Goal: Task Accomplishment & Management: Manage account settings

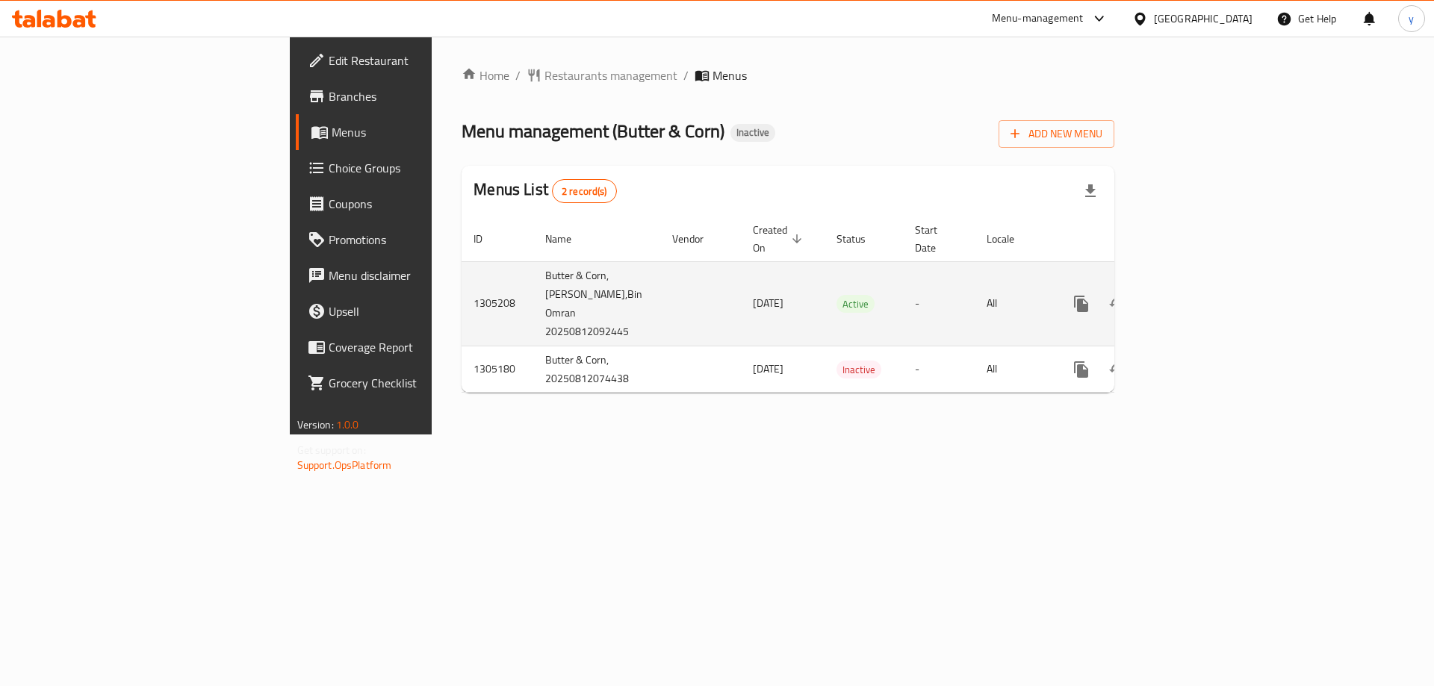
click at [1207, 286] on link "enhanced table" at bounding box center [1189, 304] width 36 height 36
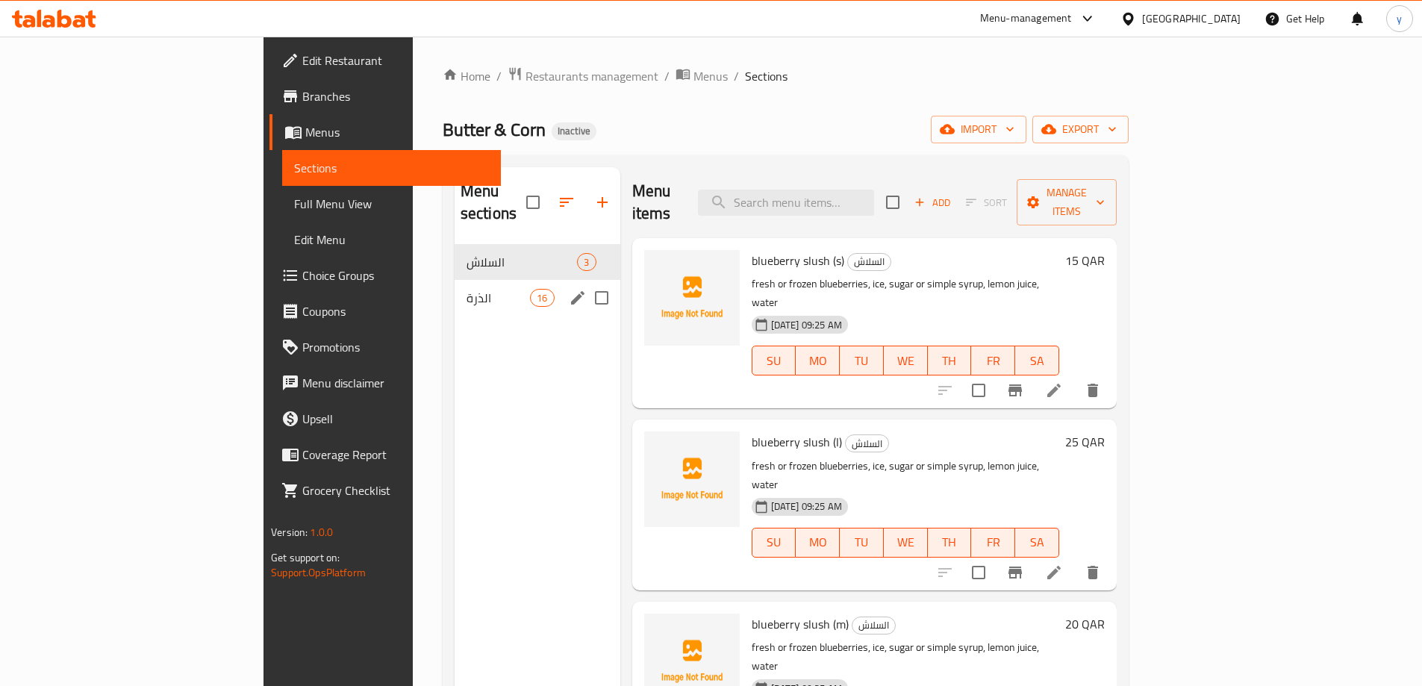
click at [455, 280] on div "الذرة 16" at bounding box center [538, 298] width 166 height 36
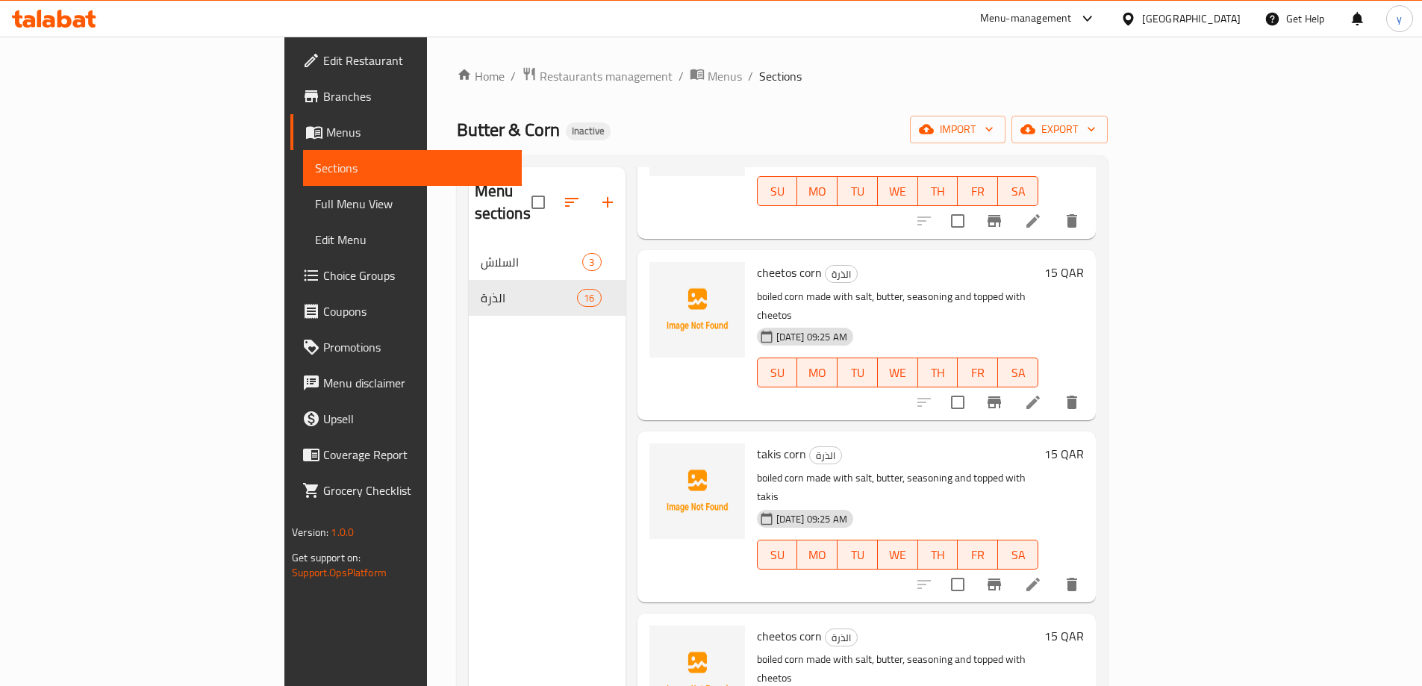
scroll to position [1961, 0]
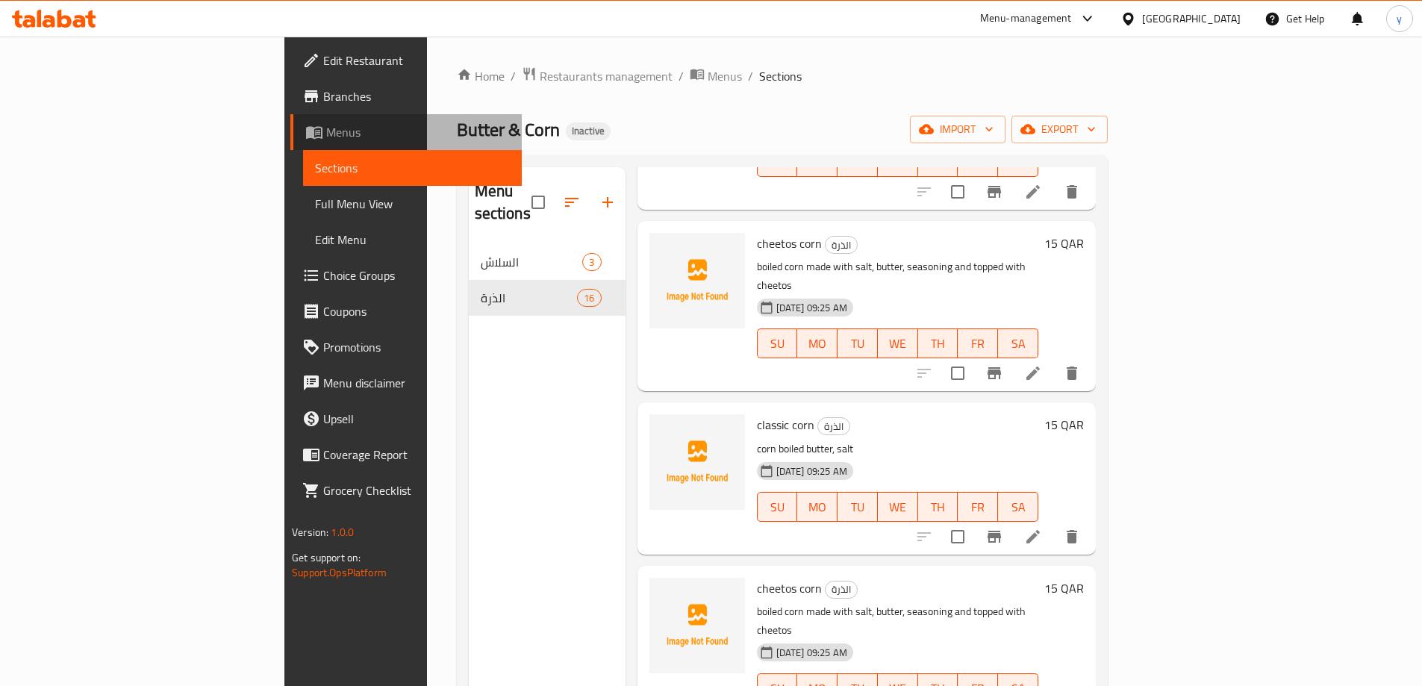
click at [326, 134] on span "Menus" at bounding box center [418, 132] width 184 height 18
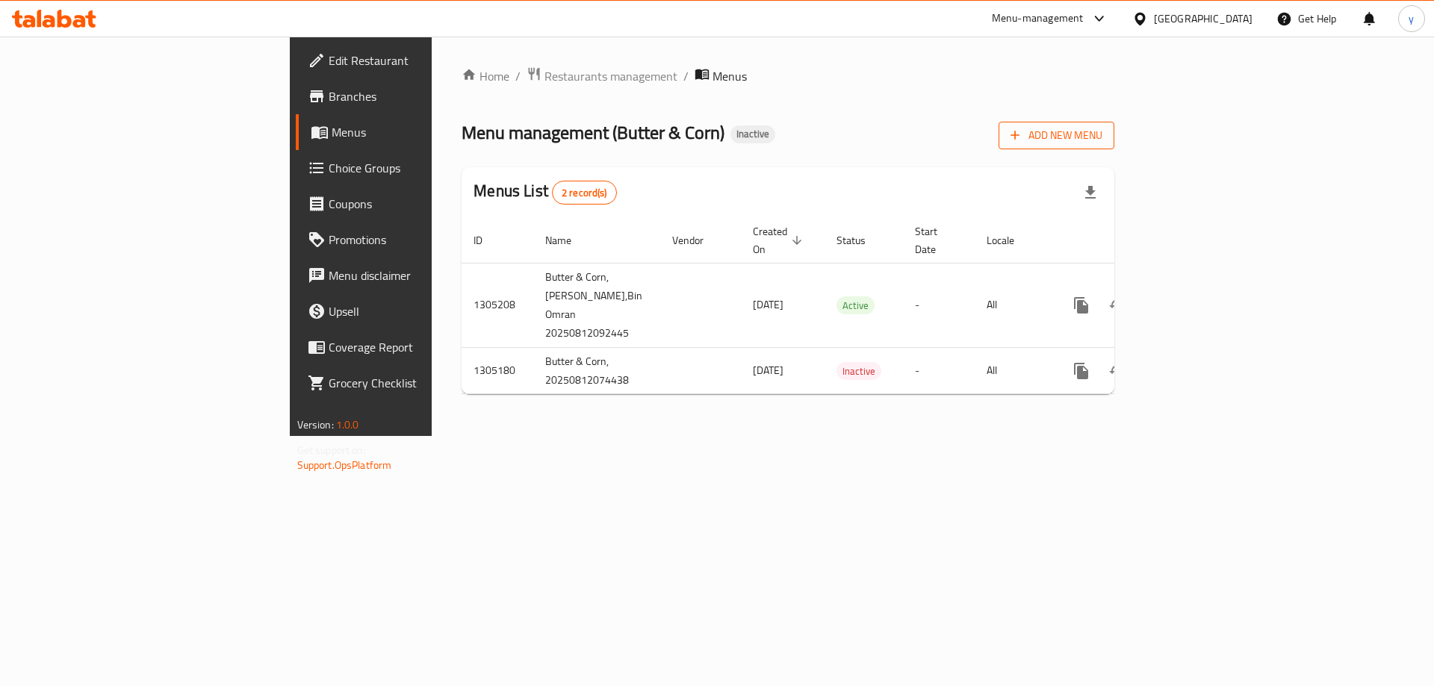
click at [1102, 132] on span "Add New Menu" at bounding box center [1056, 135] width 92 height 19
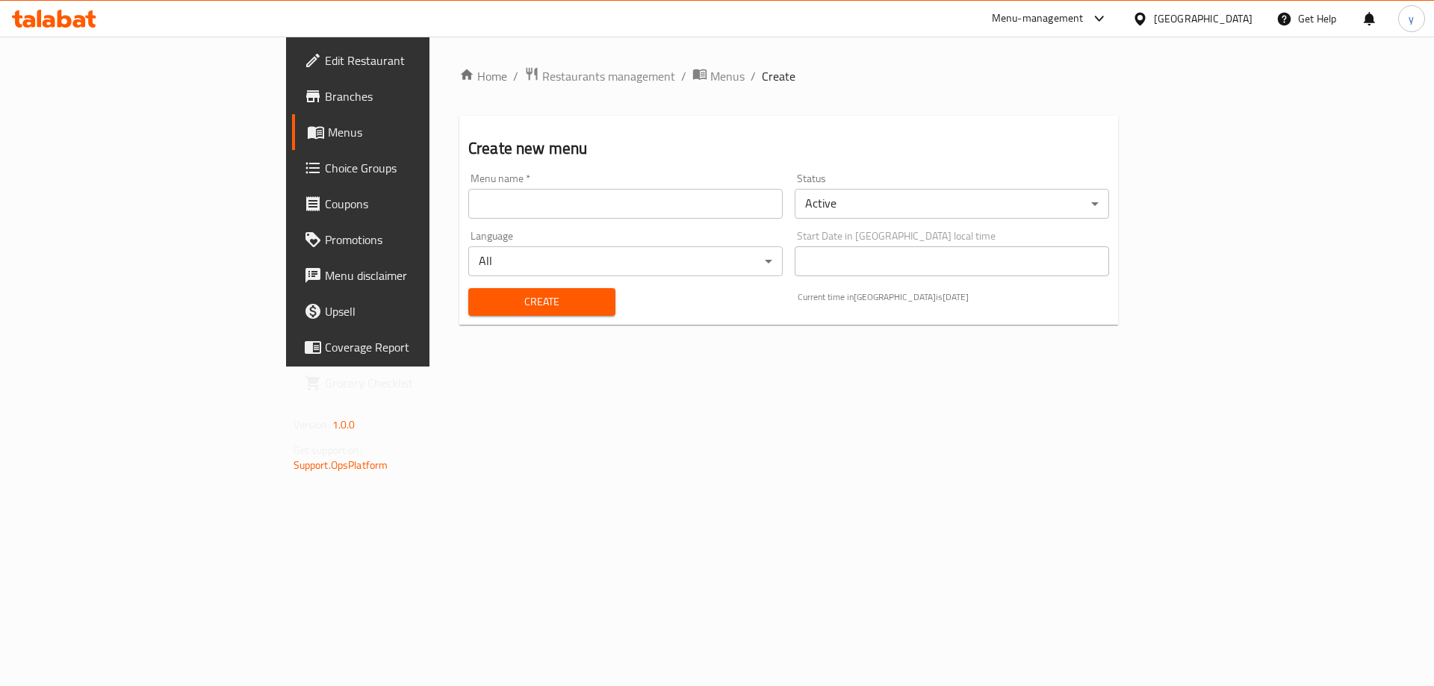
click at [620, 202] on input "text" at bounding box center [625, 204] width 314 height 30
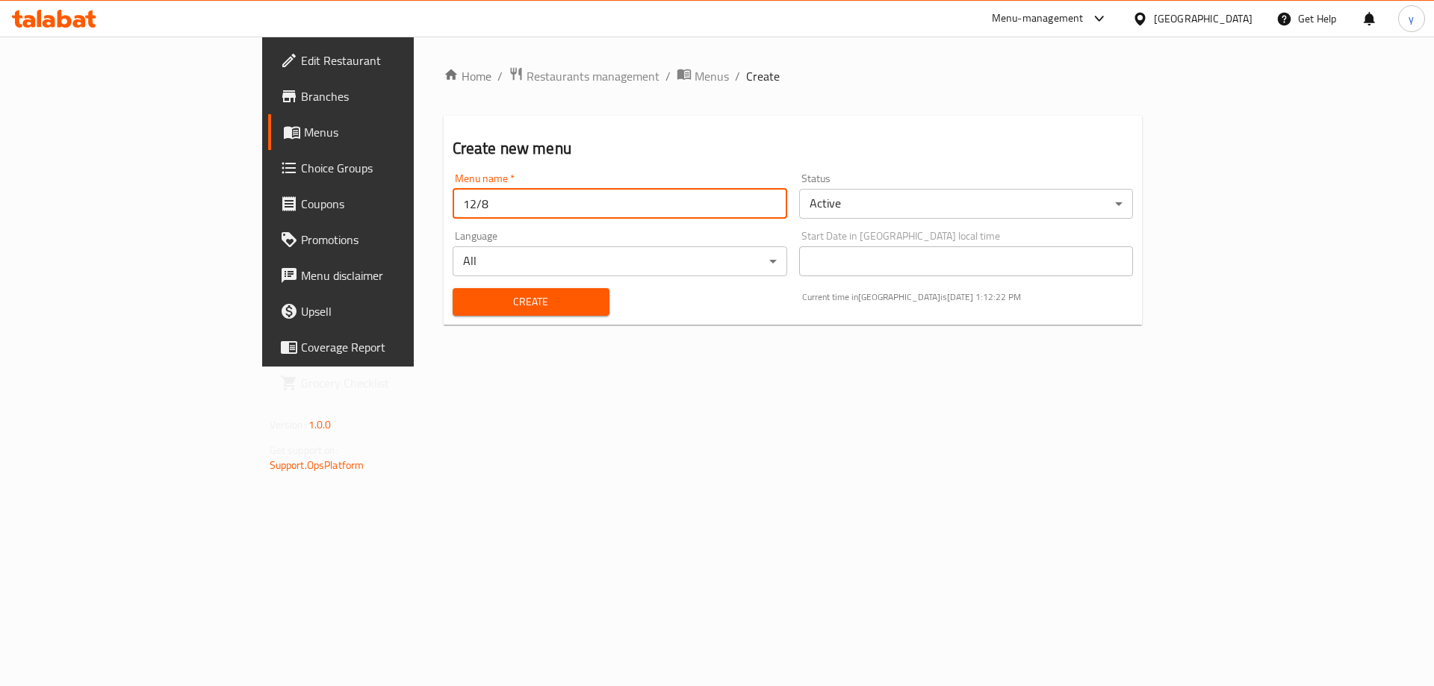
type input "12/8"
click at [452, 288] on button "Create" at bounding box center [530, 302] width 157 height 28
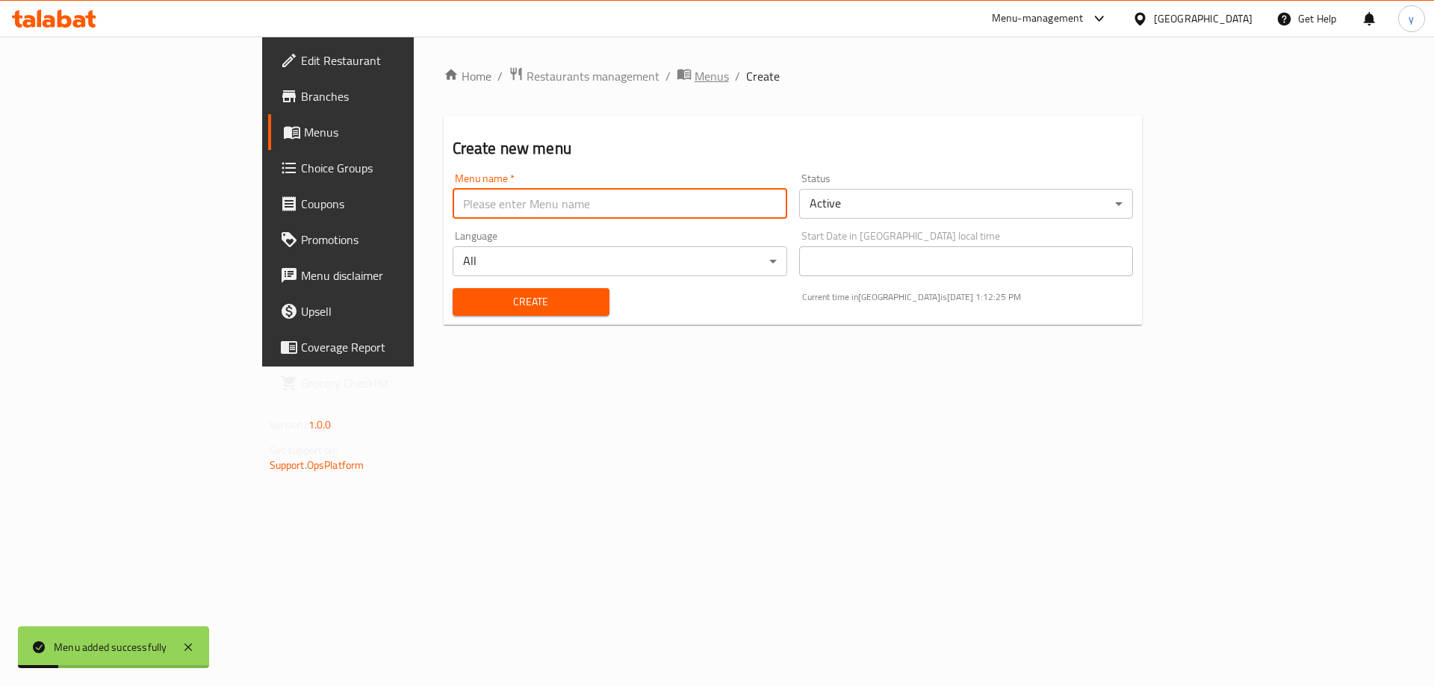
click at [694, 69] on span "Menus" at bounding box center [711, 76] width 34 height 18
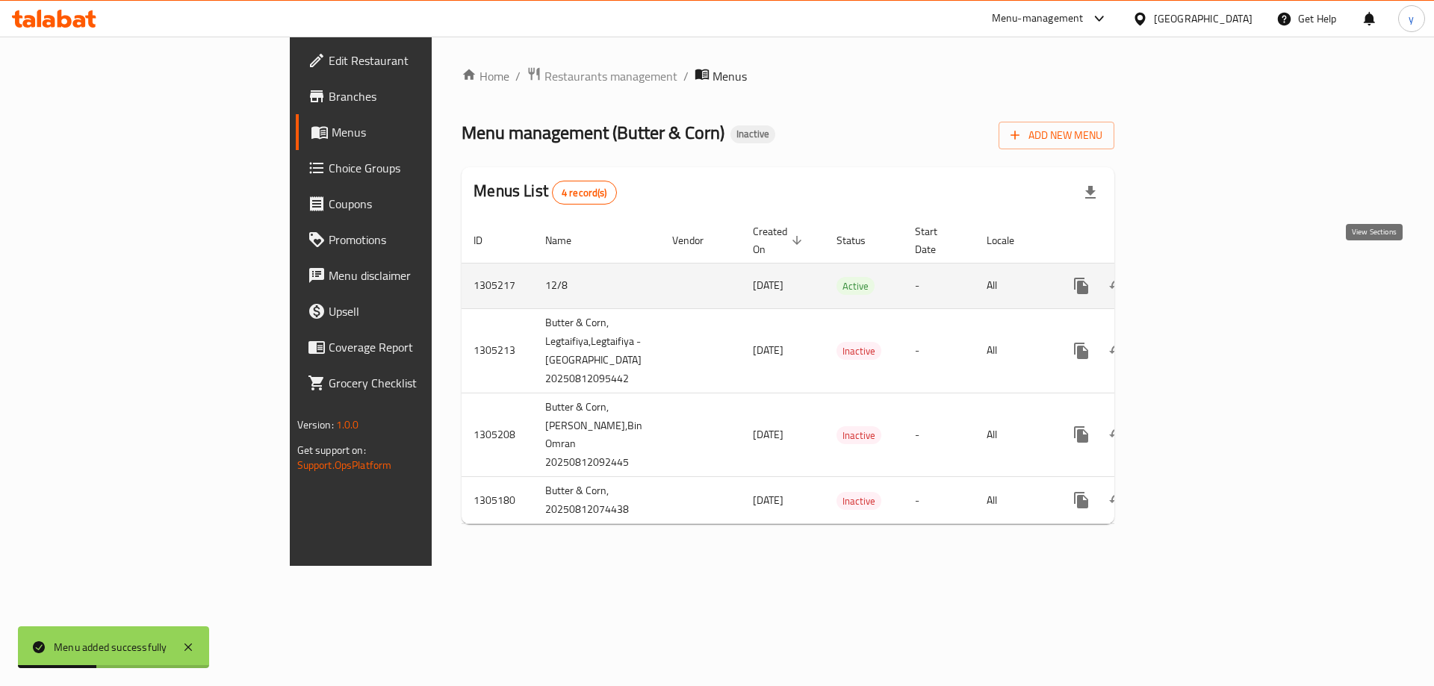
click at [1207, 271] on link "enhanced table" at bounding box center [1189, 286] width 36 height 36
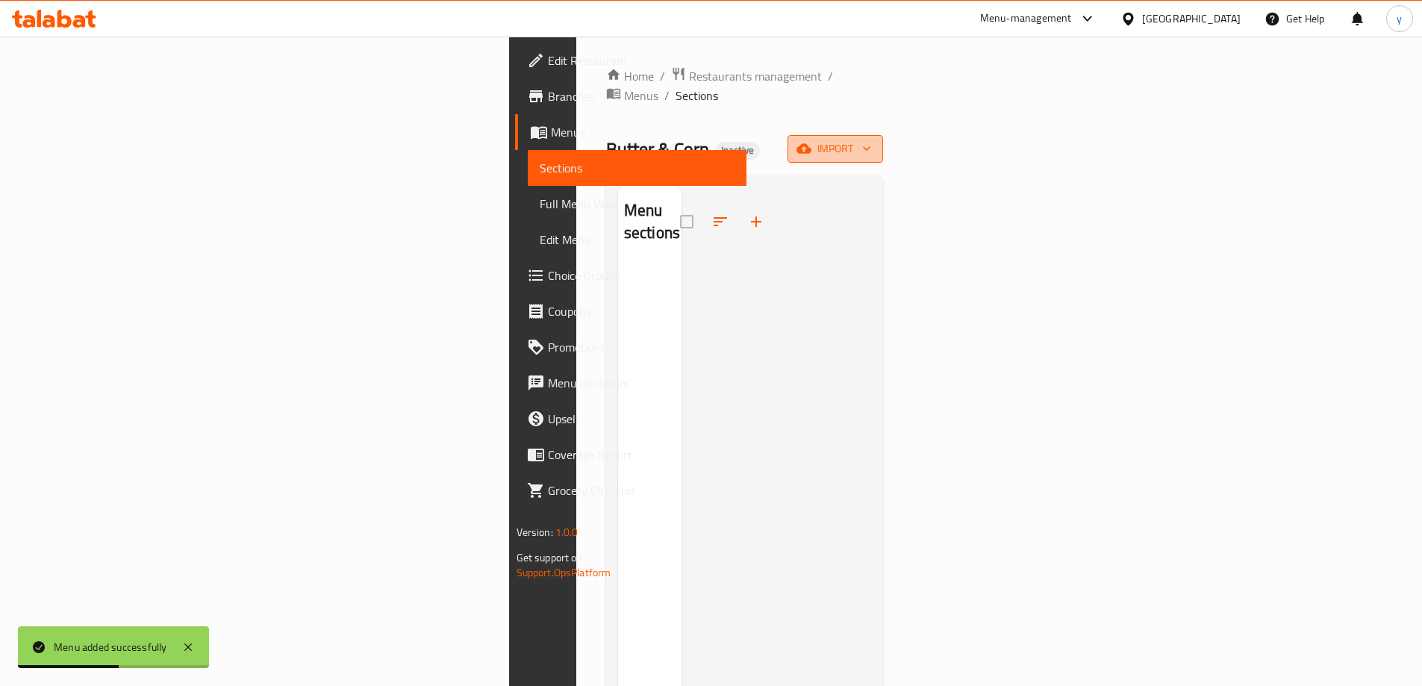
click at [871, 140] on span "import" at bounding box center [836, 149] width 72 height 19
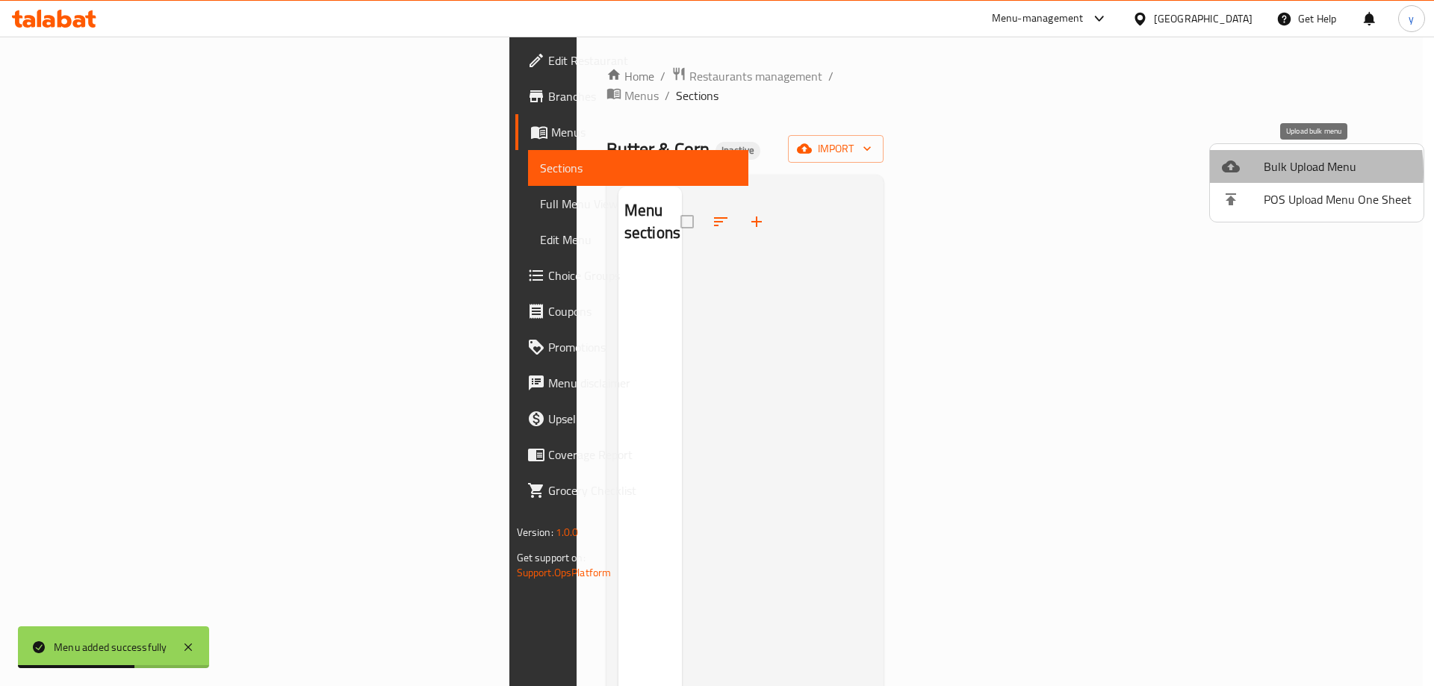
click at [1246, 172] on div at bounding box center [1243, 167] width 42 height 18
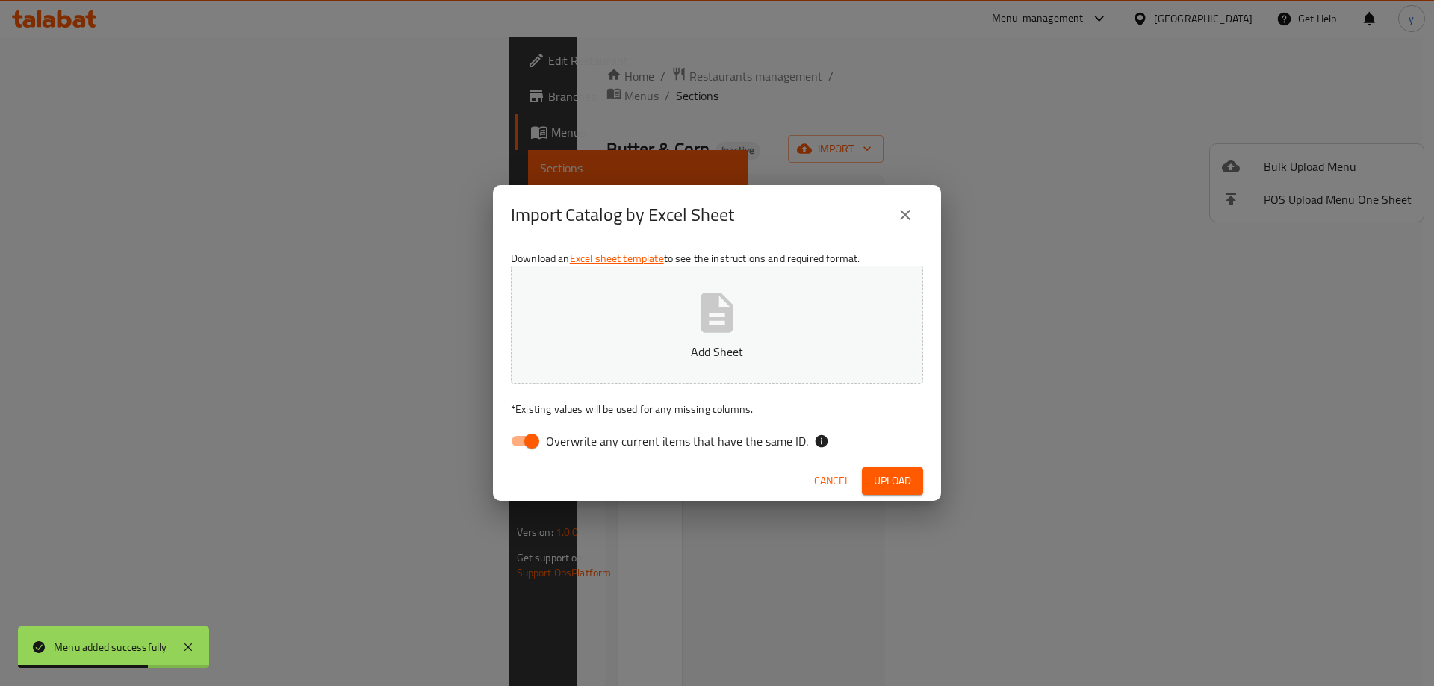
click at [792, 308] on button "Add Sheet" at bounding box center [717, 325] width 412 height 118
click at [529, 444] on input "Overwrite any current items that have the same ID." at bounding box center [531, 441] width 85 height 28
checkbox input "false"
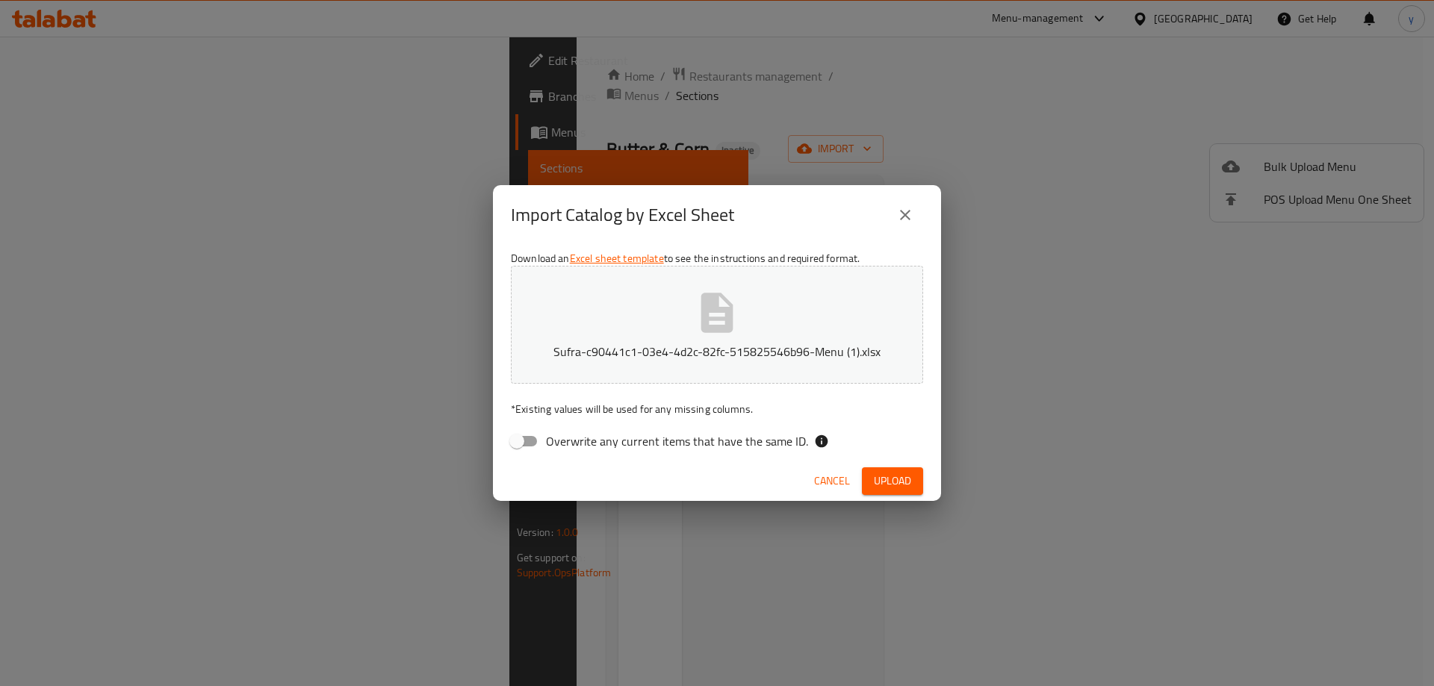
click at [900, 479] on span "Upload" at bounding box center [892, 481] width 37 height 19
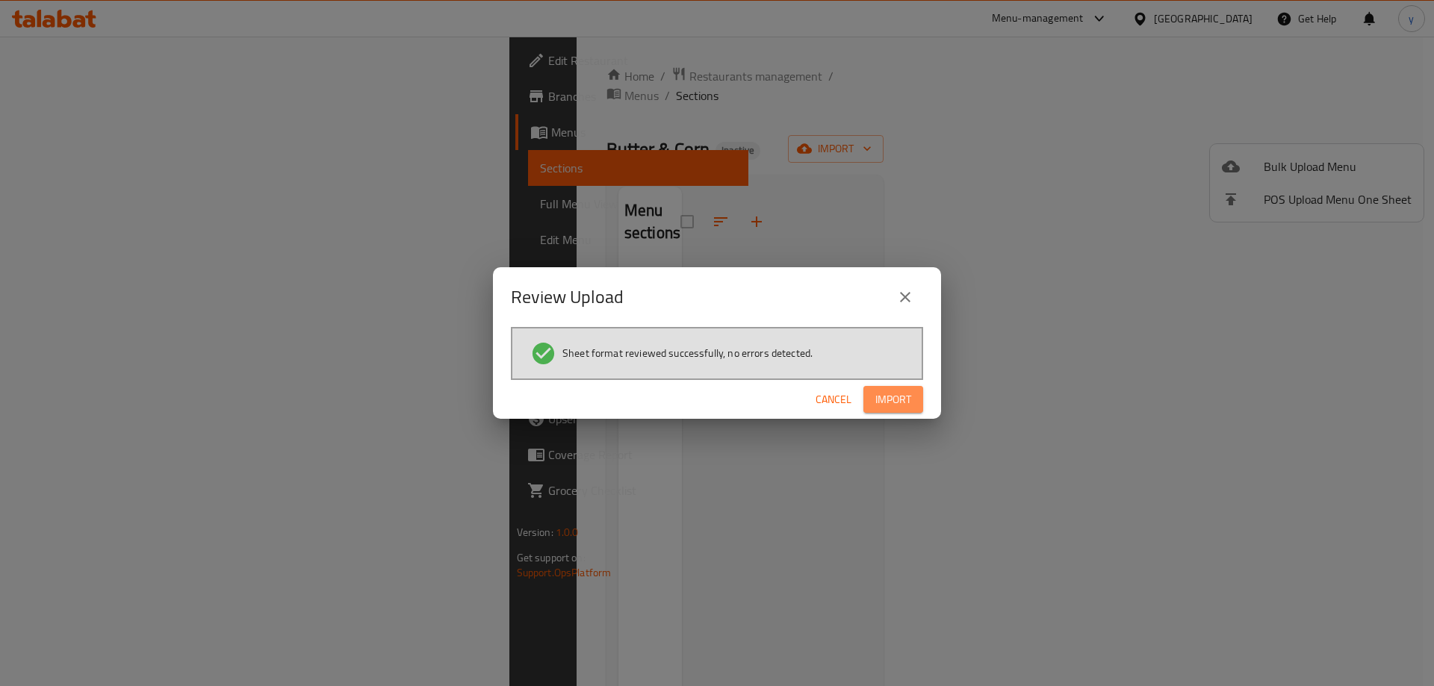
click at [905, 402] on span "Import" at bounding box center [893, 399] width 36 height 19
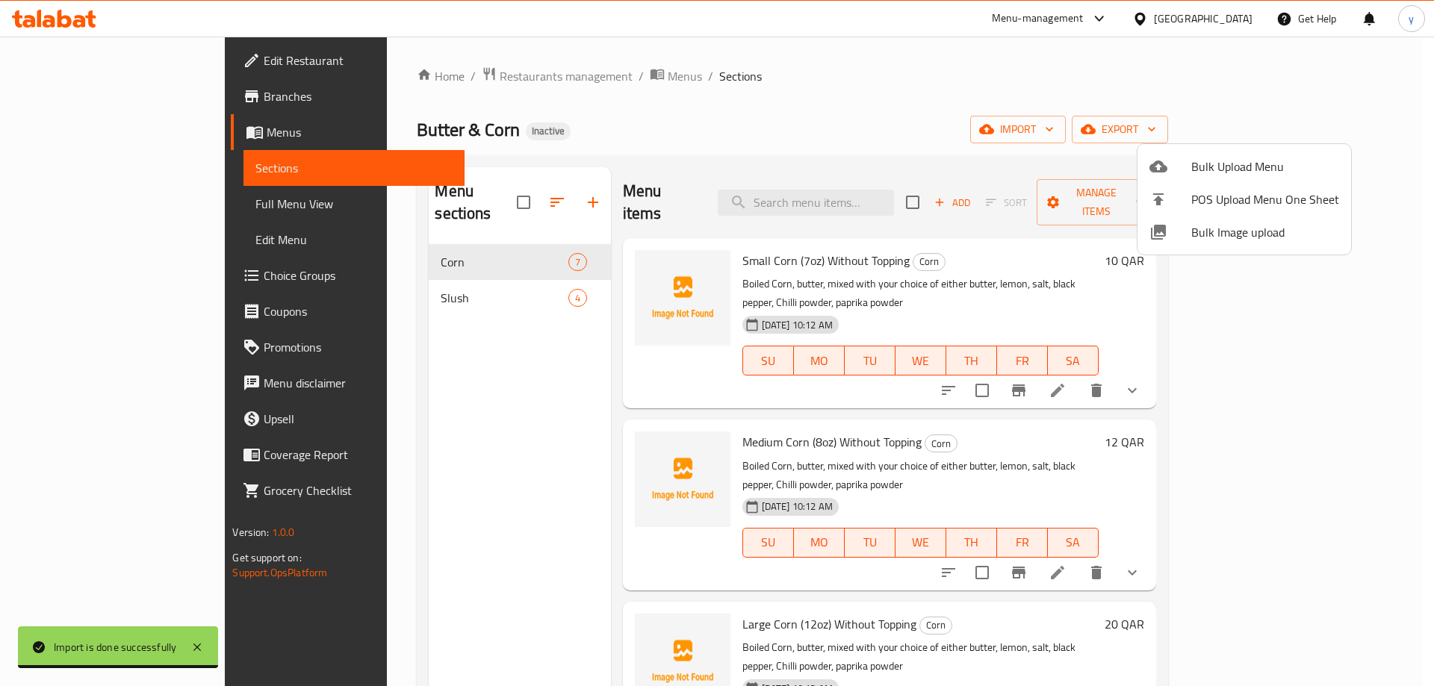
click at [1345, 357] on div at bounding box center [717, 343] width 1434 height 686
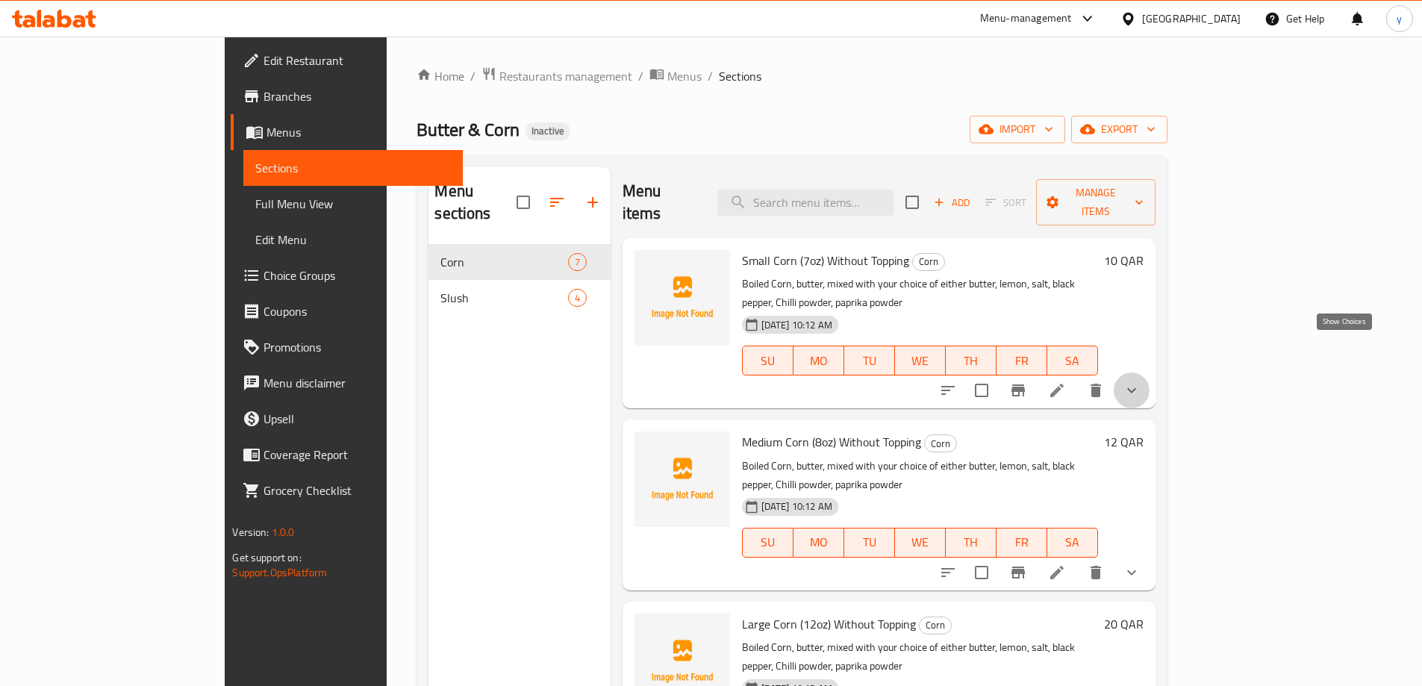
click at [1141, 382] on icon "show more" at bounding box center [1132, 391] width 18 height 18
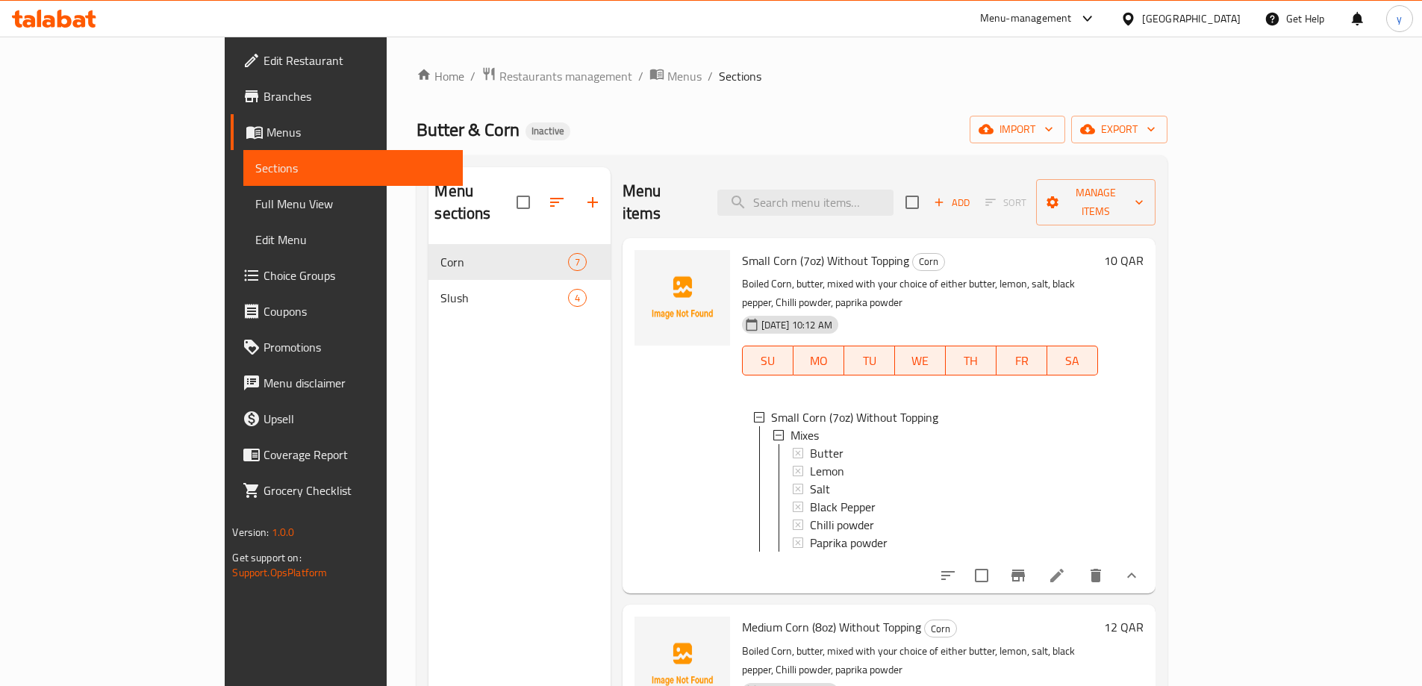
click at [255, 203] on span "Full Menu View" at bounding box center [352, 204] width 195 height 18
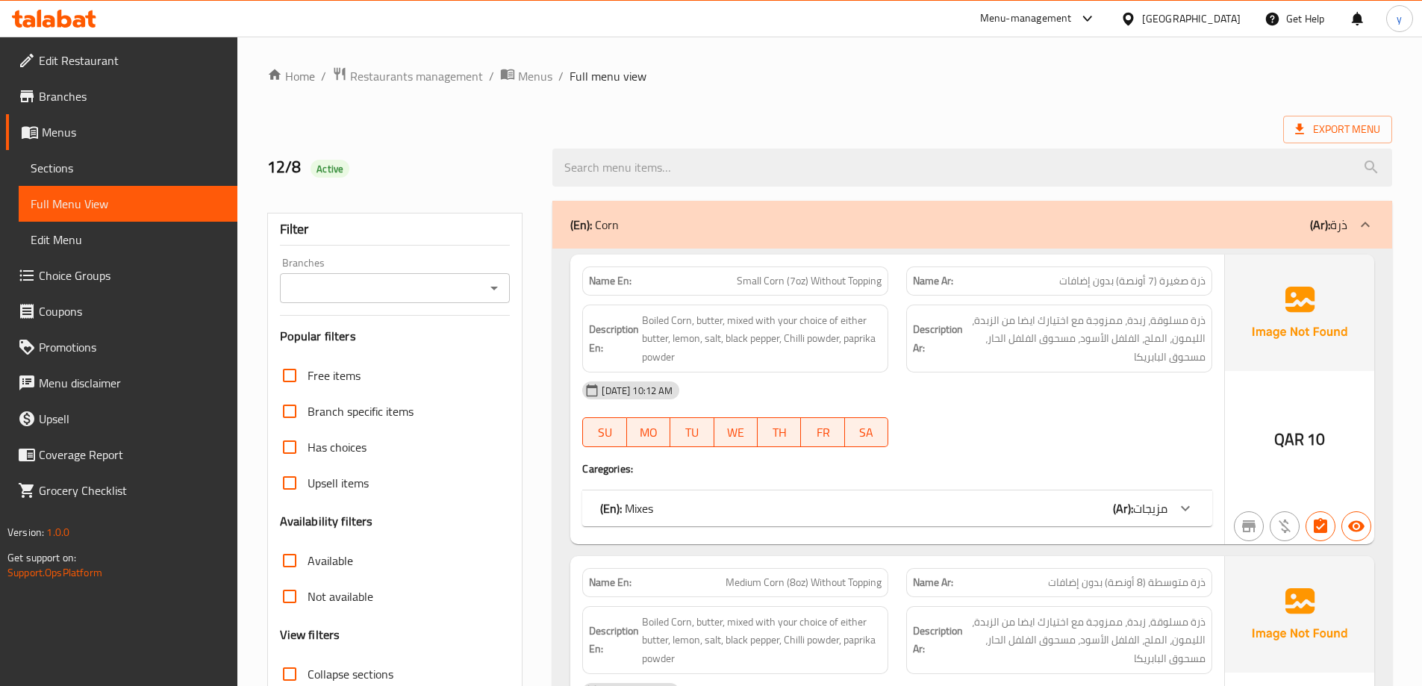
click at [1061, 508] on div "(En): Mixes (Ar): مزيجات" at bounding box center [883, 509] width 567 height 18
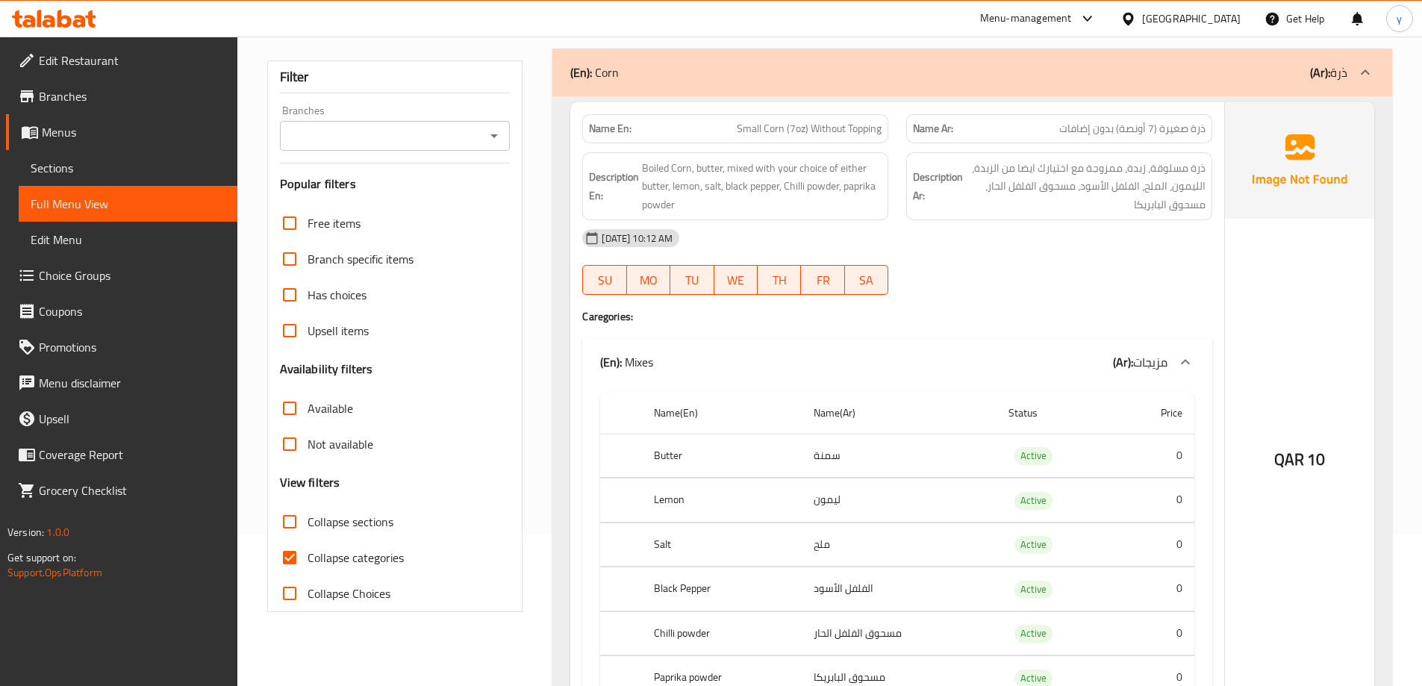
scroll to position [149, 0]
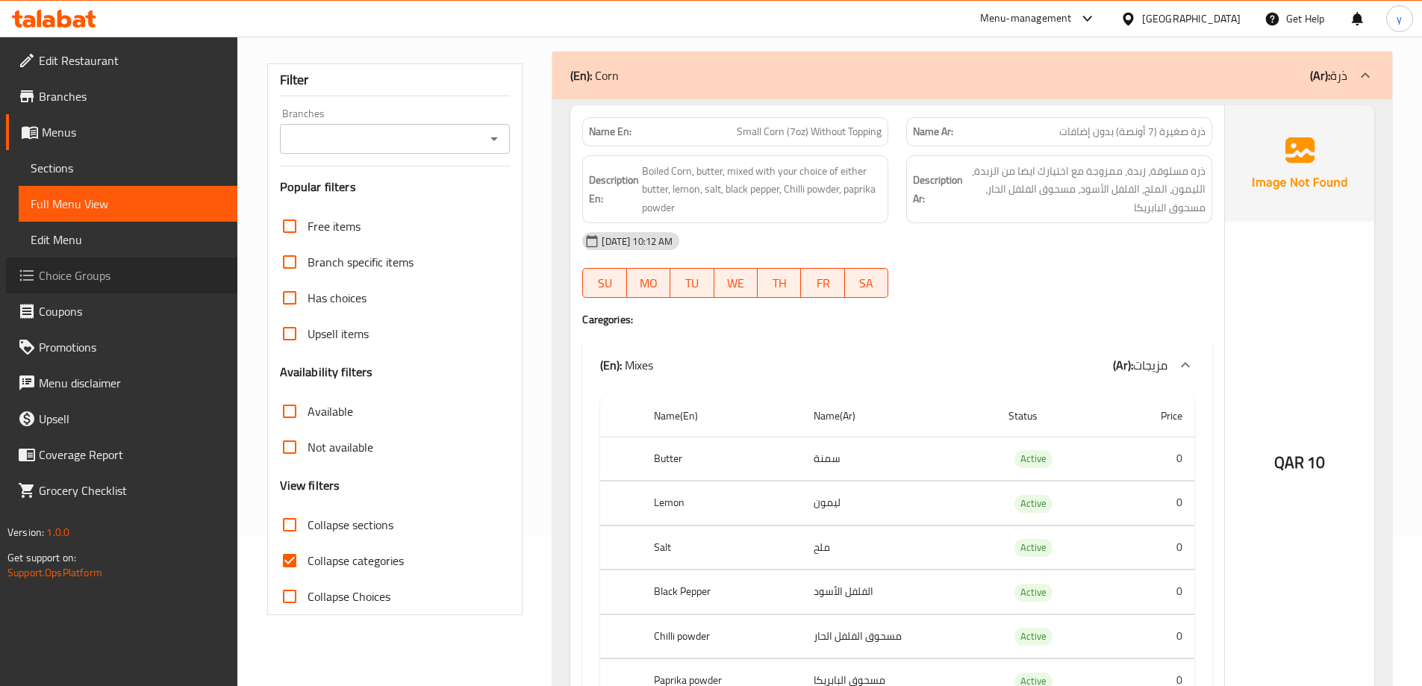
click at [110, 276] on span "Choice Groups" at bounding box center [132, 276] width 187 height 18
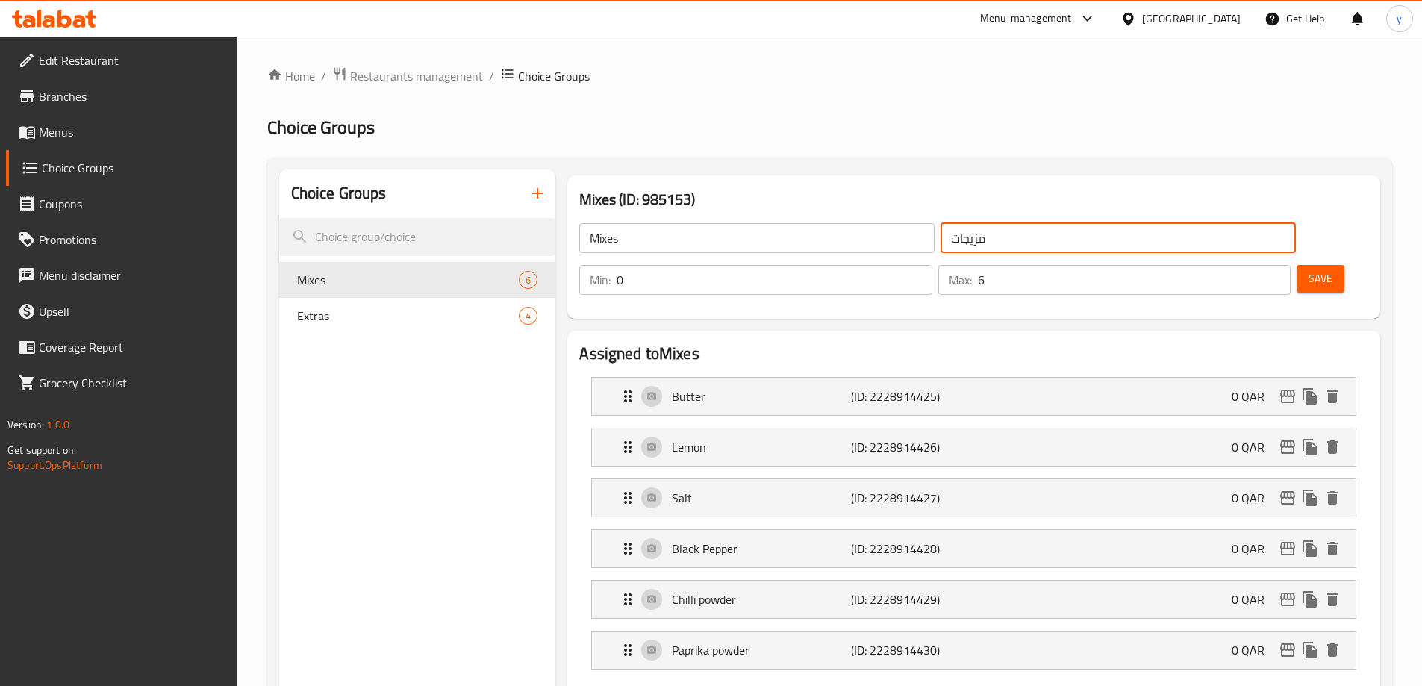
click at [941, 237] on input "مزيجات" at bounding box center [1118, 238] width 355 height 30
type input "l"
type input "ميكس"
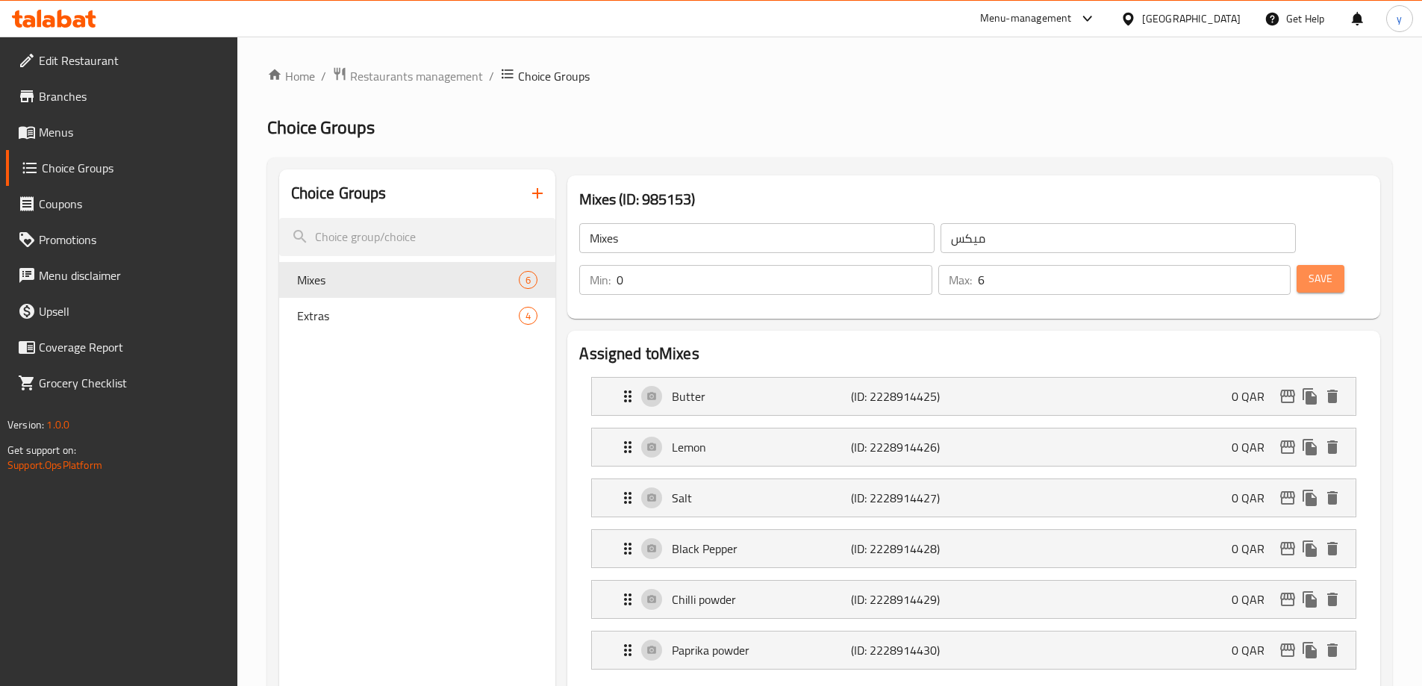
click at [1309, 270] on span "Save" at bounding box center [1321, 279] width 24 height 19
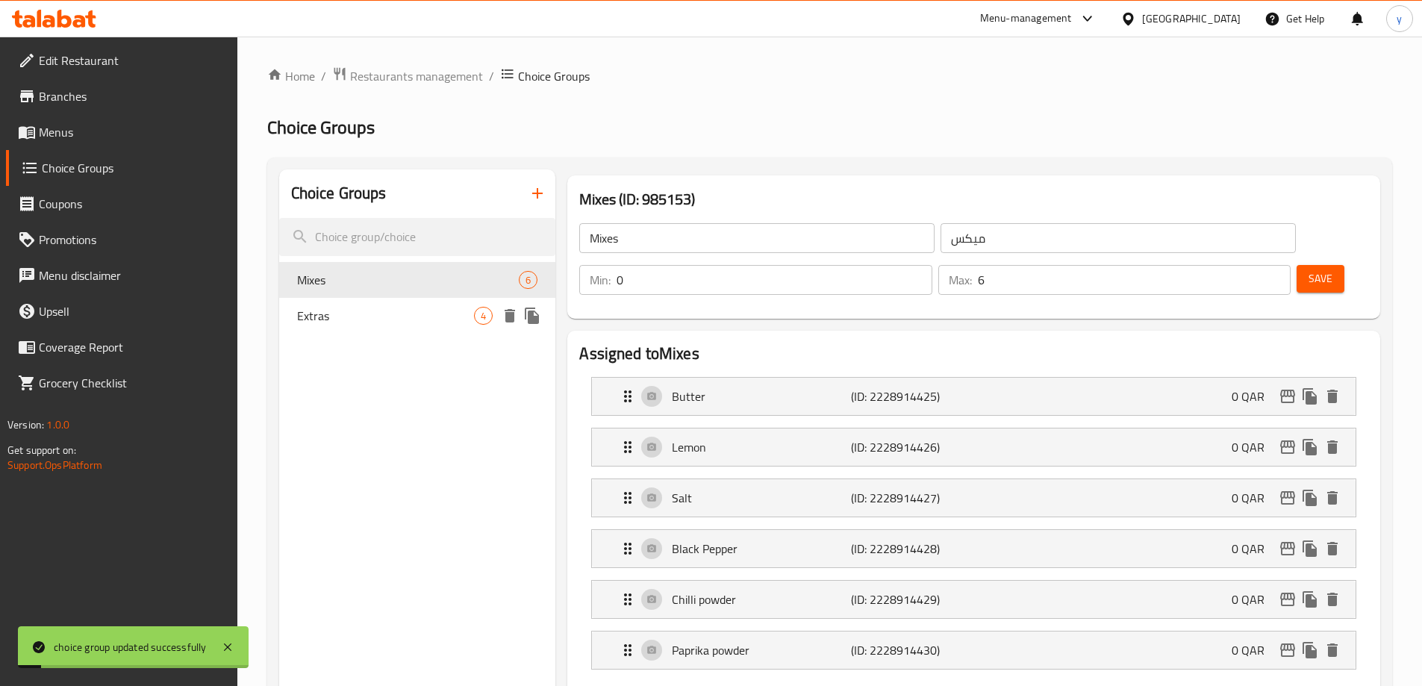
click at [326, 314] on span "Extras" at bounding box center [386, 316] width 178 height 18
type input "Extras"
type input "إضافات"
type input "4"
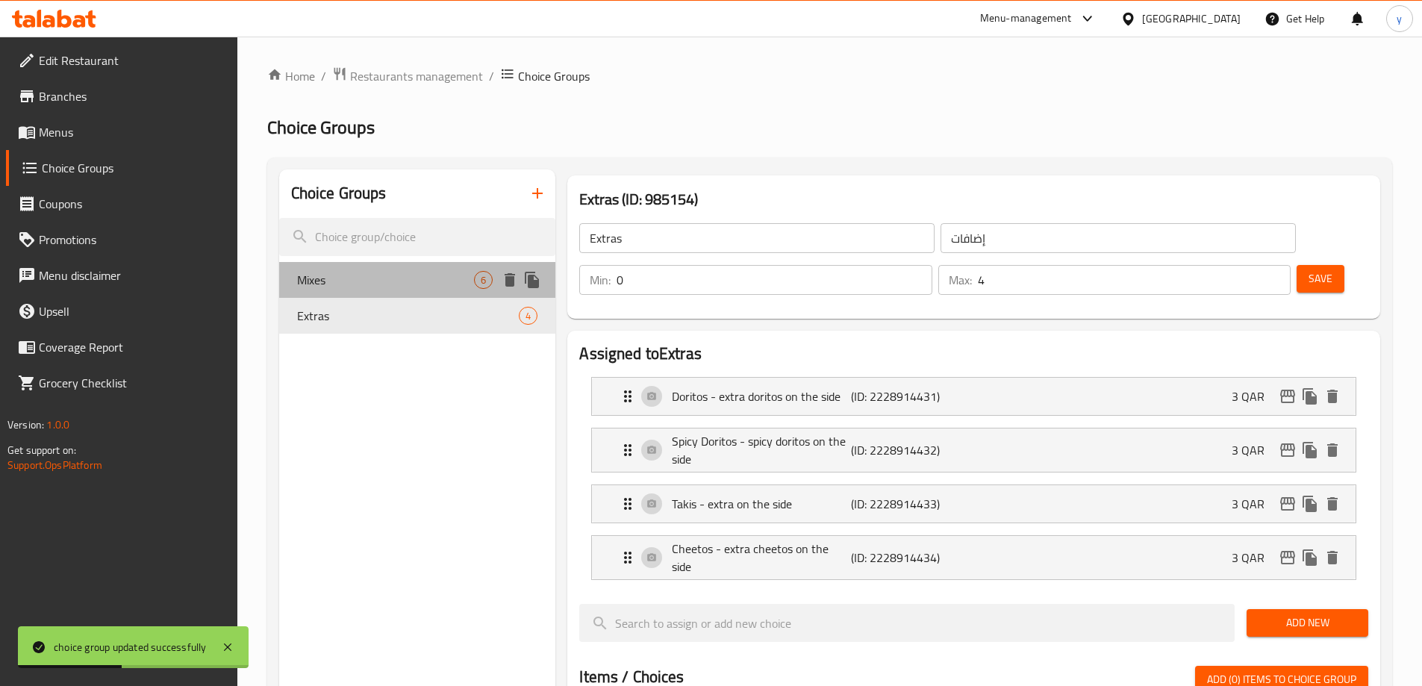
click at [382, 279] on span "Mixes" at bounding box center [386, 280] width 178 height 18
type input "Mixes"
type input "ميكس"
type input "6"
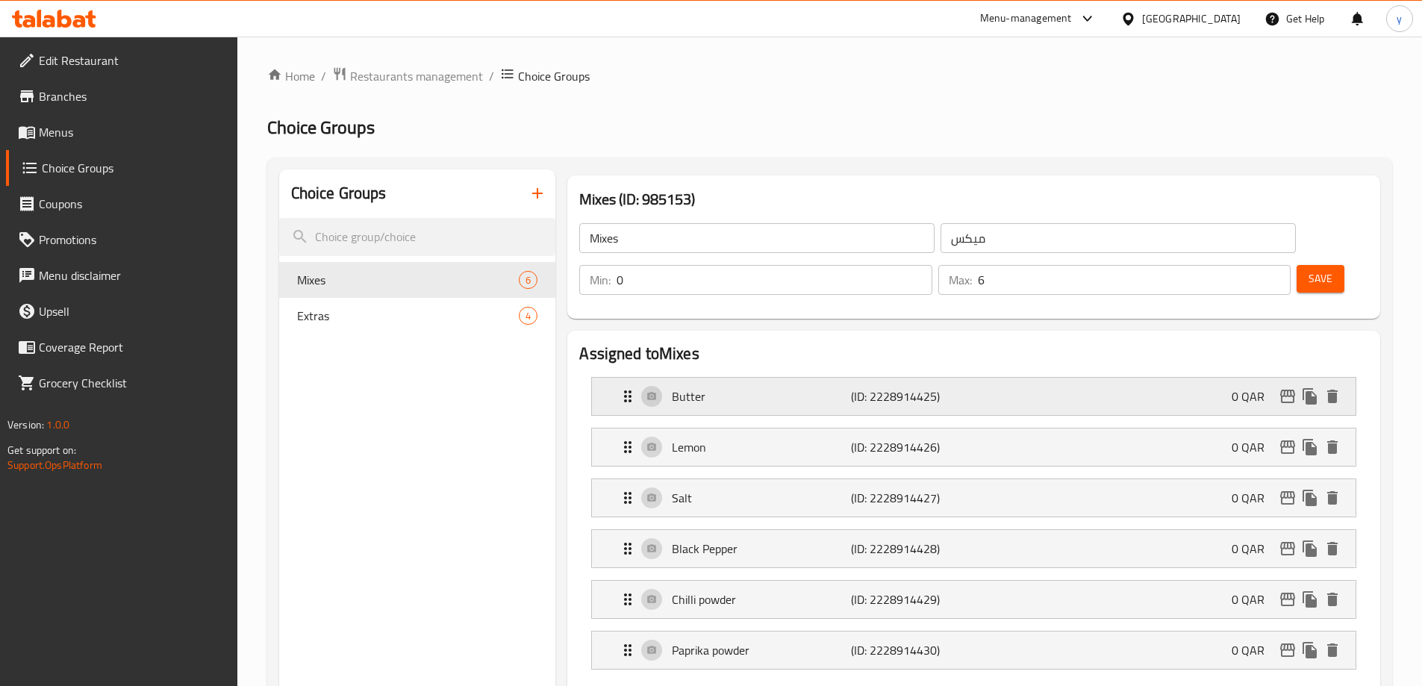
click at [1121, 378] on div "Butter (ID: 2228914425) 0 QAR" at bounding box center [978, 396] width 719 height 37
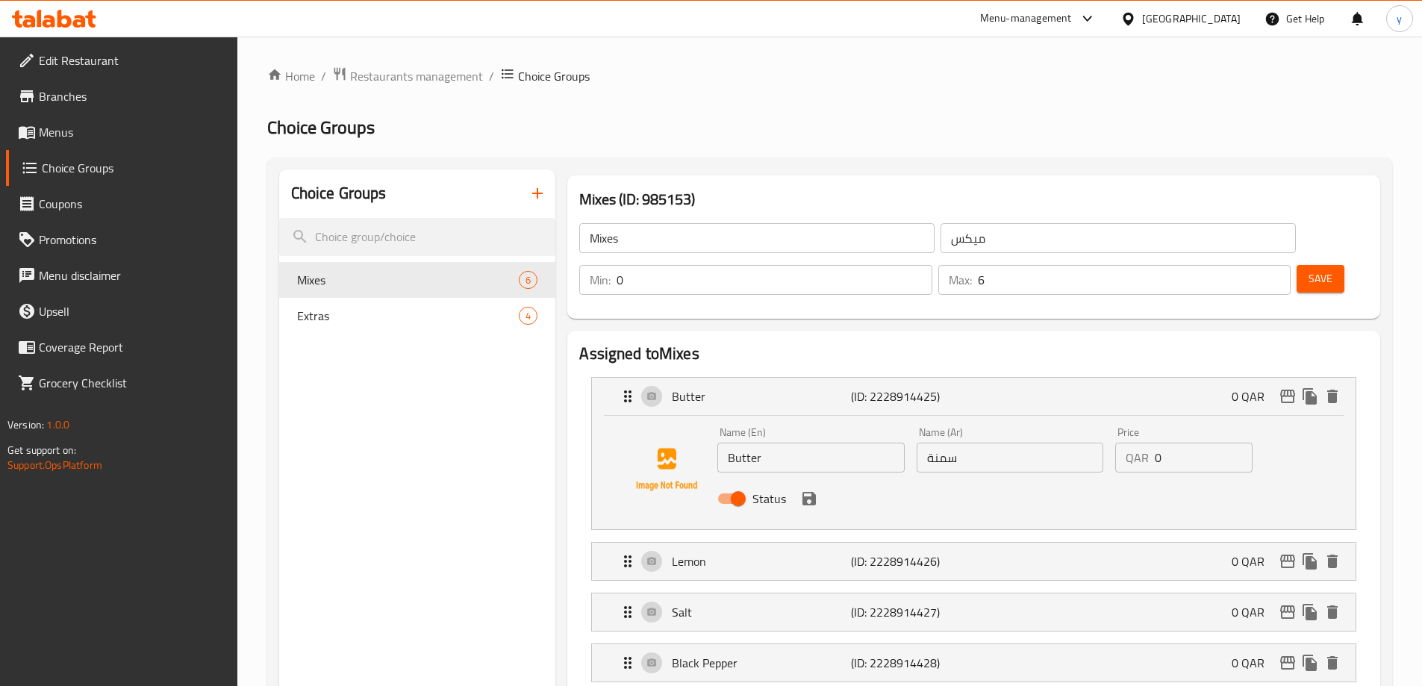
click at [965, 443] on input "سمنة" at bounding box center [1010, 458] width 187 height 30
type input "زبدة"
click at [819, 488] on button "save" at bounding box center [809, 499] width 22 height 22
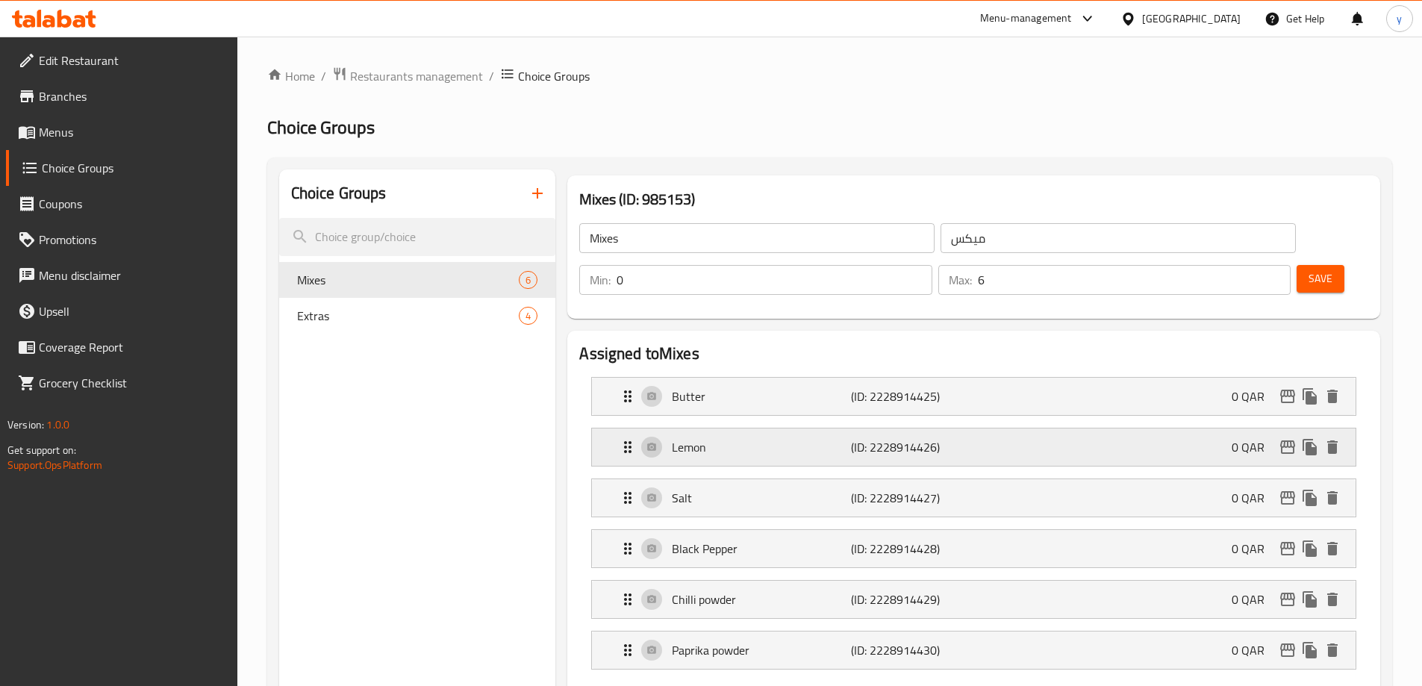
click at [830, 438] on p "Lemon" at bounding box center [761, 447] width 178 height 18
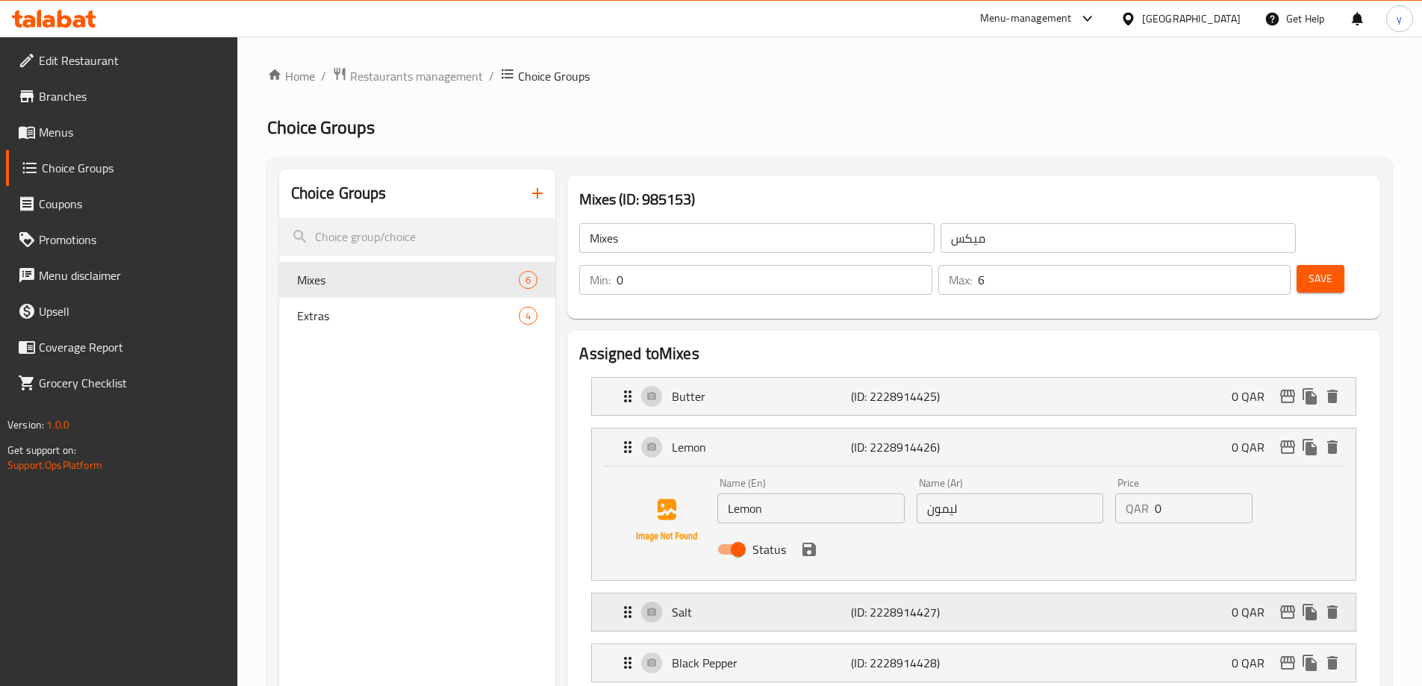
drag, startPoint x: 830, startPoint y: 568, endPoint x: 847, endPoint y: 562, distance: 18.2
click at [830, 603] on p "Salt" at bounding box center [761, 612] width 178 height 18
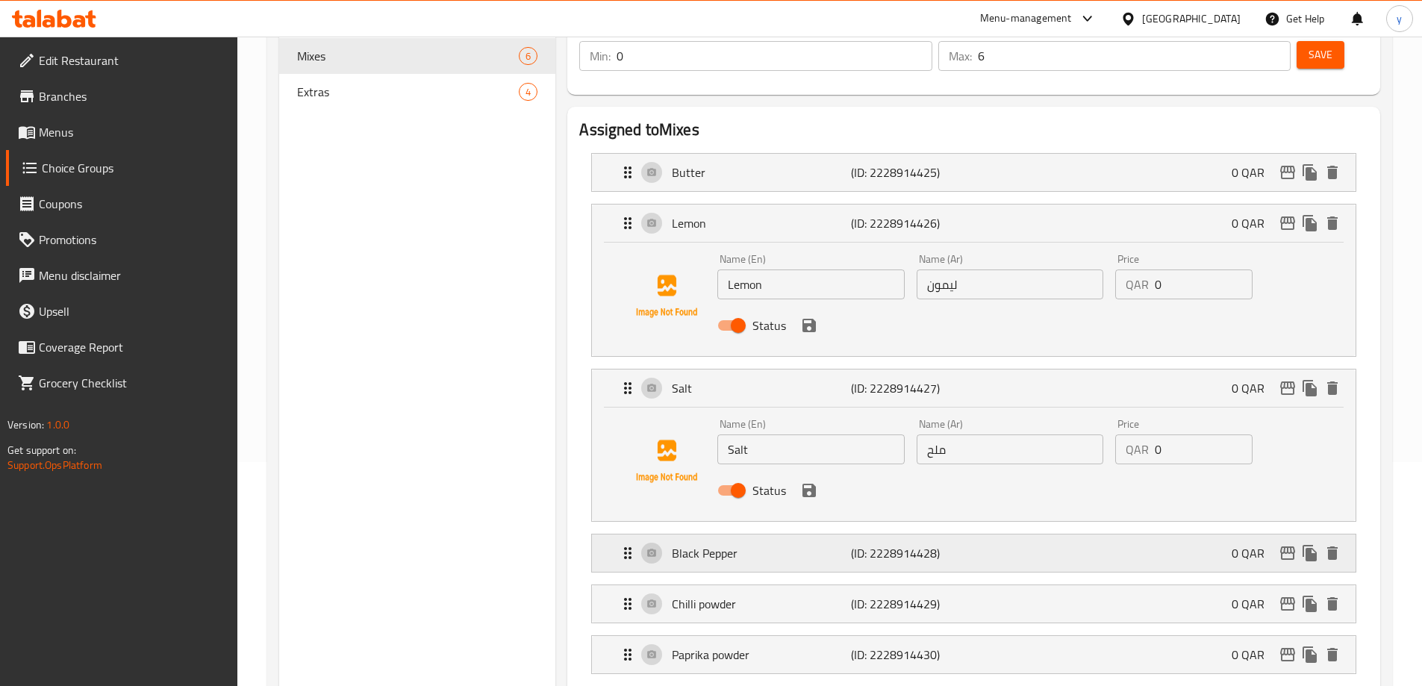
click at [889, 544] on p "(ID: 2228914428)" at bounding box center [910, 553] width 119 height 18
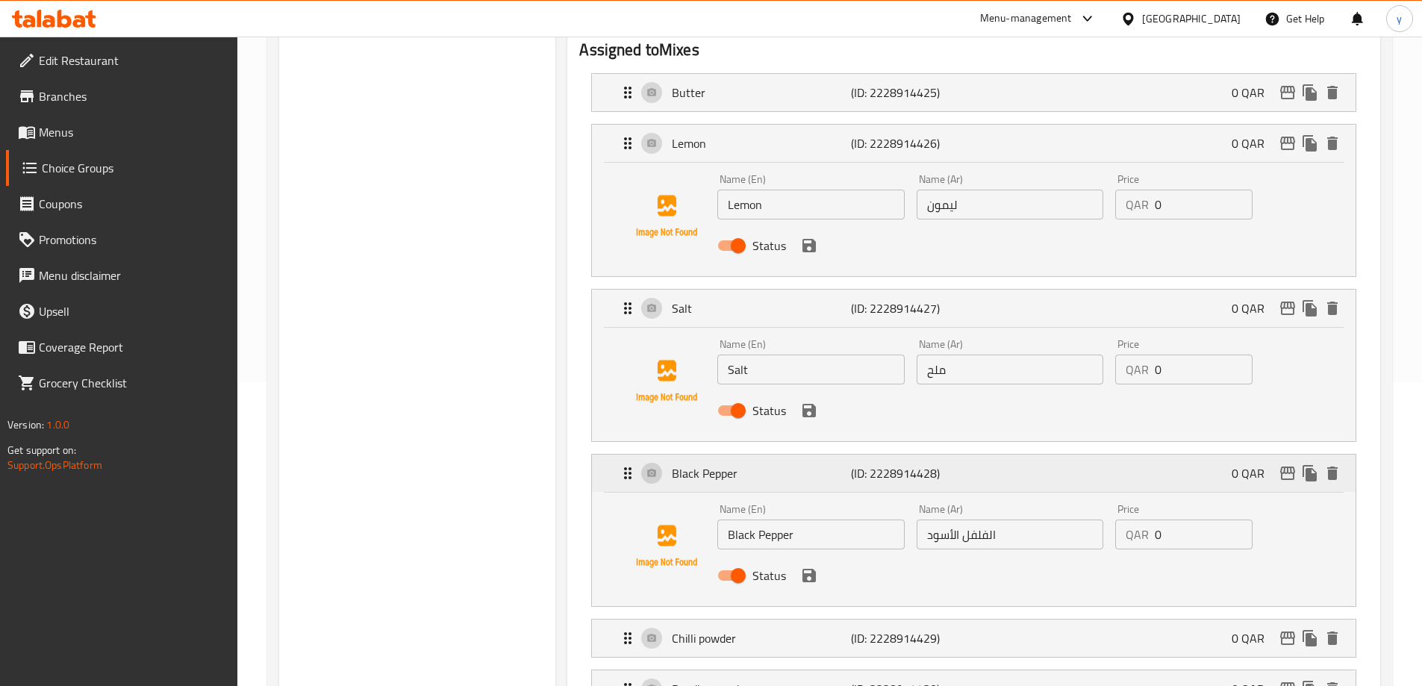
scroll to position [448, 0]
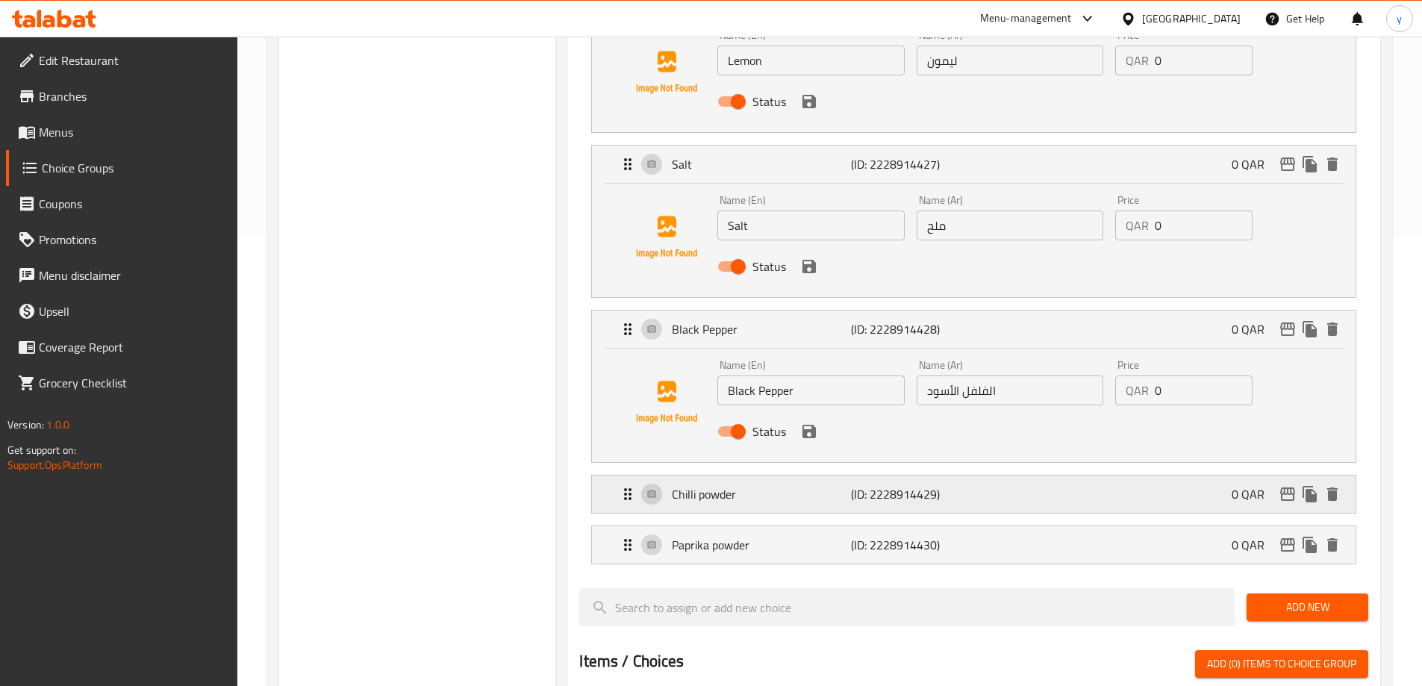
click at [914, 485] on p "(ID: 2228914429)" at bounding box center [910, 494] width 119 height 18
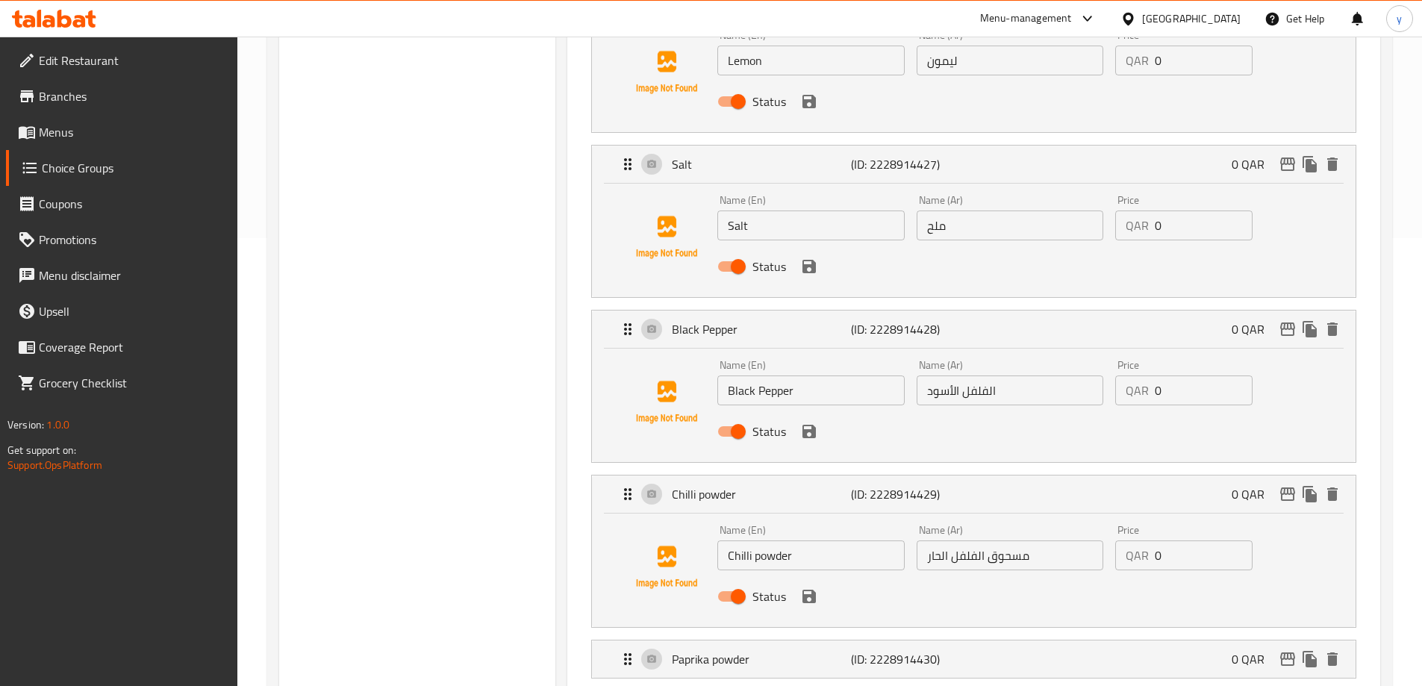
click at [776, 541] on input "Chilli powder" at bounding box center [811, 556] width 187 height 30
click at [987, 541] on input "مسحوق الفلفل الحار" at bounding box center [1010, 556] width 187 height 30
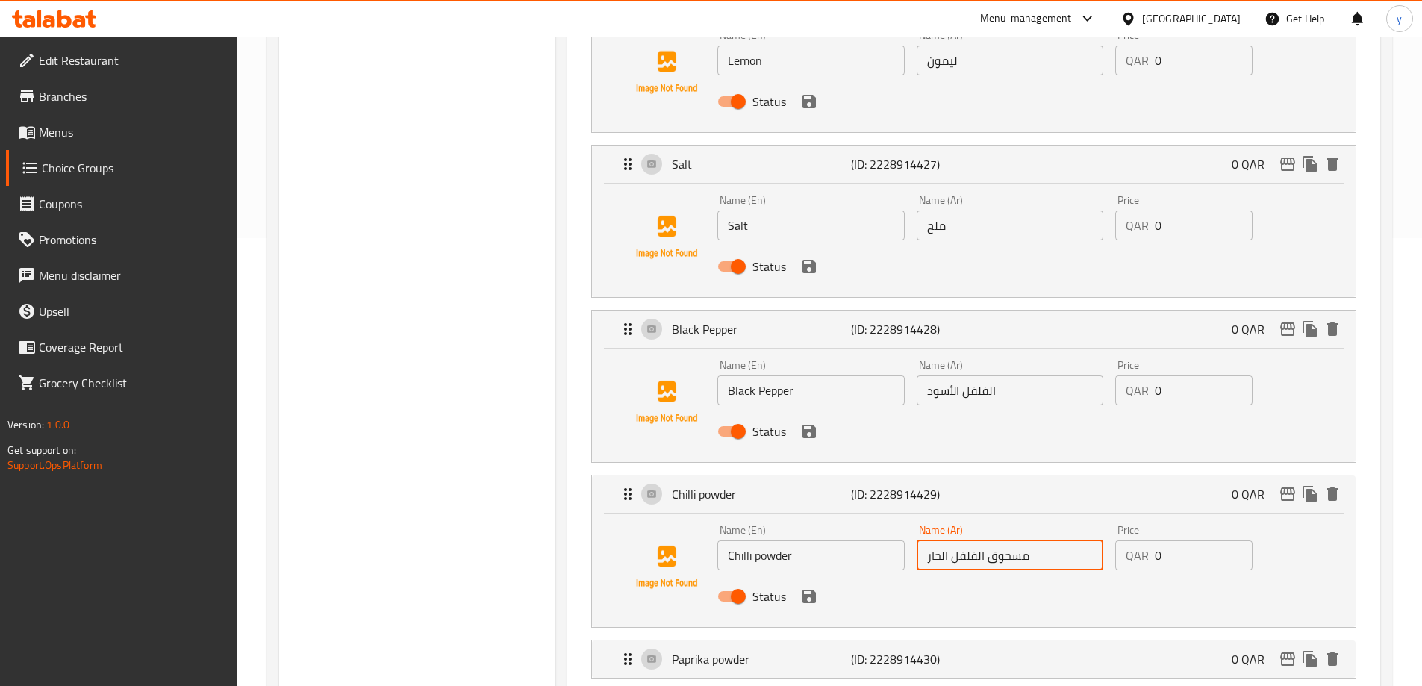
click at [987, 541] on input "مسحوق الفلفل الحار" at bounding box center [1010, 556] width 187 height 30
paste input "بودرة فلفل"
type input "بودرة فلفل حار"
click at [960, 650] on p "(ID: 2228914430)" at bounding box center [910, 659] width 119 height 18
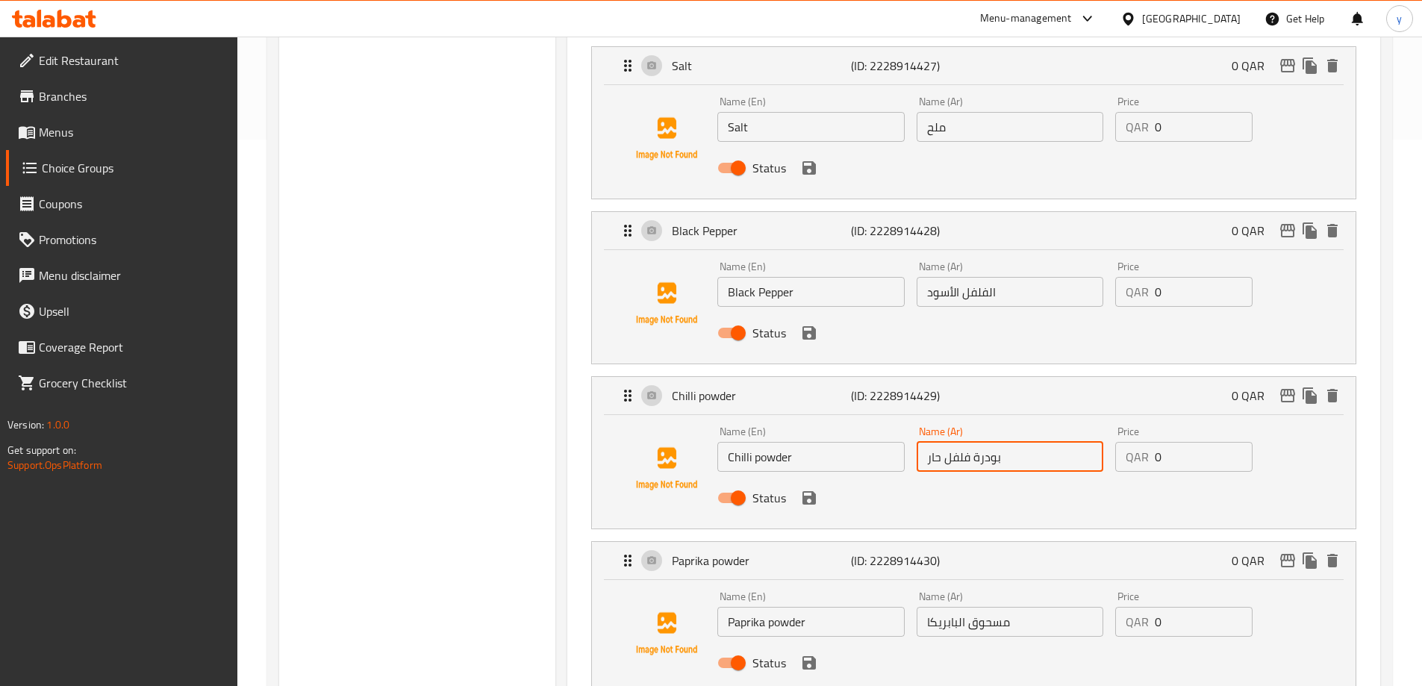
scroll to position [672, 0]
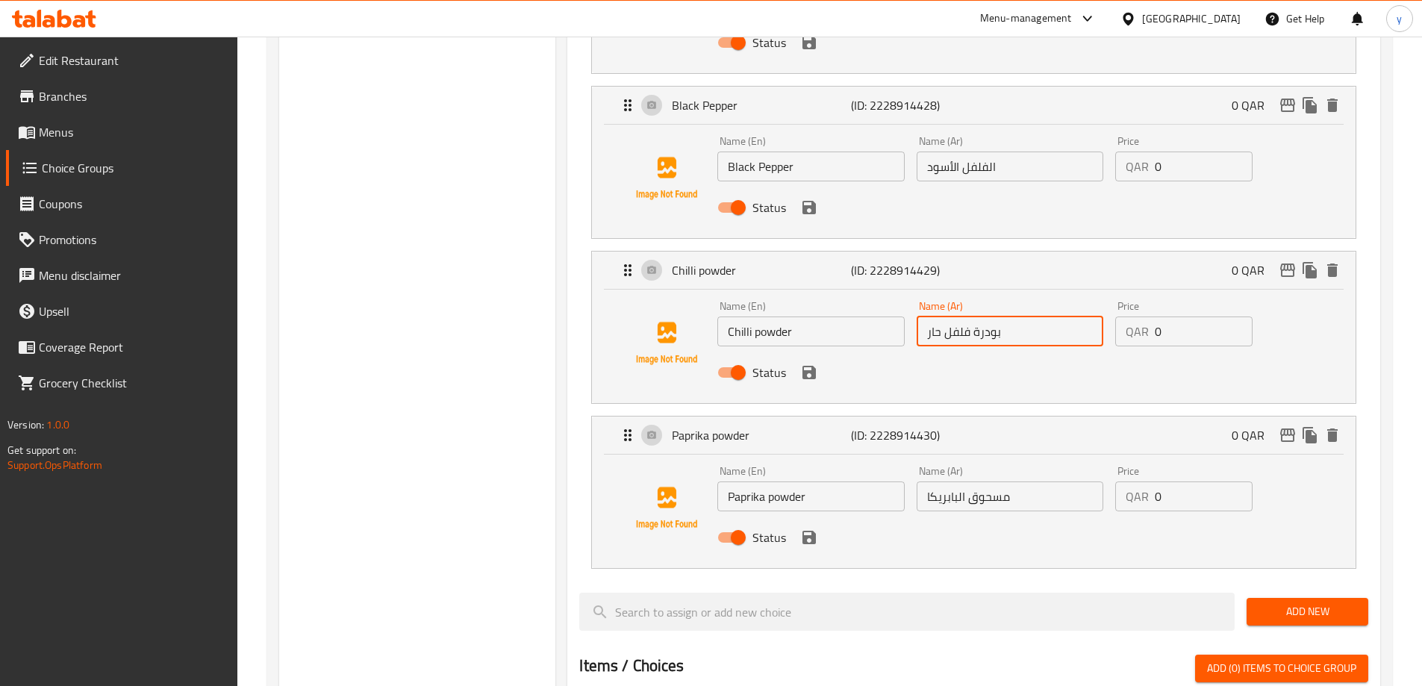
click at [985, 482] on input "مسحوق البابريكا" at bounding box center [1010, 497] width 187 height 30
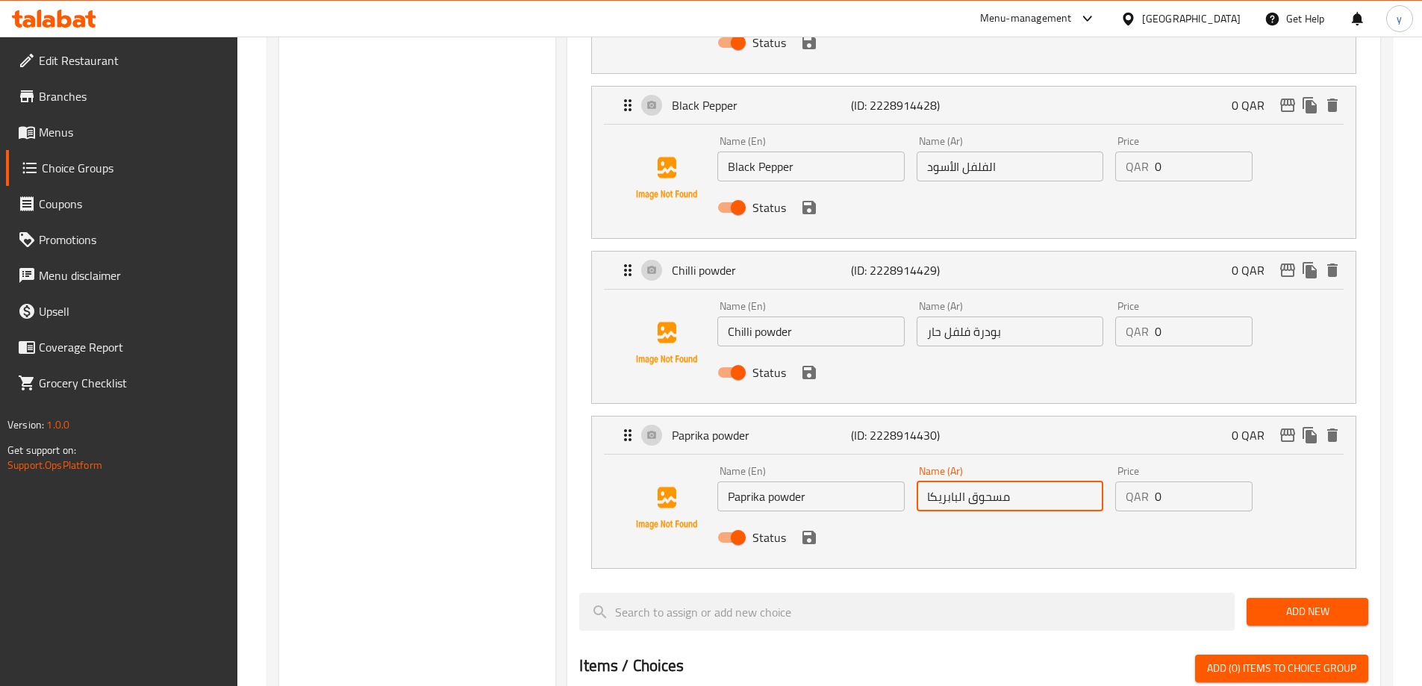
click at [985, 482] on input "مسحوق البابريكا" at bounding box center [1010, 497] width 187 height 30
click at [815, 366] on icon "save" at bounding box center [809, 372] width 13 height 13
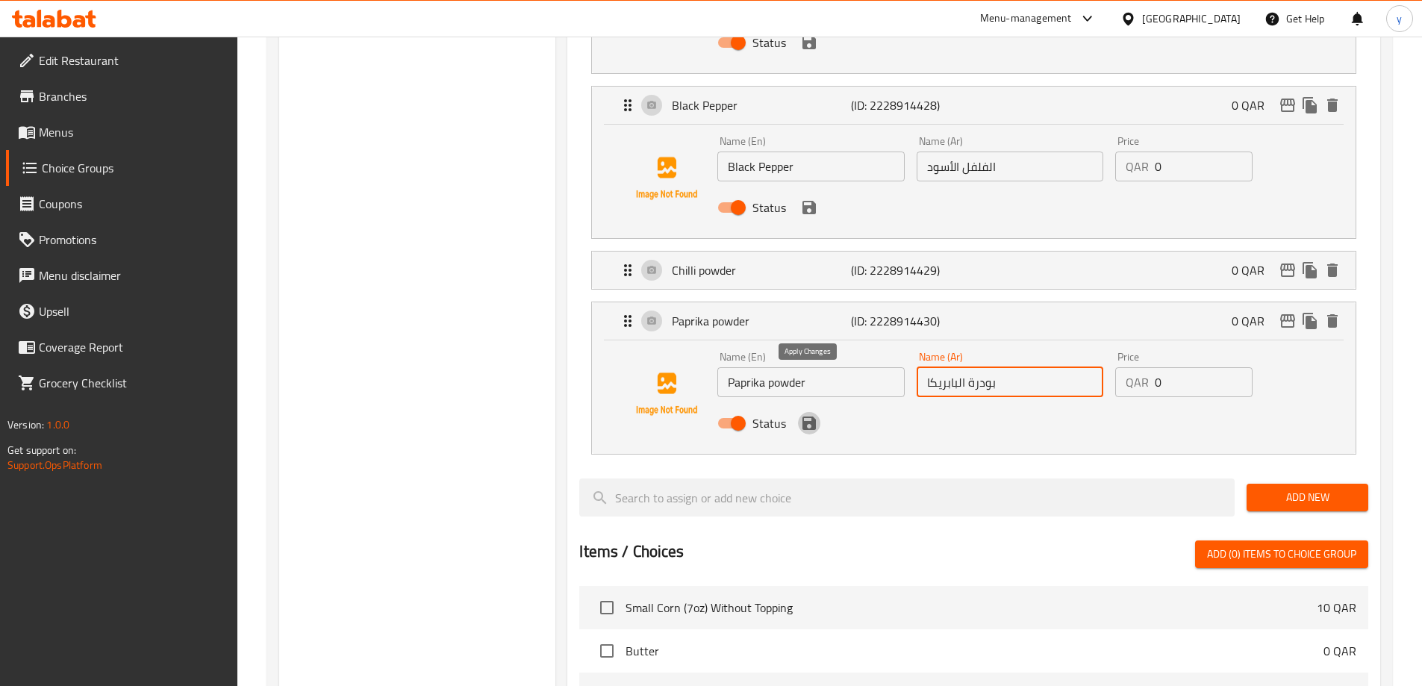
click at [810, 417] on icon "save" at bounding box center [809, 423] width 13 height 13
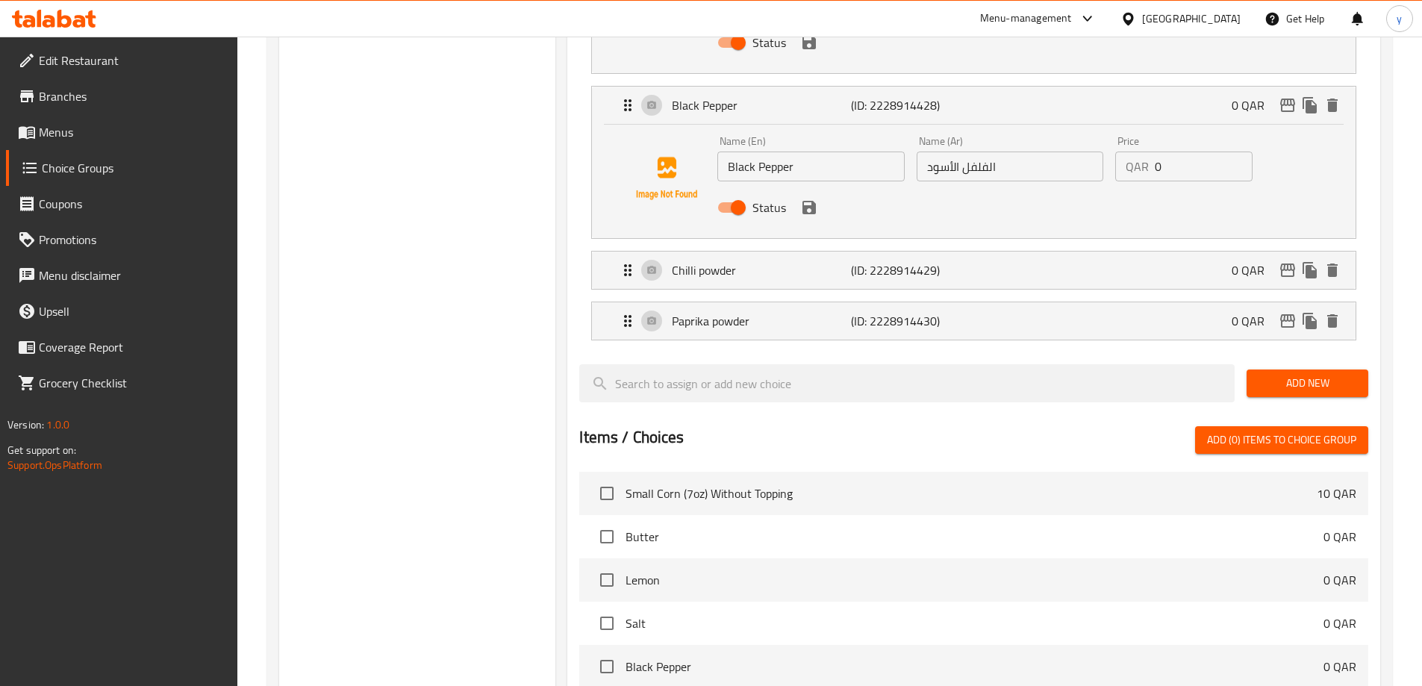
type input "بودرة البابريكا"
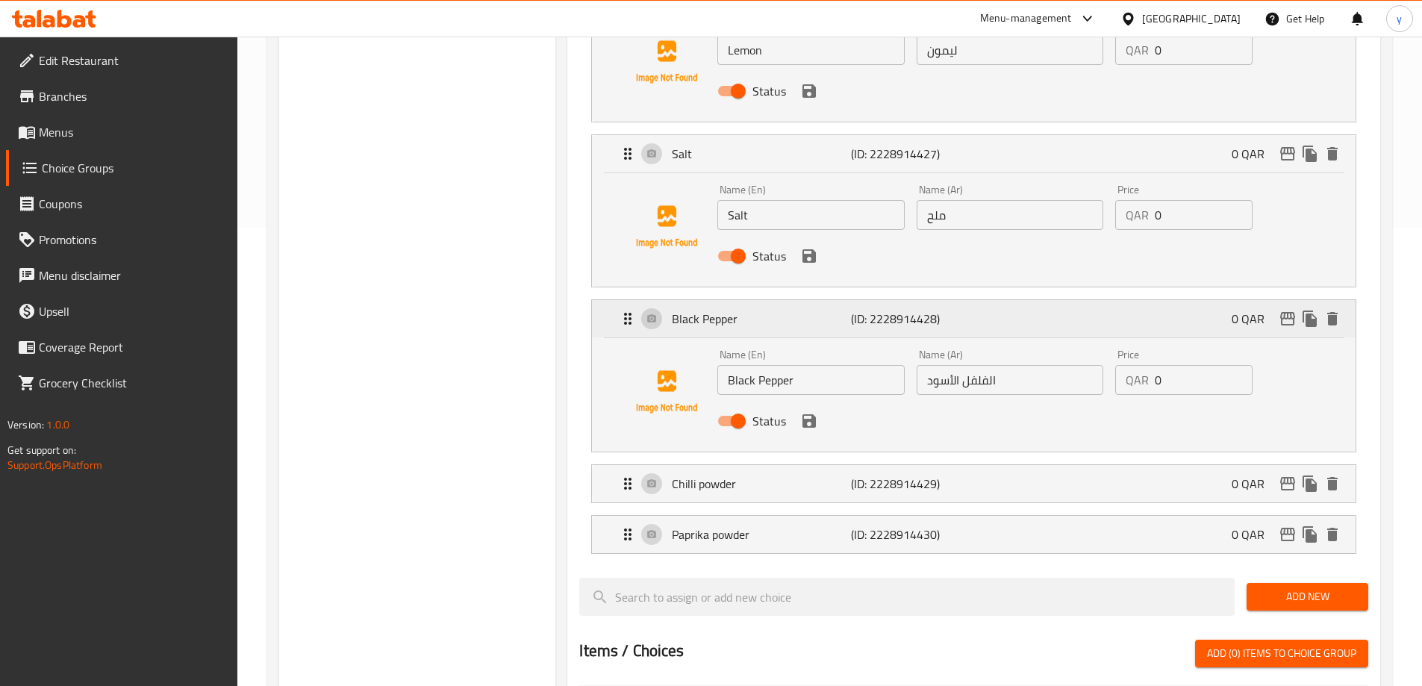
scroll to position [224, 0]
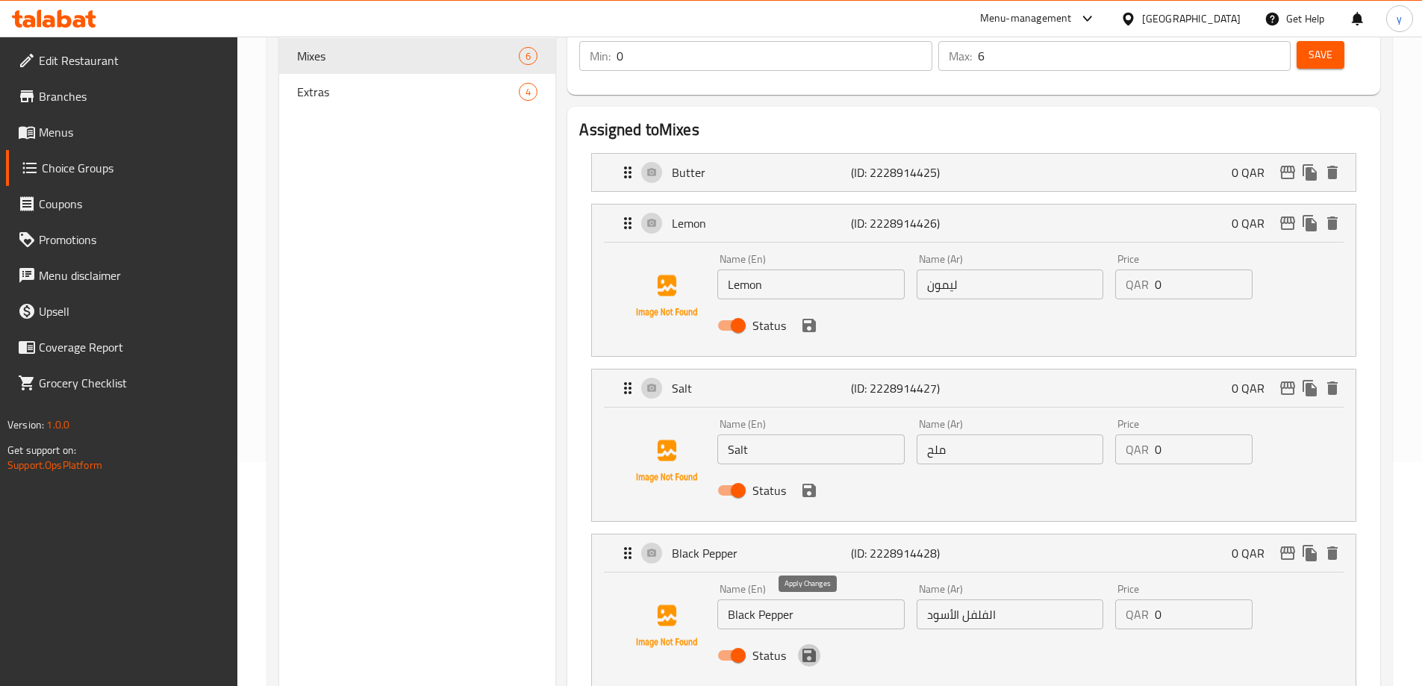
click at [812, 649] on icon "save" at bounding box center [809, 655] width 13 height 13
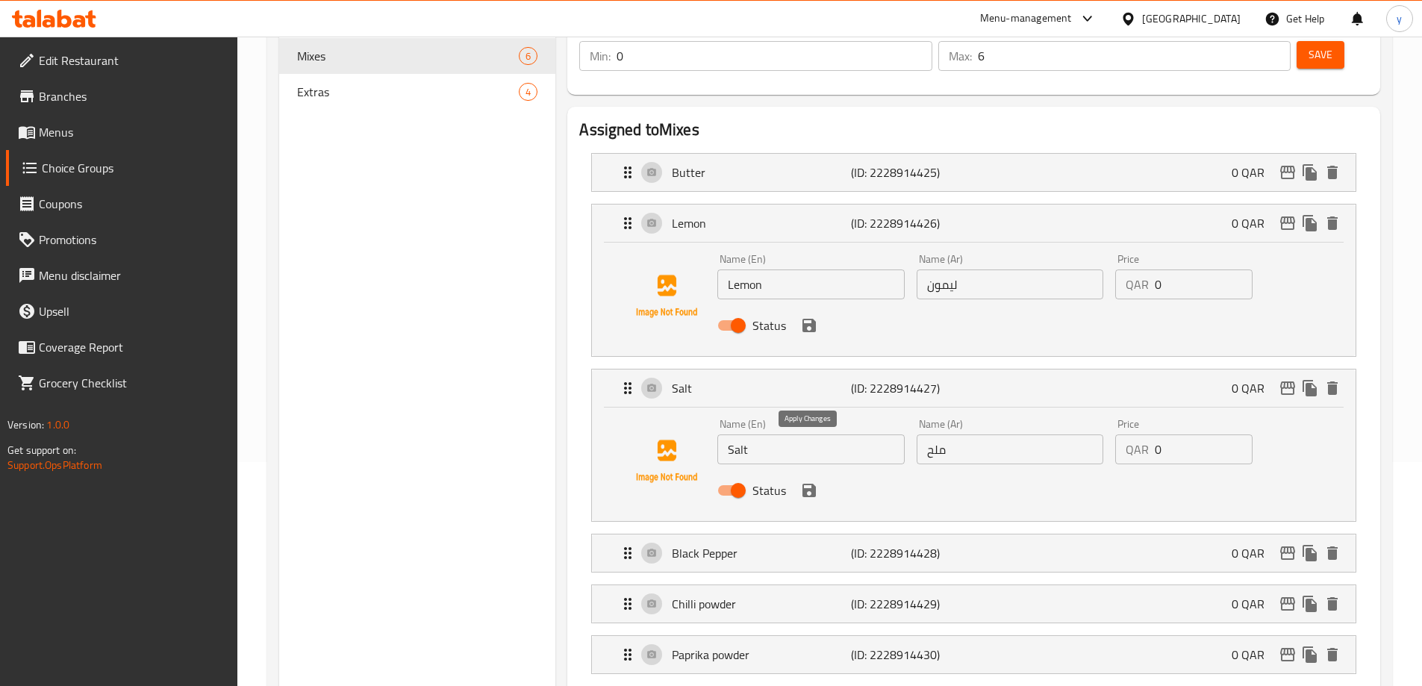
click at [804, 484] on icon "save" at bounding box center [809, 490] width 13 height 13
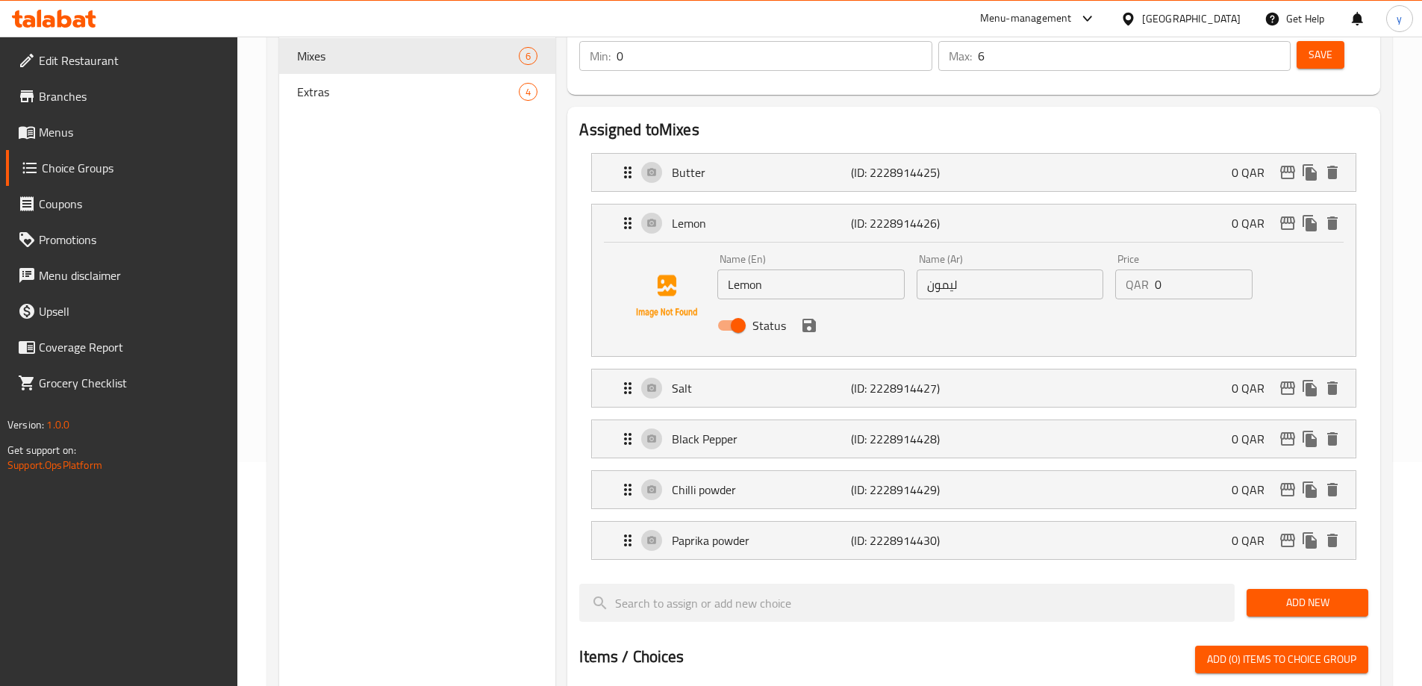
click at [817, 305] on div "Status" at bounding box center [1010, 325] width 597 height 40
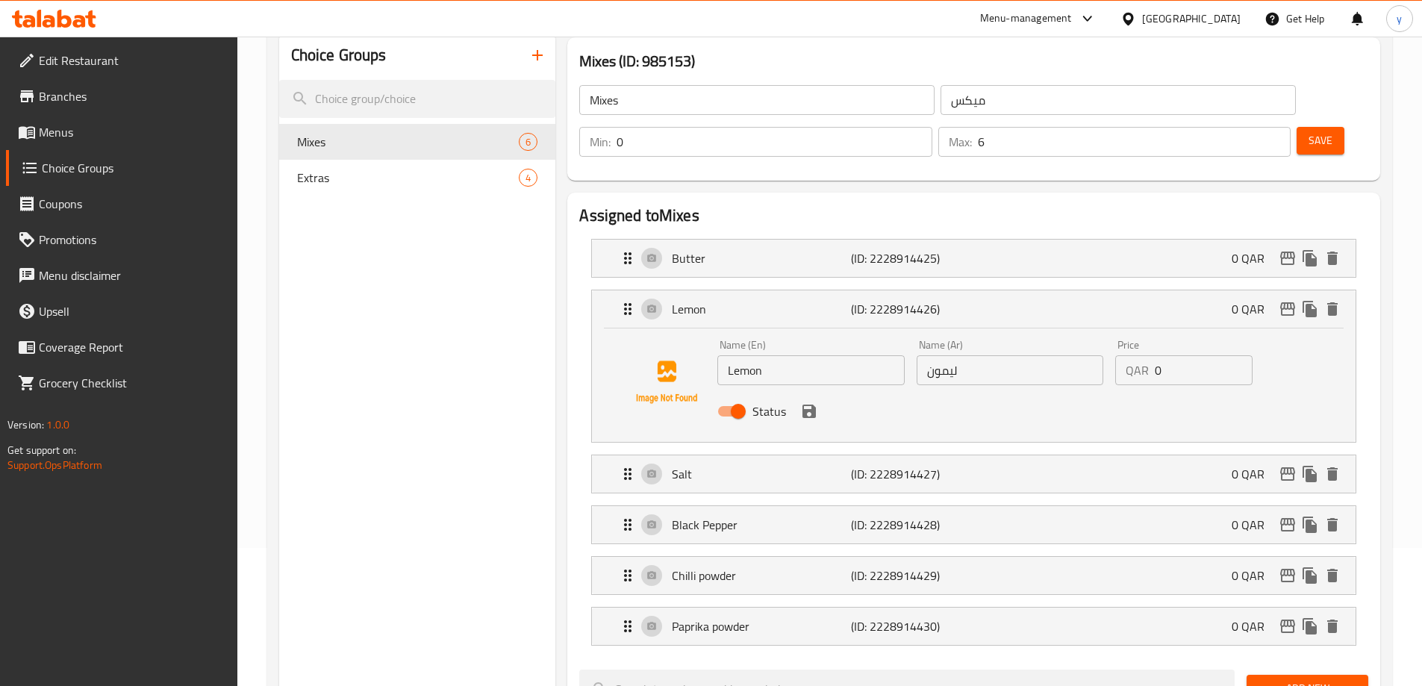
scroll to position [0, 0]
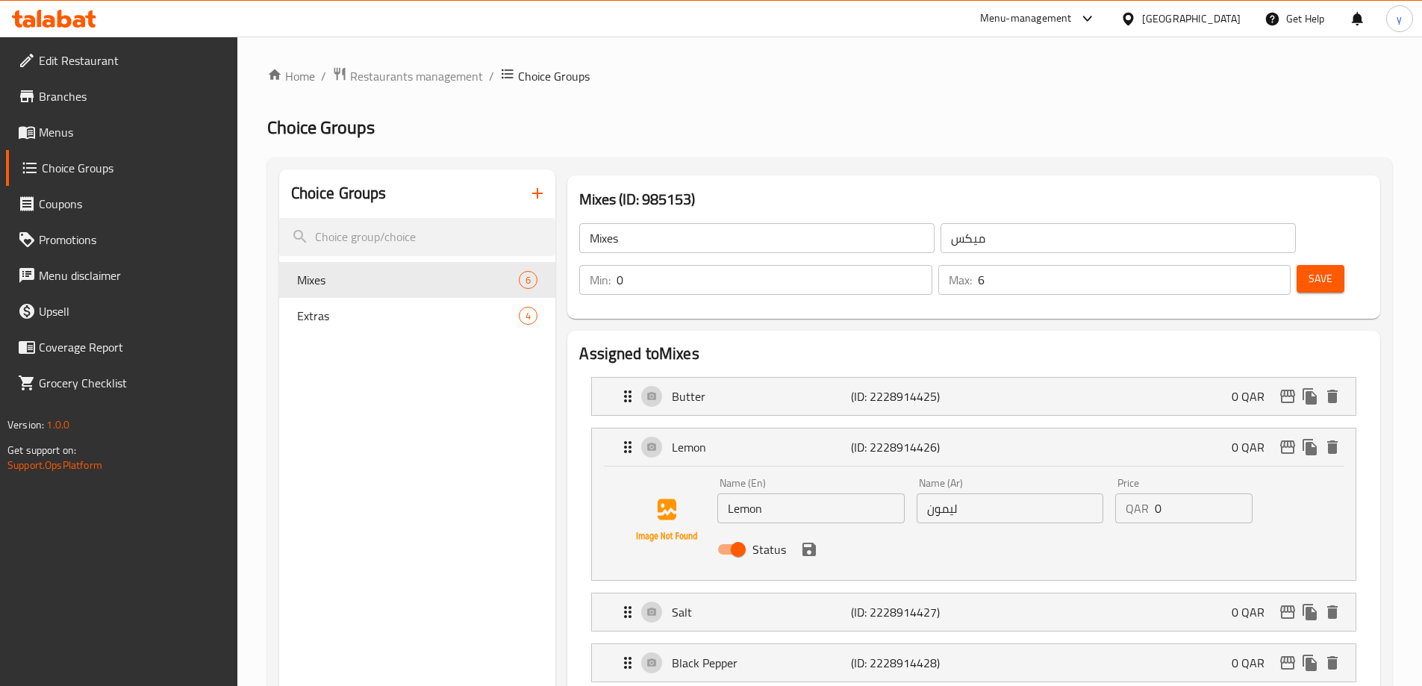
click at [811, 538] on button "save" at bounding box center [809, 549] width 22 height 22
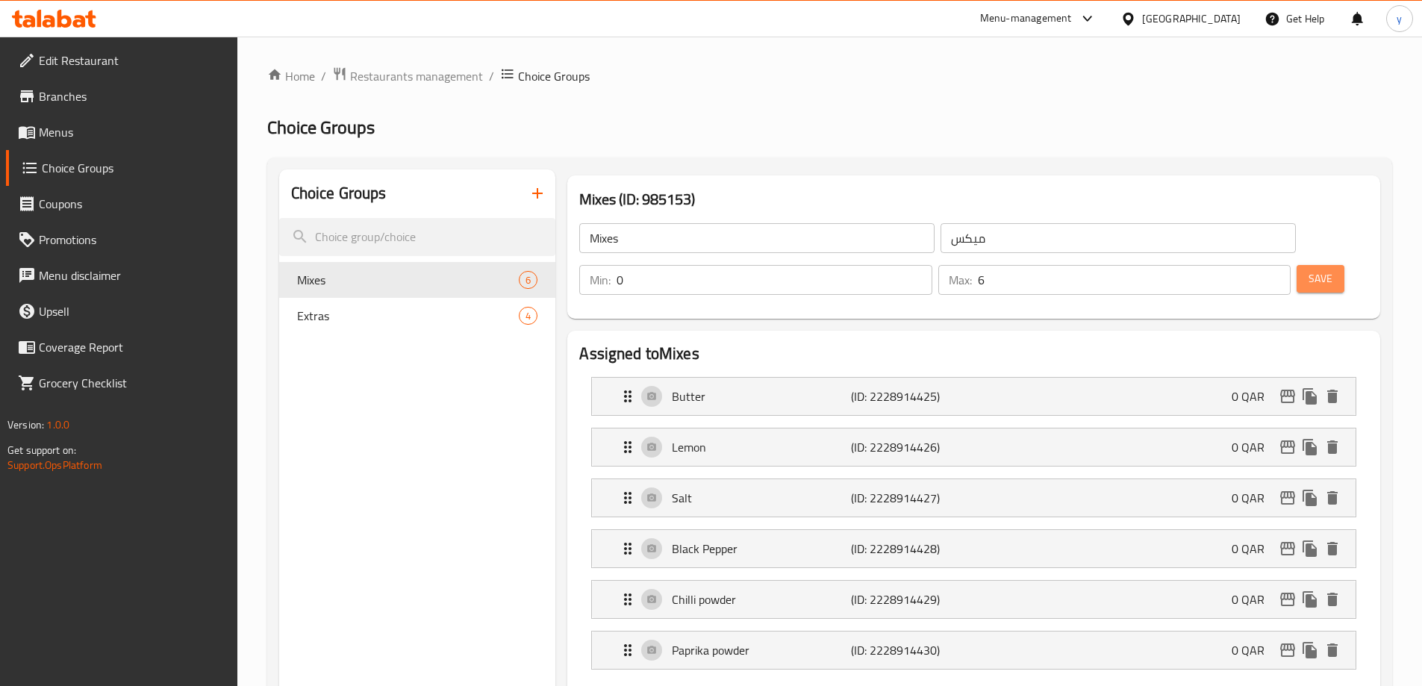
click at [1309, 270] on span "Save" at bounding box center [1321, 279] width 24 height 19
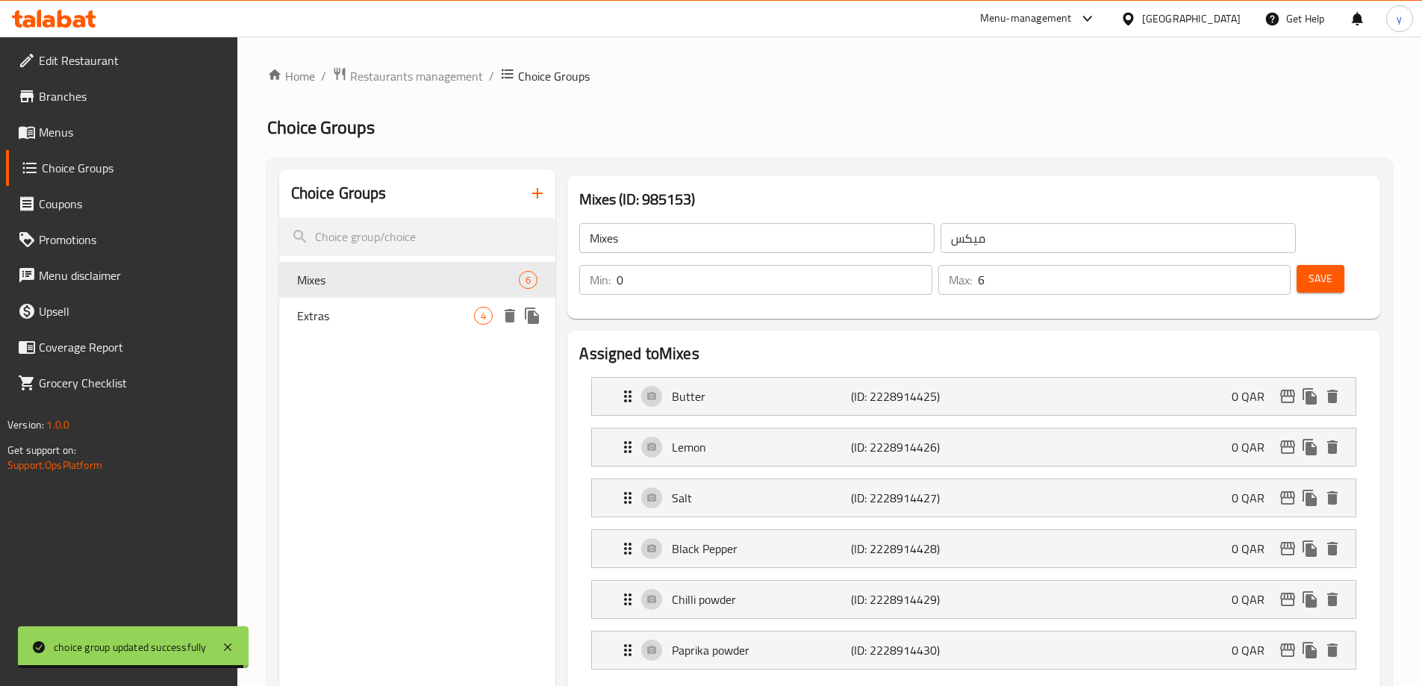
click at [315, 312] on span "Extras" at bounding box center [386, 316] width 178 height 18
type input "Extras"
type input "إضافات"
type input "4"
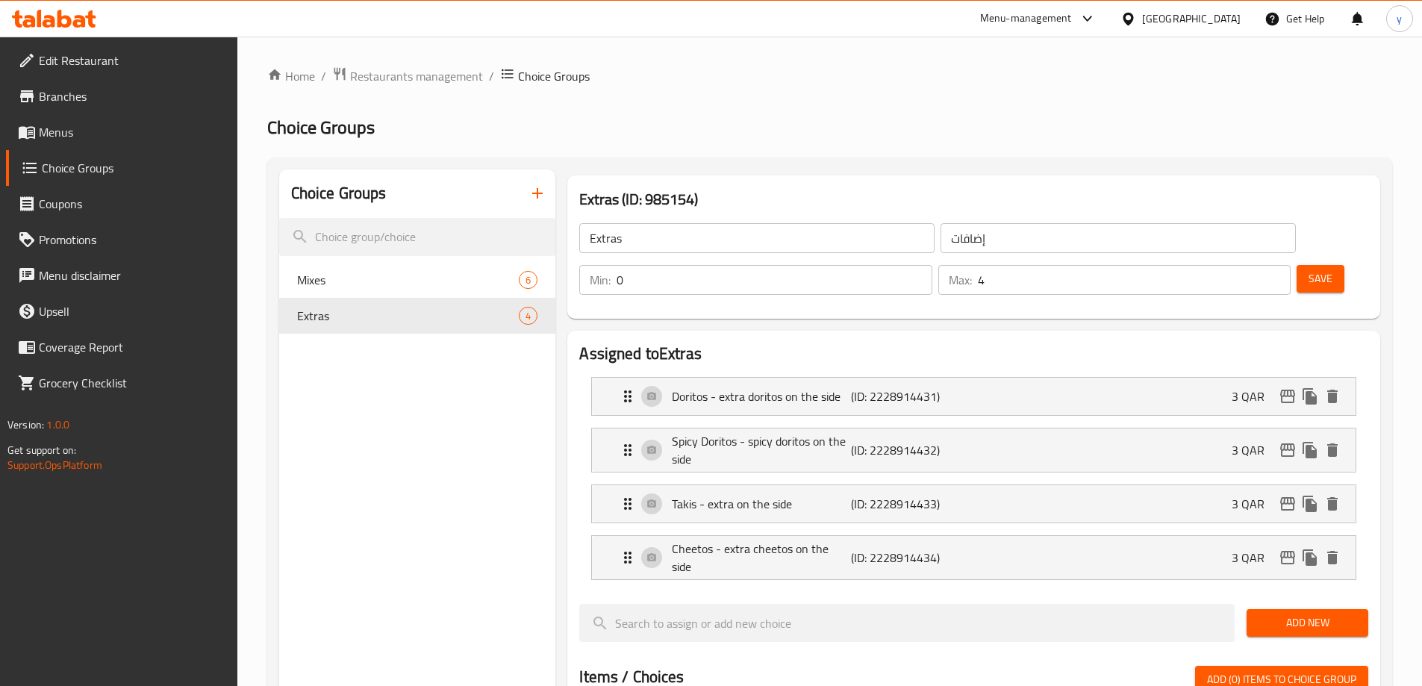
click at [918, 377] on div "Doritos - extra doritos on the side (ID: 2228914431) 3 QAR Name (En) Doritos - …" at bounding box center [973, 396] width 765 height 39
click at [1048, 378] on div "Doritos - extra doritos on the side (ID: 2228914431) 3 QAR" at bounding box center [978, 396] width 719 height 37
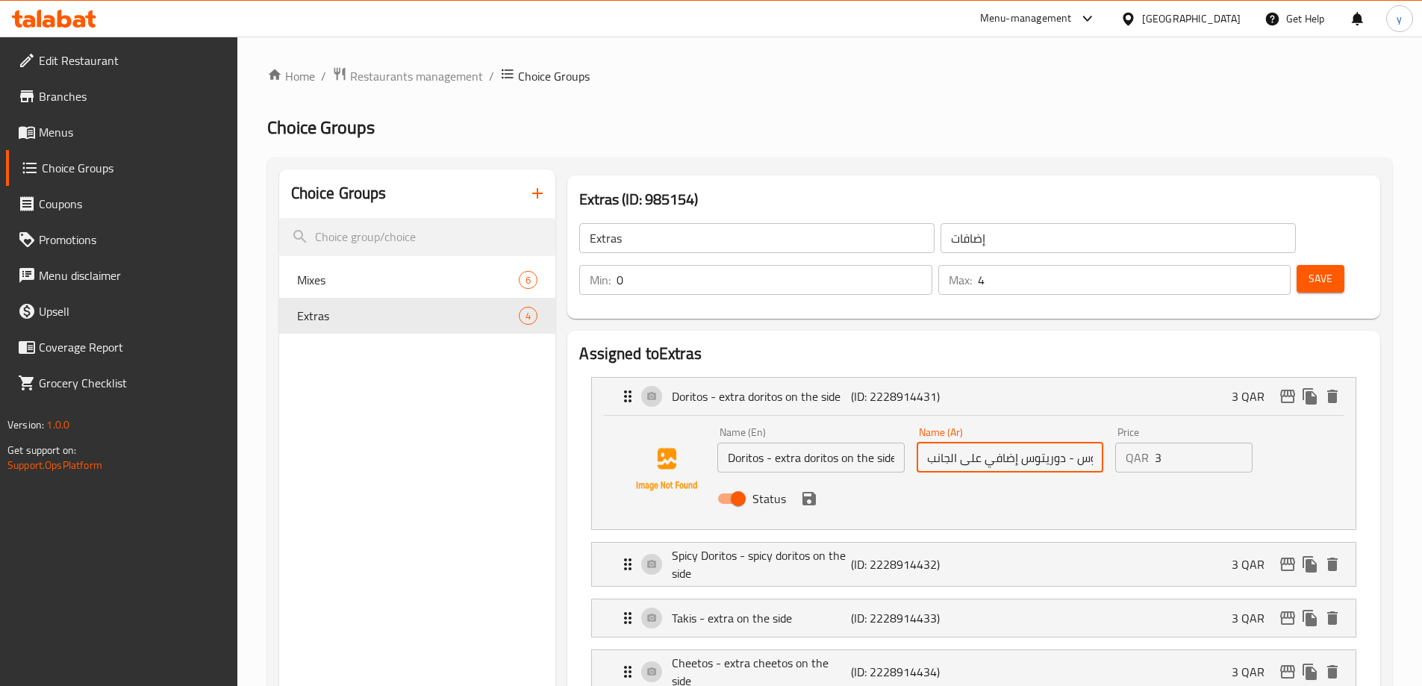
scroll to position [0, 27]
drag, startPoint x: 933, startPoint y: 417, endPoint x: 1120, endPoint y: 439, distance: 188.0
click at [1120, 439] on div "Name (En) Doritos - extra doritos on the side Name (En) Name (Ar) دوريتوس - دور…" at bounding box center [1010, 470] width 597 height 98
click at [1010, 479] on div "Status" at bounding box center [1010, 499] width 597 height 40
drag, startPoint x: 1043, startPoint y: 414, endPoint x: 1006, endPoint y: 420, distance: 37.0
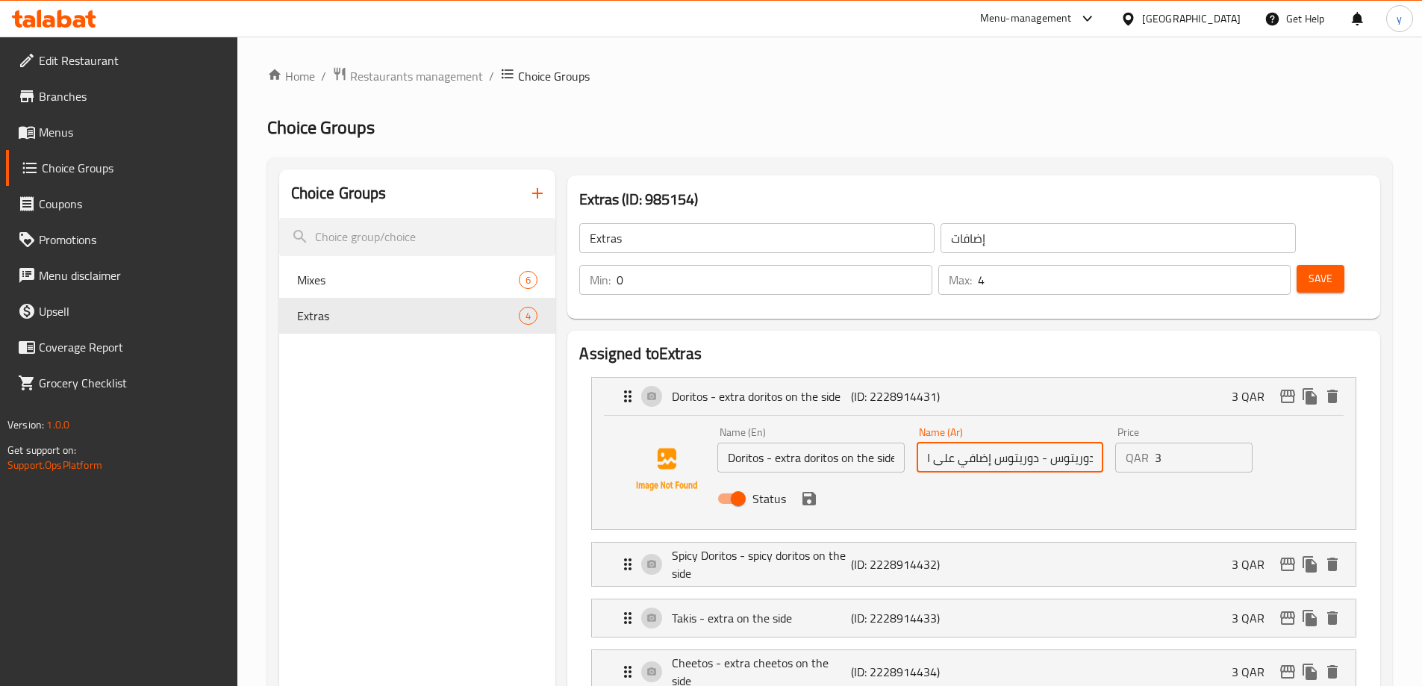
click at [1006, 443] on input "دوريتوس - دوريتوس إضافي على الجانب" at bounding box center [1010, 458] width 187 height 30
click at [982, 543] on div "Spicy Doritos - spicy doritos on the side (ID: 2228914432) 3 QAR" at bounding box center [978, 564] width 719 height 43
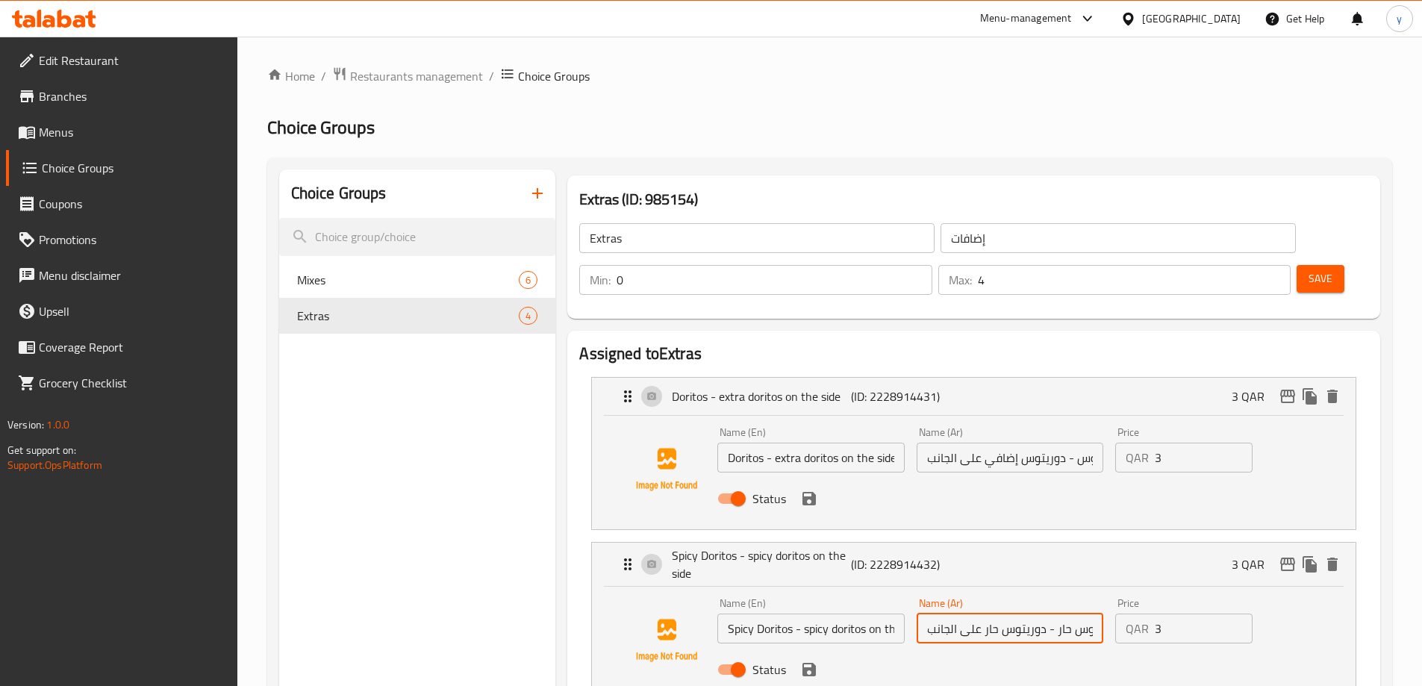
scroll to position [0, 24]
drag, startPoint x: 1050, startPoint y: 585, endPoint x: 1095, endPoint y: 594, distance: 45.7
click at [1095, 614] on input "دوريتوس حار - دوريتوس حار على الجانب" at bounding box center [1010, 629] width 187 height 30
click at [994, 614] on input "دوريتوس حار - دوريتوس حار على الجانب" at bounding box center [1010, 629] width 187 height 30
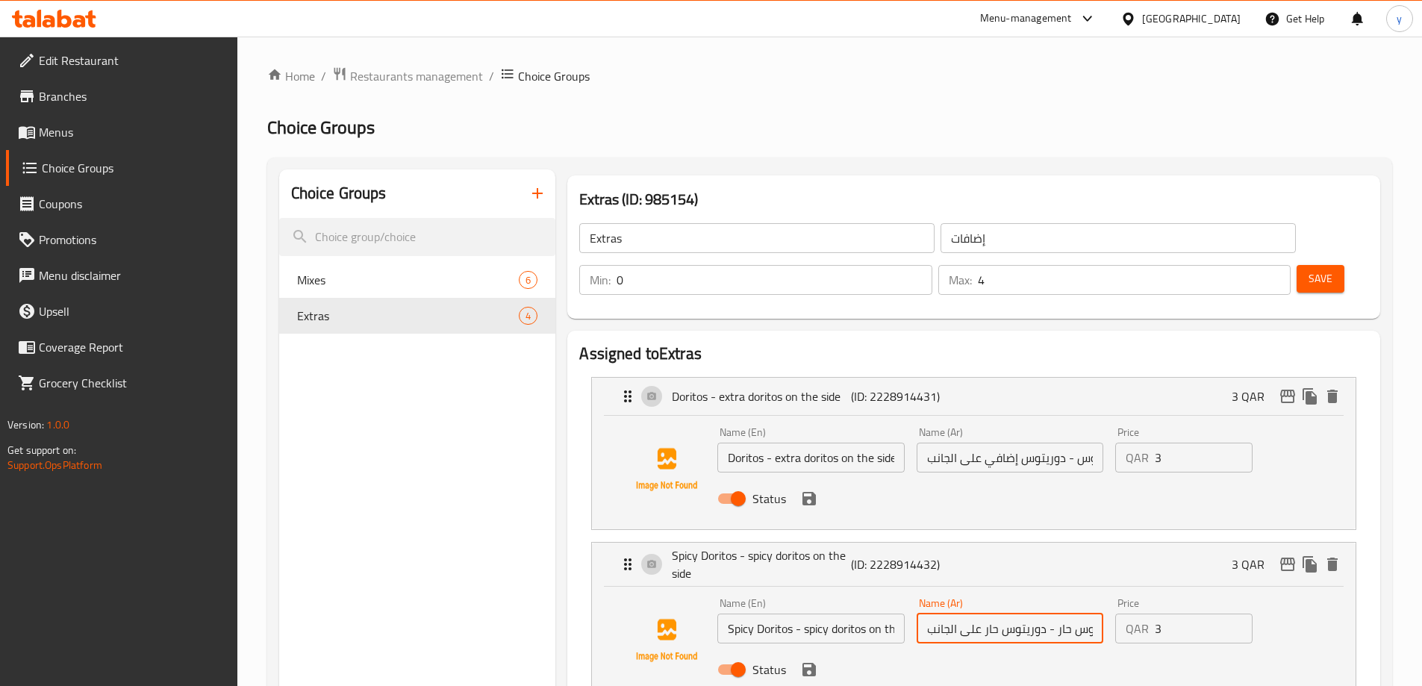
drag, startPoint x: 945, startPoint y: 588, endPoint x: 921, endPoint y: 597, distance: 25.5
click at [921, 614] on input "دوريتوس حار - دوريتوس حار على الجانب" at bounding box center [1010, 629] width 187 height 30
click at [937, 650] on div "Status" at bounding box center [1010, 670] width 597 height 40
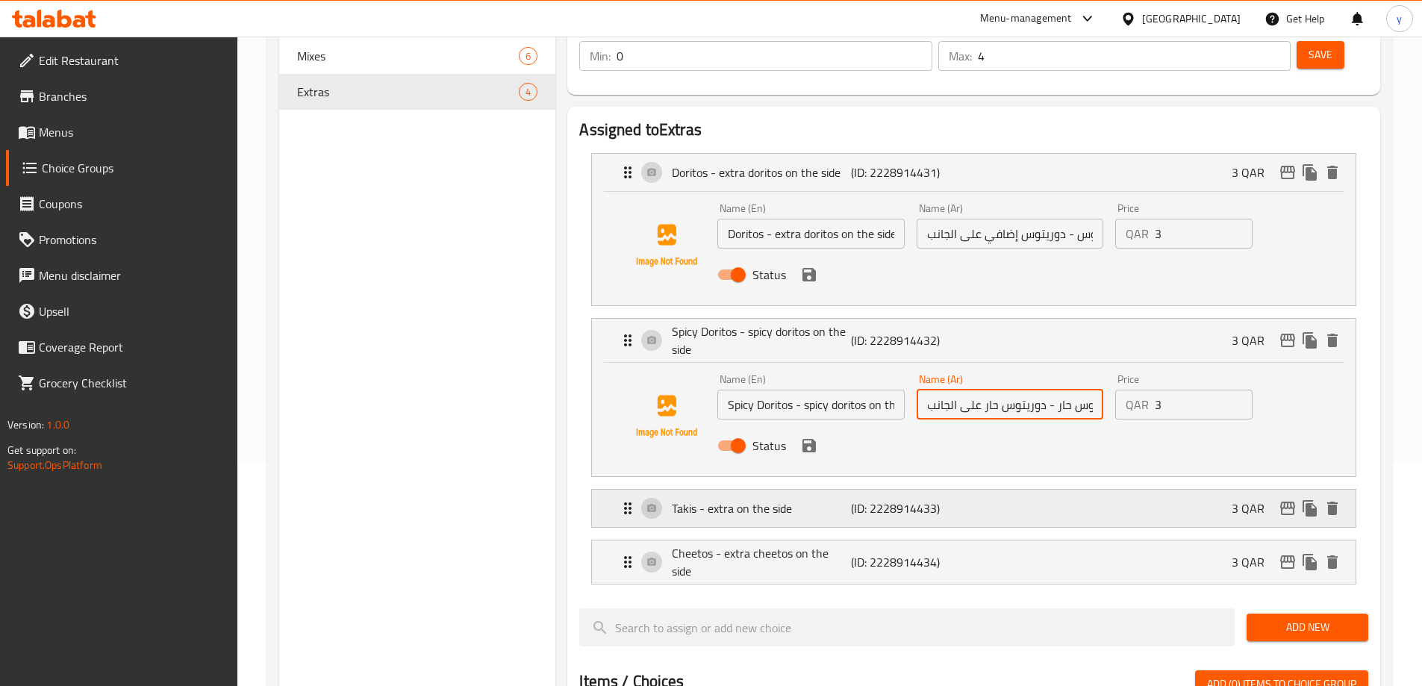
click at [1007, 490] on div "Takis - extra on the side (ID: 2228914433) 3 QAR" at bounding box center [978, 508] width 719 height 37
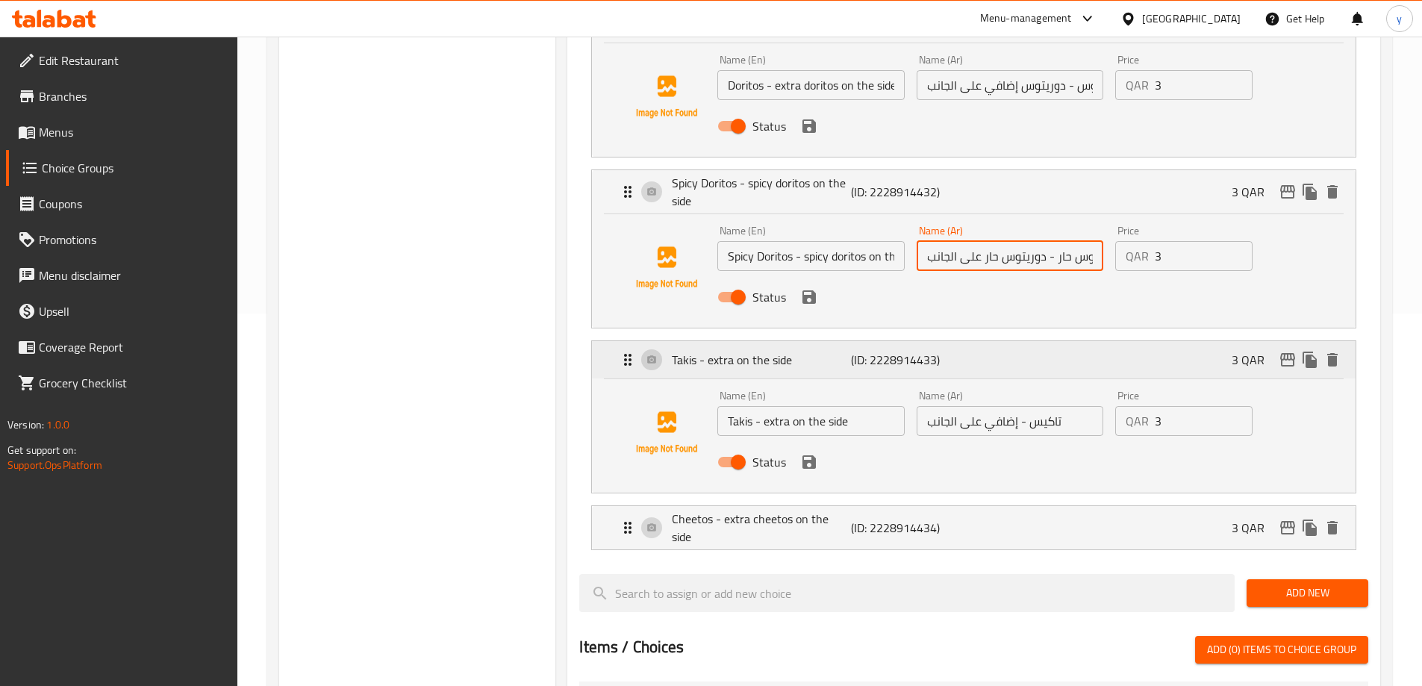
scroll to position [373, 0]
click at [967, 518] on p "(ID: 2228914434)" at bounding box center [910, 527] width 119 height 18
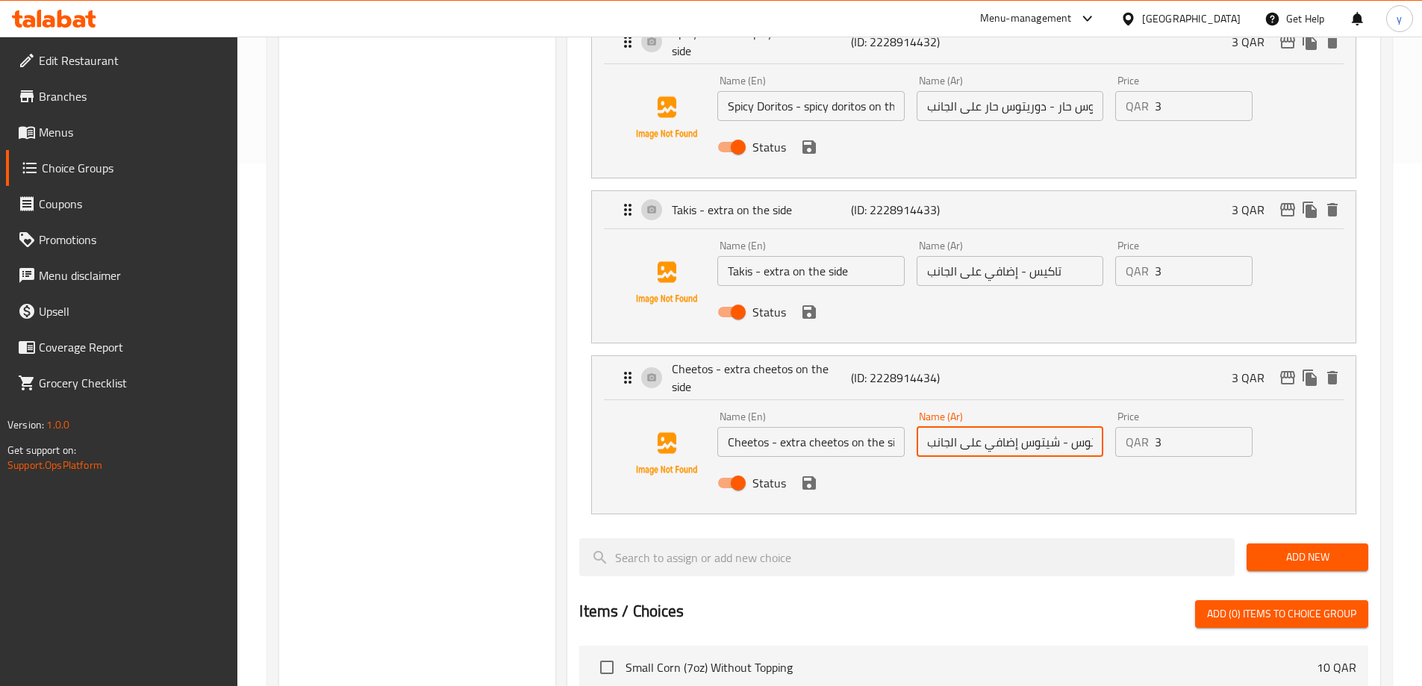
scroll to position [0, 20]
drag, startPoint x: 1075, startPoint y: 399, endPoint x: 1104, endPoint y: 407, distance: 30.1
click at [1104, 407] on div "Name (Ar) تشيتوس - شيتوس إضافي على الجانب Name (Ar)" at bounding box center [1010, 433] width 199 height 57
click at [1088, 427] on input "تشيتوس - شيتوس إضافي على الجانب" at bounding box center [1010, 442] width 187 height 30
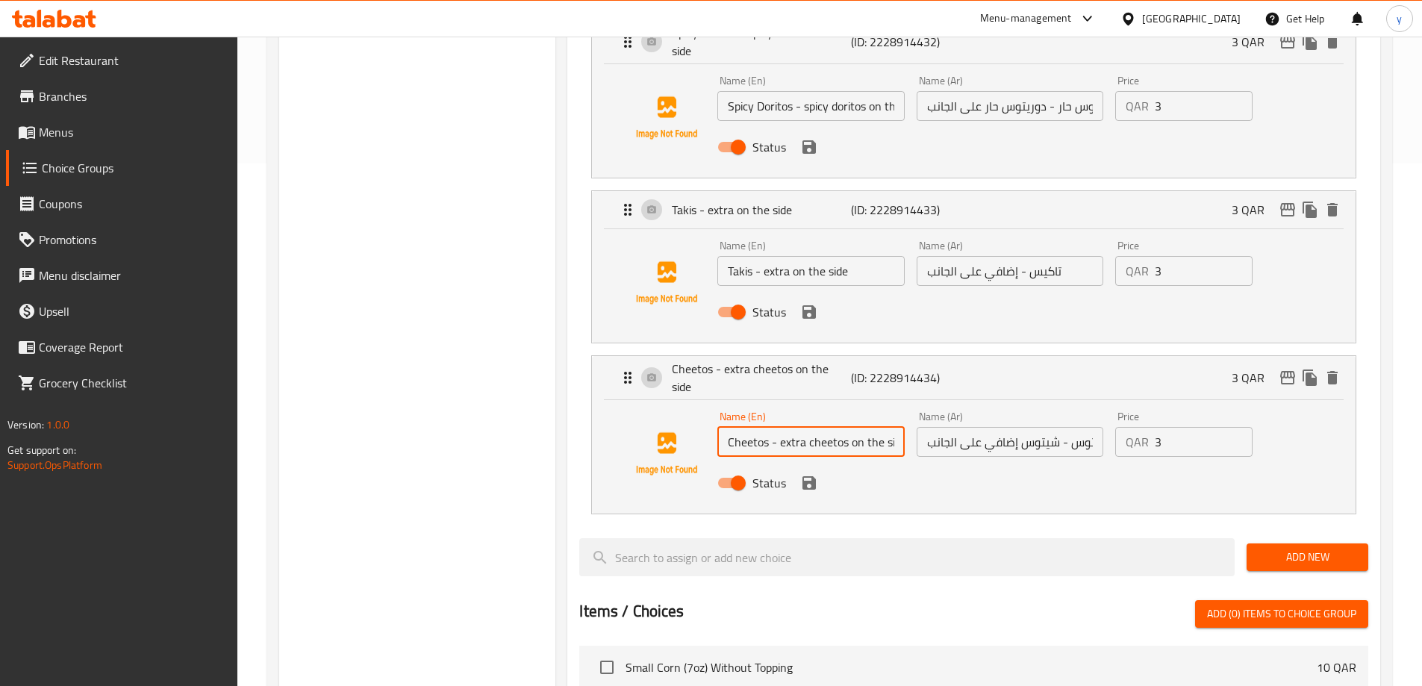
click at [750, 427] on input "Cheetos - extra cheetos on the side" at bounding box center [811, 442] width 187 height 30
drag, startPoint x: 1009, startPoint y: 403, endPoint x: 1125, endPoint y: 408, distance: 116.6
click at [1125, 408] on div "Name (En) Cheetos - extra cheetos on the side Name (En) Name (Ar) شيتوس - شيتوس…" at bounding box center [1010, 454] width 597 height 98
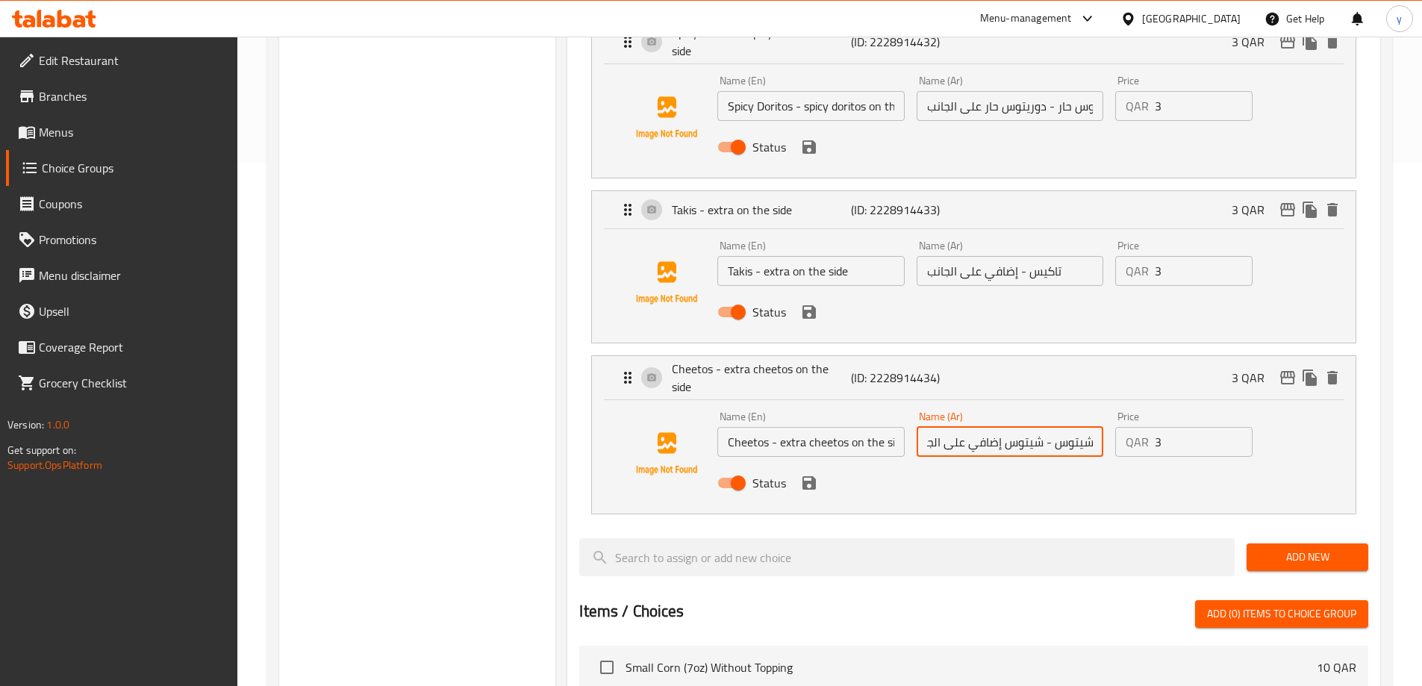
click at [1082, 427] on input "شيتوس - شيتوس إضافي على الجانب" at bounding box center [1010, 442] width 187 height 30
paste input "text"
drag, startPoint x: 1094, startPoint y: 399, endPoint x: 1134, endPoint y: 411, distance: 42.3
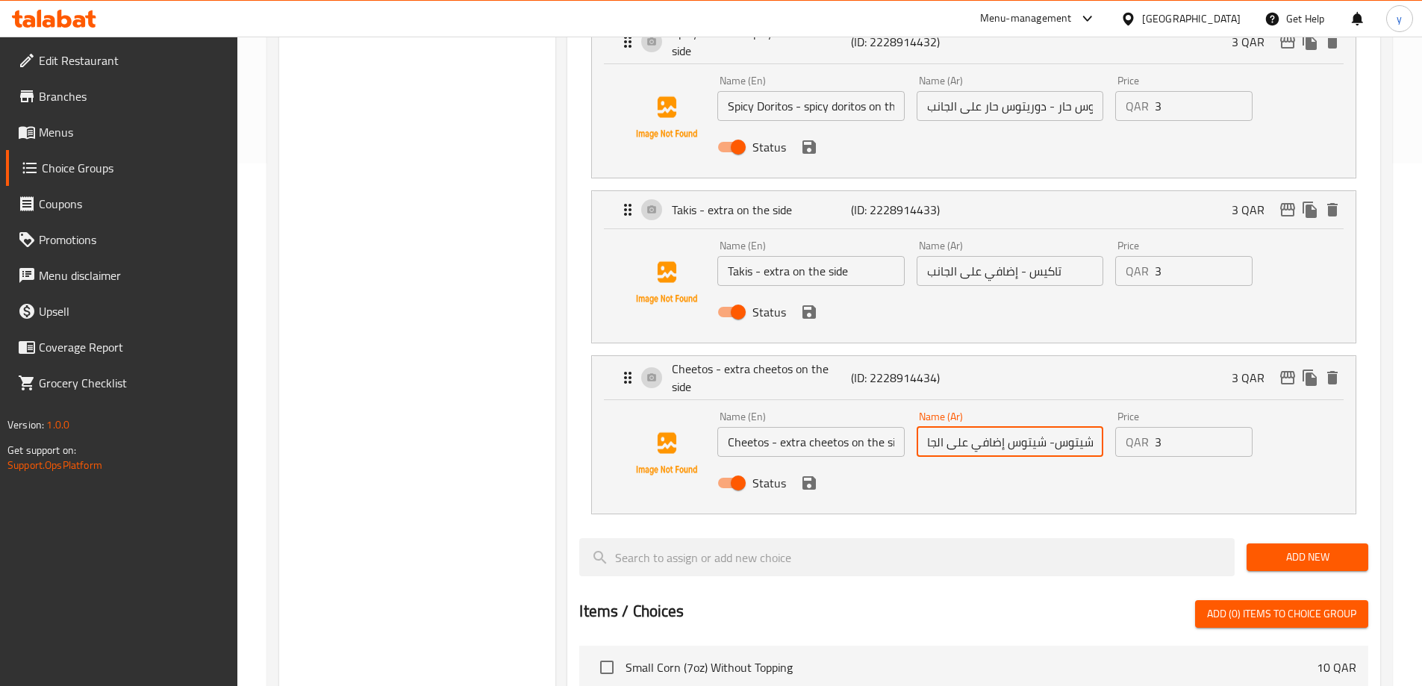
click at [1134, 411] on div "Name (En) Cheetos - extra cheetos on the side Name (En) Name (Ar) شيتوس- شيتوس …" at bounding box center [1010, 454] width 597 height 98
drag, startPoint x: 1069, startPoint y: 398, endPoint x: 1139, endPoint y: 406, distance: 70.7
click at [1139, 406] on div "Name (En) Cheetos - extra cheetos on the side Name (En) Name (Ar) شيتوس- شيتوس …" at bounding box center [1010, 454] width 597 height 98
drag, startPoint x: 1057, startPoint y: 396, endPoint x: 1089, endPoint y: 396, distance: 32.1
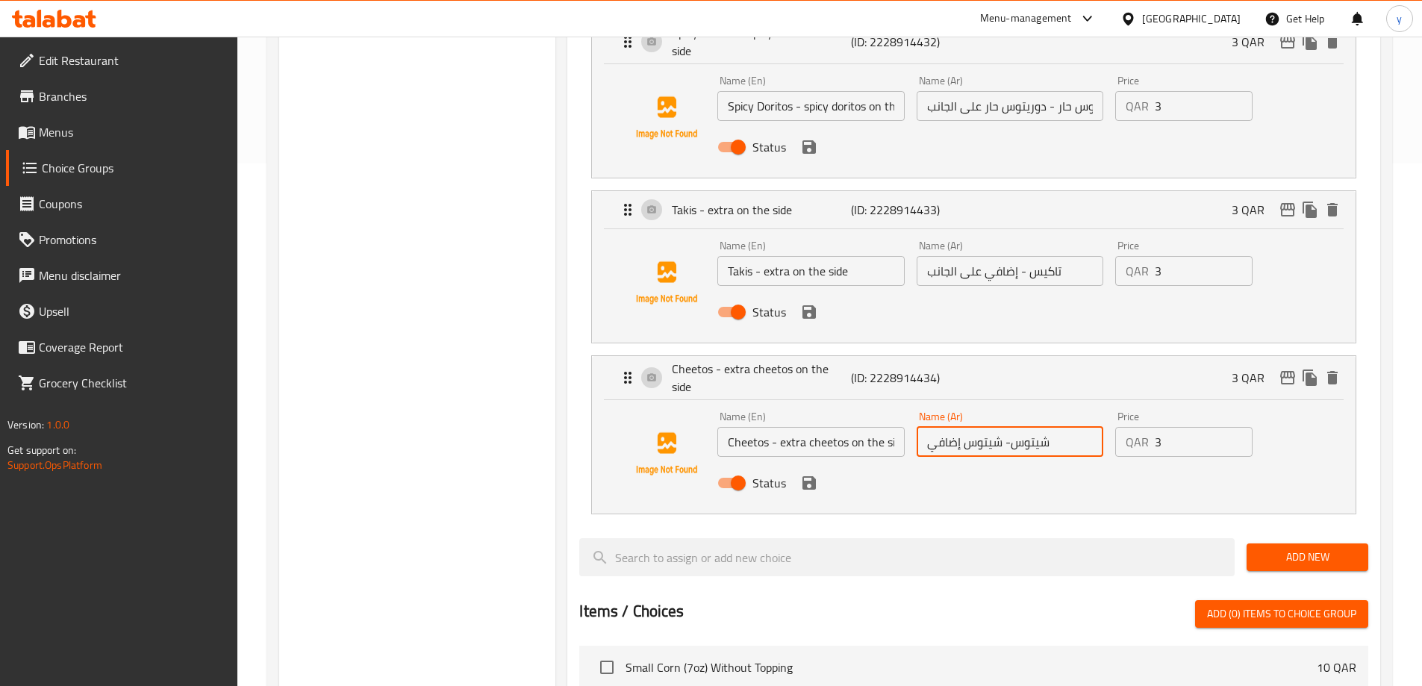
click at [1089, 427] on input "شيتوس- شيتوس إضافي" at bounding box center [1010, 442] width 187 height 30
click at [1043, 463] on div "Status" at bounding box center [1010, 483] width 597 height 40
click at [807, 476] on icon "save" at bounding box center [809, 482] width 13 height 13
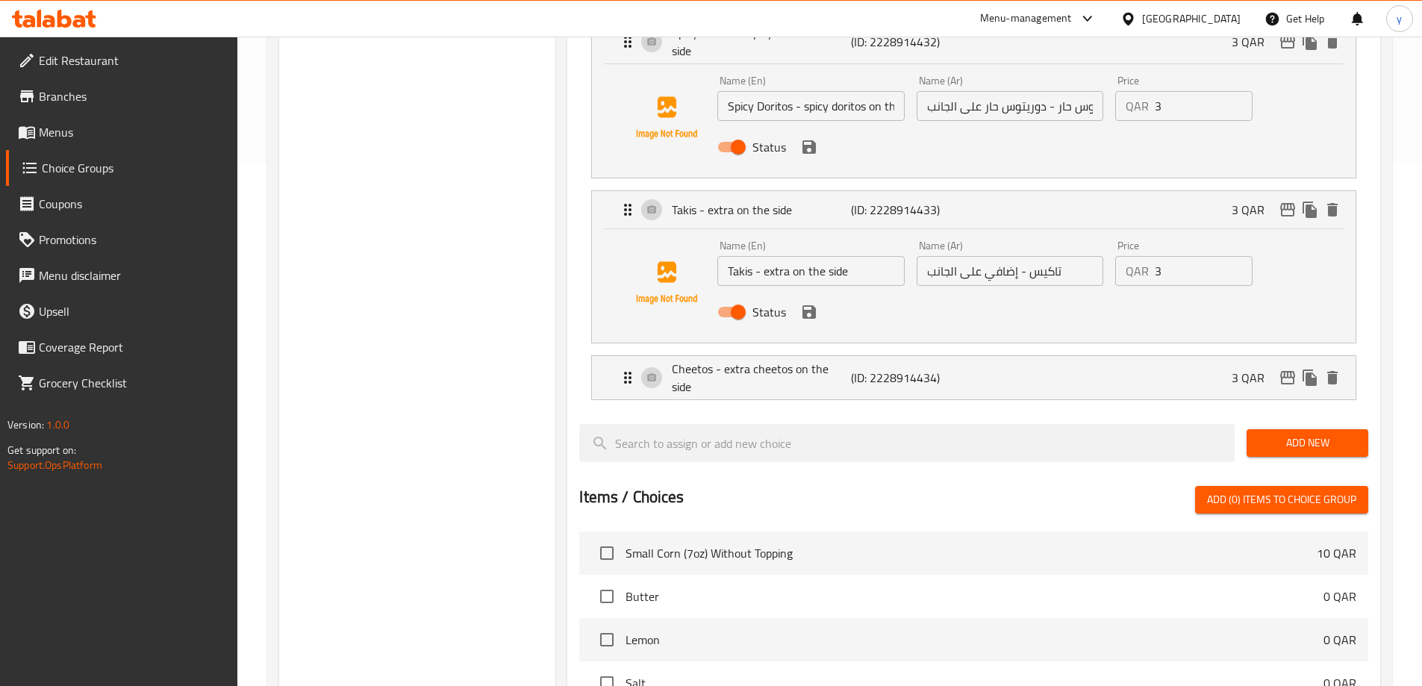
type input "شيتوس- شيتوس إضافي"
click at [1012, 356] on div "Cheetos - extra cheetos on the side (ID: 2228914434) 3 QAR" at bounding box center [978, 377] width 719 height 43
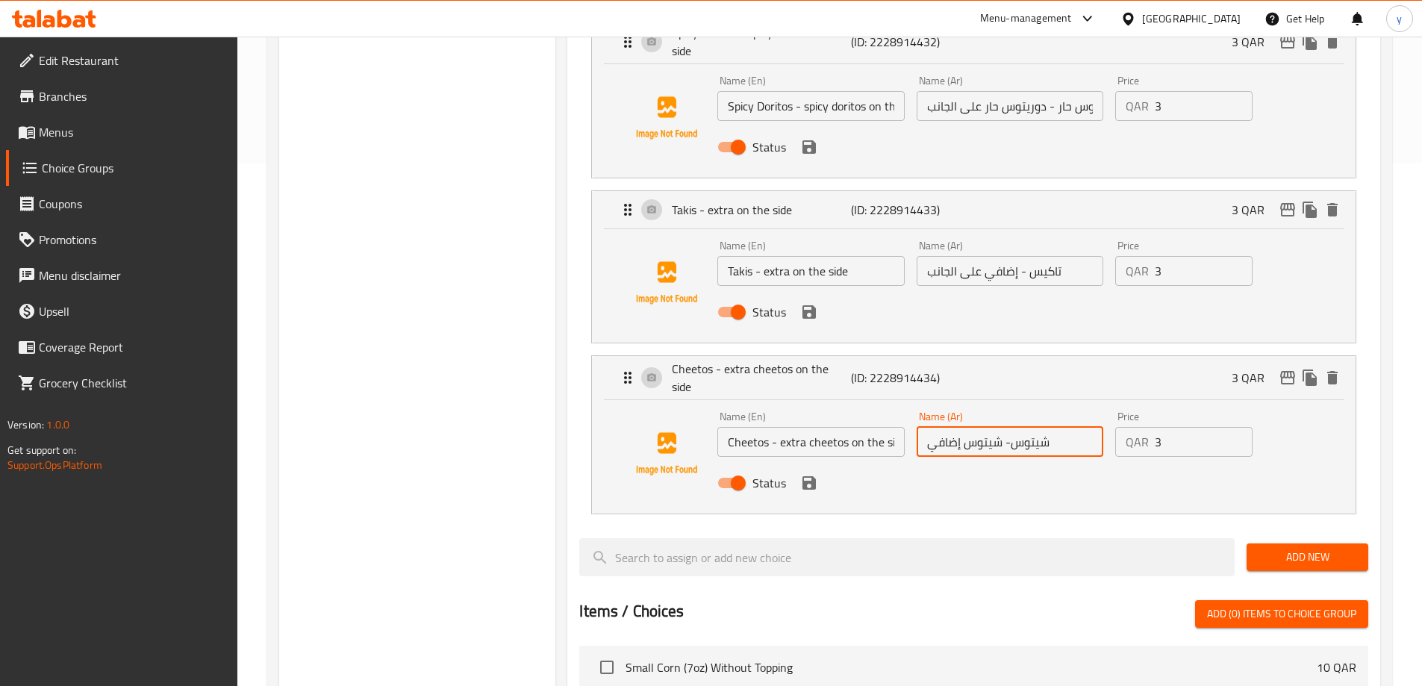
drag, startPoint x: 1053, startPoint y: 398, endPoint x: 1095, endPoint y: 402, distance: 42.0
click at [1095, 427] on input "شيتوس- شيتوس إضافي" at bounding box center [1010, 442] width 187 height 30
drag, startPoint x: 1043, startPoint y: 394, endPoint x: 887, endPoint y: 412, distance: 157.1
click at [891, 407] on div "Name (En) Cheetos - extra cheetos on the side Name (En) Name (Ar) شيتوس- شيتوس …" at bounding box center [1010, 454] width 597 height 98
drag, startPoint x: 1052, startPoint y: 396, endPoint x: 968, endPoint y: 400, distance: 84.5
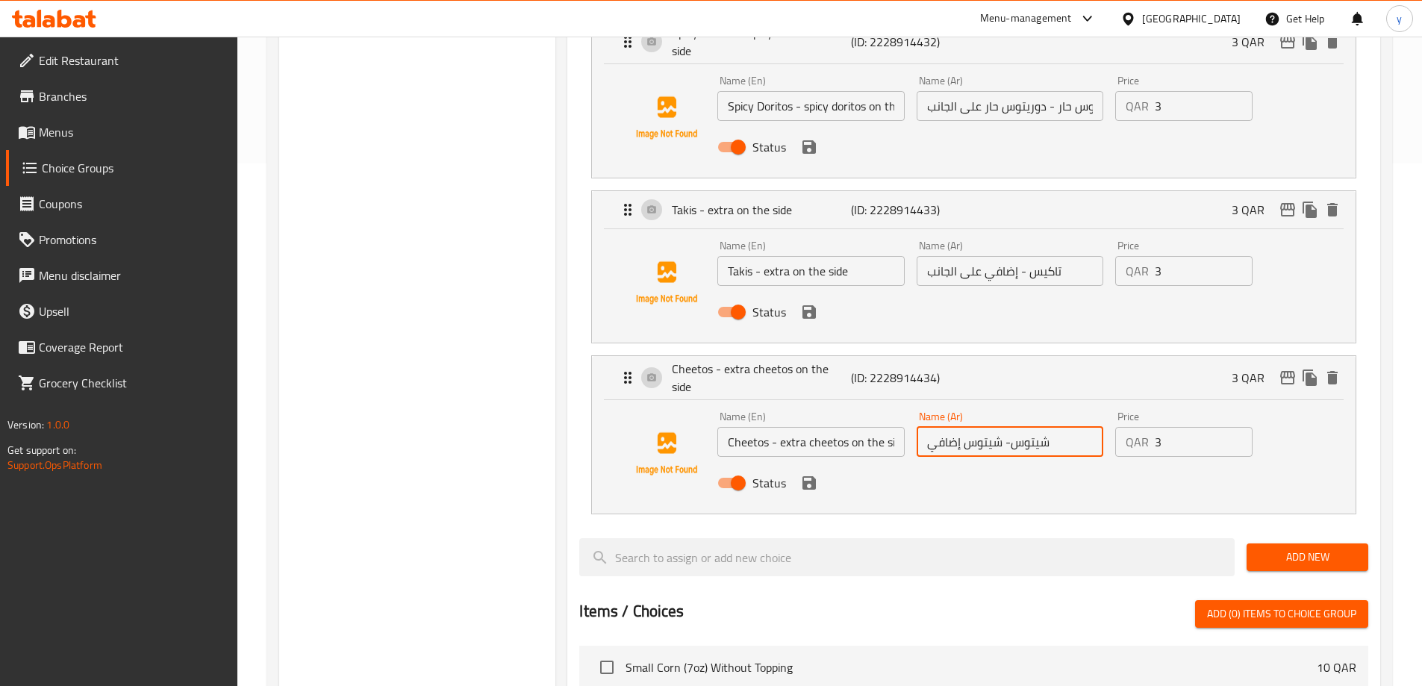
click at [967, 427] on input "شيتوس- شيتوس إضافي" at bounding box center [1010, 442] width 187 height 30
click at [1051, 427] on input "شيتوس- شيتوس إضافي" at bounding box center [1010, 442] width 187 height 30
click at [1047, 427] on input "شيتوس- شيتوس إضافي" at bounding box center [1010, 442] width 187 height 30
click at [1043, 427] on input "شيتوس- شيتوس إضافي" at bounding box center [1010, 442] width 187 height 30
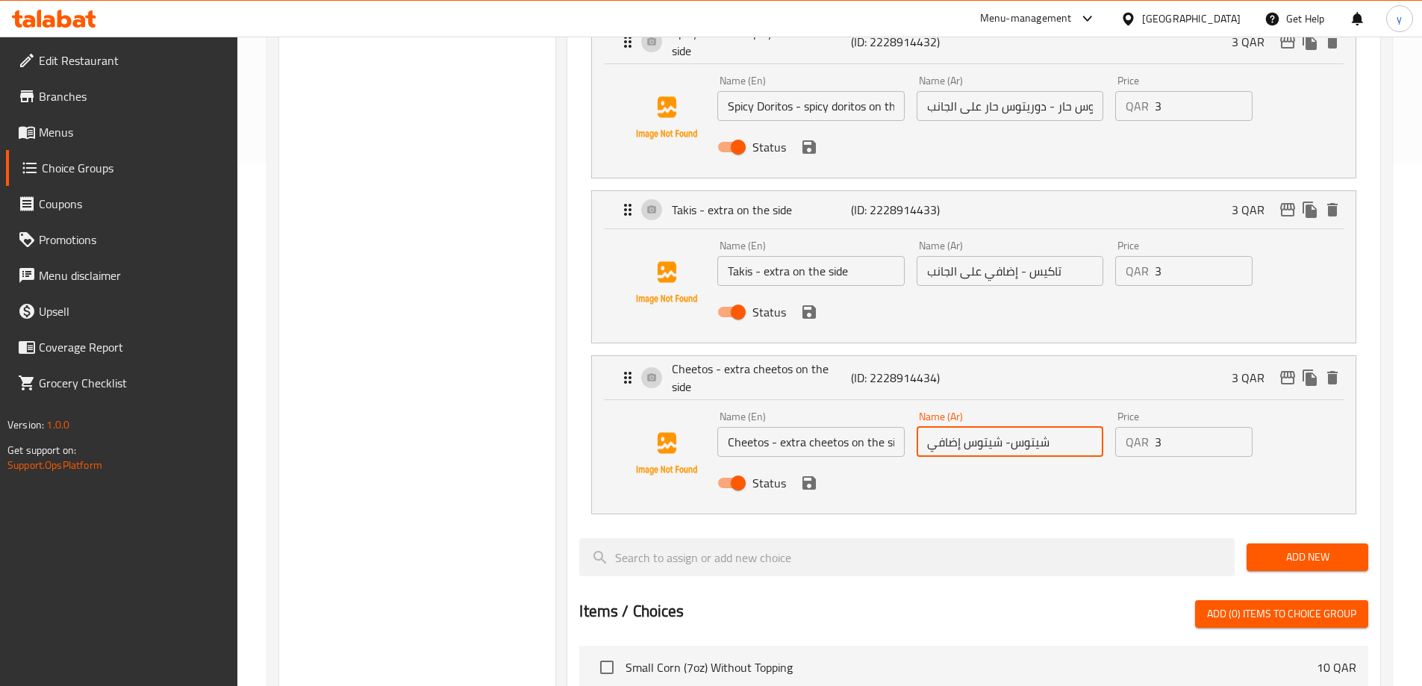
click at [1043, 427] on input "شيتوس- شيتوس إضافي" at bounding box center [1010, 442] width 187 height 30
paste input "شيتوس"
click at [820, 463] on div "Status" at bounding box center [1010, 483] width 597 height 40
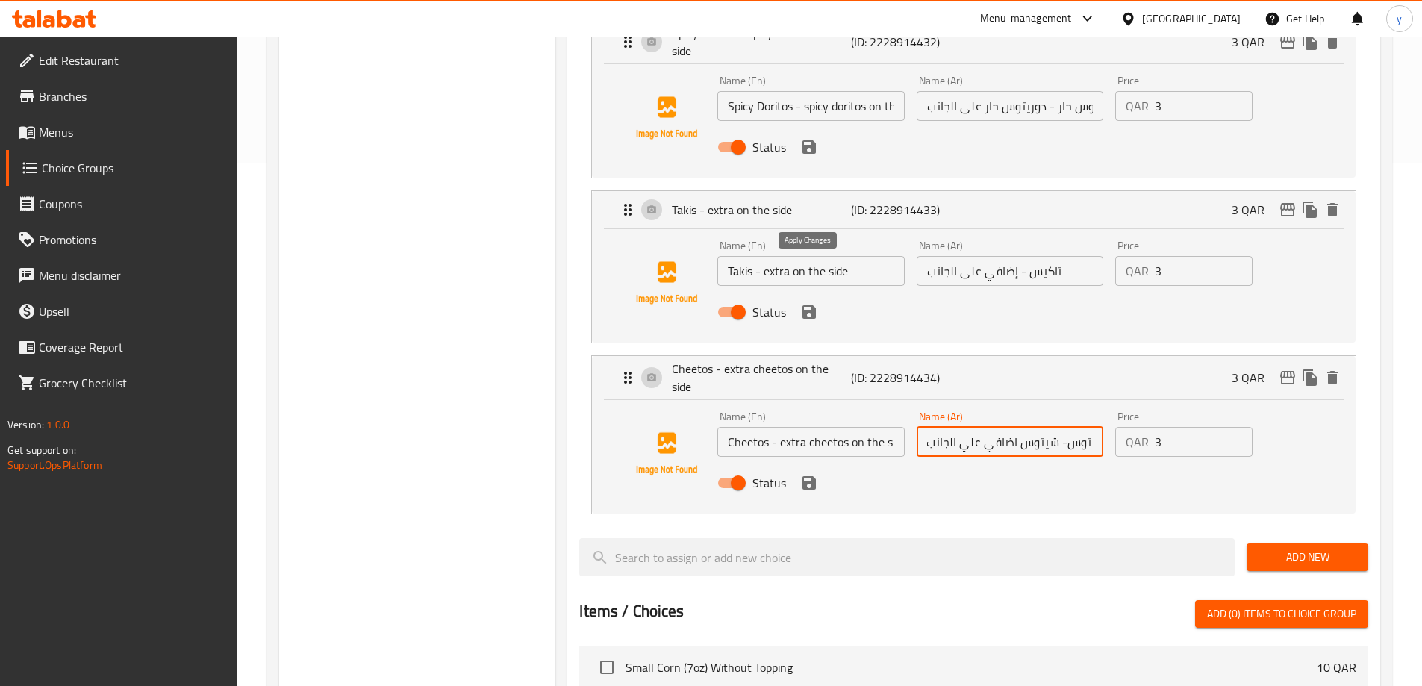
click at [812, 305] on icon "save" at bounding box center [809, 311] width 13 height 13
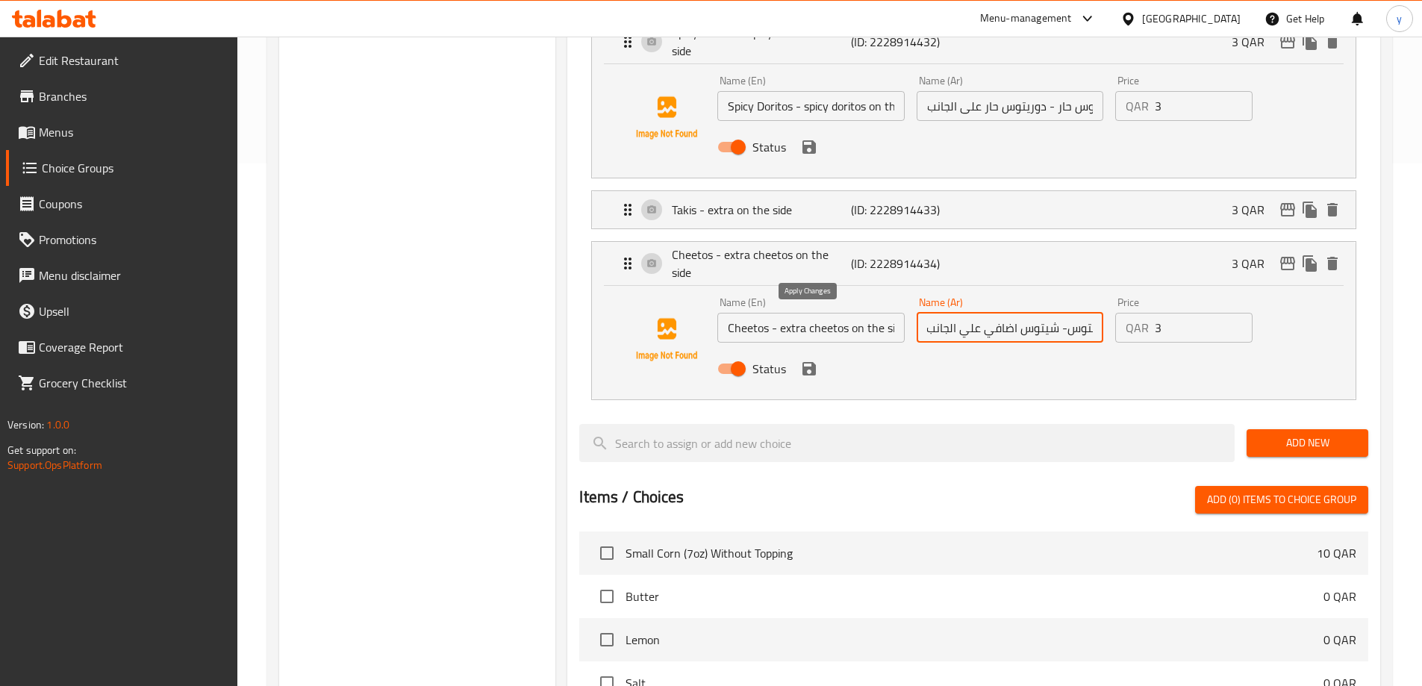
click at [812, 362] on icon "save" at bounding box center [809, 368] width 13 height 13
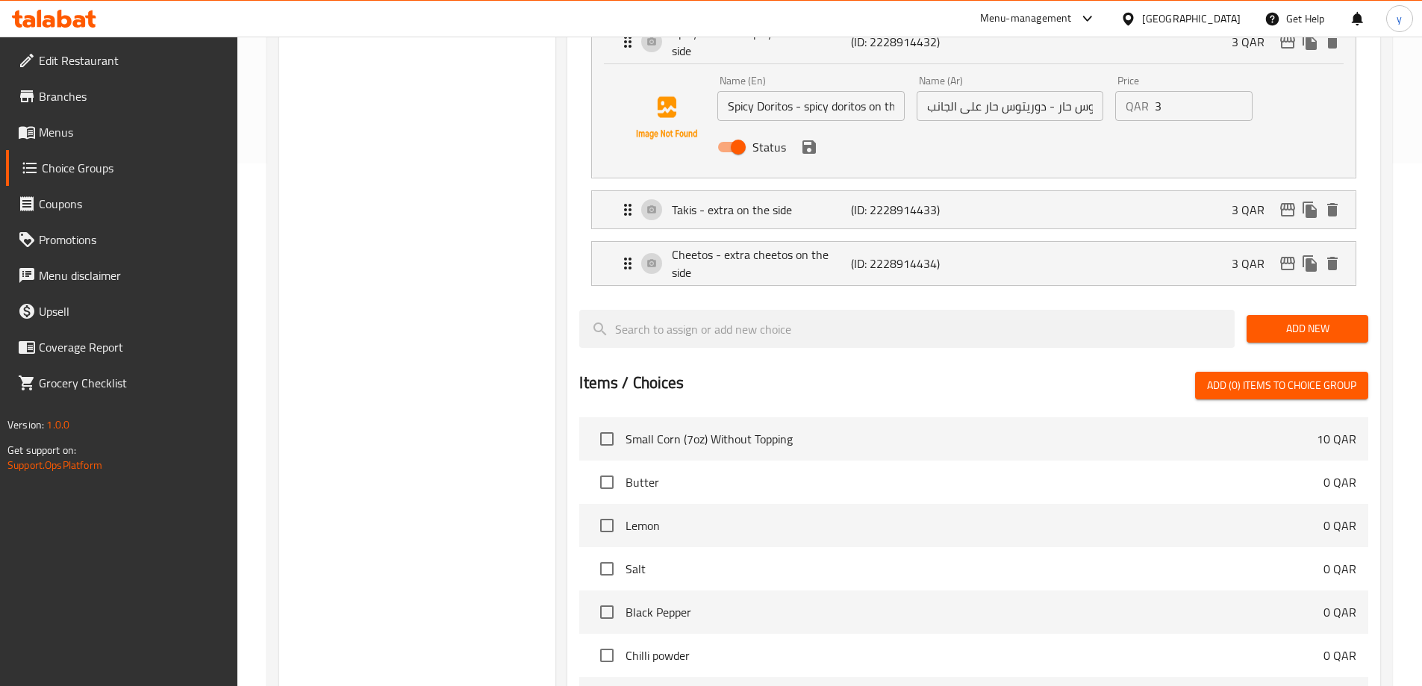
type input "شيتوس- شيتوس اضافي علي الجانب"
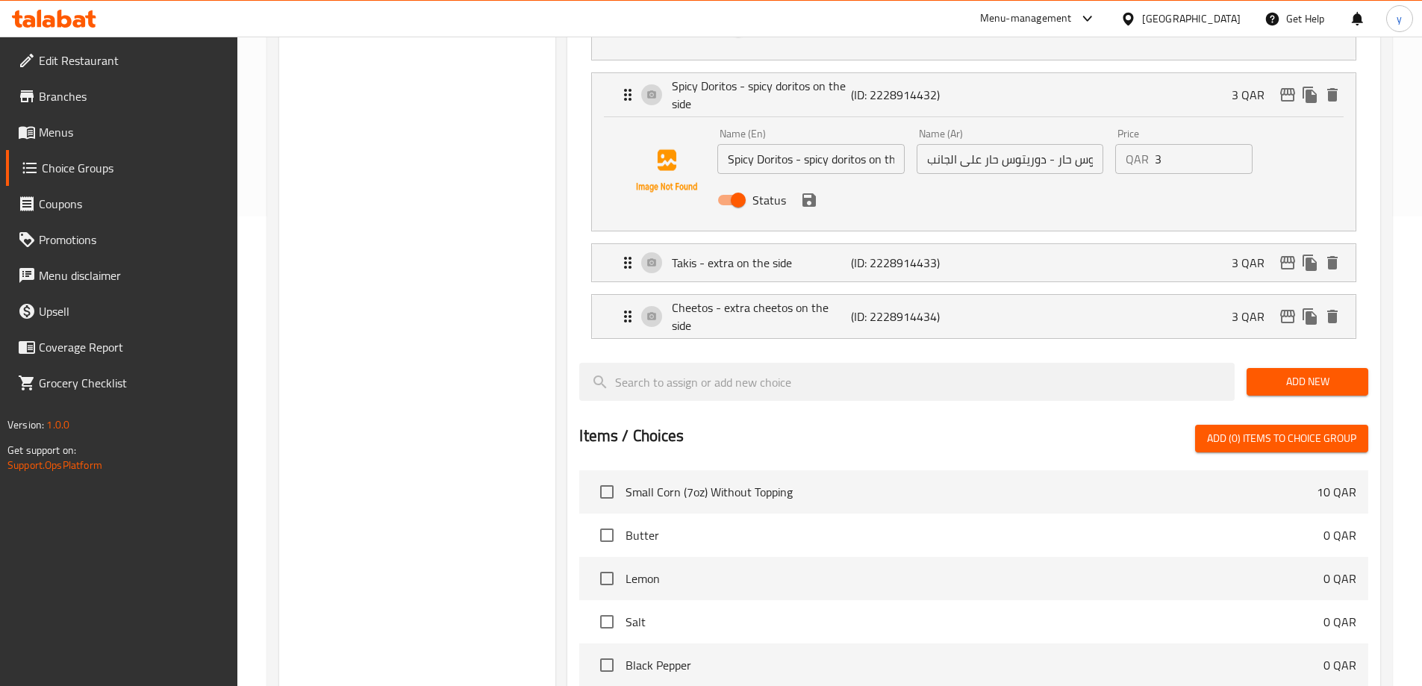
scroll to position [299, 0]
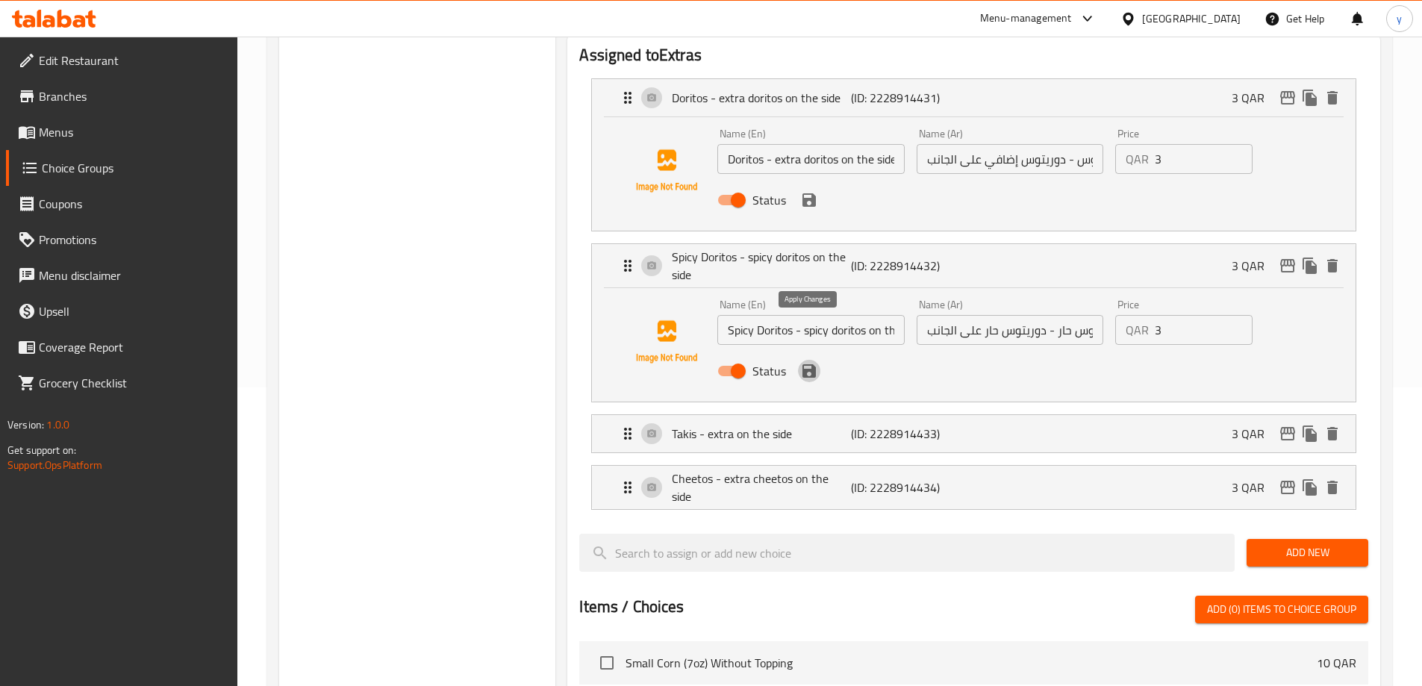
click at [810, 362] on icon "save" at bounding box center [809, 371] width 18 height 18
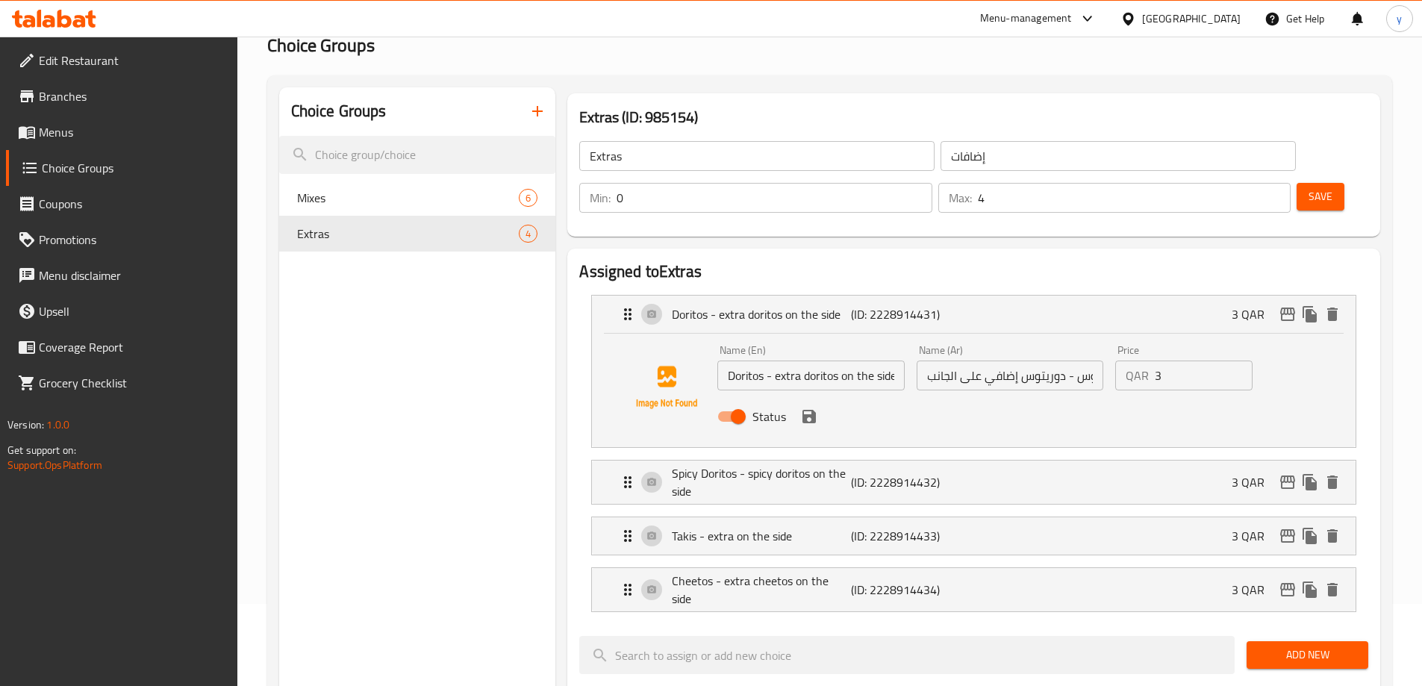
scroll to position [75, 0]
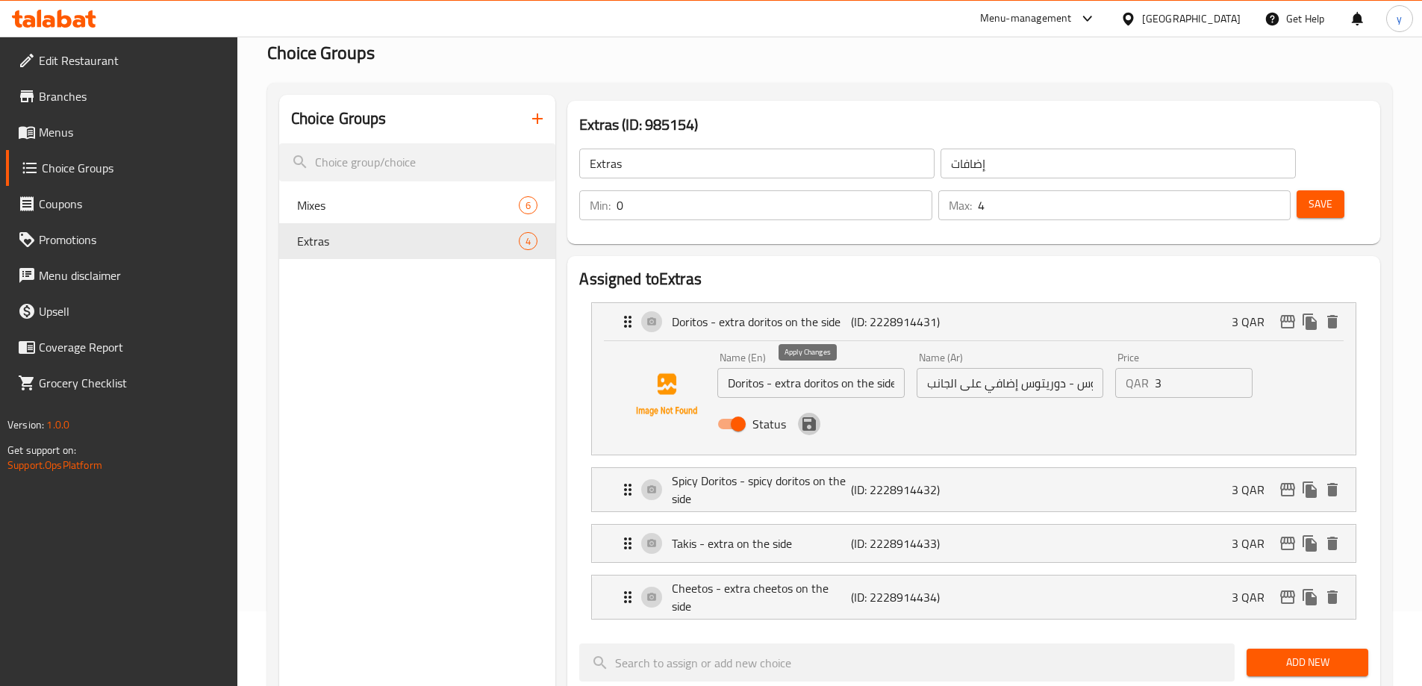
click at [806, 417] on icon "save" at bounding box center [809, 423] width 13 height 13
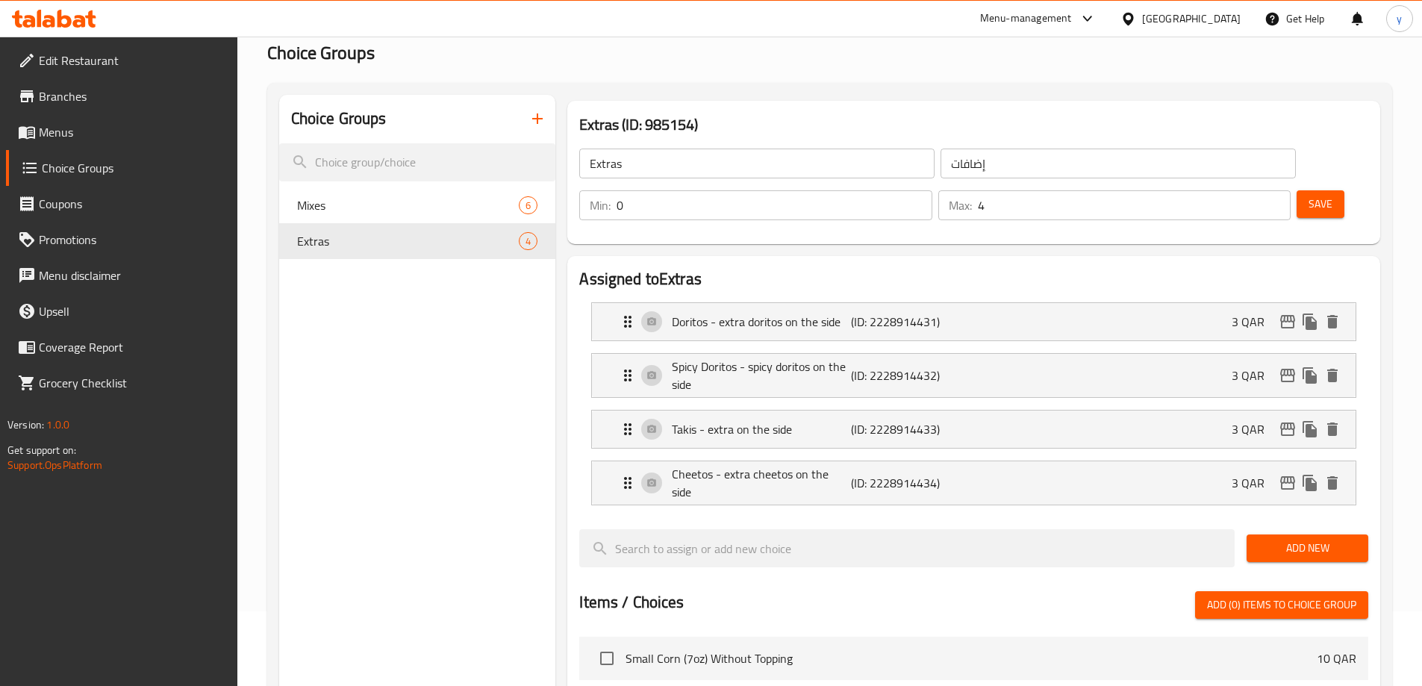
click at [1309, 195] on span "Save" at bounding box center [1321, 204] width 24 height 19
click at [41, 138] on span "Menus" at bounding box center [132, 132] width 187 height 18
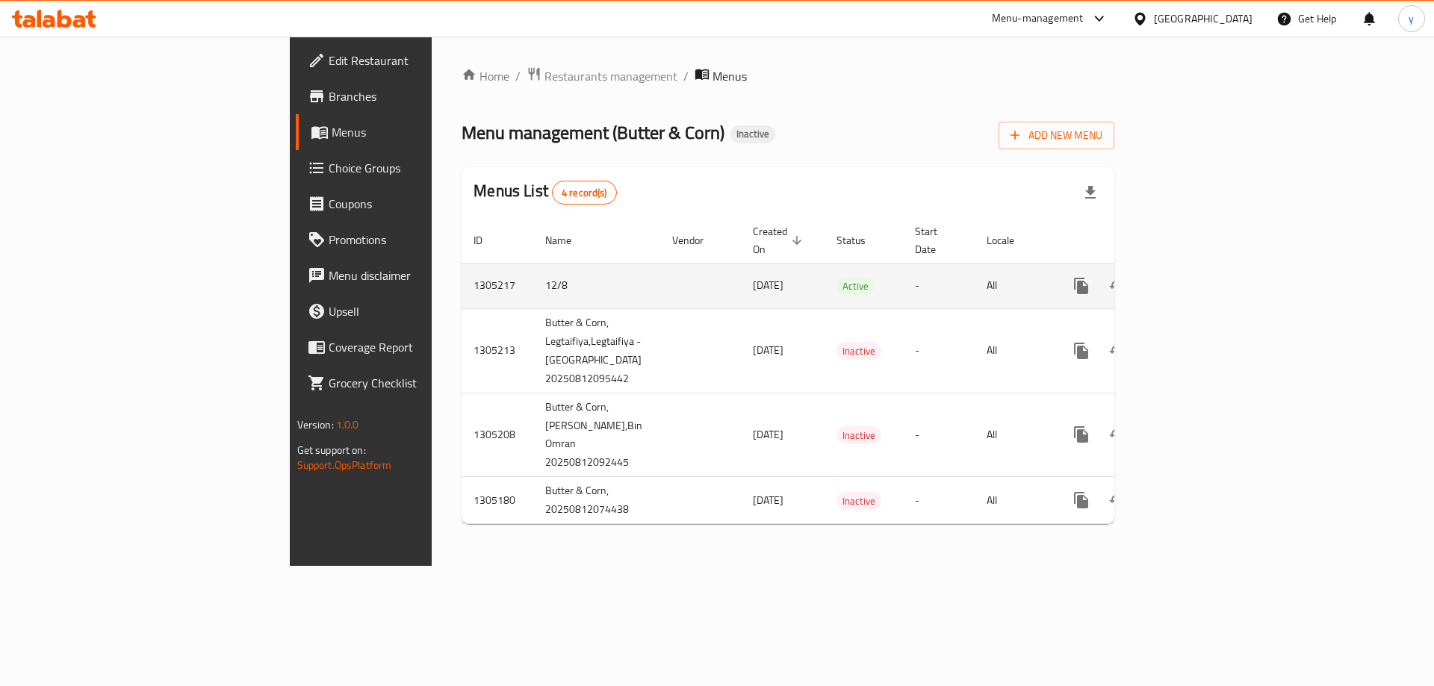
click at [1198, 277] on icon "enhanced table" at bounding box center [1189, 286] width 18 height 18
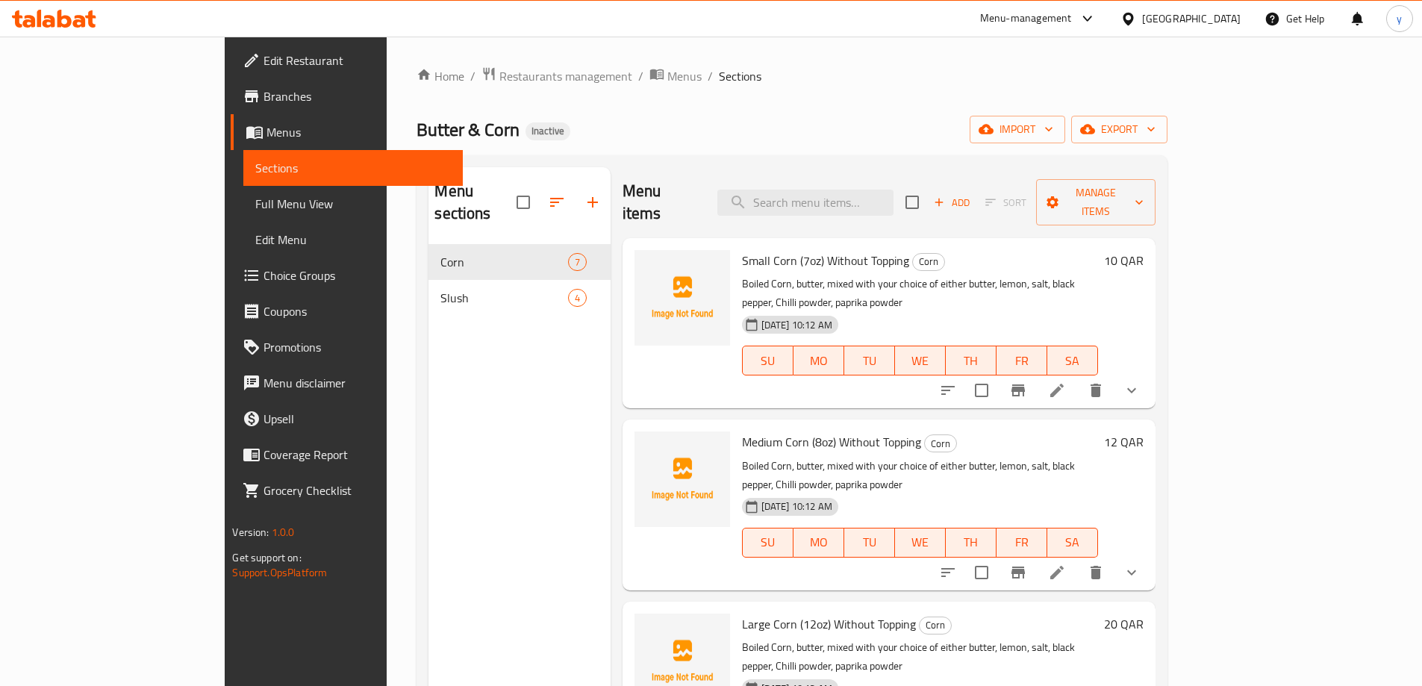
click at [264, 284] on span "Choice Groups" at bounding box center [357, 276] width 187 height 18
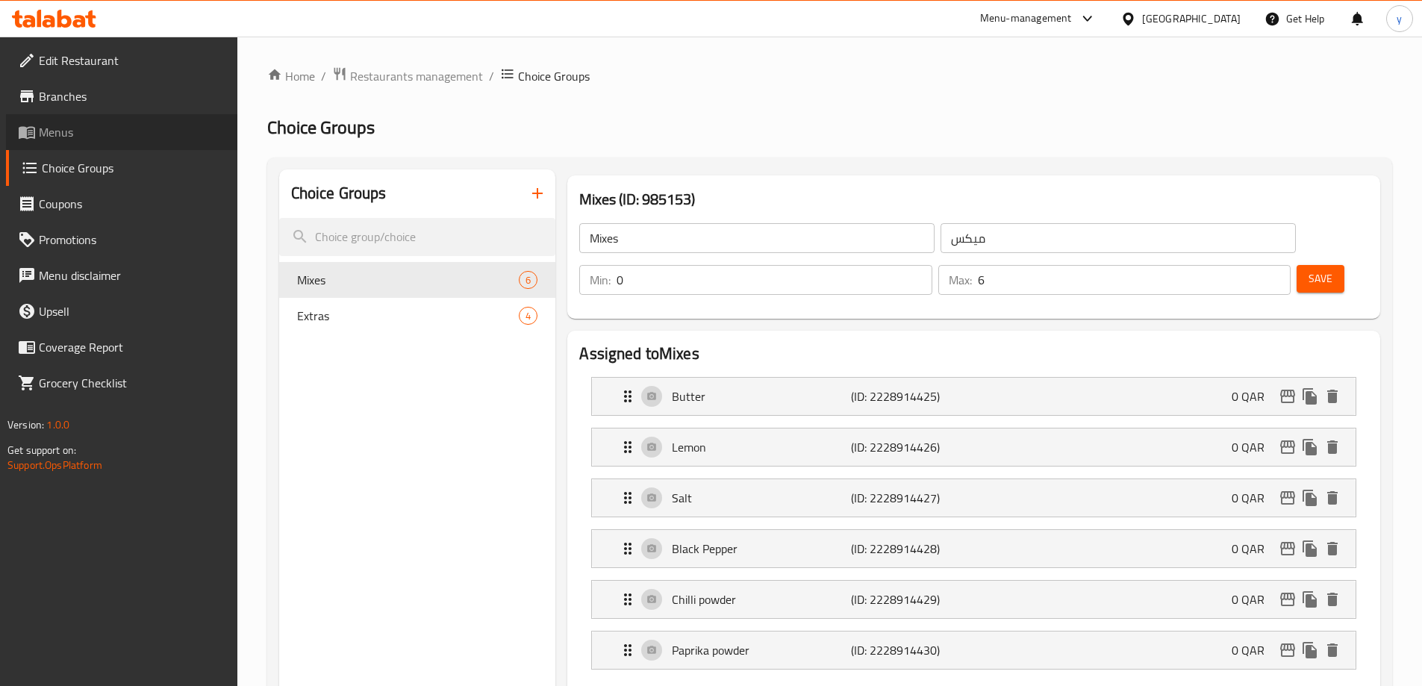
click at [70, 133] on span "Menus" at bounding box center [132, 132] width 187 height 18
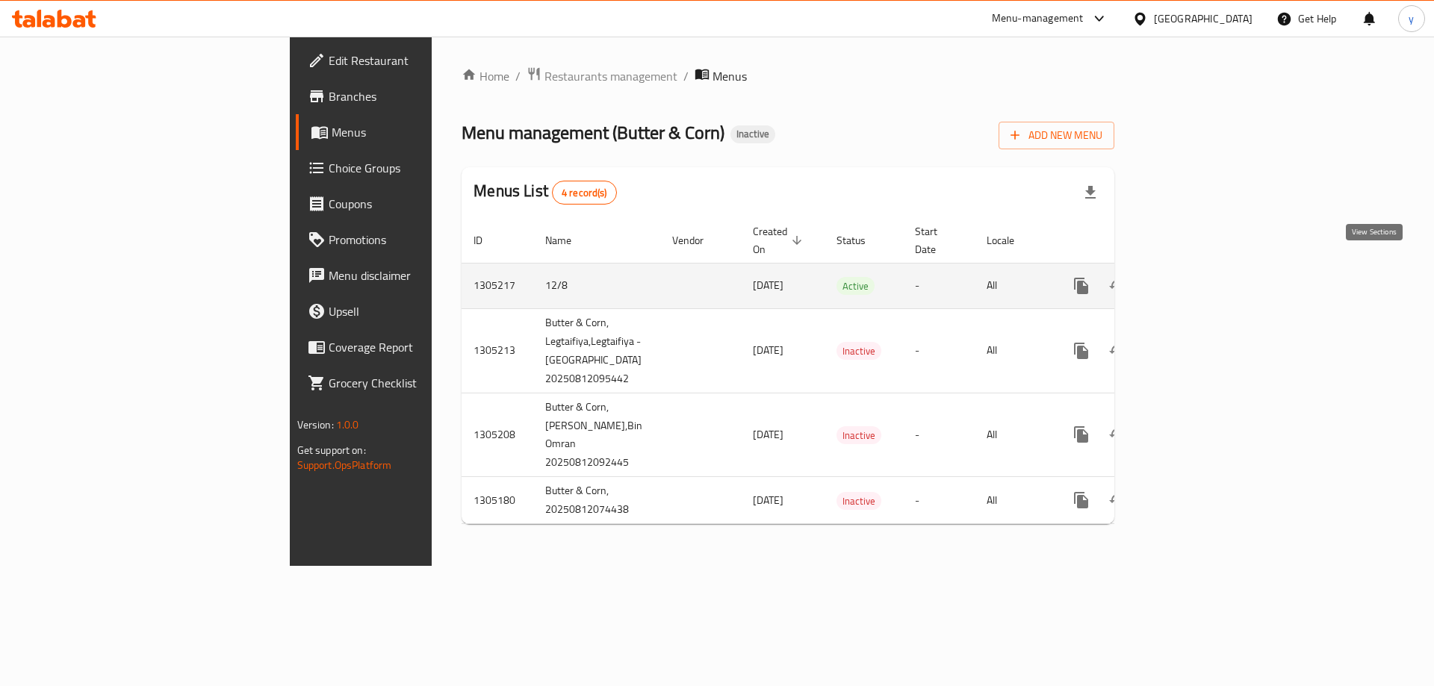
click at [1198, 277] on icon "enhanced table" at bounding box center [1189, 286] width 18 height 18
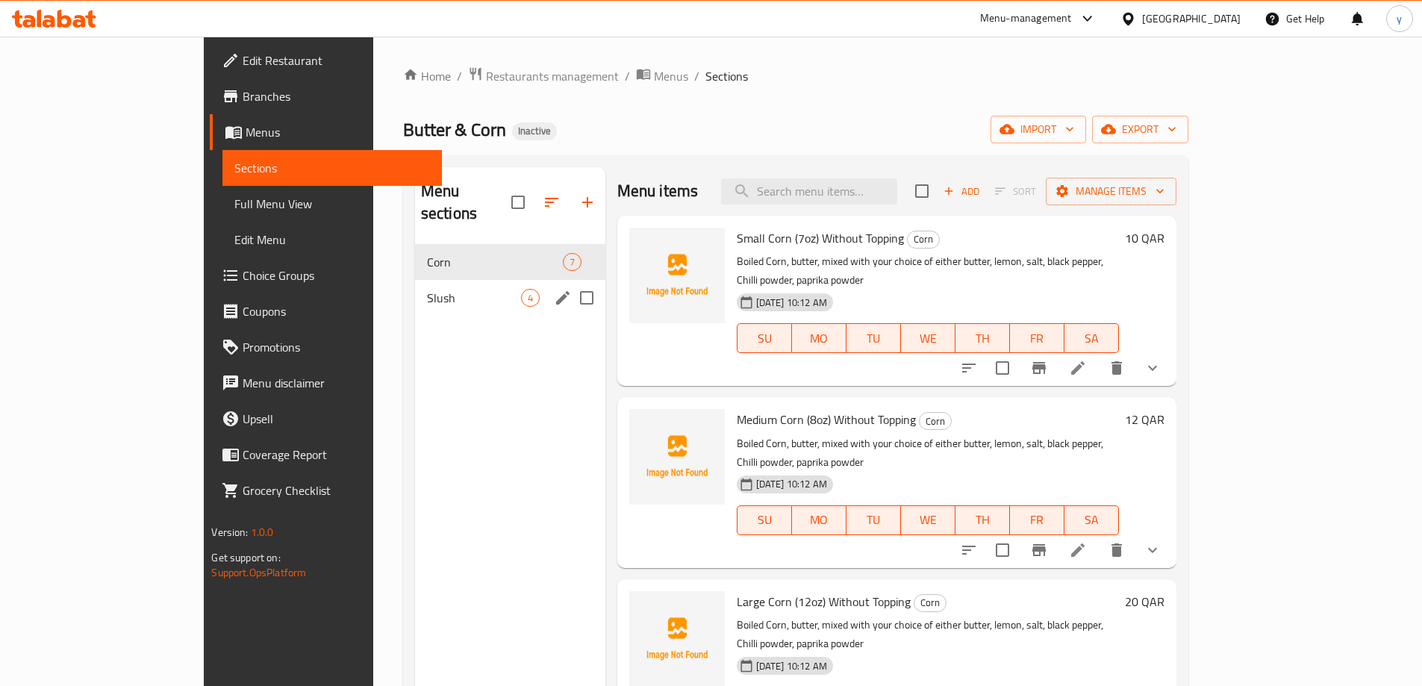
click at [458, 289] on span "Slush" at bounding box center [474, 298] width 94 height 18
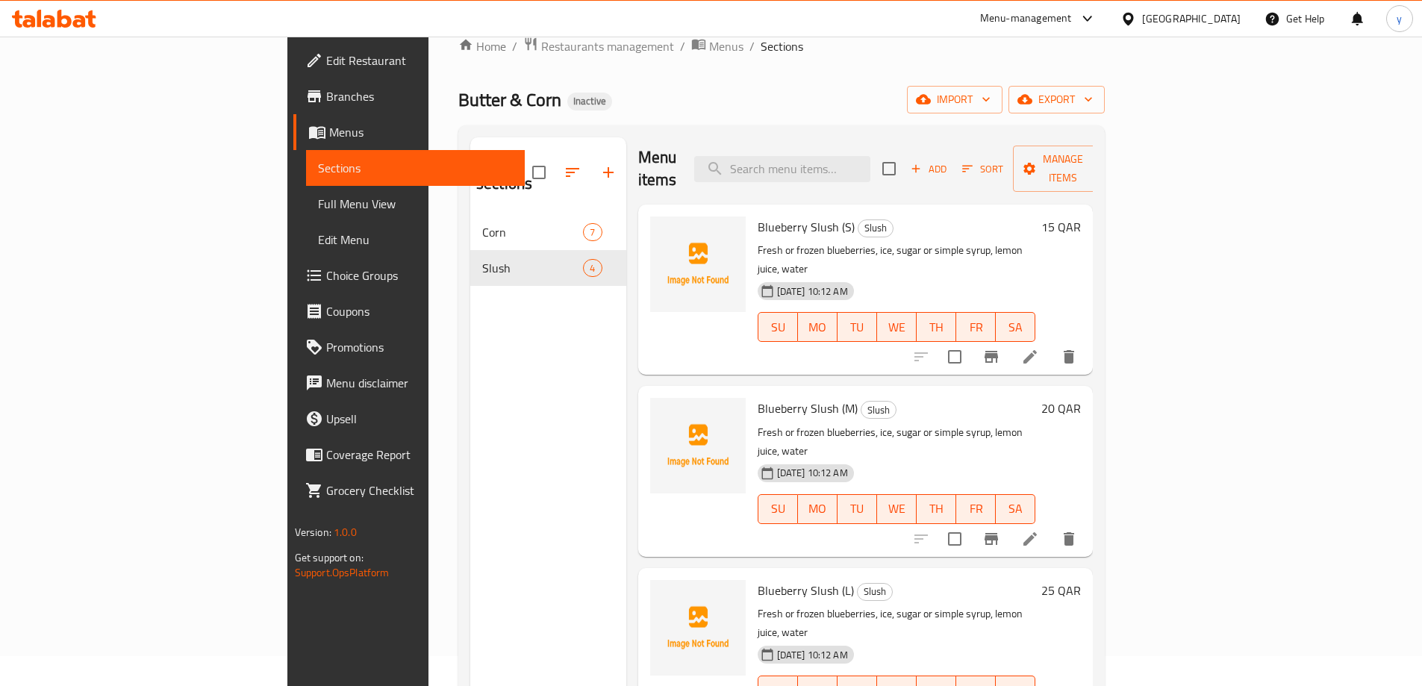
scroll to position [209, 0]
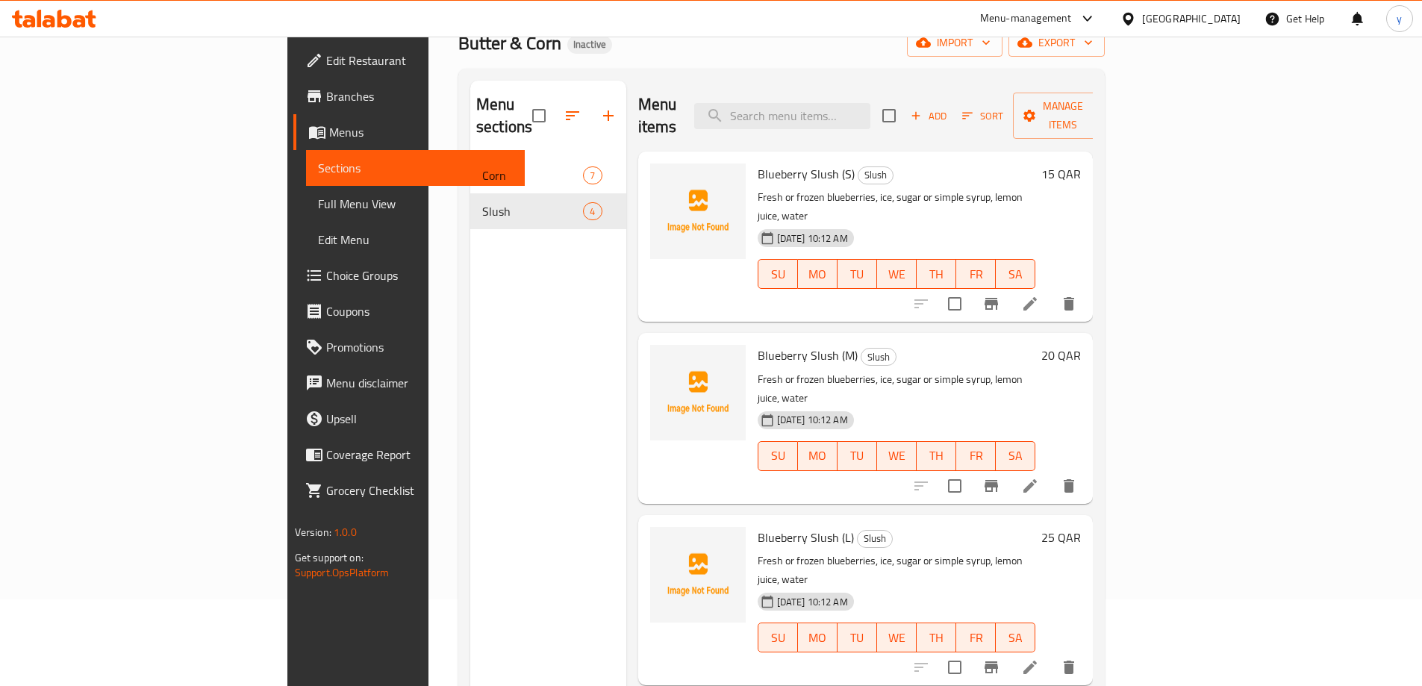
scroll to position [60, 0]
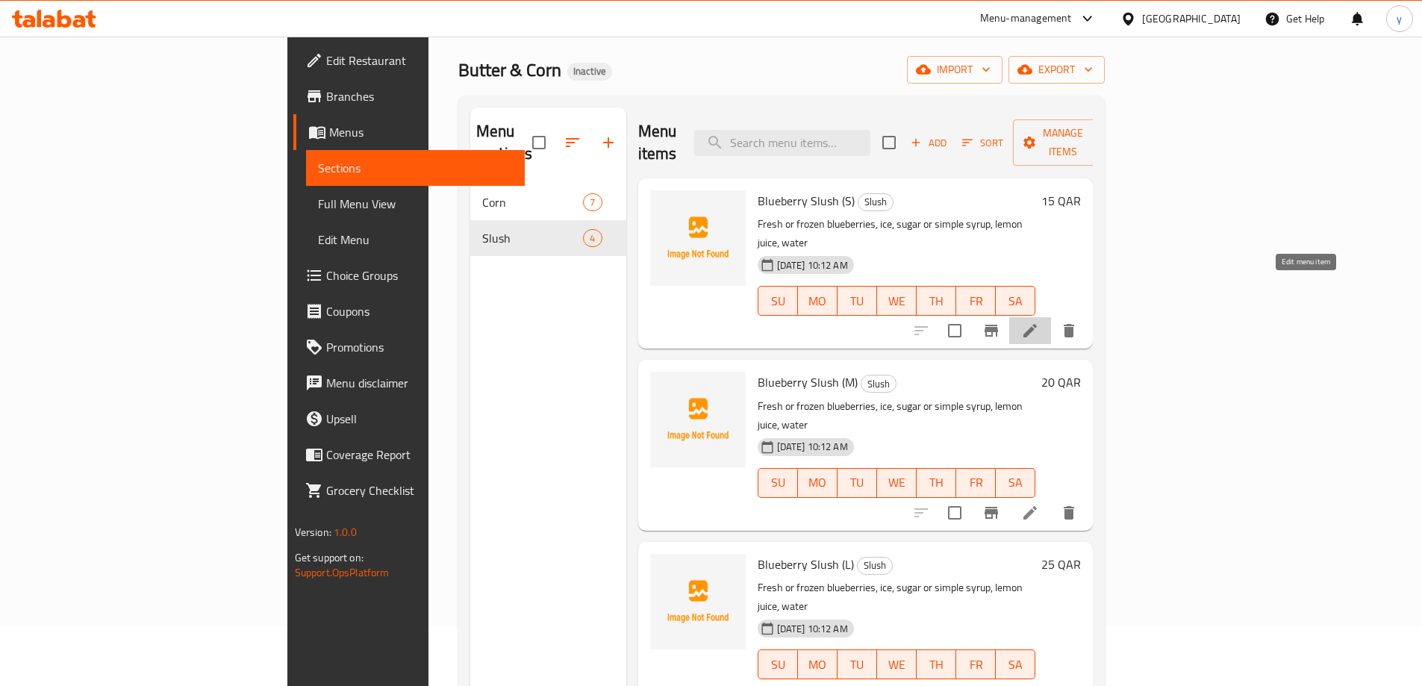
click at [1037, 324] on icon at bounding box center [1030, 330] width 13 height 13
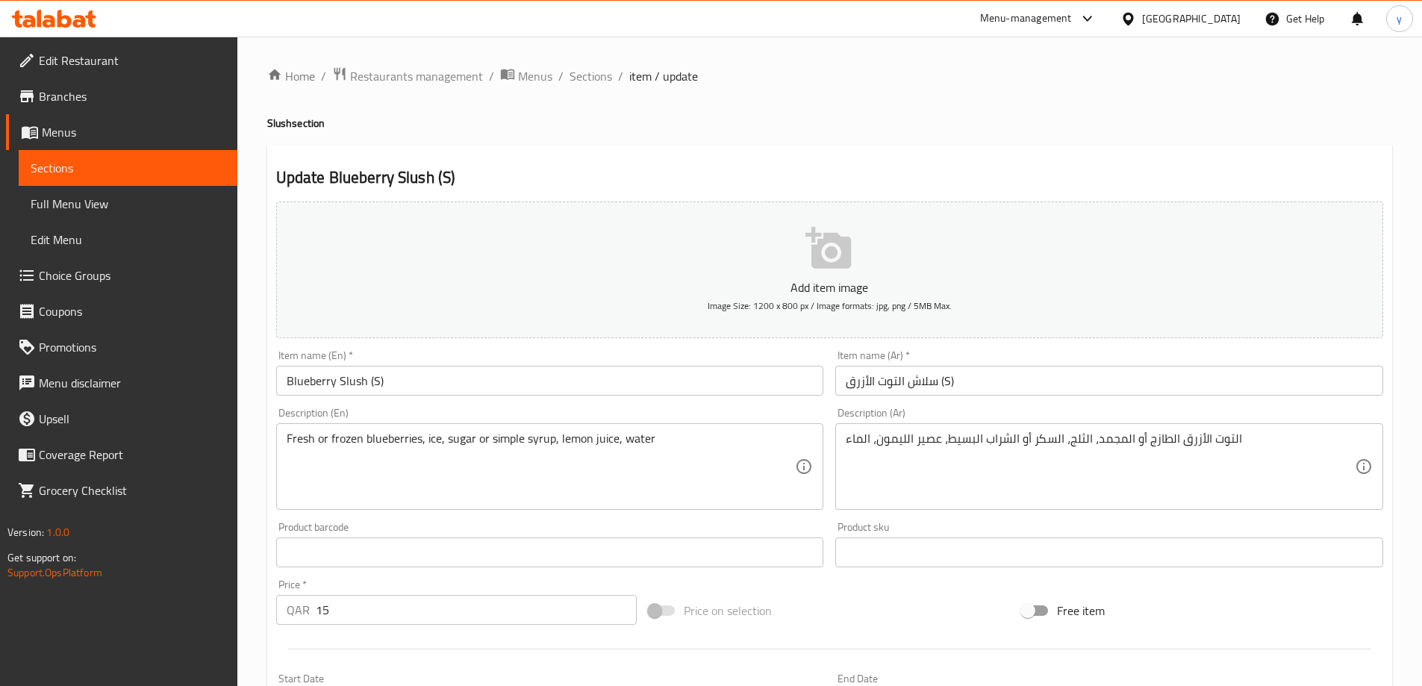
click at [1024, 380] on input "سلاش التوت الأزرق (S)" at bounding box center [1110, 381] width 548 height 30
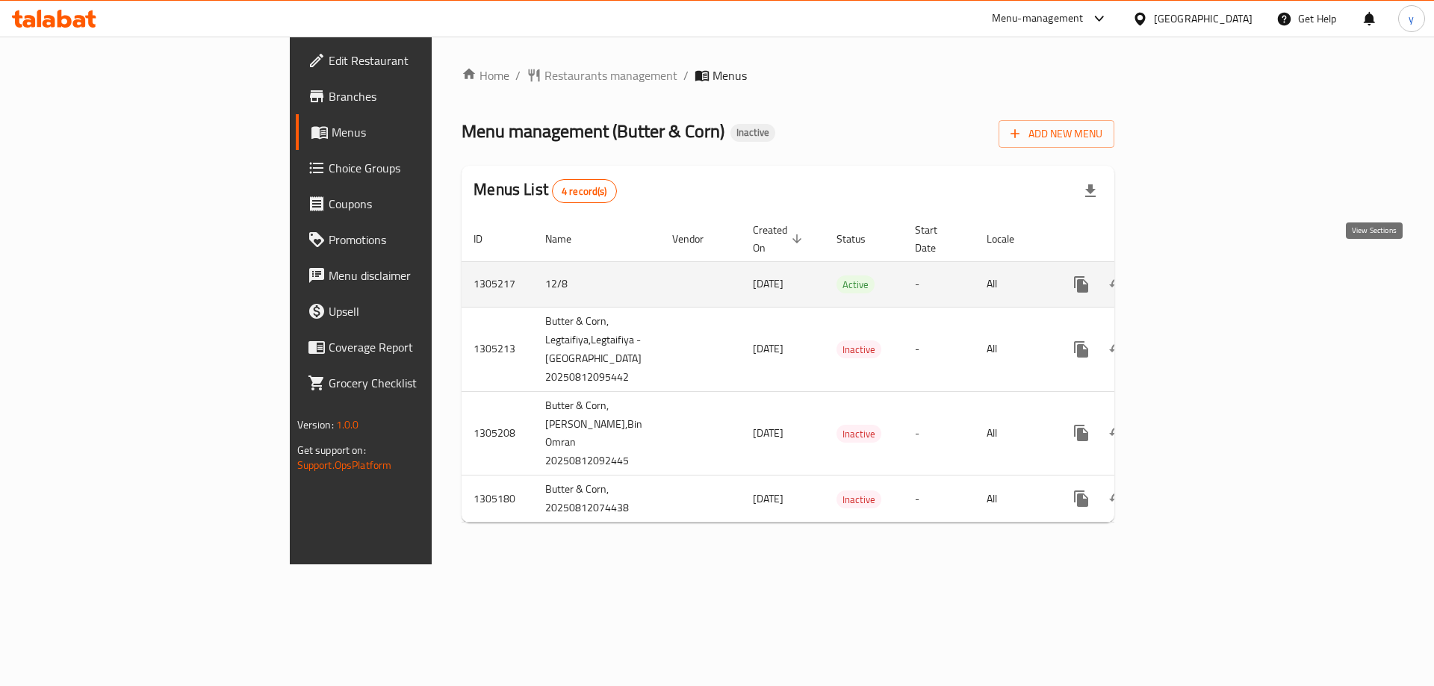
click at [1207, 268] on link "enhanced table" at bounding box center [1189, 285] width 36 height 36
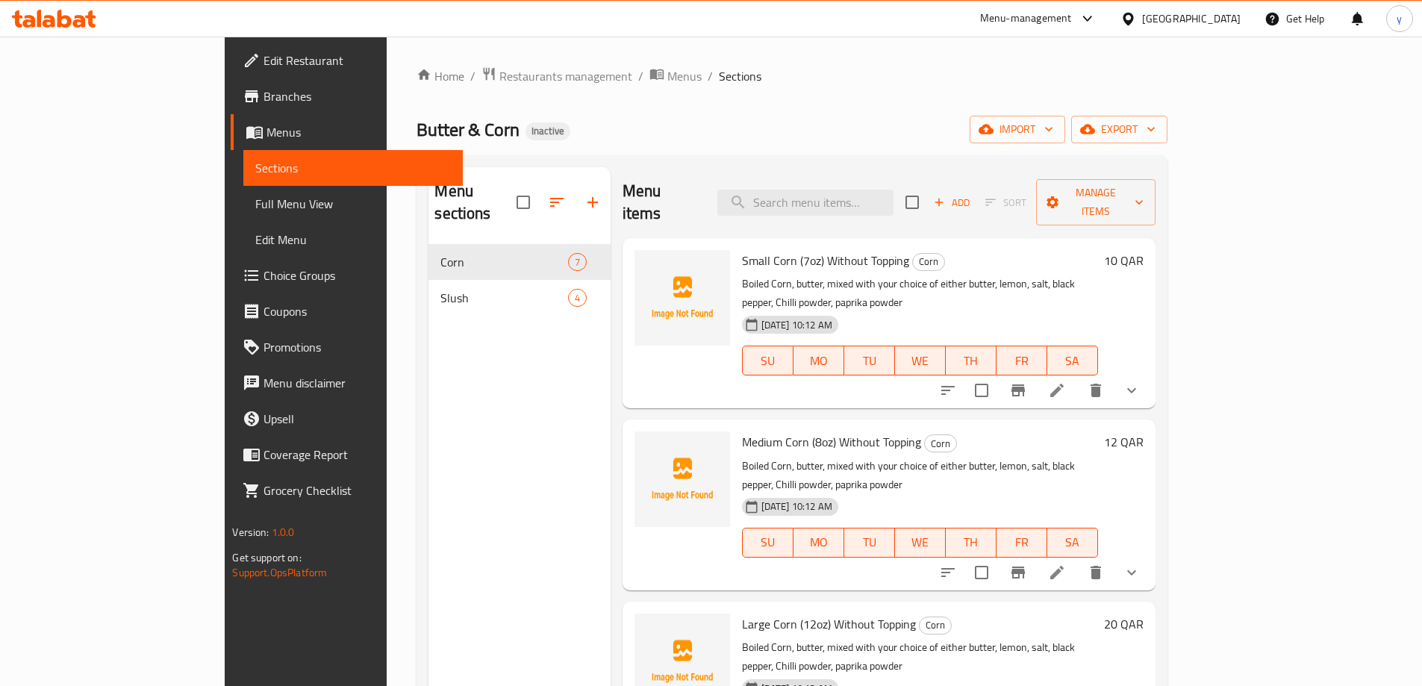
click at [264, 277] on span "Choice Groups" at bounding box center [357, 276] width 187 height 18
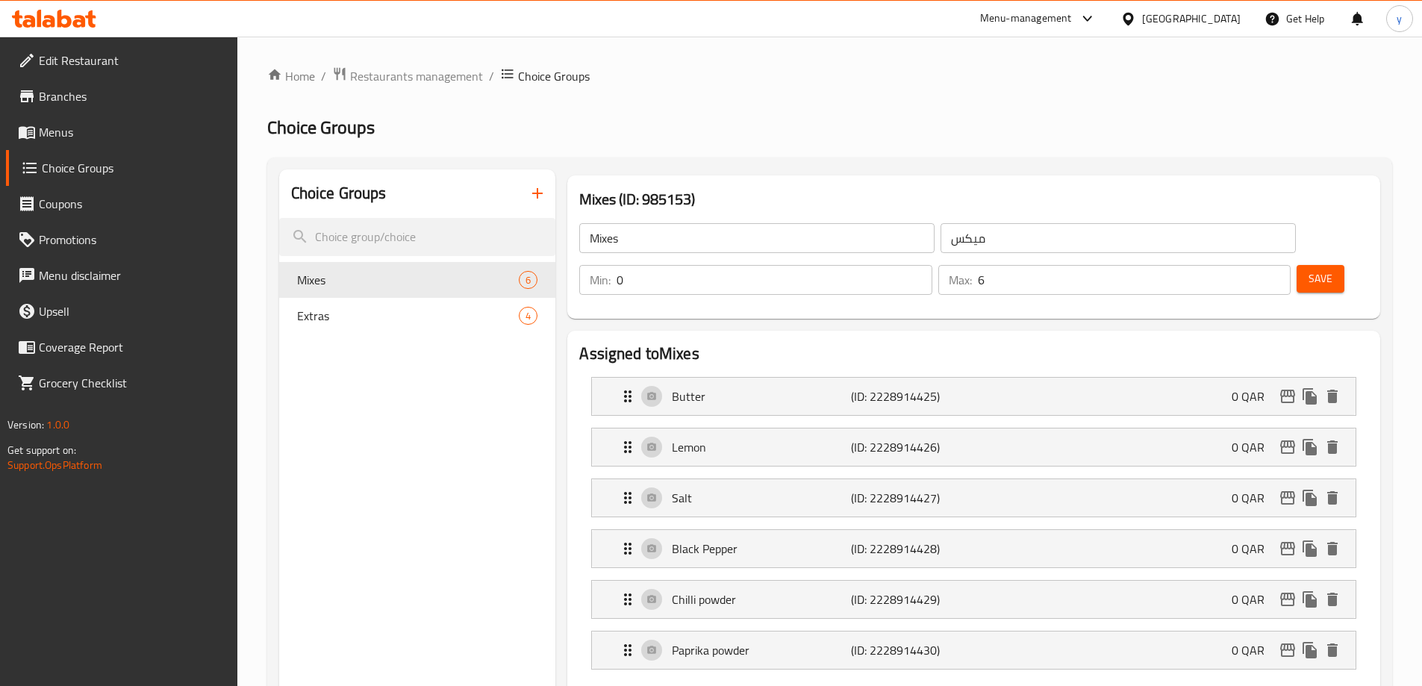
click at [538, 200] on icon "button" at bounding box center [538, 193] width 18 height 18
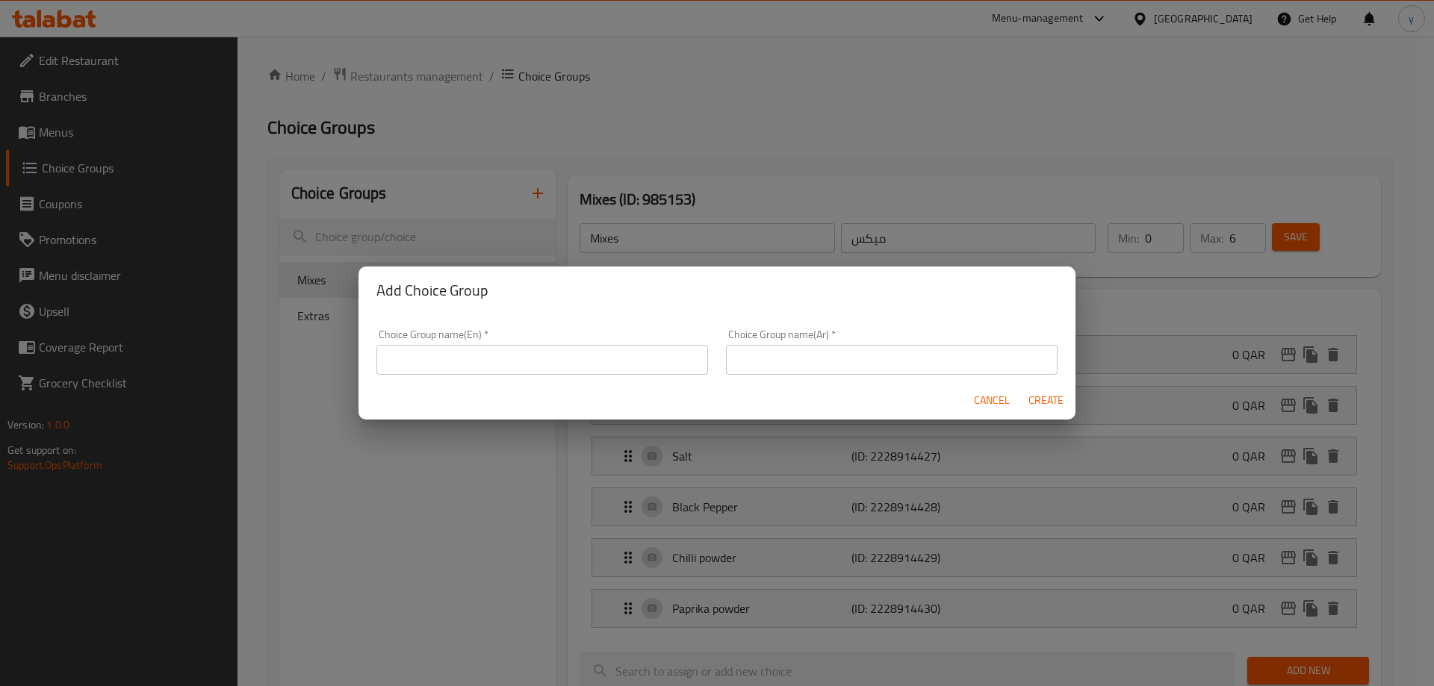
click at [485, 358] on input "text" at bounding box center [542, 360] width 332 height 30
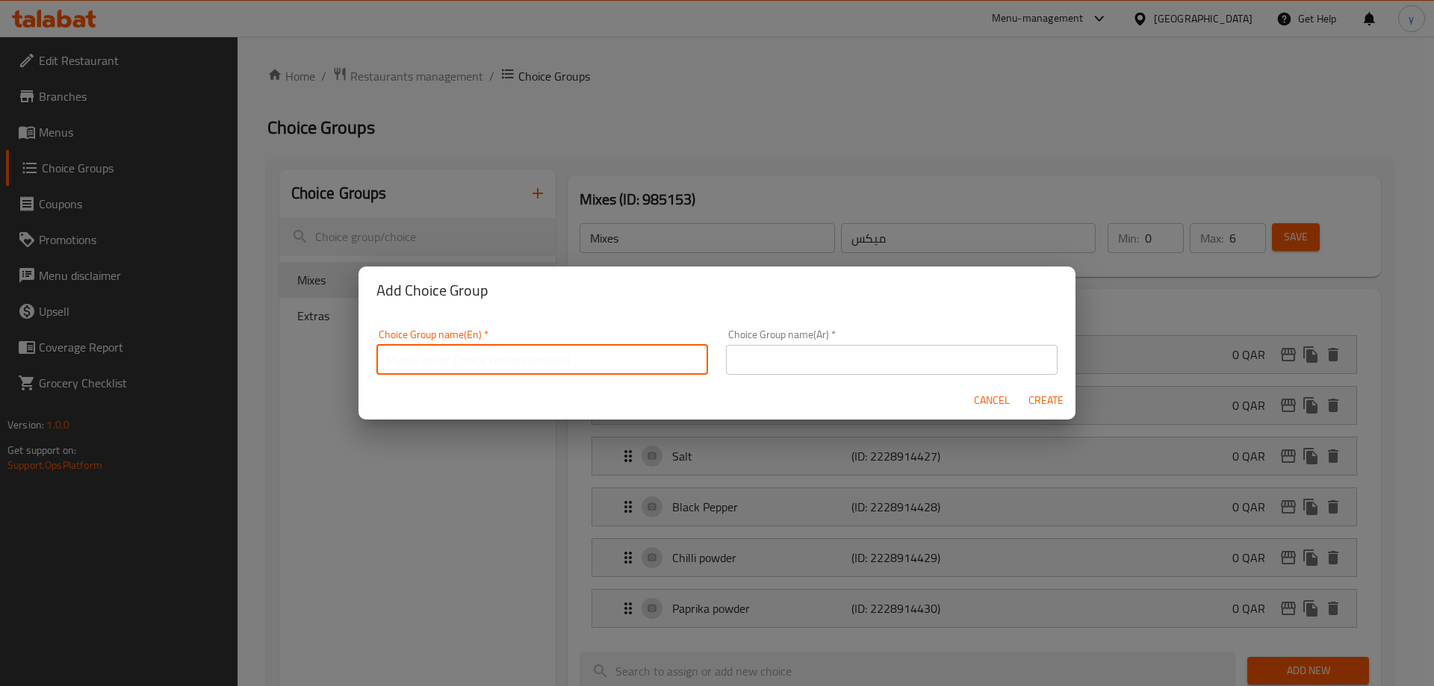
type input "Your Choice Of:"
click at [861, 363] on input "text" at bounding box center [892, 360] width 332 height 30
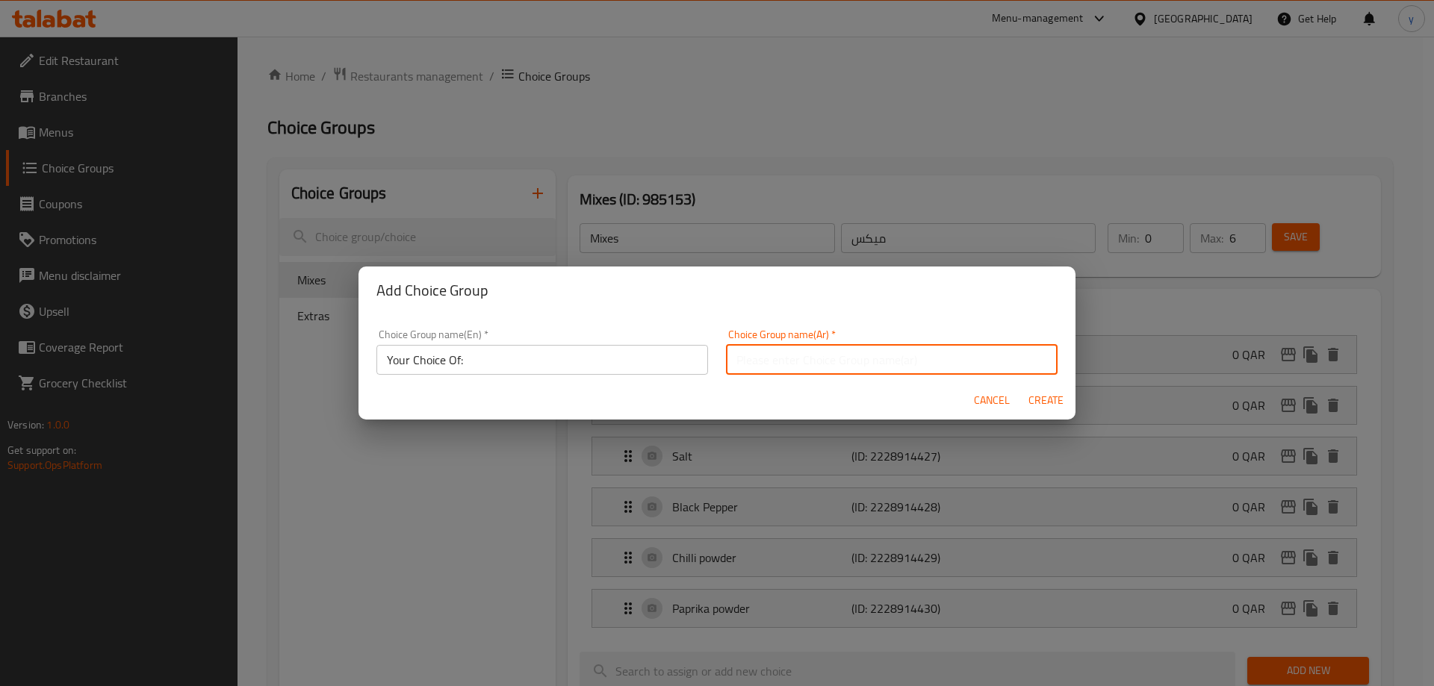
type input "اختيارك من:"
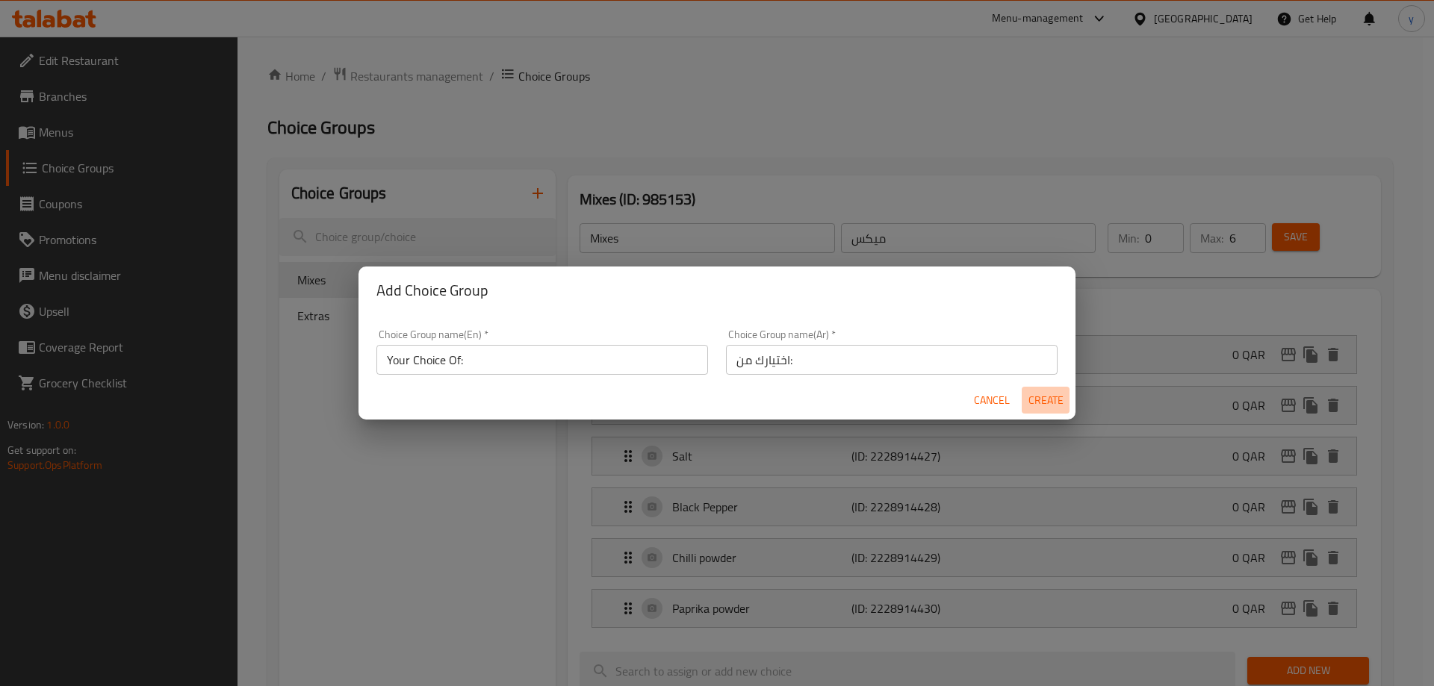
click at [1050, 393] on span "Create" at bounding box center [1045, 400] width 36 height 19
type input "Your Choice Of:"
type input "اختيارك من:"
type input "0"
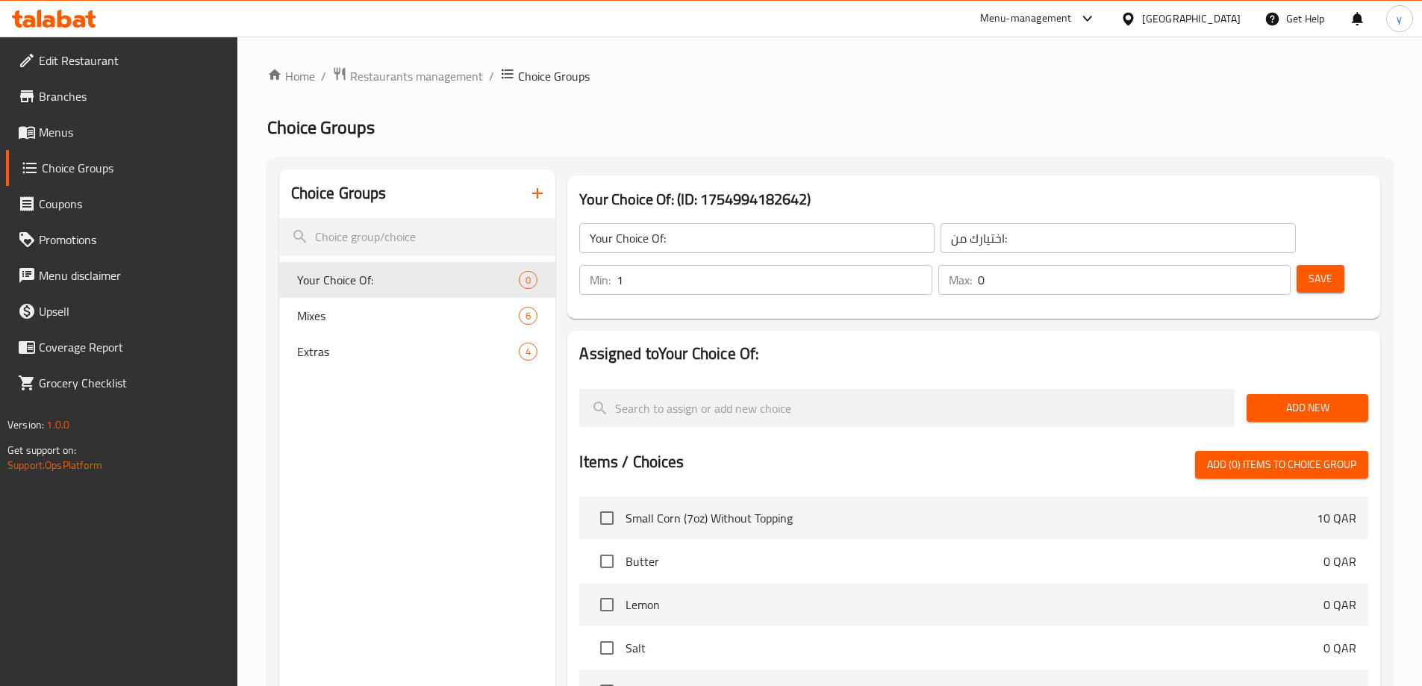
type input "1"
click at [932, 265] on input "1" at bounding box center [774, 280] width 315 height 30
type input "1"
click at [1248, 265] on input "1" at bounding box center [1134, 280] width 313 height 30
click at [1309, 270] on span "Save" at bounding box center [1321, 279] width 24 height 19
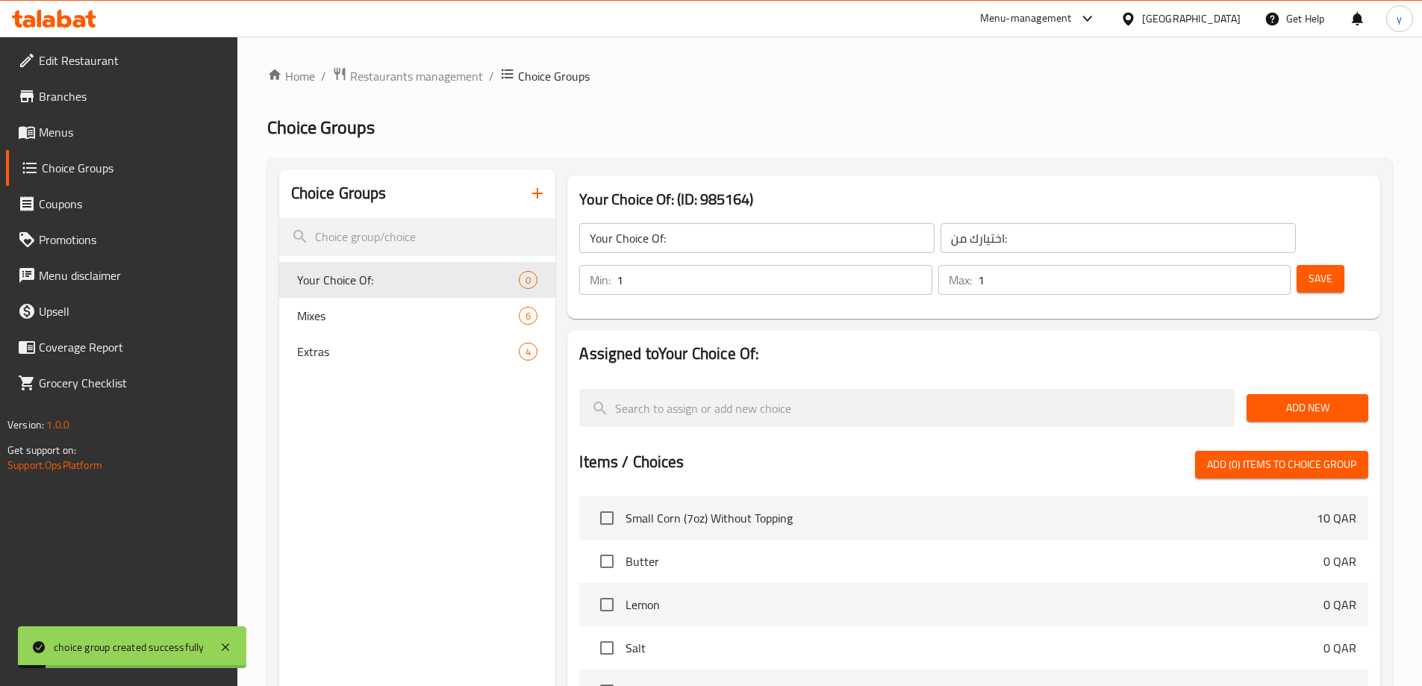
click at [1288, 399] on span "Add New" at bounding box center [1308, 408] width 98 height 19
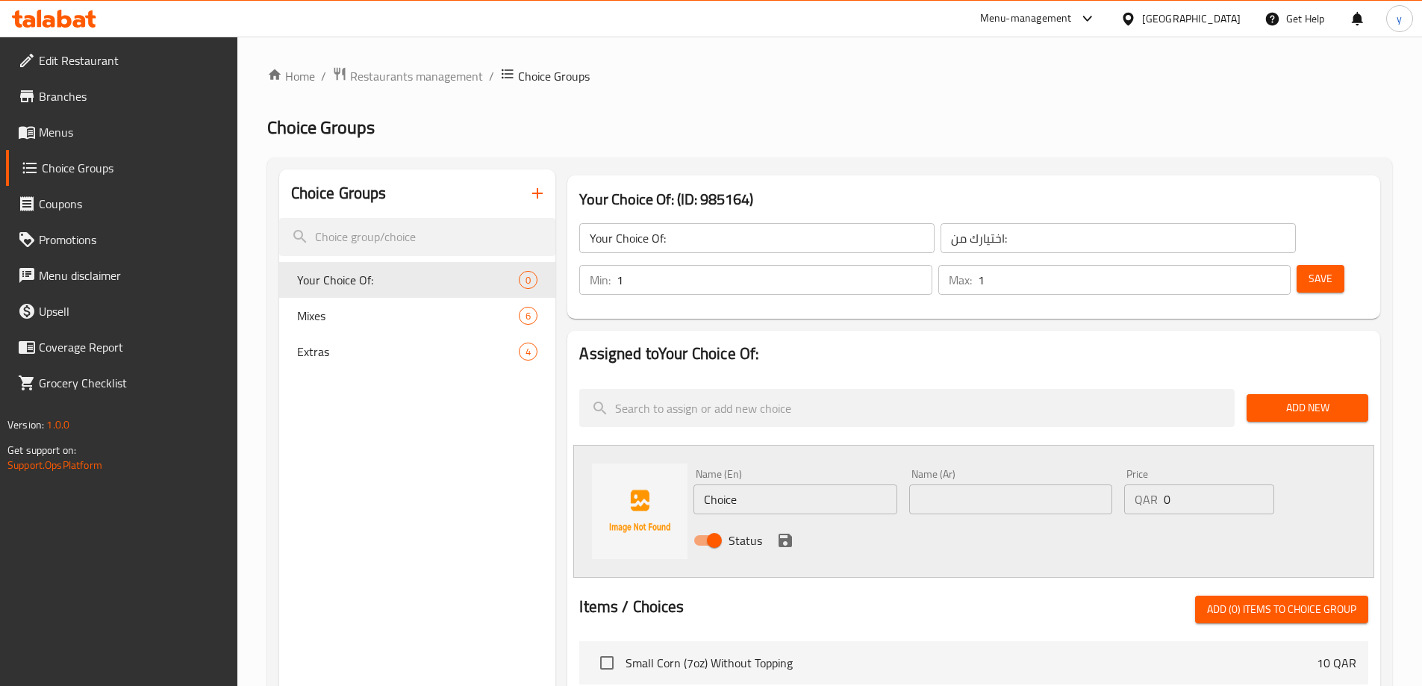
click at [993, 485] on input "text" at bounding box center [1010, 500] width 203 height 30
paste input "frozen"
type input "frozen"
click at [764, 485] on input "Choice" at bounding box center [795, 500] width 203 height 30
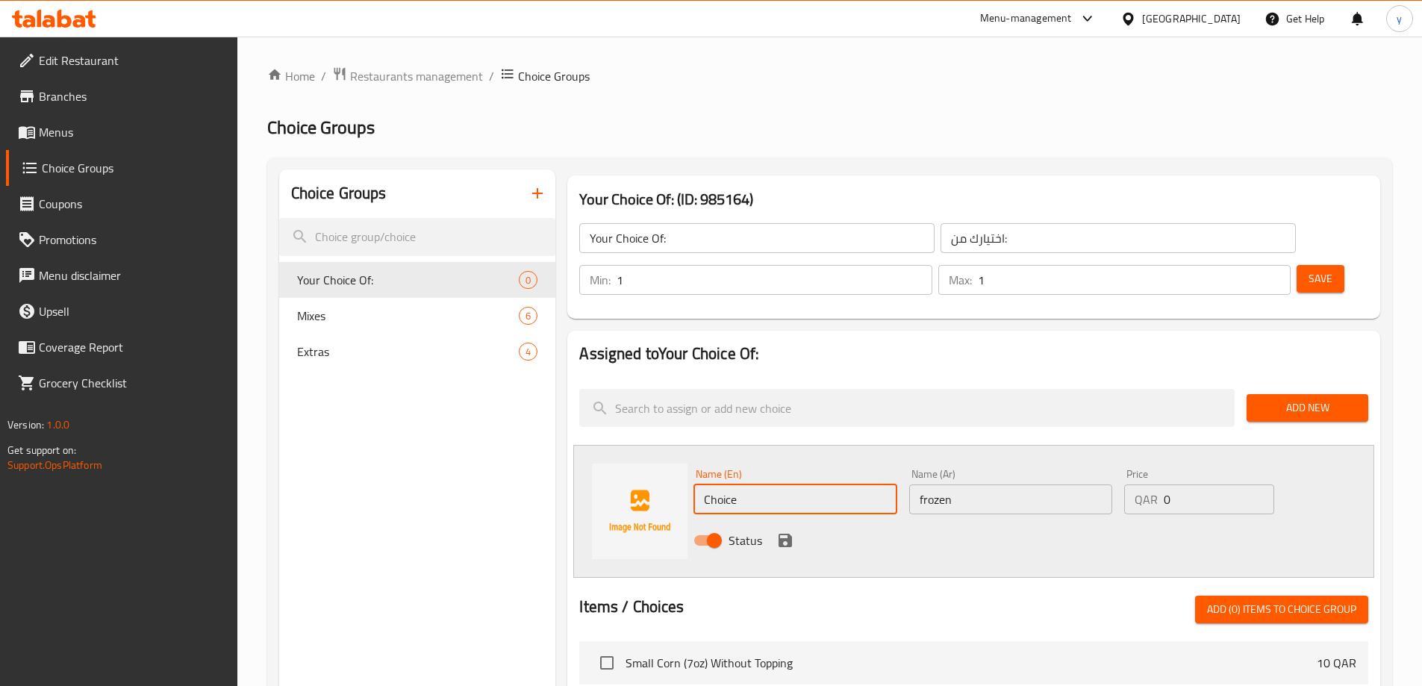
click at [764, 485] on input "Choice" at bounding box center [795, 500] width 203 height 30
paste input "مجمد"
type input "مجمد"
click at [912, 485] on input "frozen" at bounding box center [1010, 500] width 203 height 30
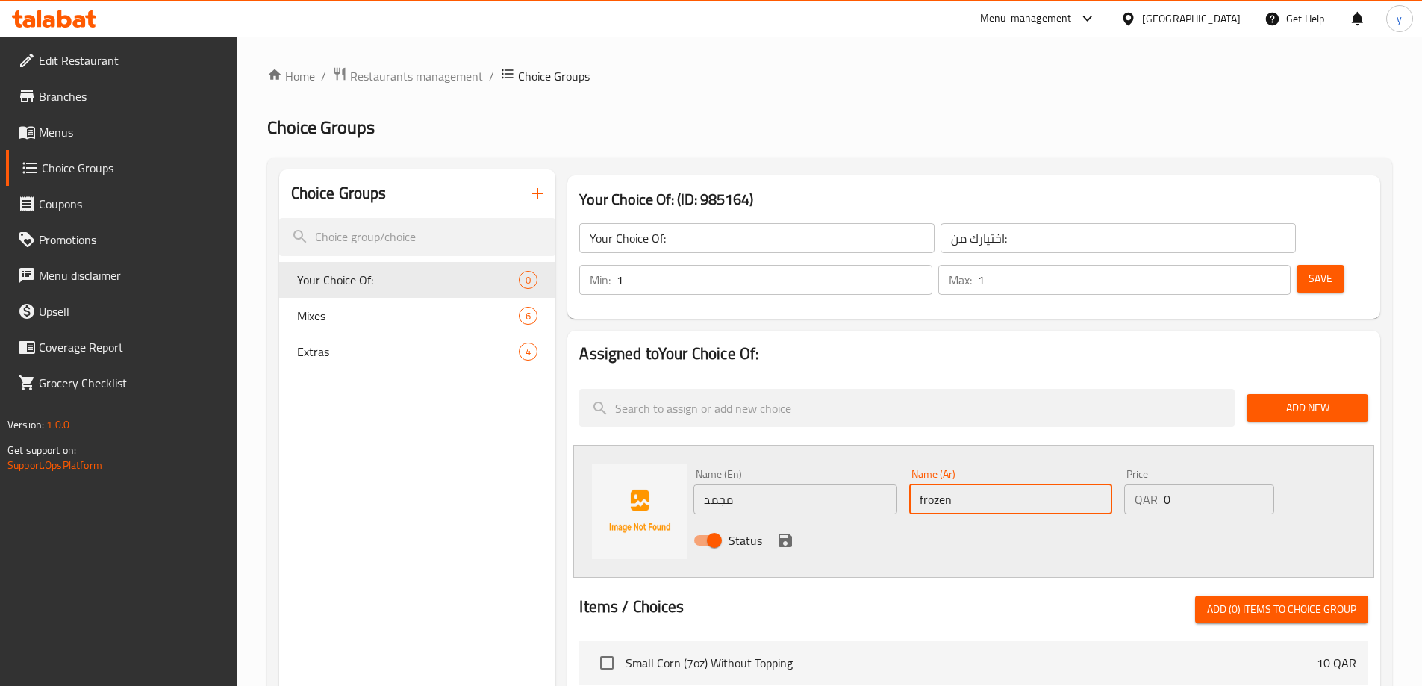
click at [938, 485] on input "frozen" at bounding box center [1010, 500] width 203 height 30
paste input "مجمد"
type input "مجمد"
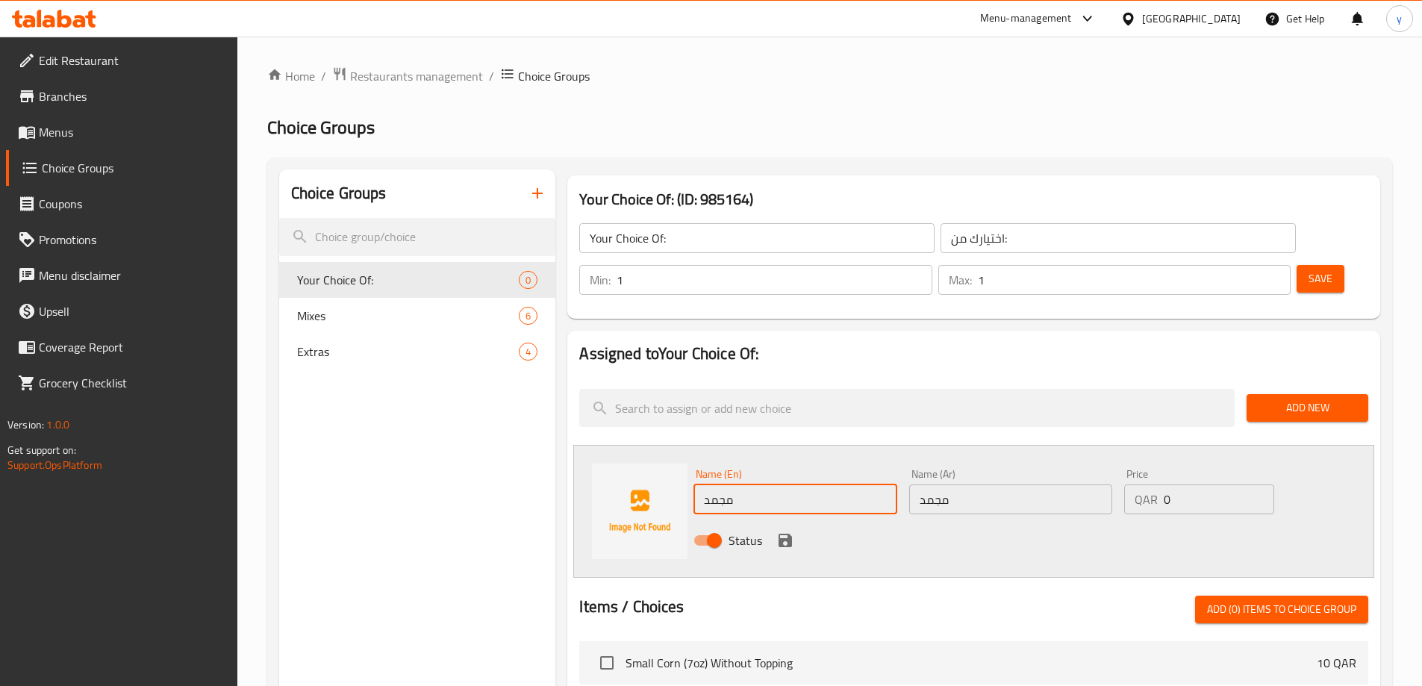
click at [734, 485] on input "مجمد" at bounding box center [795, 500] width 203 height 30
click at [738, 485] on input "text" at bounding box center [795, 500] width 203 height 30
paste input "frozen"
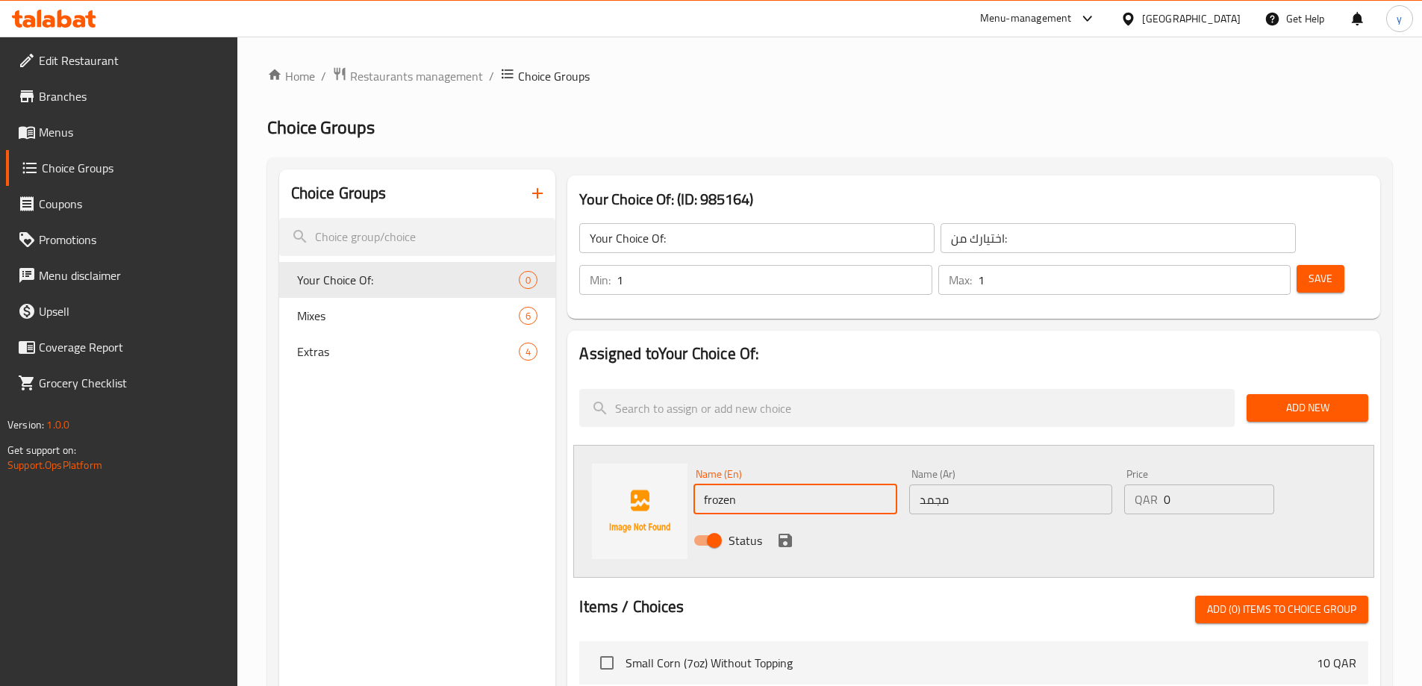
drag, startPoint x: 741, startPoint y: 458, endPoint x: 784, endPoint y: 467, distance: 44.2
click at [784, 485] on input "frozen" at bounding box center [795, 500] width 203 height 30
click at [755, 485] on input "frozen" at bounding box center [795, 500] width 203 height 30
type input "Frozen"
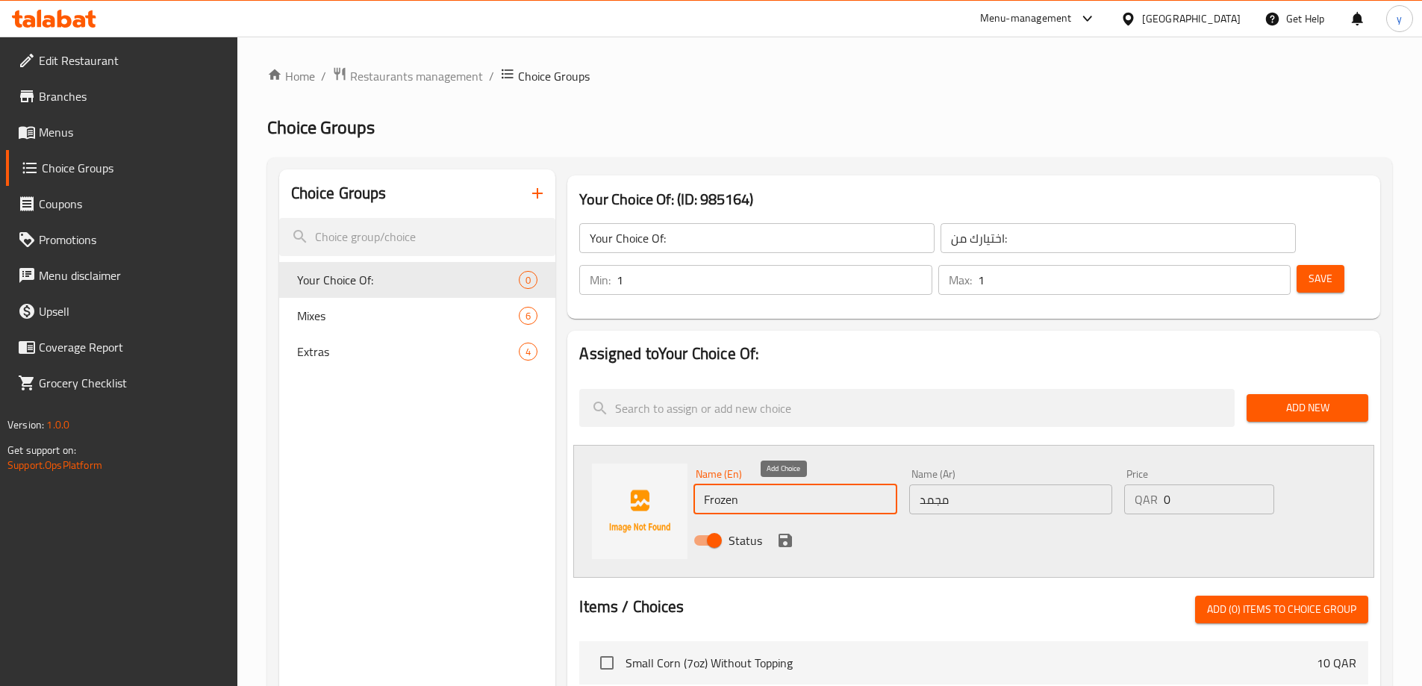
click at [779, 534] on icon "save" at bounding box center [785, 540] width 13 height 13
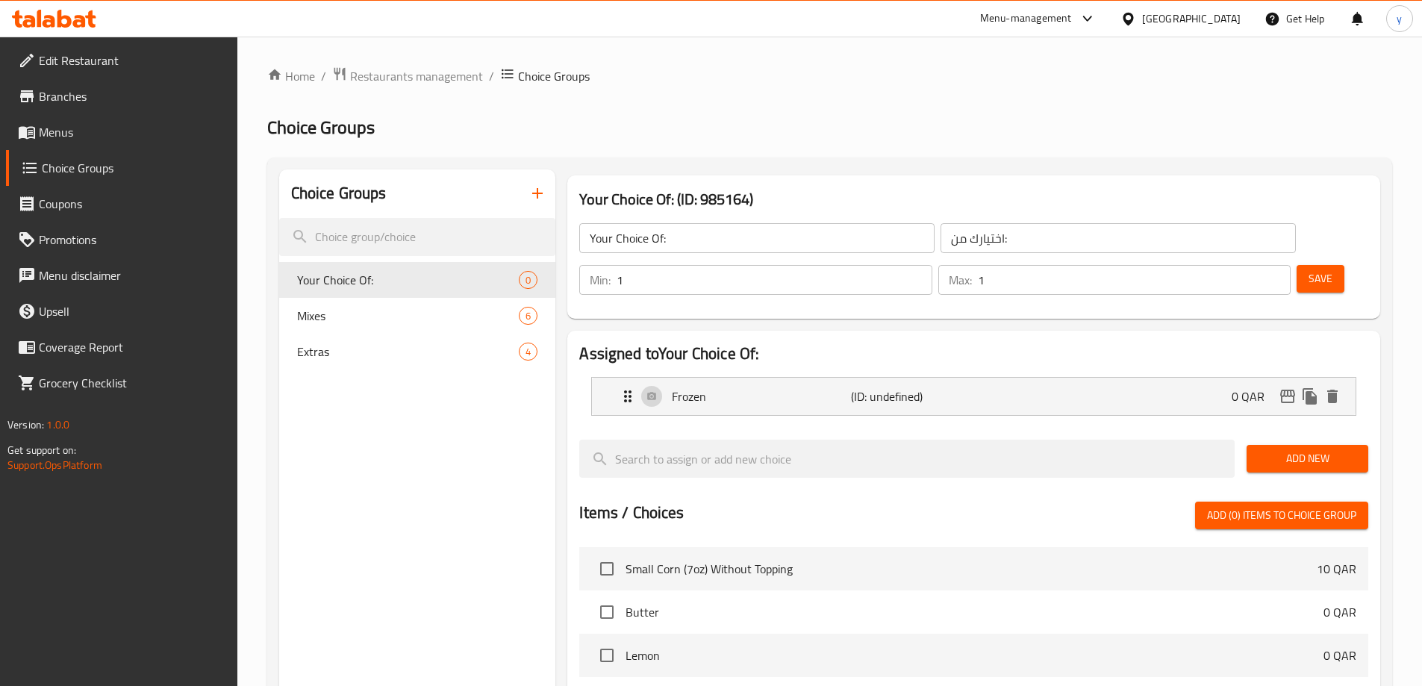
click at [1300, 449] on span "Add New" at bounding box center [1308, 458] width 98 height 19
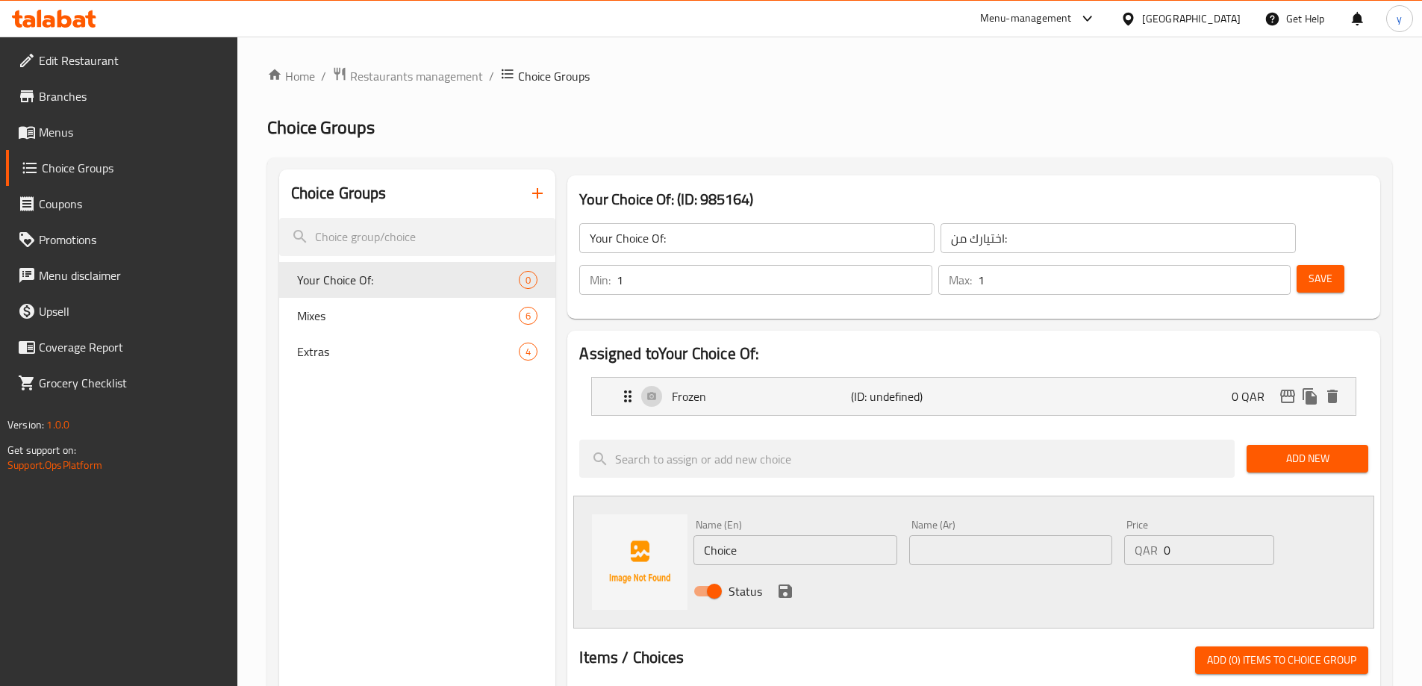
click at [730, 535] on input "Choice" at bounding box center [795, 550] width 203 height 30
paste input "Fresh"
type input "Fresh"
click at [960, 535] on input "text" at bounding box center [1010, 550] width 203 height 30
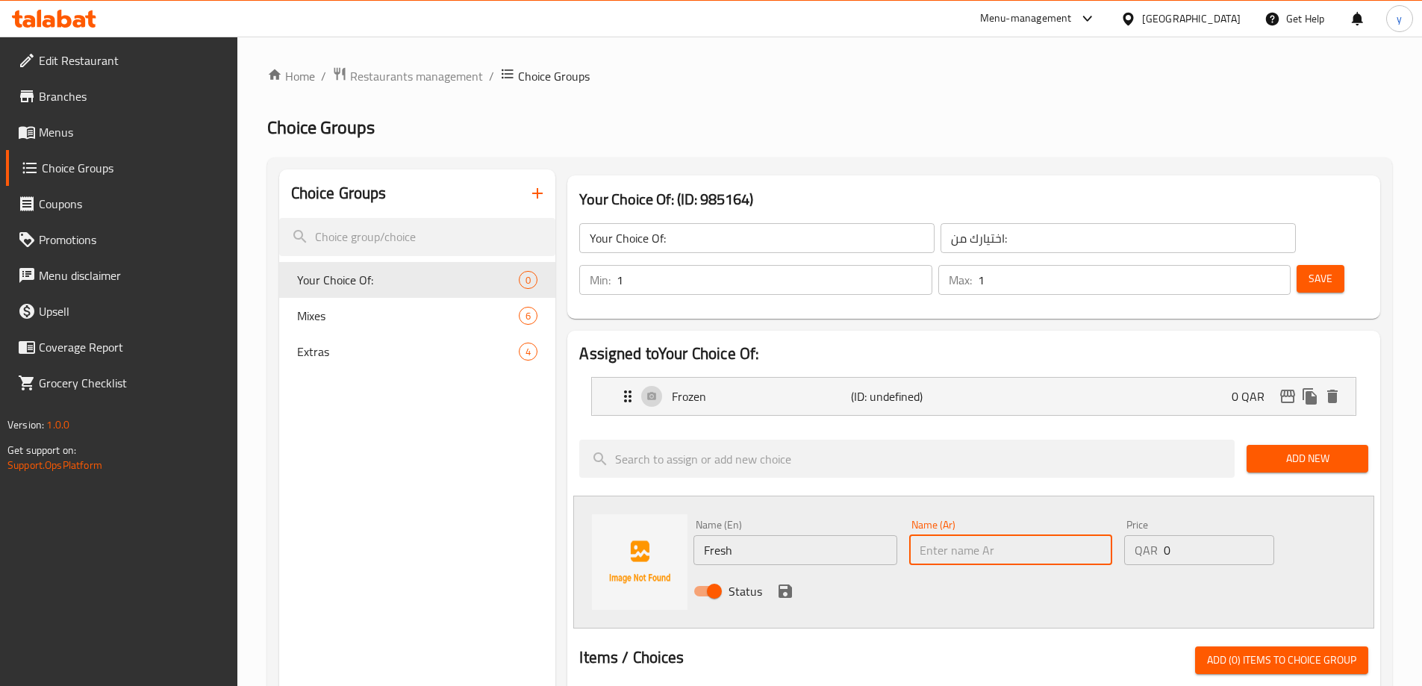
paste input "طازج"
type input "طازج"
click at [787, 585] on icon "save" at bounding box center [785, 591] width 13 height 13
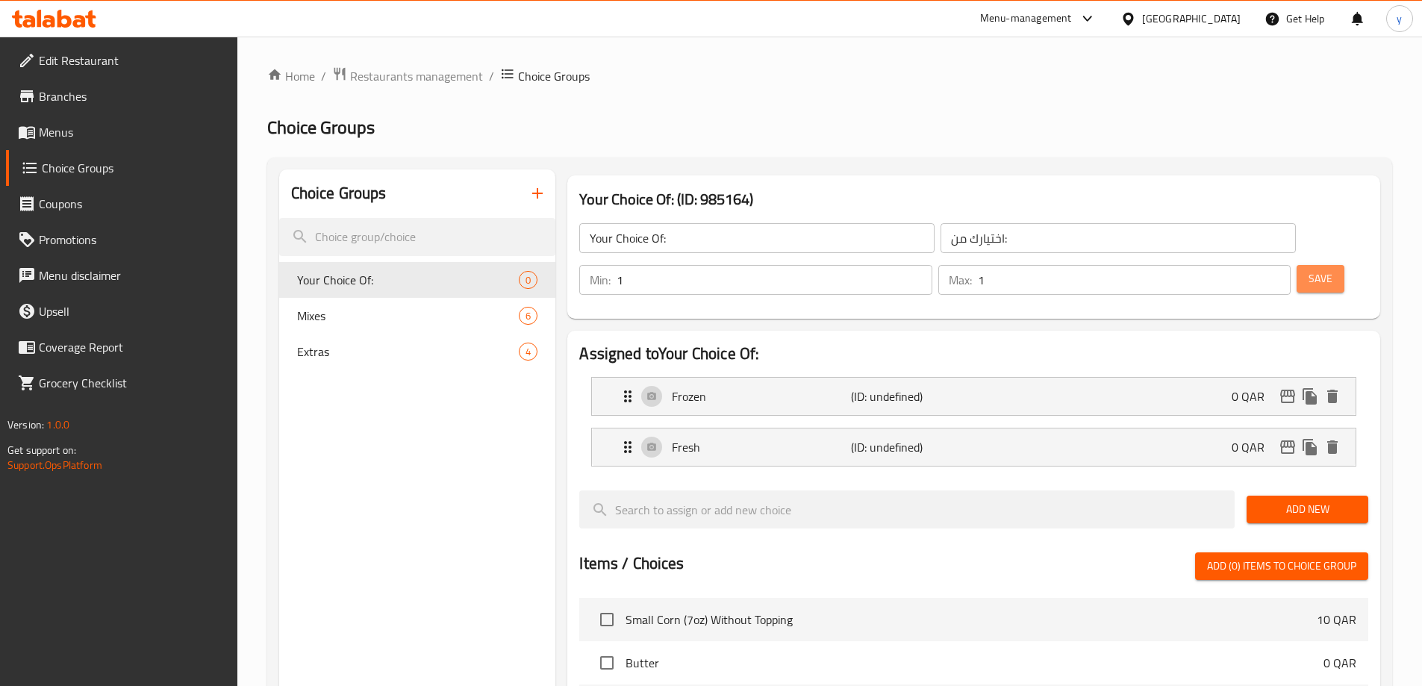
click at [1309, 270] on span "Save" at bounding box center [1321, 279] width 24 height 19
click at [535, 197] on icon "button" at bounding box center [538, 193] width 18 height 18
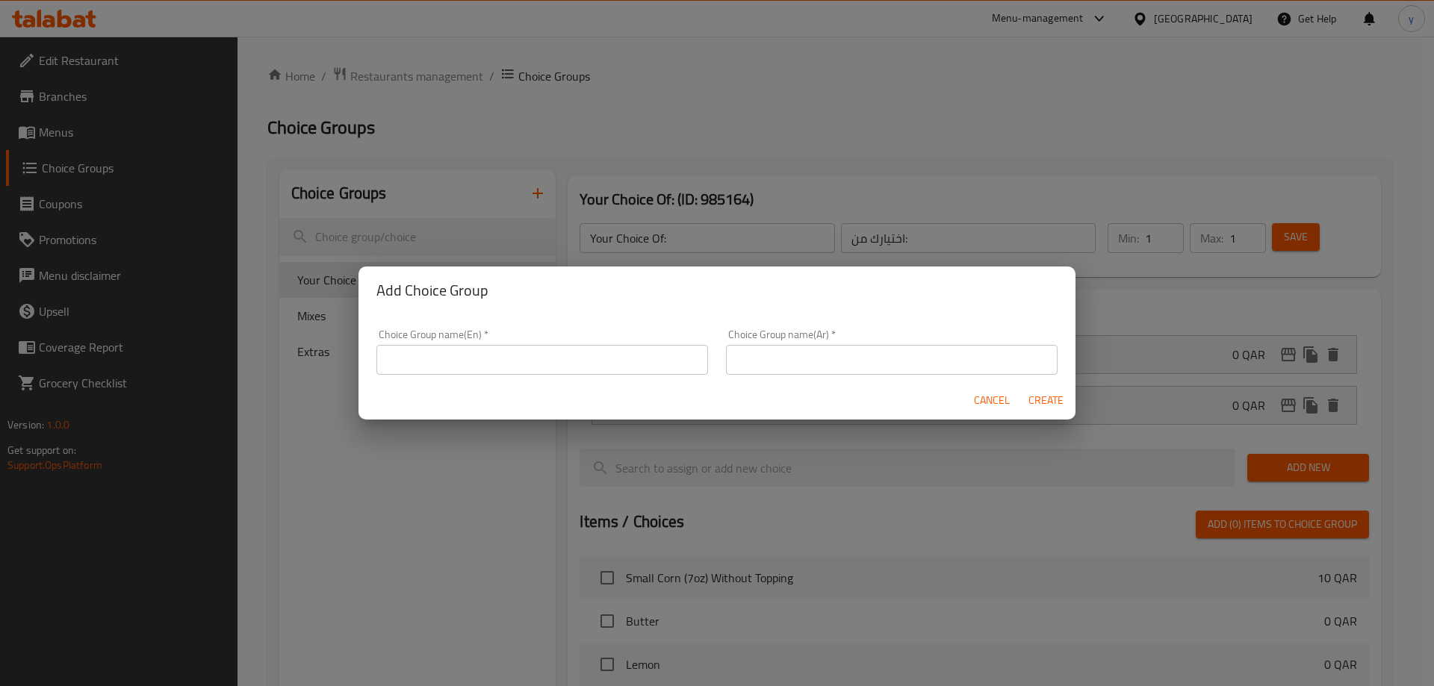
click at [611, 373] on input "text" at bounding box center [542, 360] width 332 height 30
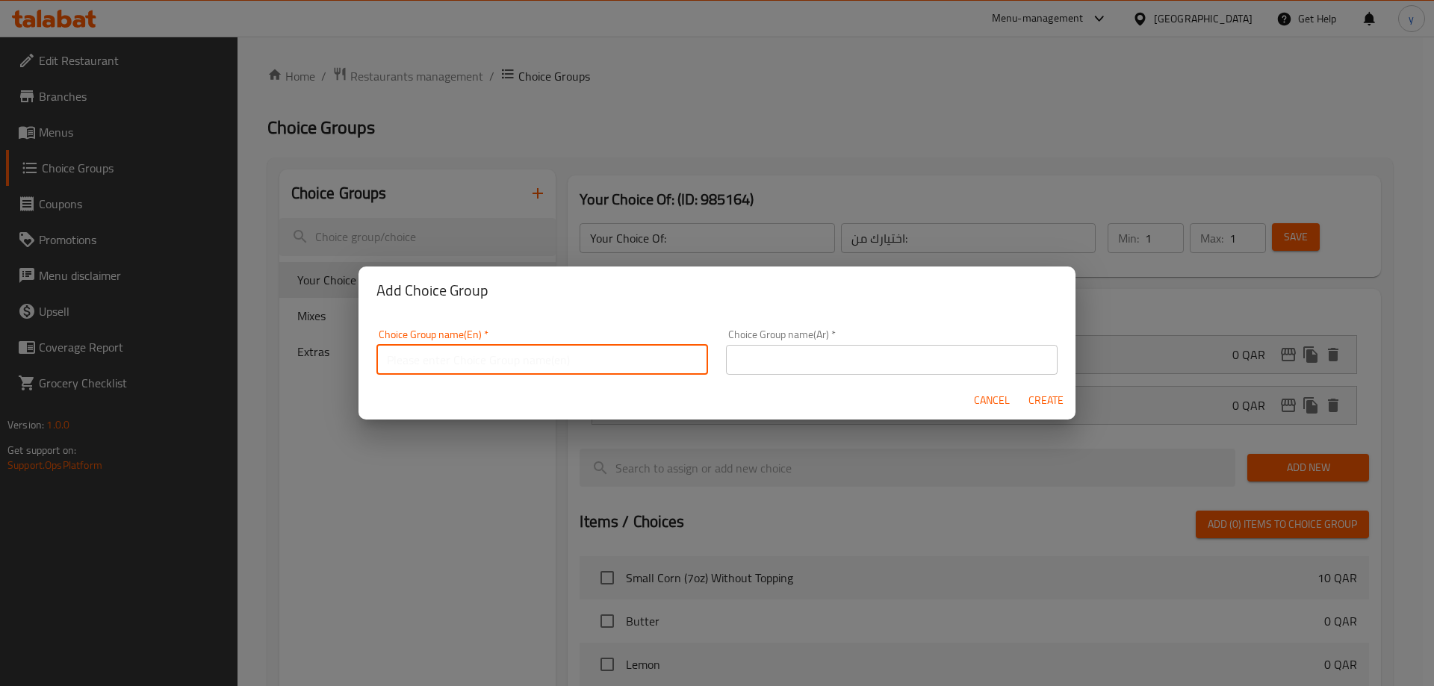
type input "Your Choice Of:00000"
drag, startPoint x: 797, startPoint y: 363, endPoint x: 794, endPoint y: 370, distance: 7.8
click at [797, 363] on input "text" at bounding box center [892, 360] width 332 height 30
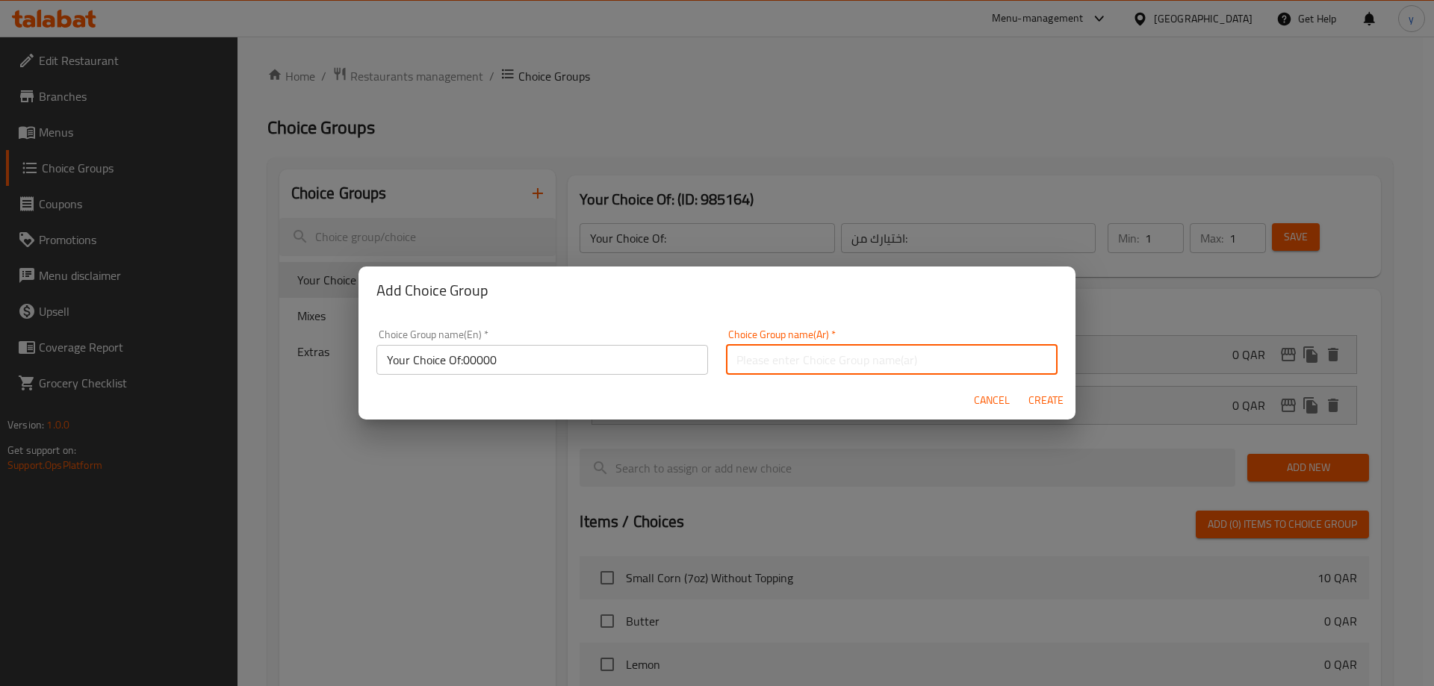
type input "اختيارك من:000"
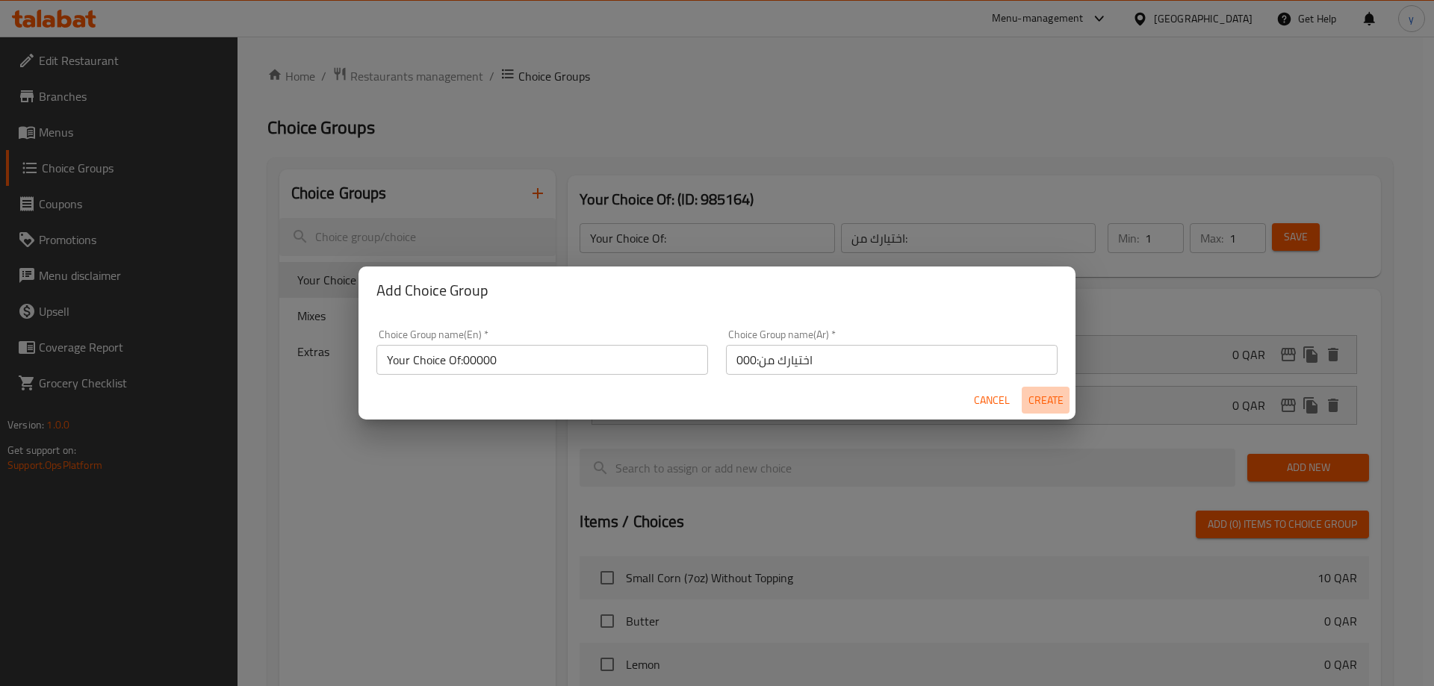
click at [1052, 399] on span "Create" at bounding box center [1045, 400] width 36 height 19
type input "Your Choice Of:00000"
type input "اختيارك من:000"
type input "0"
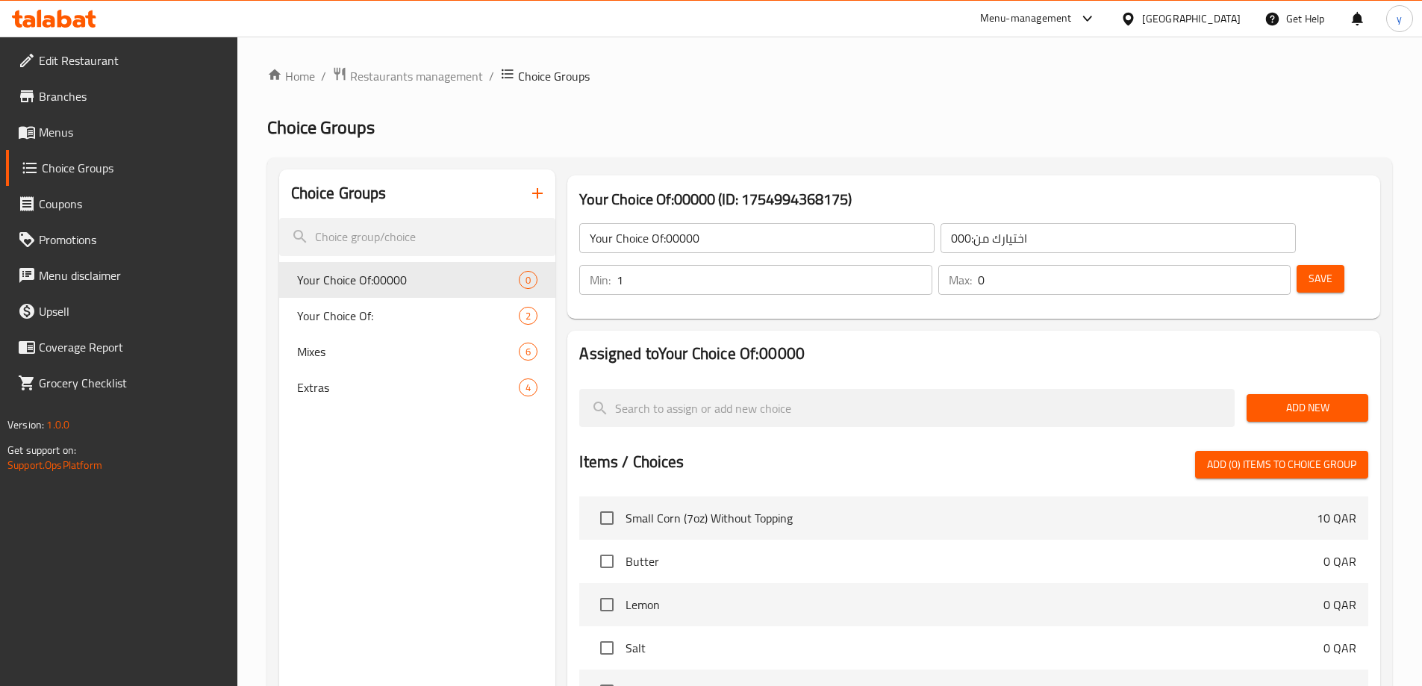
type input "1"
click at [932, 265] on input "1" at bounding box center [774, 280] width 315 height 30
type input "1"
click at [1249, 265] on input "1" at bounding box center [1134, 280] width 313 height 30
click at [1297, 265] on button "Save" at bounding box center [1321, 279] width 48 height 28
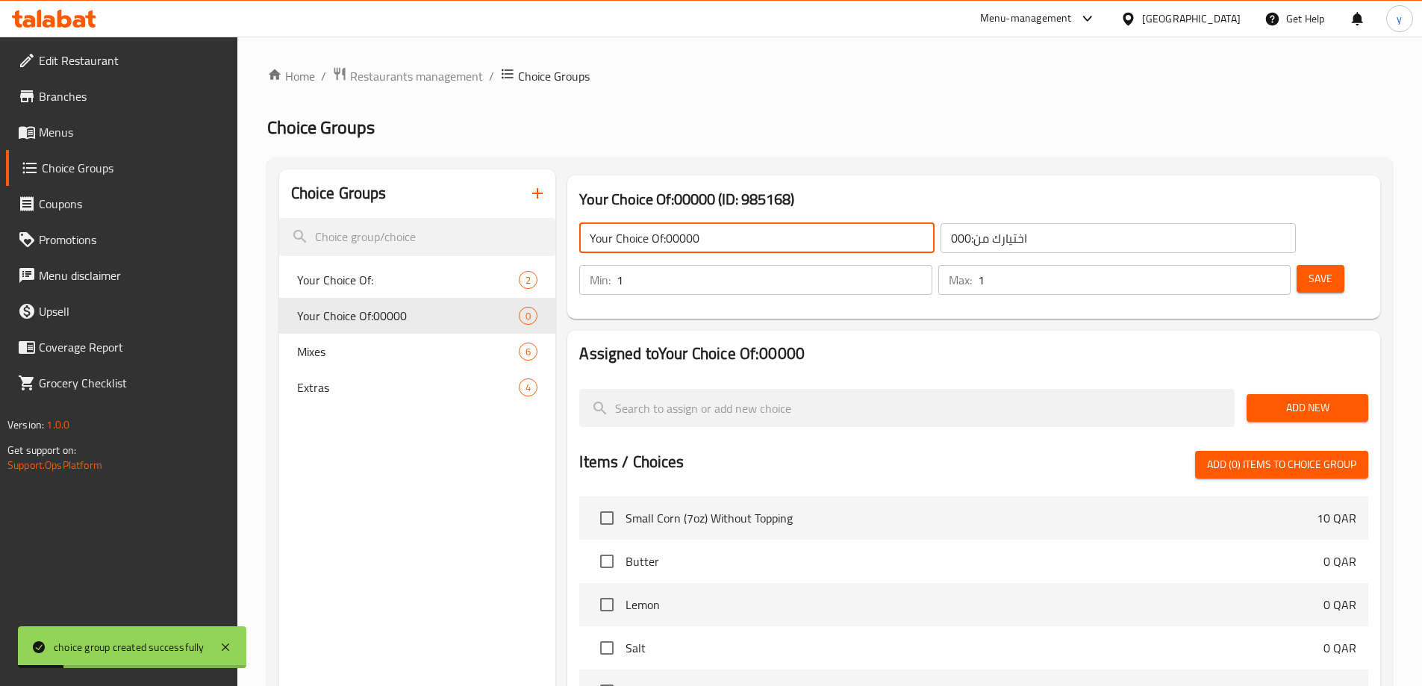
drag, startPoint x: 727, startPoint y: 243, endPoint x: 664, endPoint y: 251, distance: 63.9
click at [664, 251] on input "Your Choice Of:00000" at bounding box center [756, 238] width 355 height 30
click at [707, 242] on input "Your Choice Of:00000" at bounding box center [756, 238] width 355 height 30
type input "Your Choice Of:"
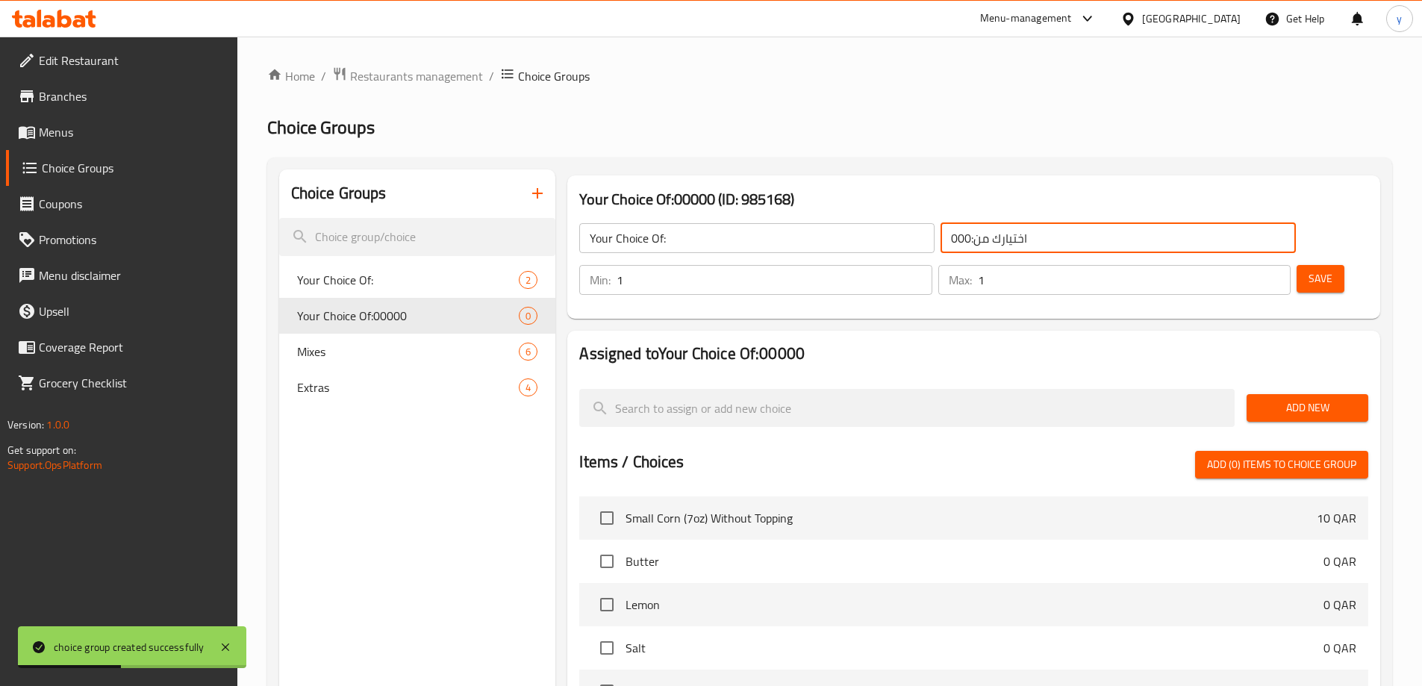
click at [962, 242] on input "اختيارك من:000" at bounding box center [1118, 238] width 355 height 30
drag, startPoint x: 1027, startPoint y: 235, endPoint x: 980, endPoint y: 231, distance: 47.3
click at [980, 231] on input "اختيارك من:000" at bounding box center [1118, 238] width 355 height 30
type input "اختيارك من:"
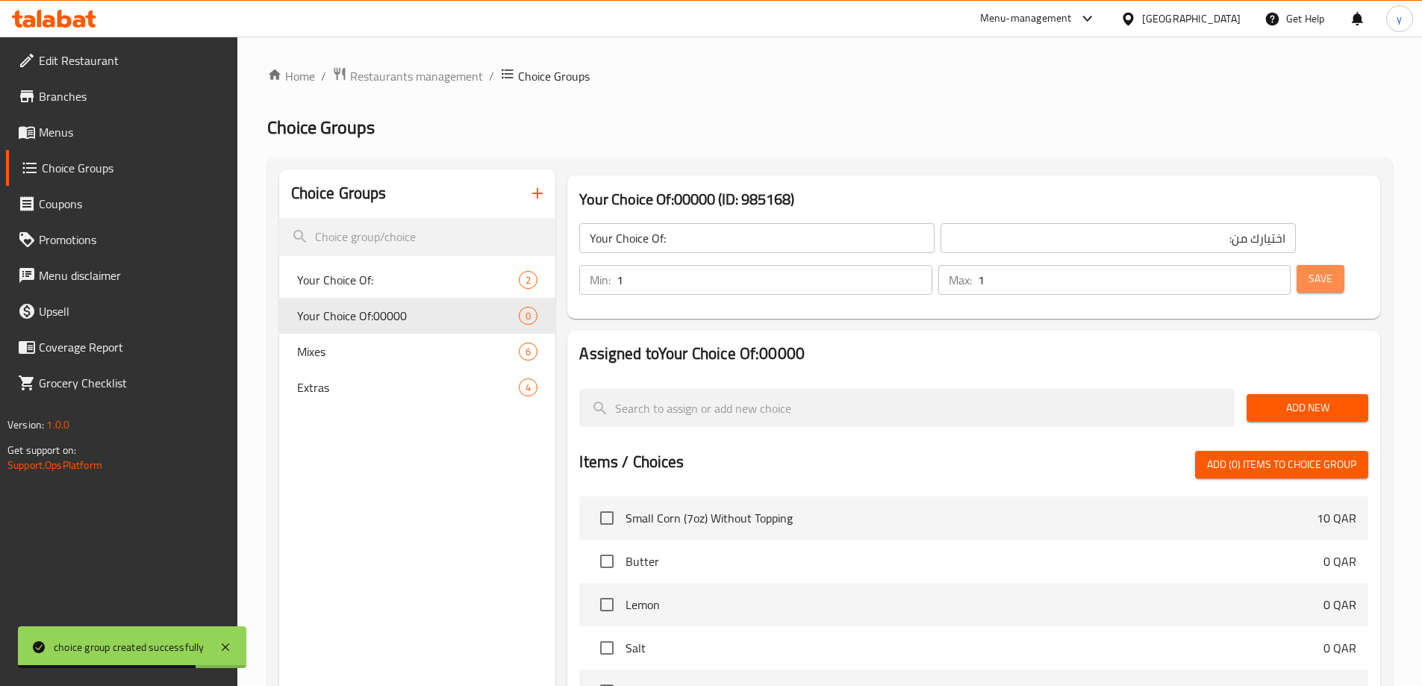
click at [1309, 270] on span "Save" at bounding box center [1321, 279] width 24 height 19
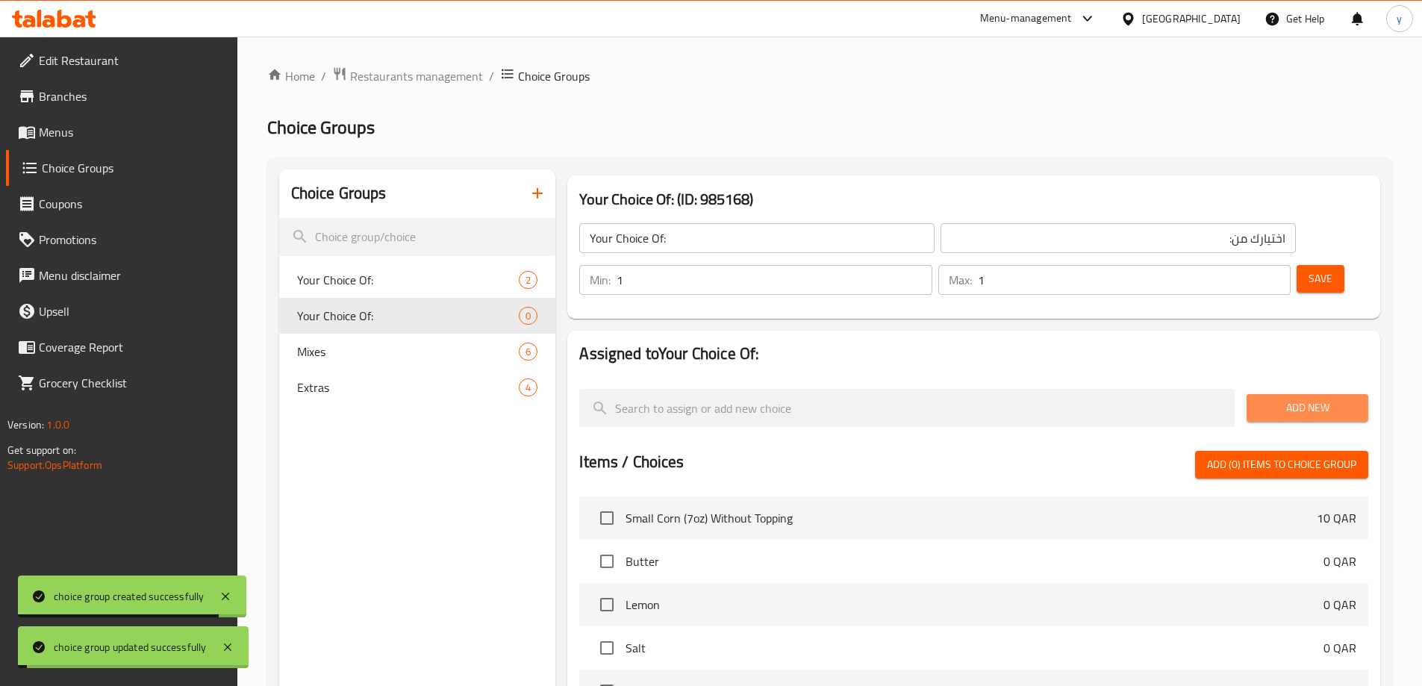
click at [1311, 399] on span "Add New" at bounding box center [1308, 408] width 98 height 19
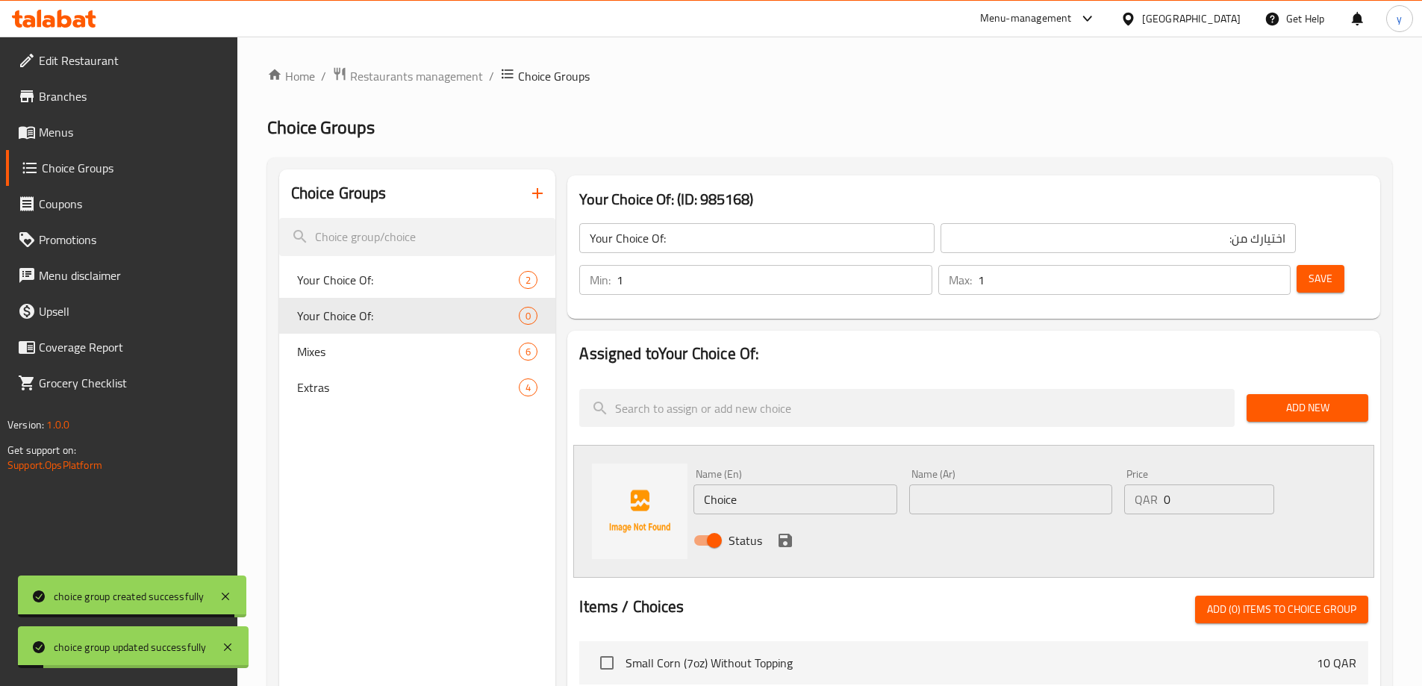
click at [856, 485] on input "Choice" at bounding box center [795, 500] width 203 height 30
click at [856, 485] on input "text" at bounding box center [795, 500] width 203 height 30
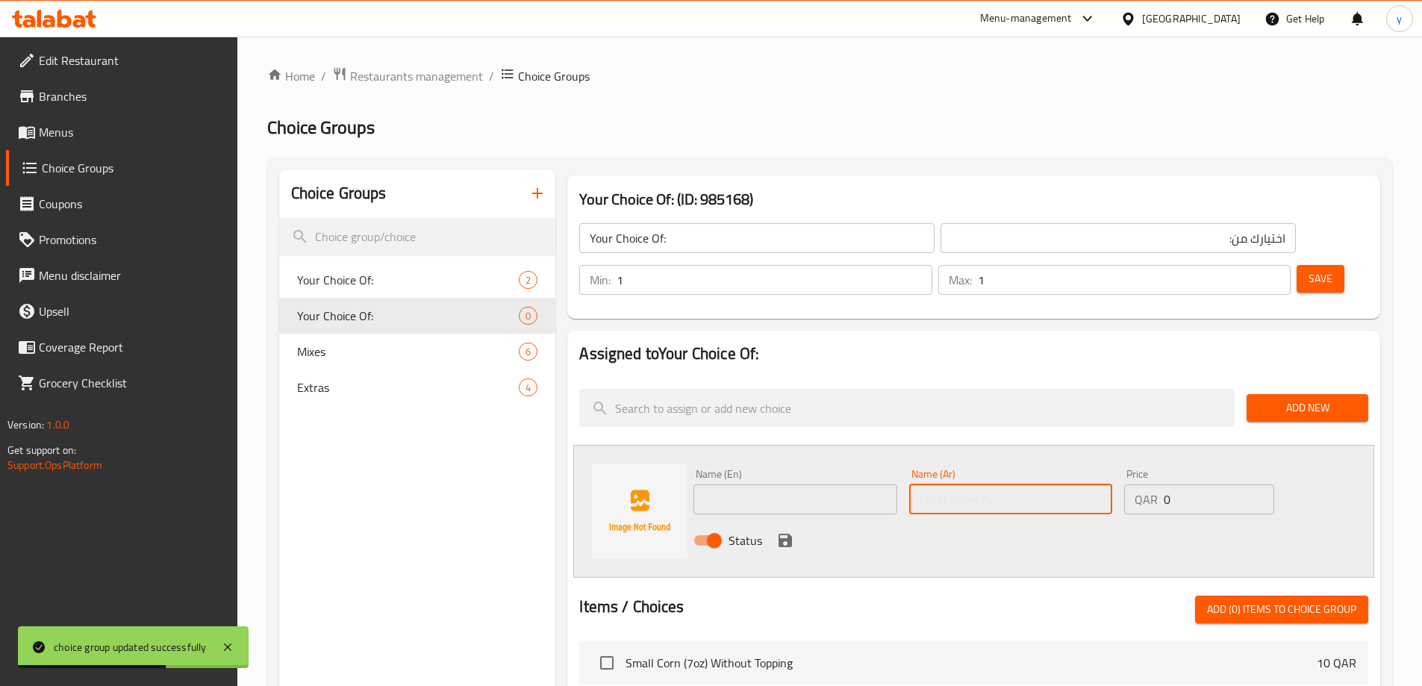
click at [958, 485] on input "text" at bounding box center [1010, 500] width 203 height 30
paste input "سكر"
type input "سكر"
click at [842, 485] on input "text" at bounding box center [795, 500] width 203 height 30
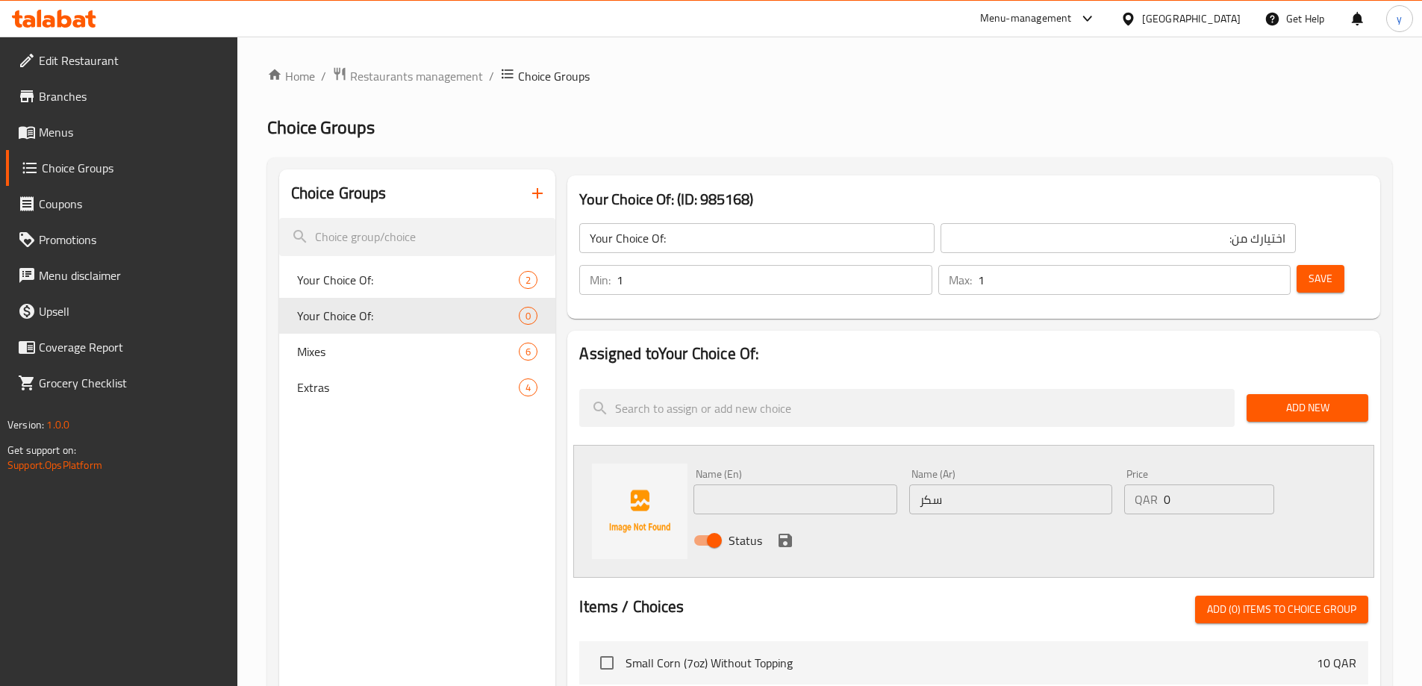
click at [721, 473] on div "Name (En) Name (En)" at bounding box center [795, 491] width 215 height 57
click at [735, 485] on input "text" at bounding box center [795, 500] width 203 height 30
paste input "sugar"
click at [940, 520] on div "Status" at bounding box center [1011, 540] width 647 height 40
click at [744, 485] on input "sugar" at bounding box center [795, 500] width 203 height 30
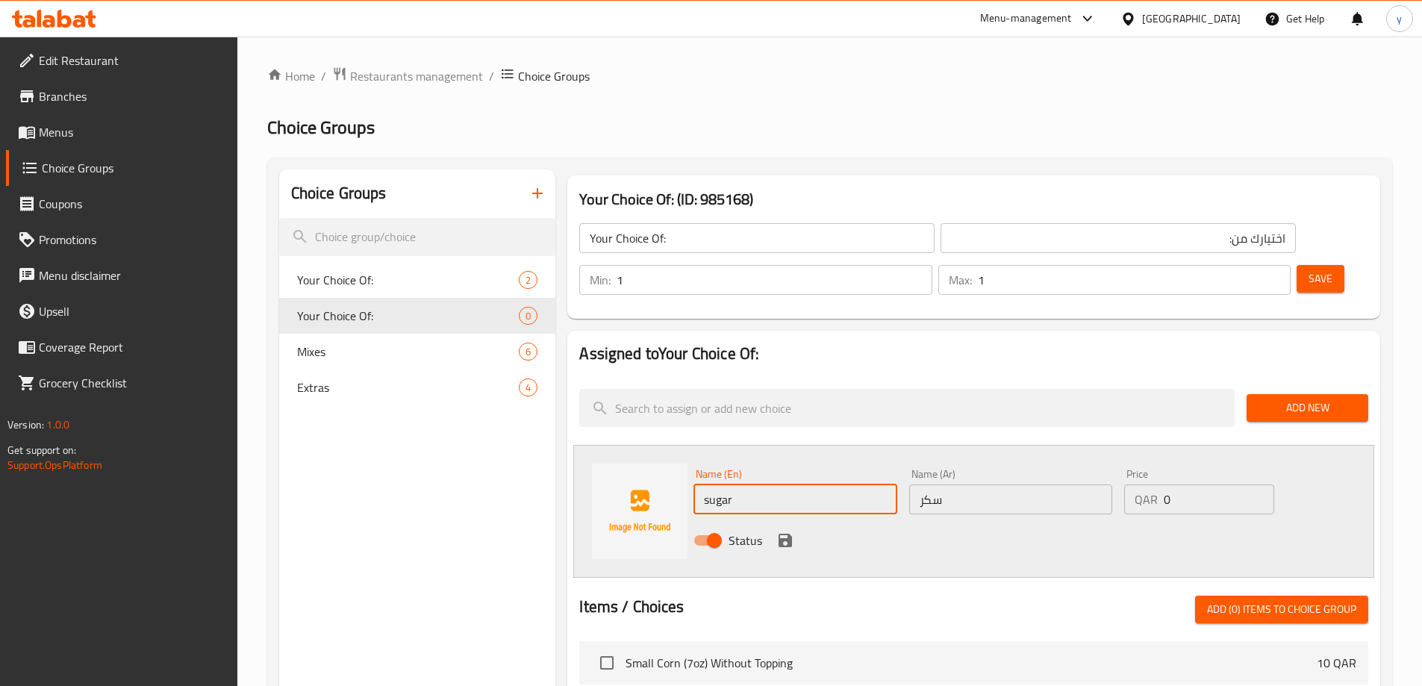
click at [744, 485] on input "sugar" at bounding box center [795, 500] width 203 height 30
type input "Sugar"
click at [960, 520] on div "Status" at bounding box center [1011, 540] width 647 height 40
click at [782, 534] on icon "save" at bounding box center [785, 540] width 13 height 13
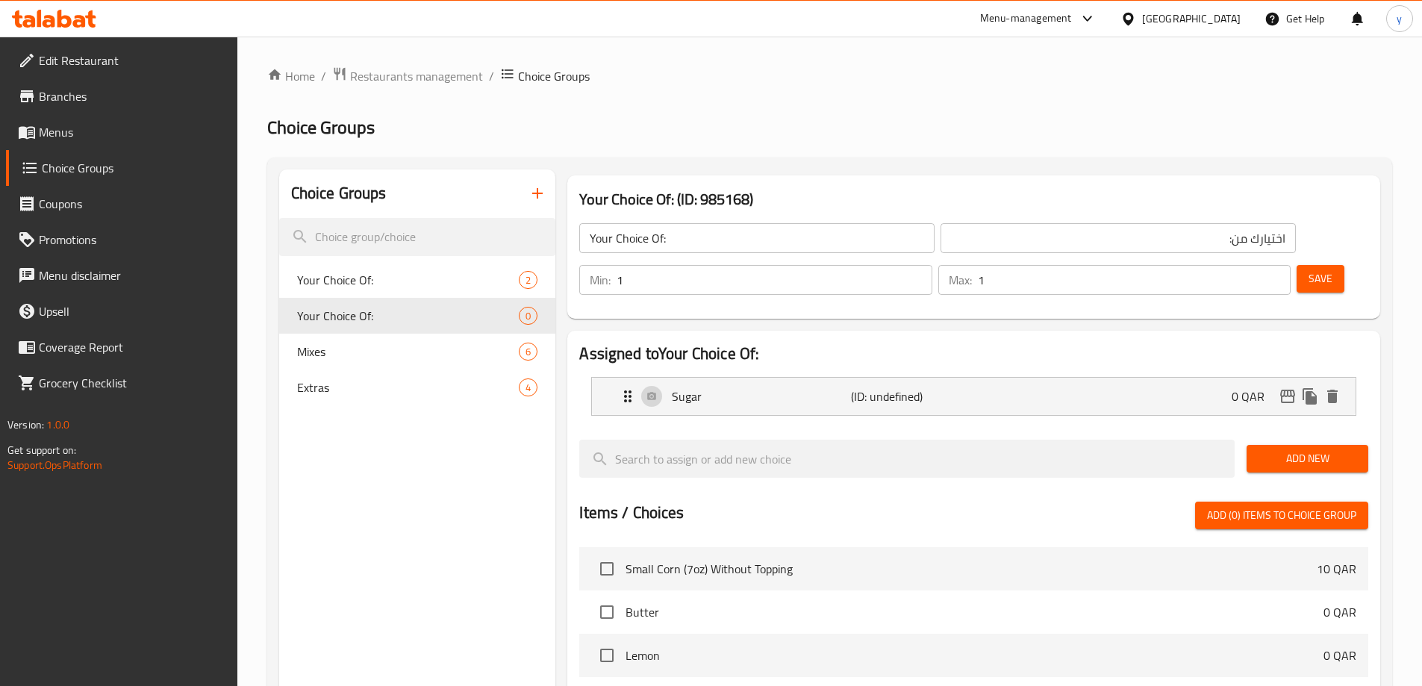
click at [1301, 449] on span "Add New" at bounding box center [1308, 458] width 98 height 19
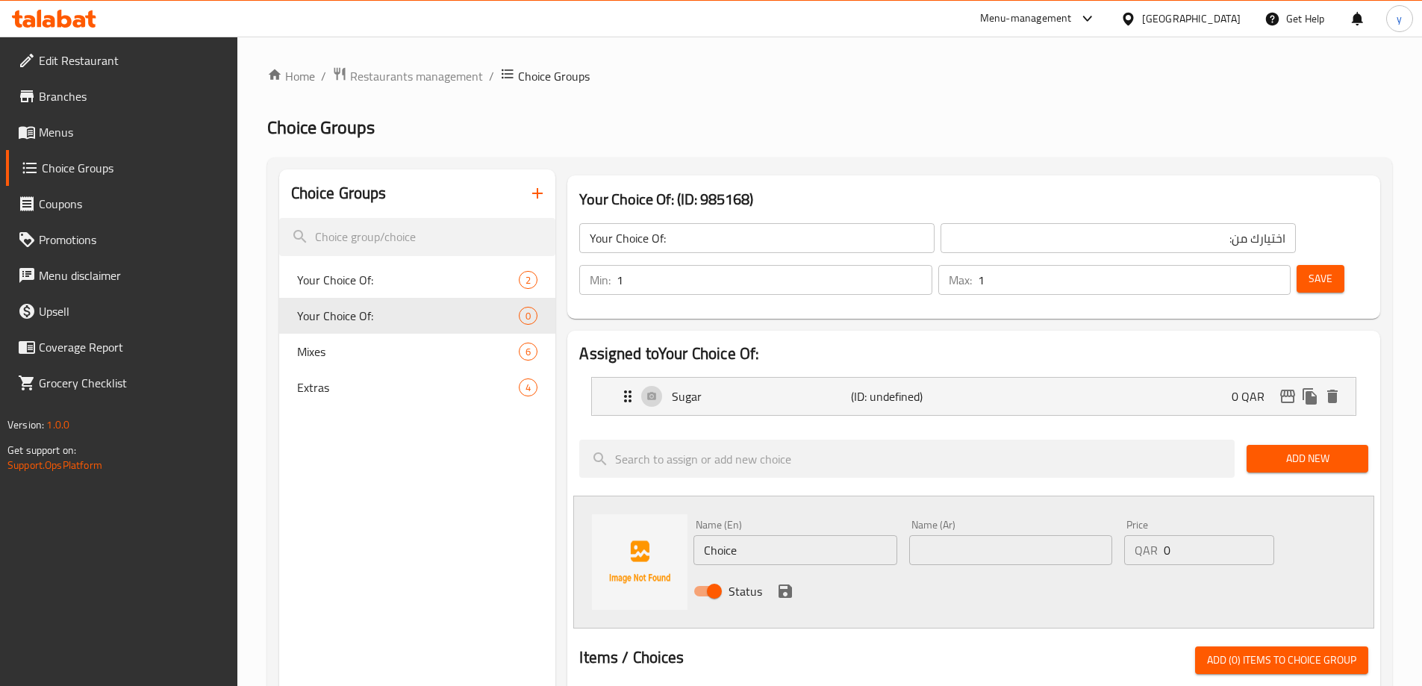
click at [758, 535] on input "Choice" at bounding box center [795, 550] width 203 height 30
paste input "simple syrup"
click at [709, 535] on input "simple syrup" at bounding box center [795, 550] width 203 height 30
click at [730, 535] on input "simple syrup" at bounding box center [795, 550] width 203 height 30
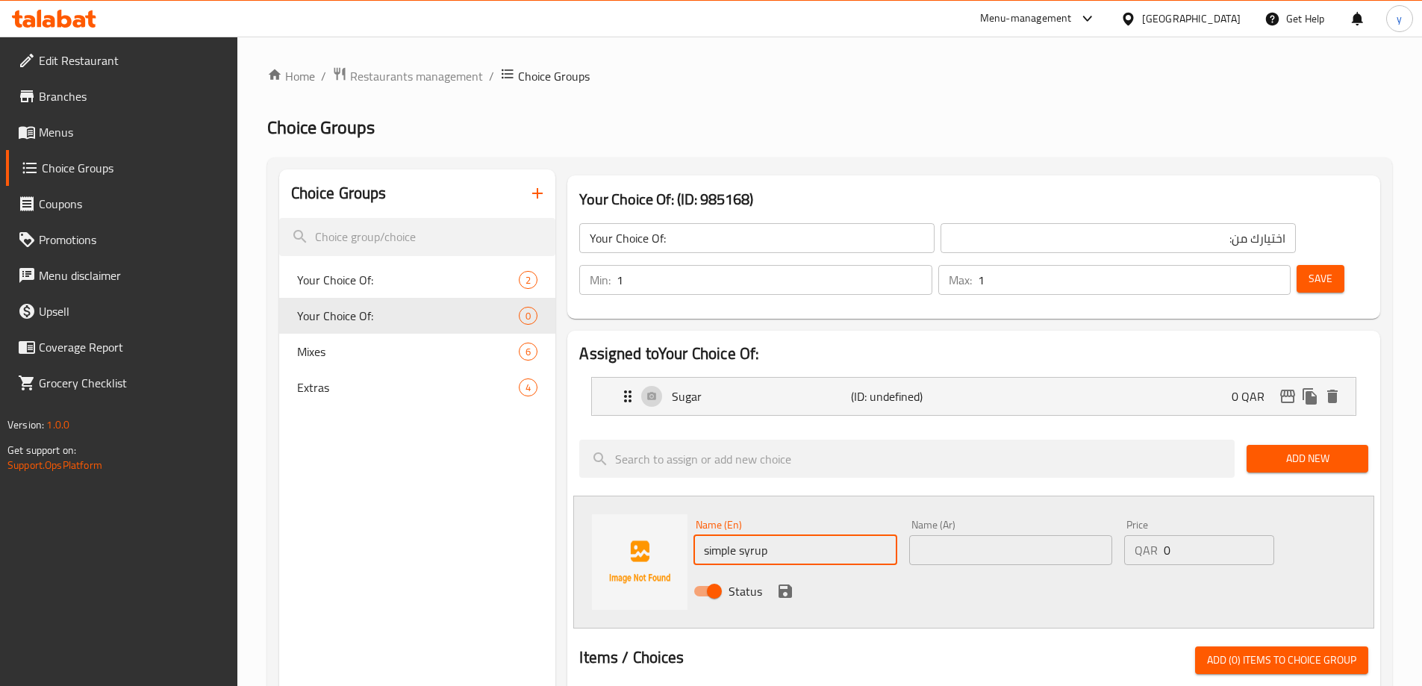
click at [730, 535] on input "simple syrup" at bounding box center [795, 550] width 203 height 30
type input "Simple Syrup"
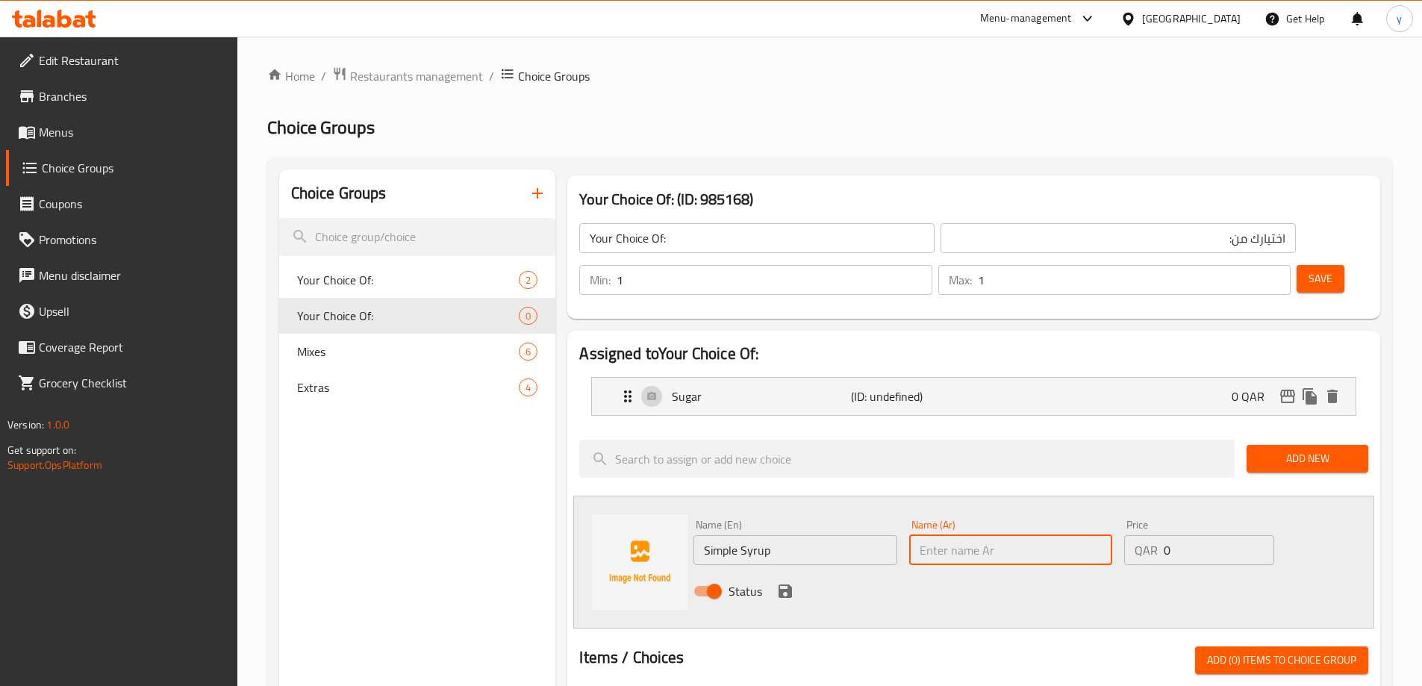
click at [980, 535] on input "text" at bounding box center [1010, 550] width 203 height 30
paste input "الشراب البسيط"
click at [1006, 535] on input "الشراب البسيط" at bounding box center [1010, 550] width 203 height 30
drag, startPoint x: 1099, startPoint y: 510, endPoint x: 1114, endPoint y: 508, distance: 15.1
click at [1114, 514] on div "Name (Ar) الشراب البسيط Name (Ar)" at bounding box center [1010, 542] width 215 height 57
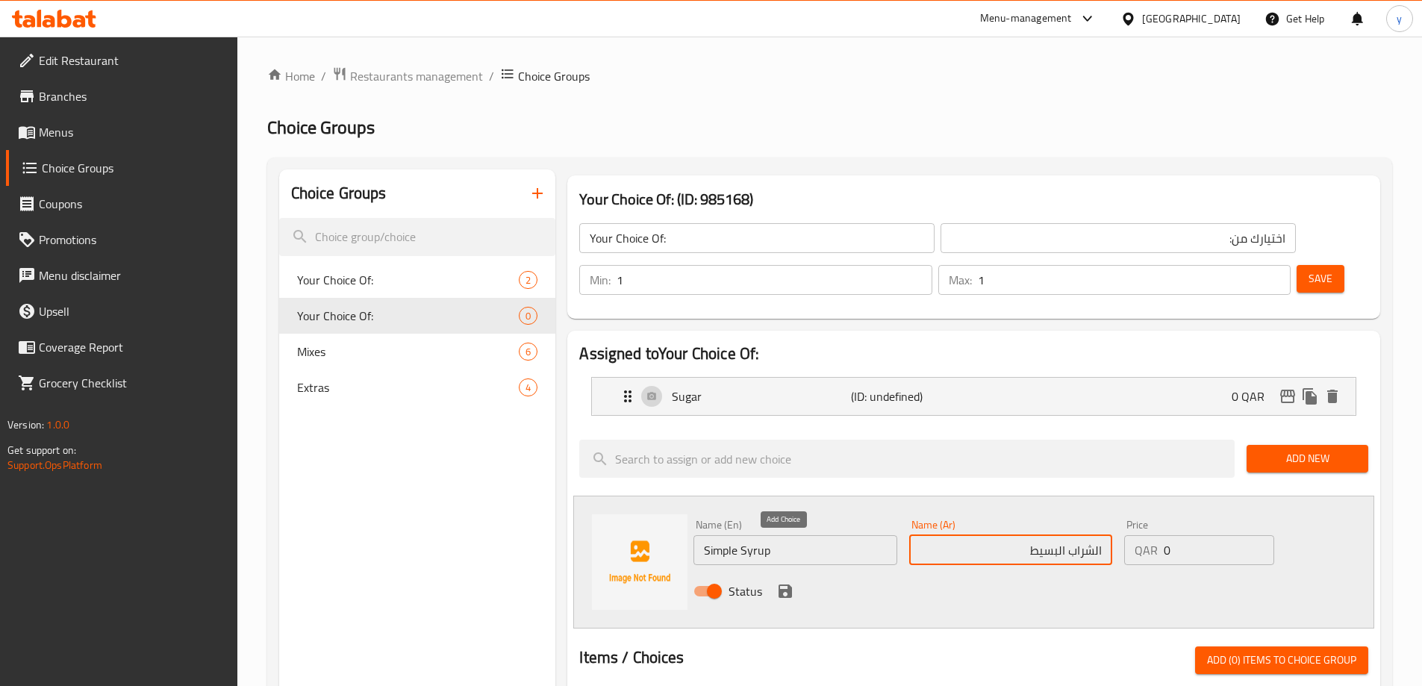
type input "الشراب البسيط"
click at [794, 580] on button "save" at bounding box center [785, 591] width 22 height 22
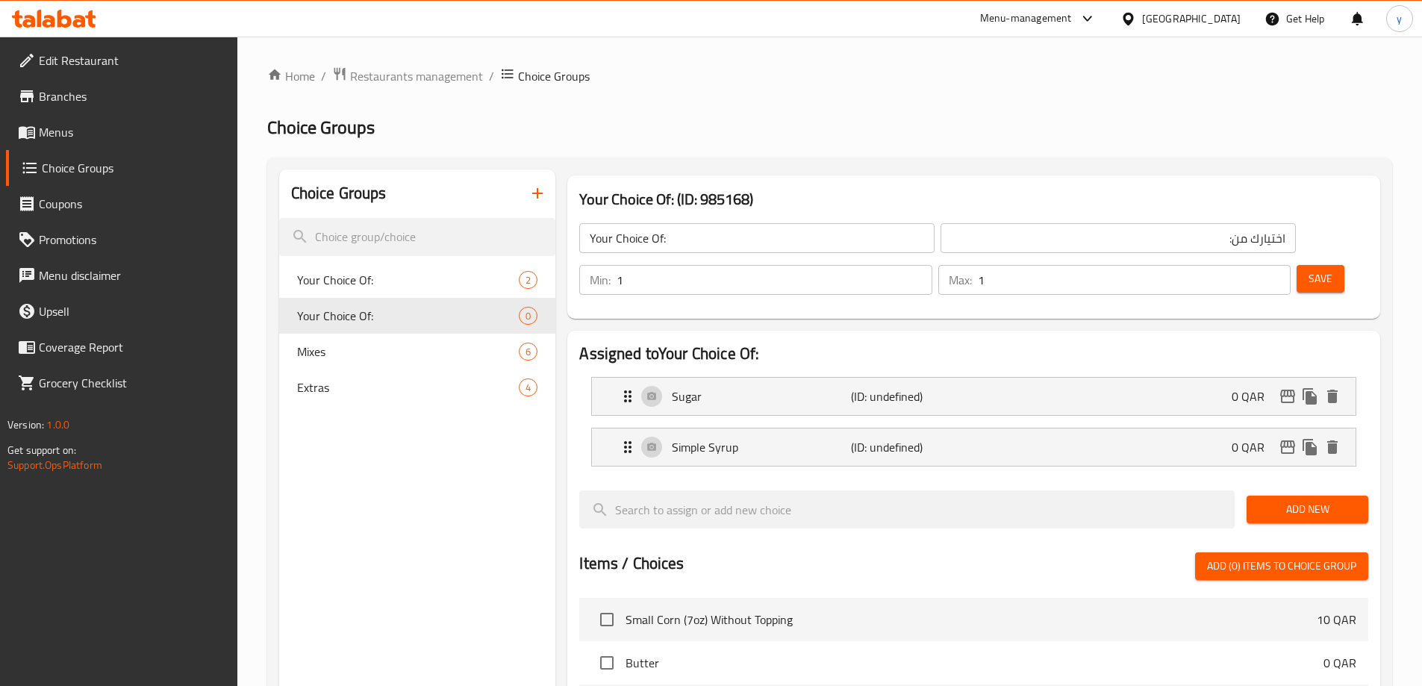
click at [1309, 270] on span "Save" at bounding box center [1321, 279] width 24 height 19
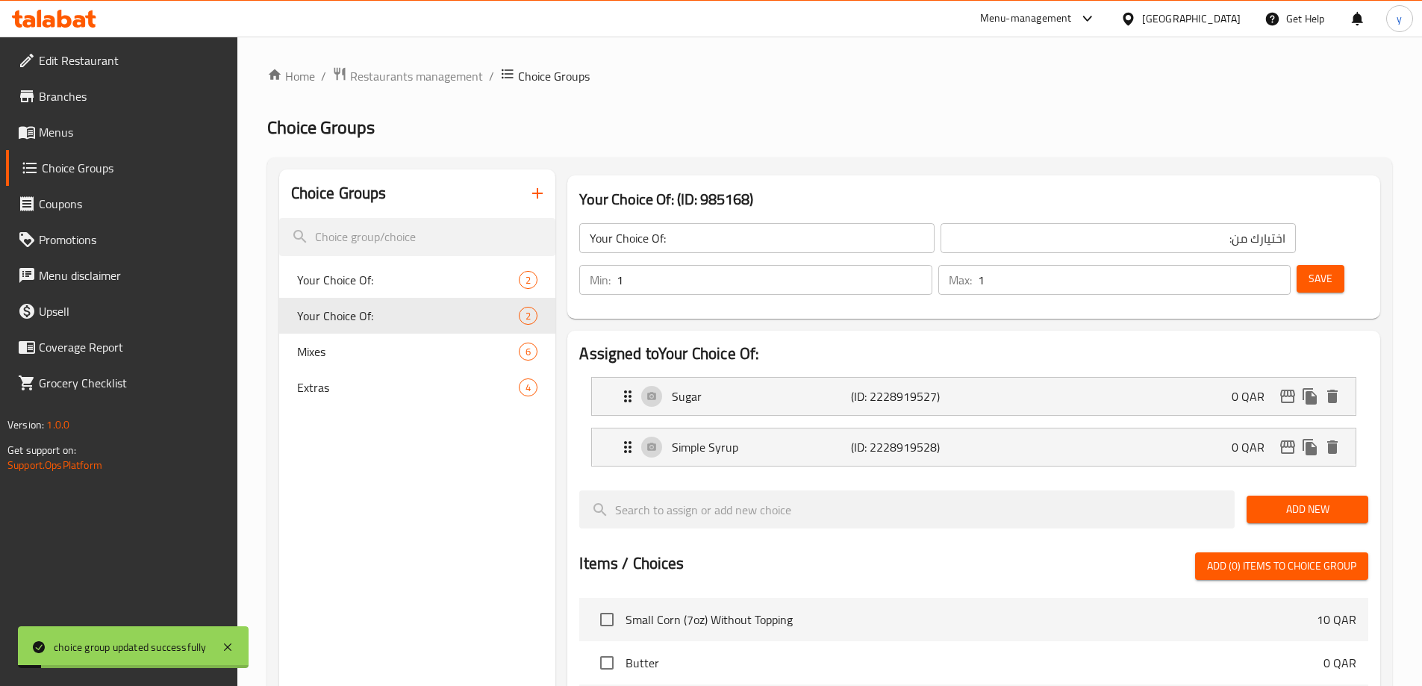
scroll to position [440, 0]
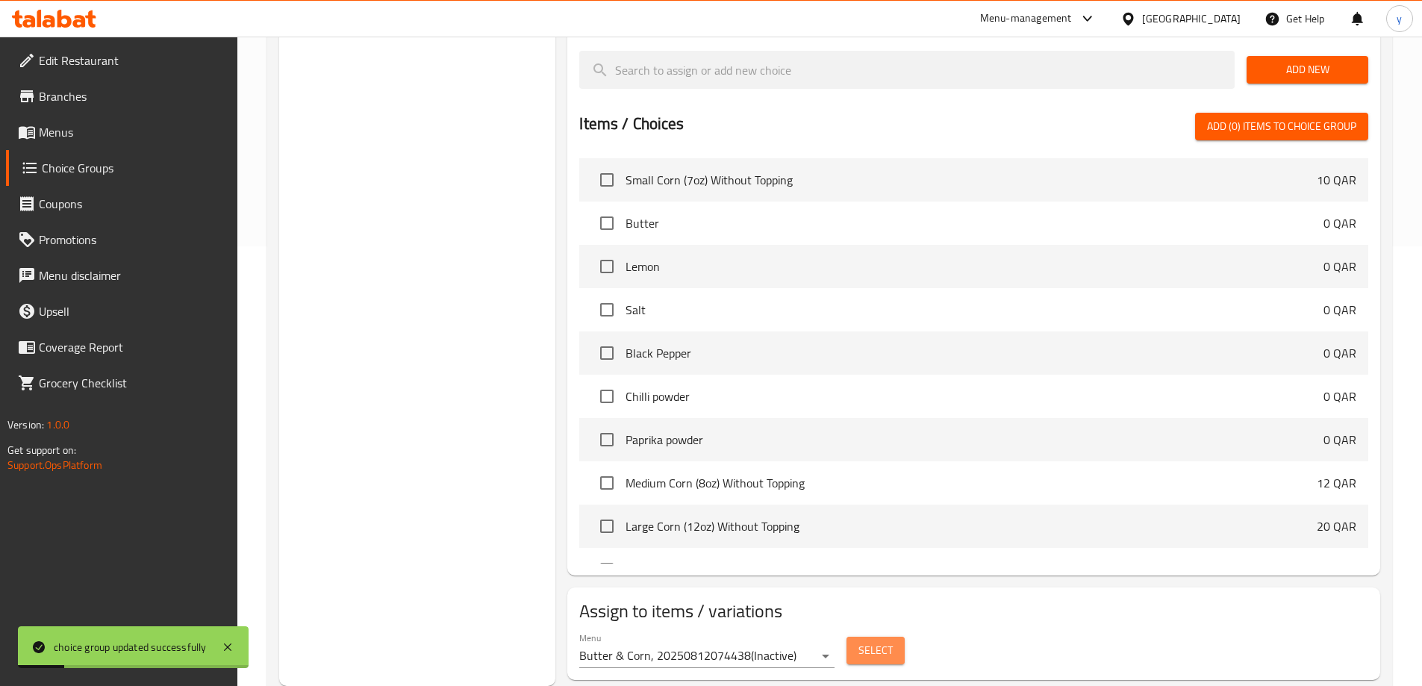
click at [878, 641] on span "Select" at bounding box center [876, 650] width 34 height 19
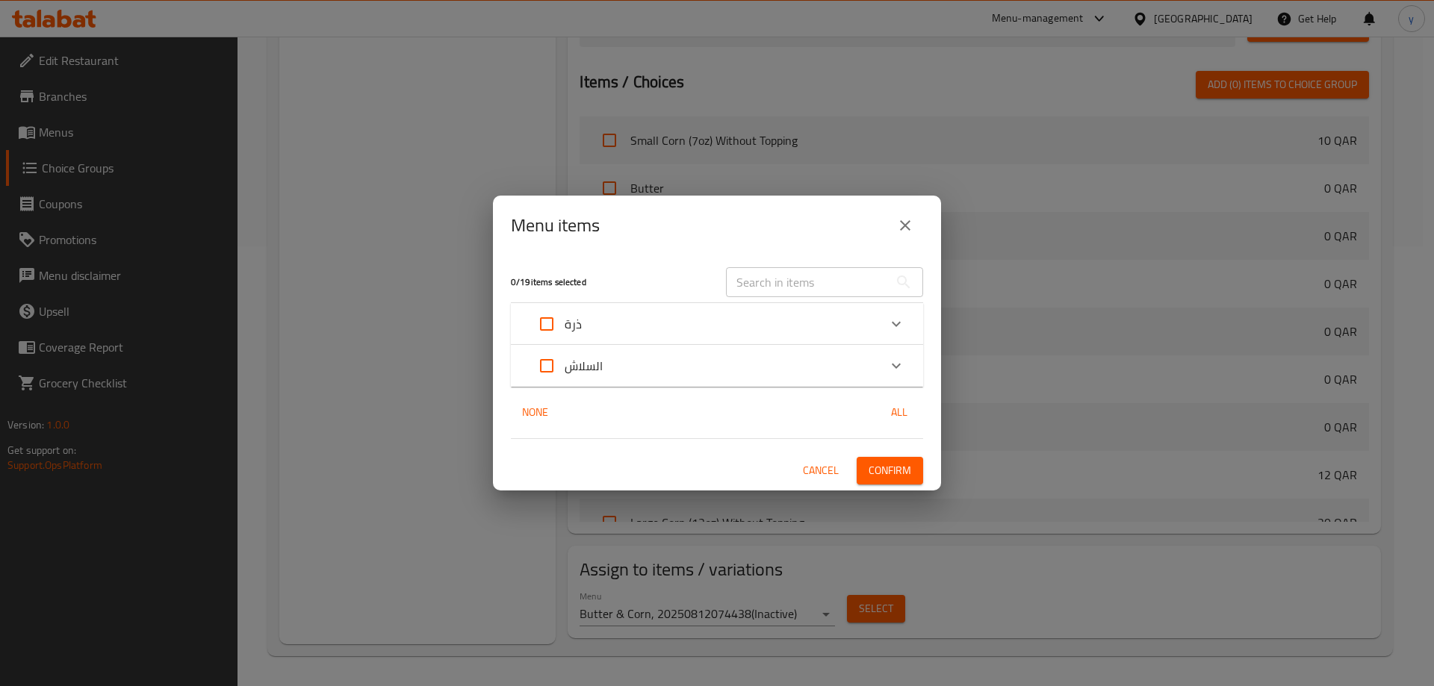
click at [551, 361] on input "Expand" at bounding box center [547, 366] width 36 height 36
checkbox input "true"
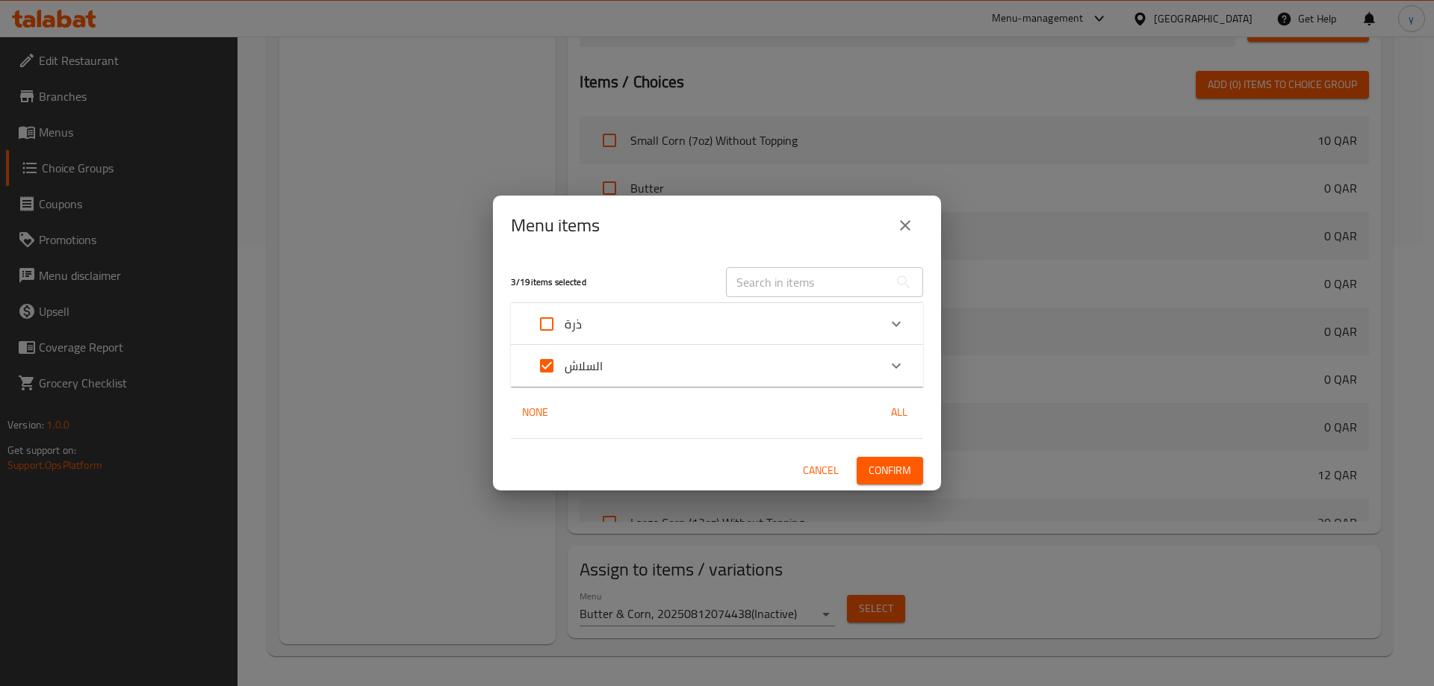
click at [709, 348] on div "السلاش" at bounding box center [703, 366] width 349 height 36
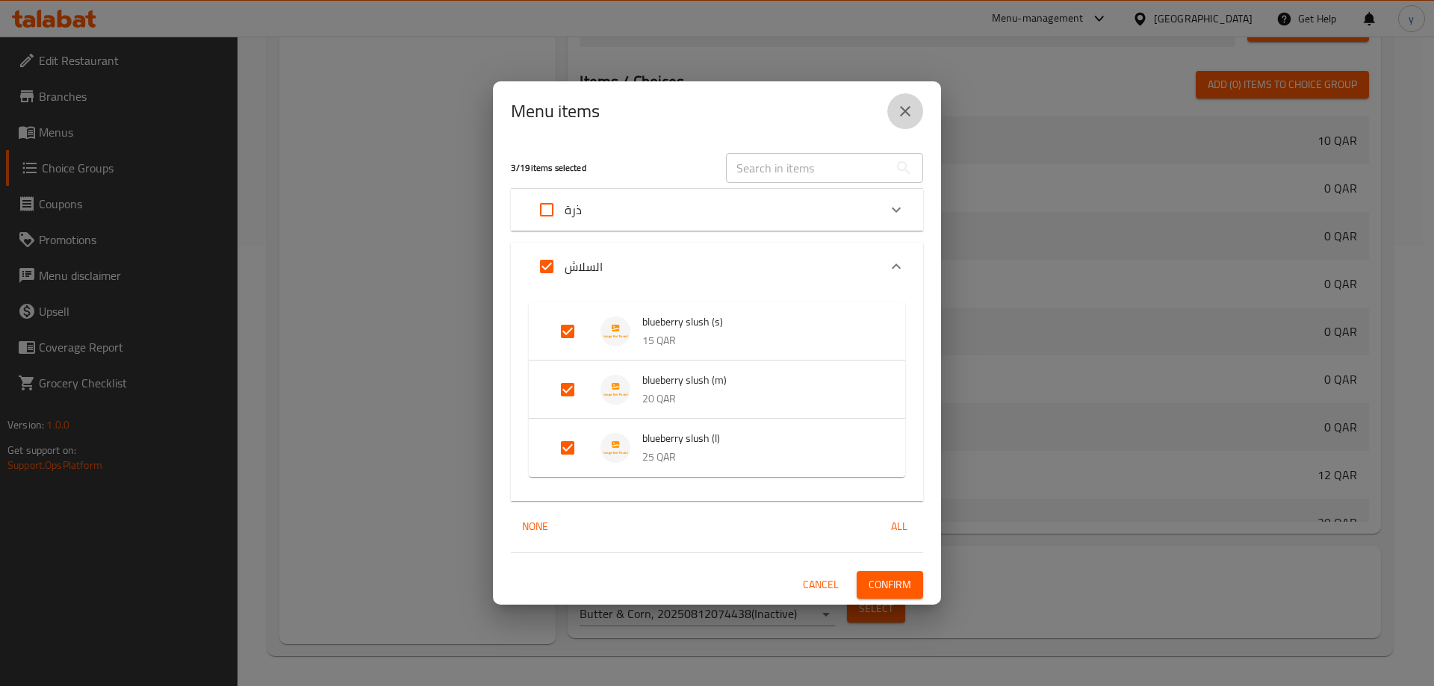
click at [906, 108] on icon "close" at bounding box center [905, 111] width 18 height 18
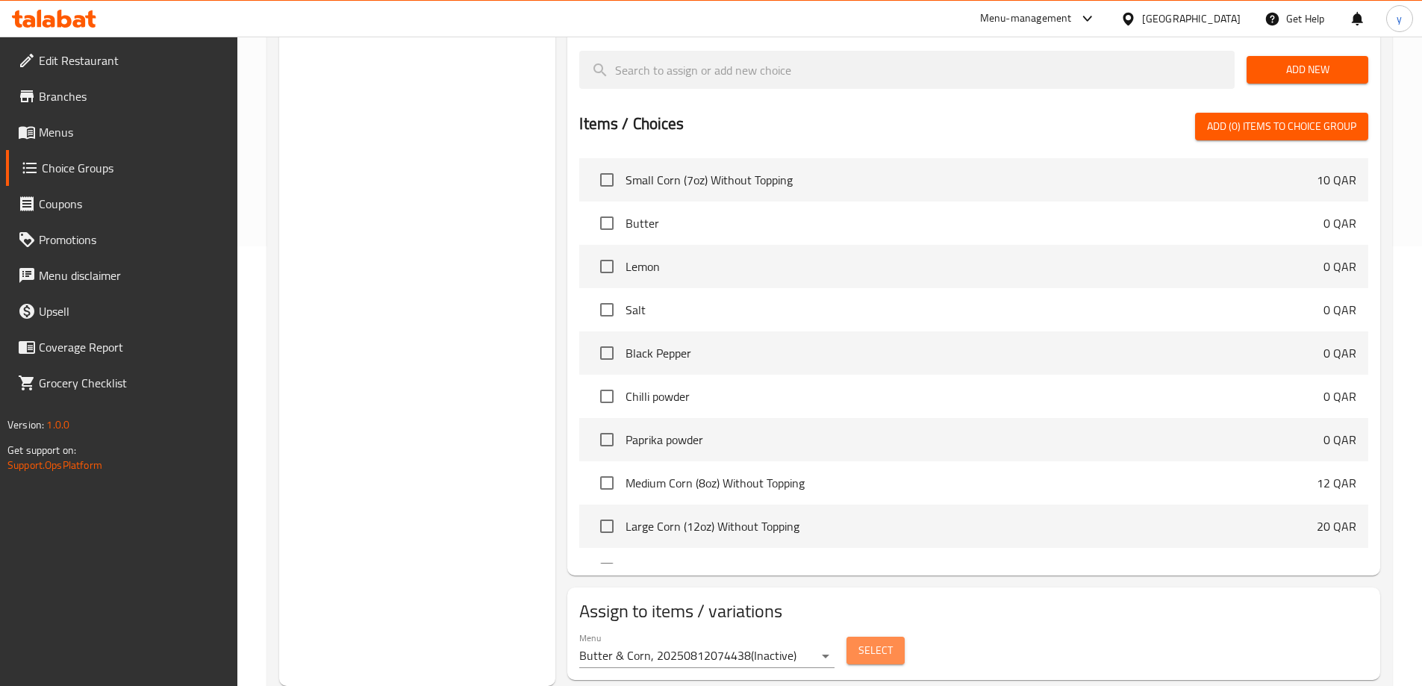
click at [880, 641] on span "Select" at bounding box center [876, 650] width 34 height 19
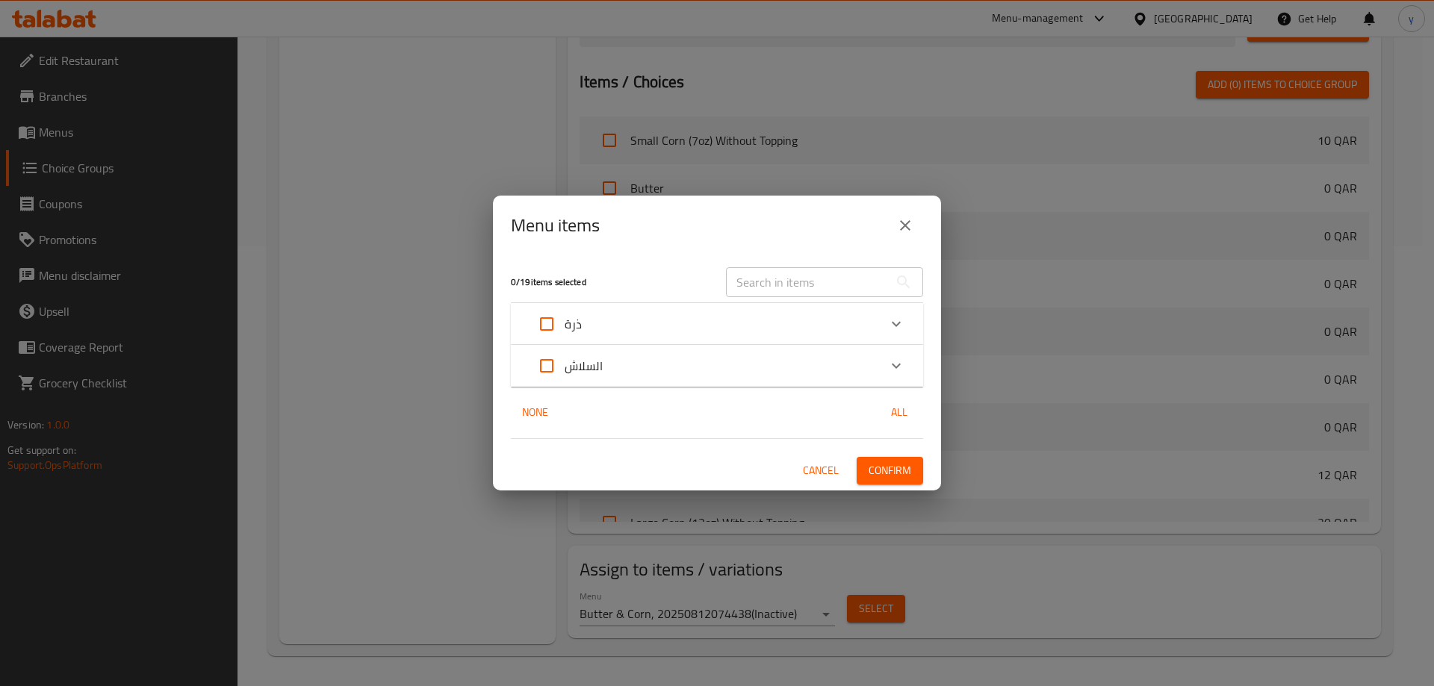
click at [361, 423] on div "Menu items 0 / 19 items selected ​ ذرة doritos corn 15 QAR classic corn 15 QAR …" at bounding box center [717, 343] width 1434 height 686
click at [672, 355] on div "السلاش" at bounding box center [703, 366] width 349 height 36
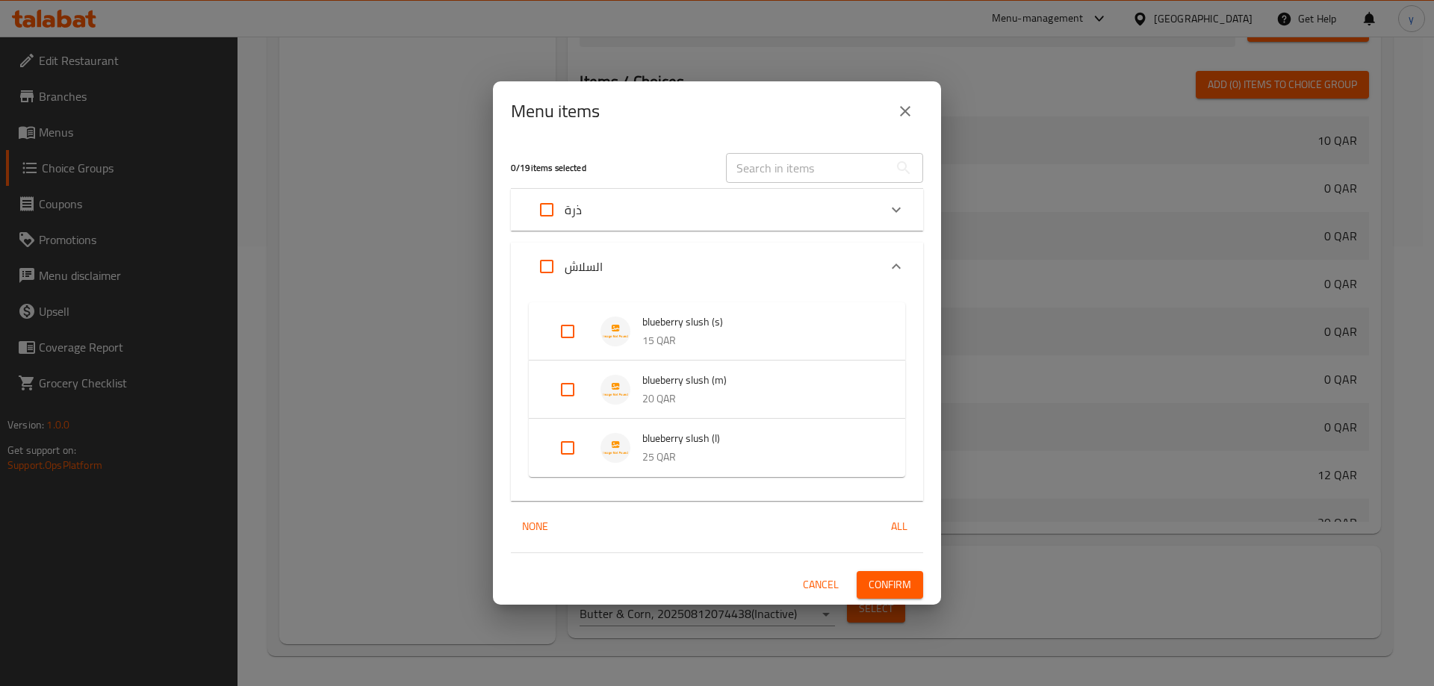
click at [555, 263] on input "Expand" at bounding box center [547, 267] width 36 height 36
checkbox input "true"
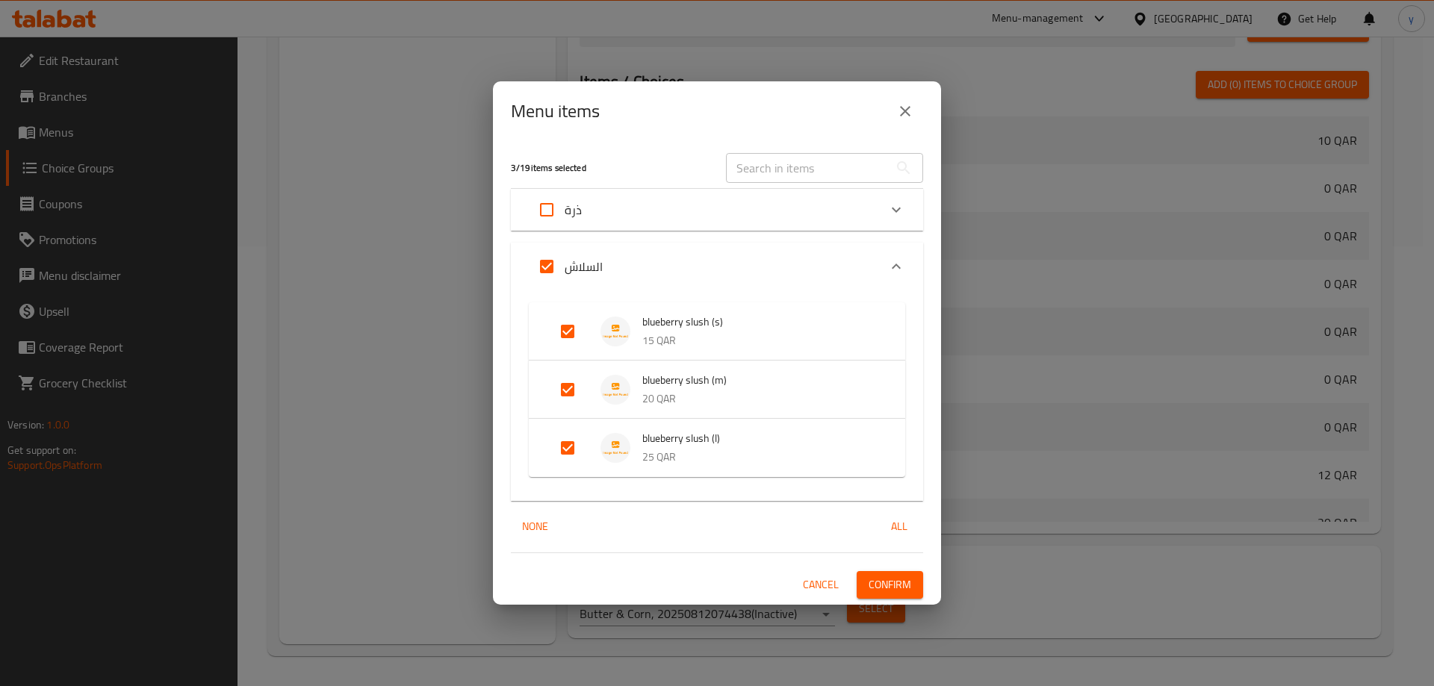
click at [898, 593] on span "Confirm" at bounding box center [889, 585] width 43 height 19
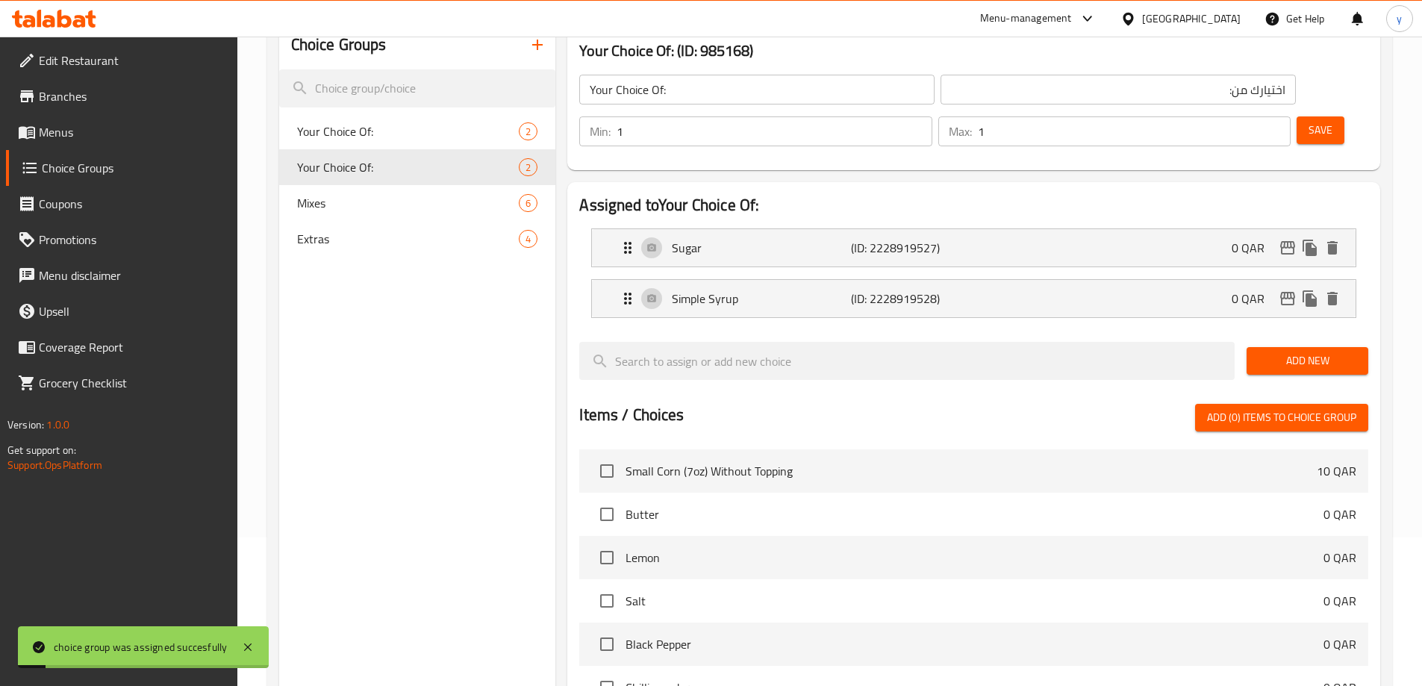
scroll to position [141, 0]
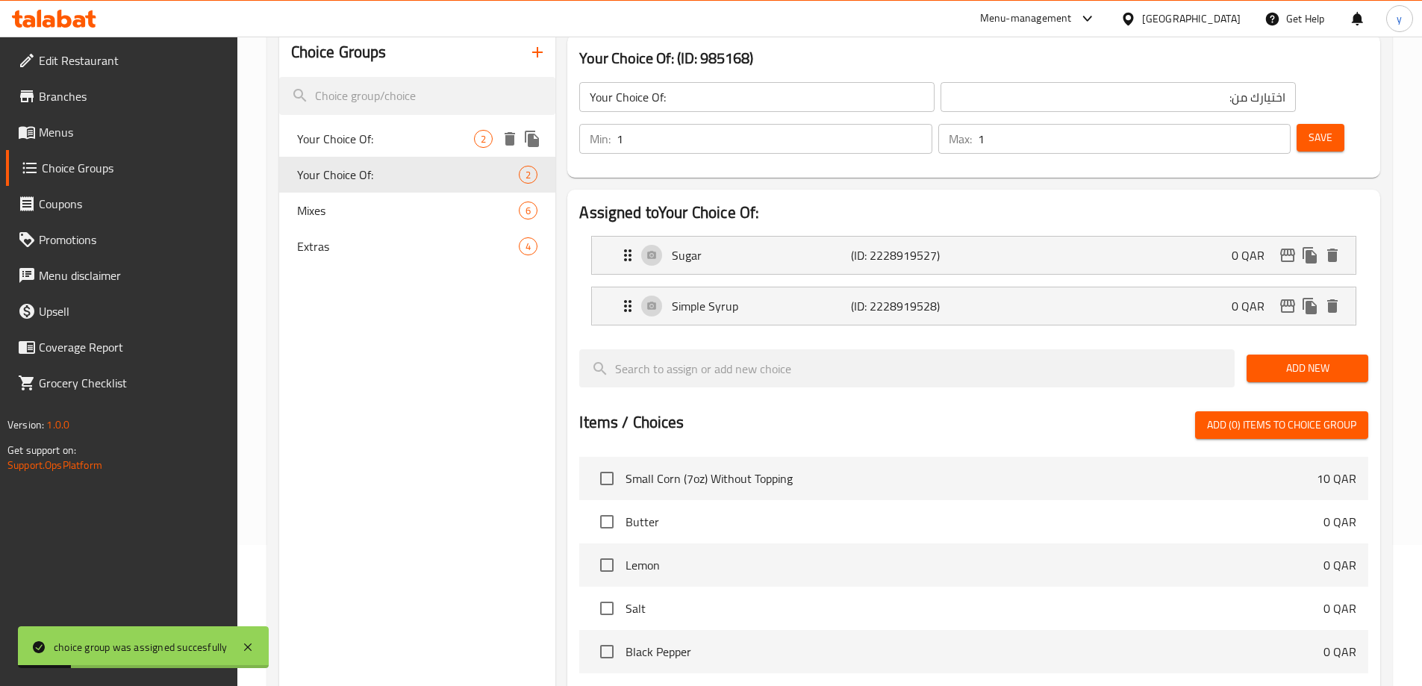
click at [396, 141] on span "Your Choice Of:" at bounding box center [386, 139] width 178 height 18
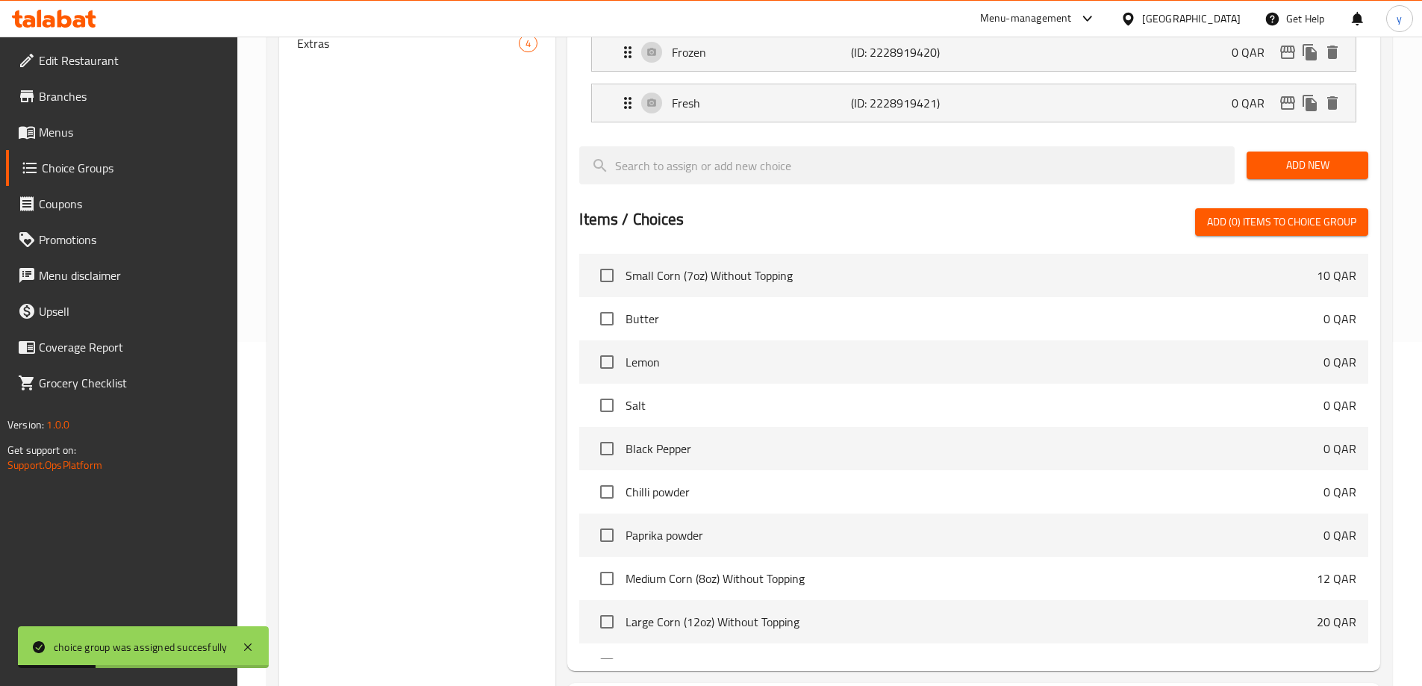
scroll to position [440, 0]
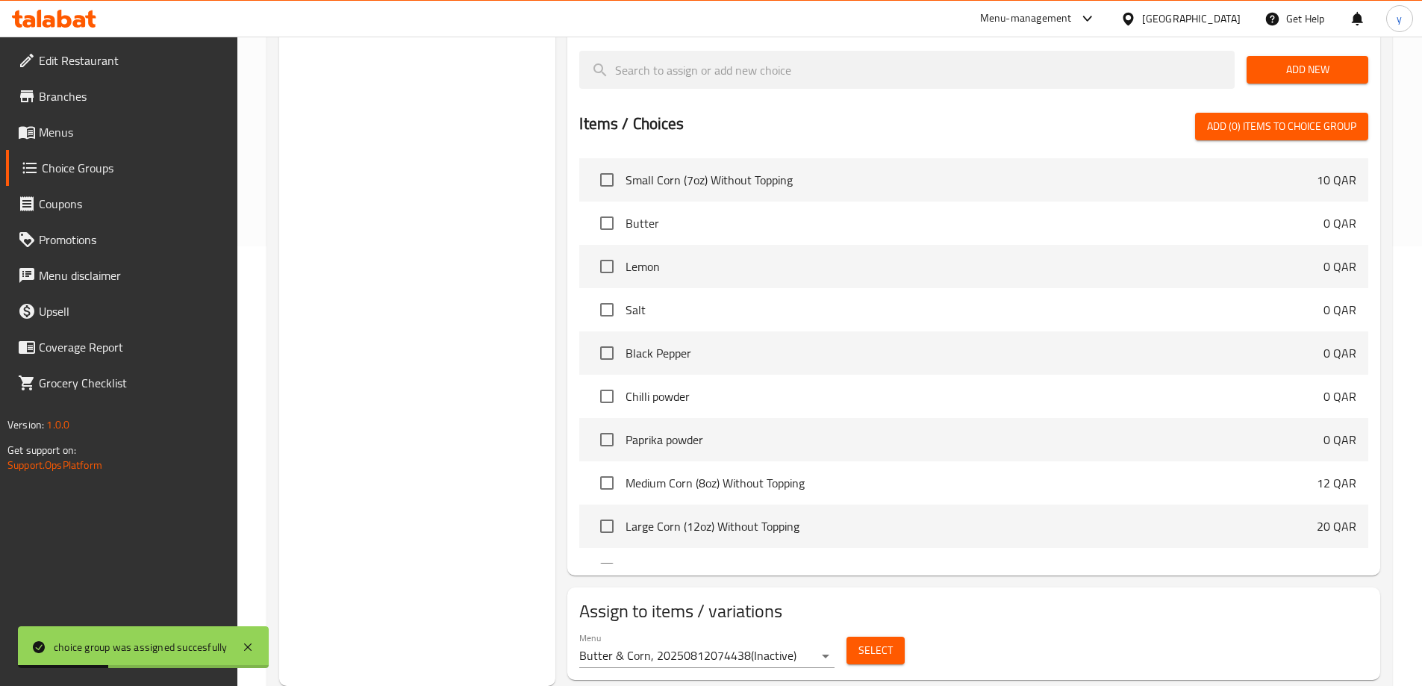
click at [903, 637] on button "Select" at bounding box center [876, 651] width 58 height 28
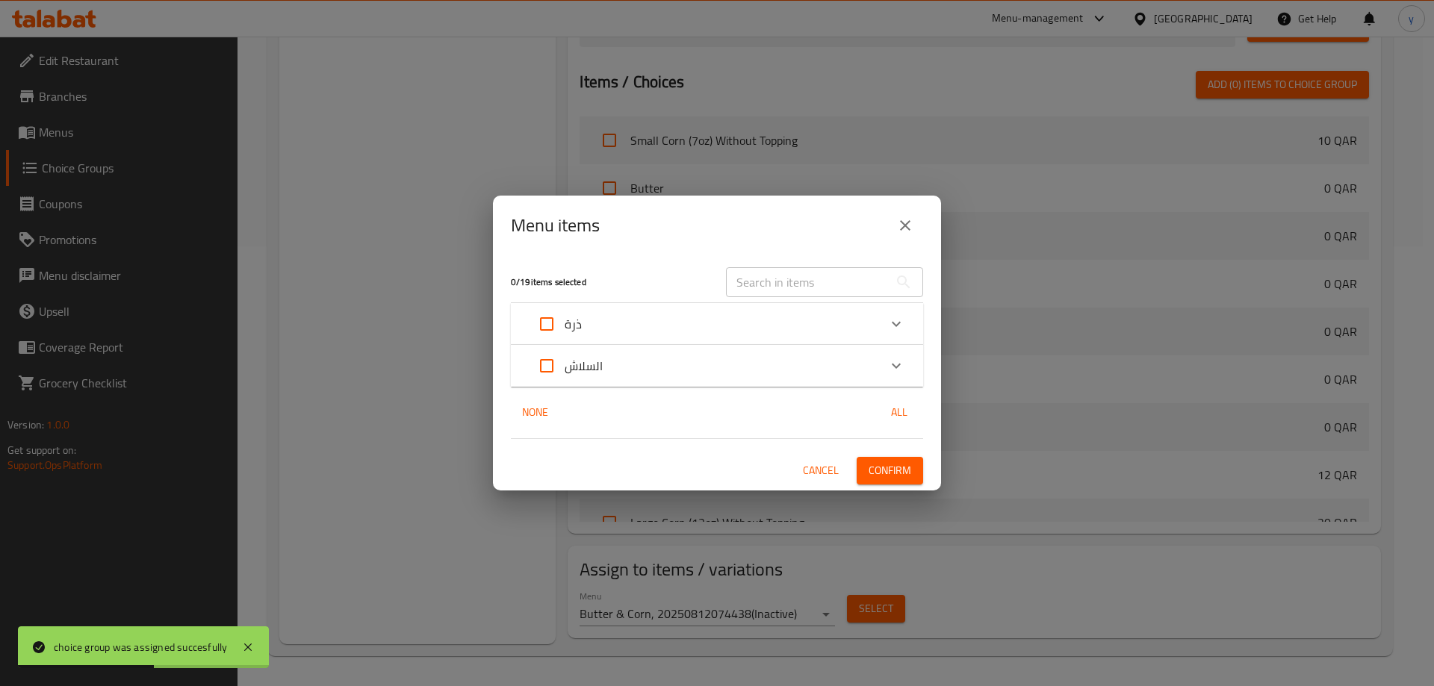
click at [539, 371] on input "Expand" at bounding box center [547, 366] width 36 height 36
checkbox input "true"
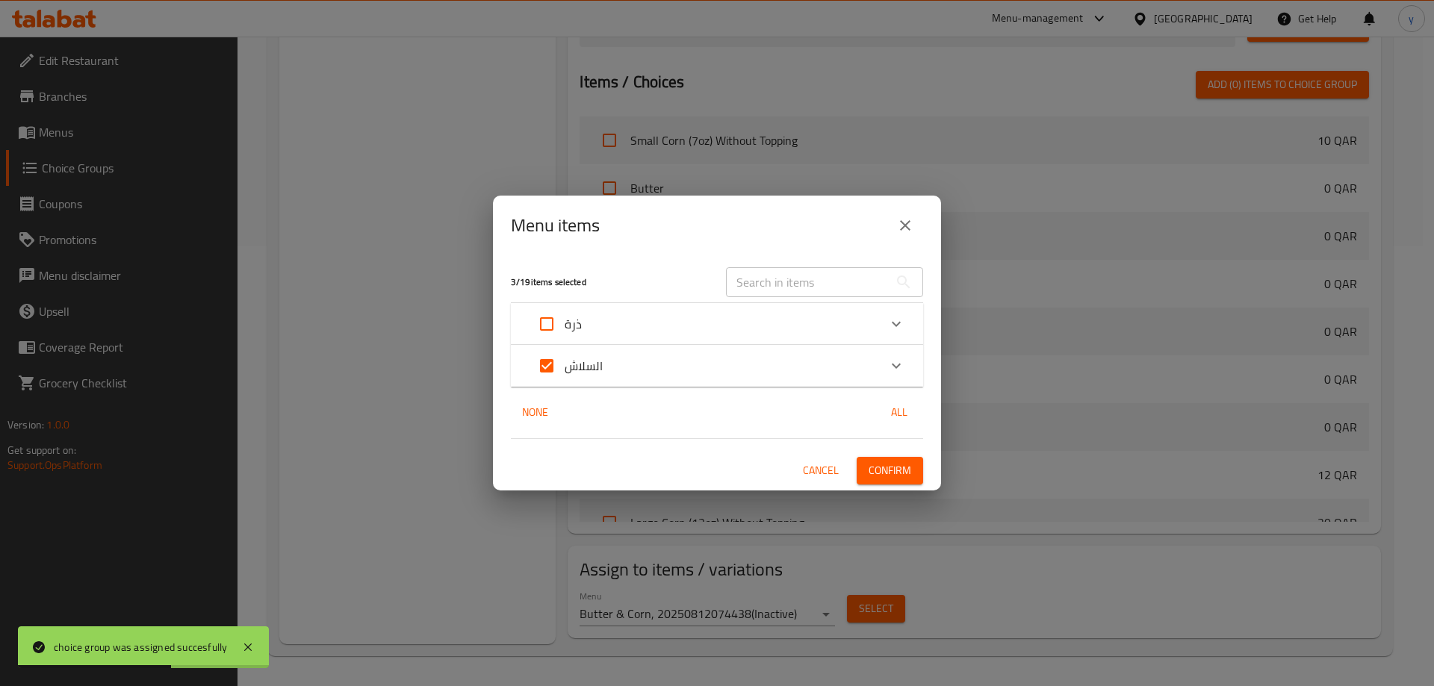
click at [616, 369] on div "السلاش" at bounding box center [703, 366] width 349 height 36
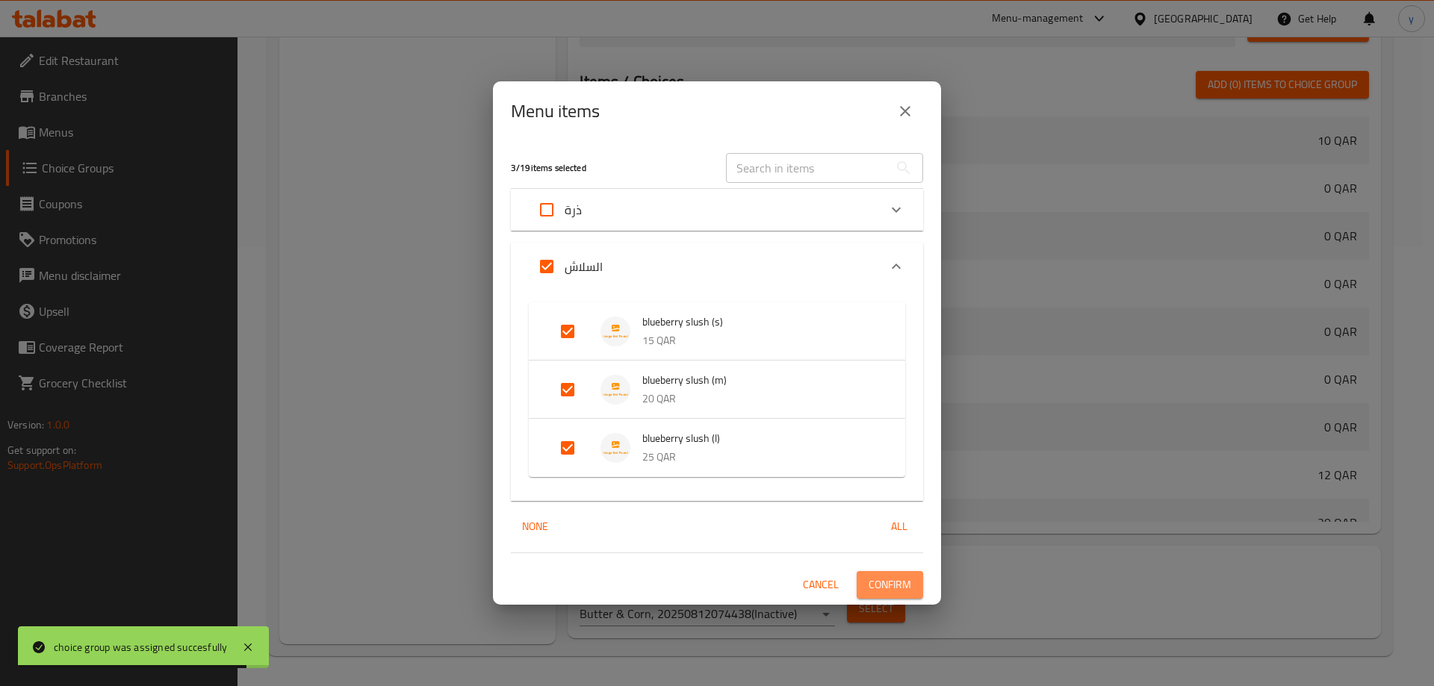
click at [901, 585] on span "Confirm" at bounding box center [889, 585] width 43 height 19
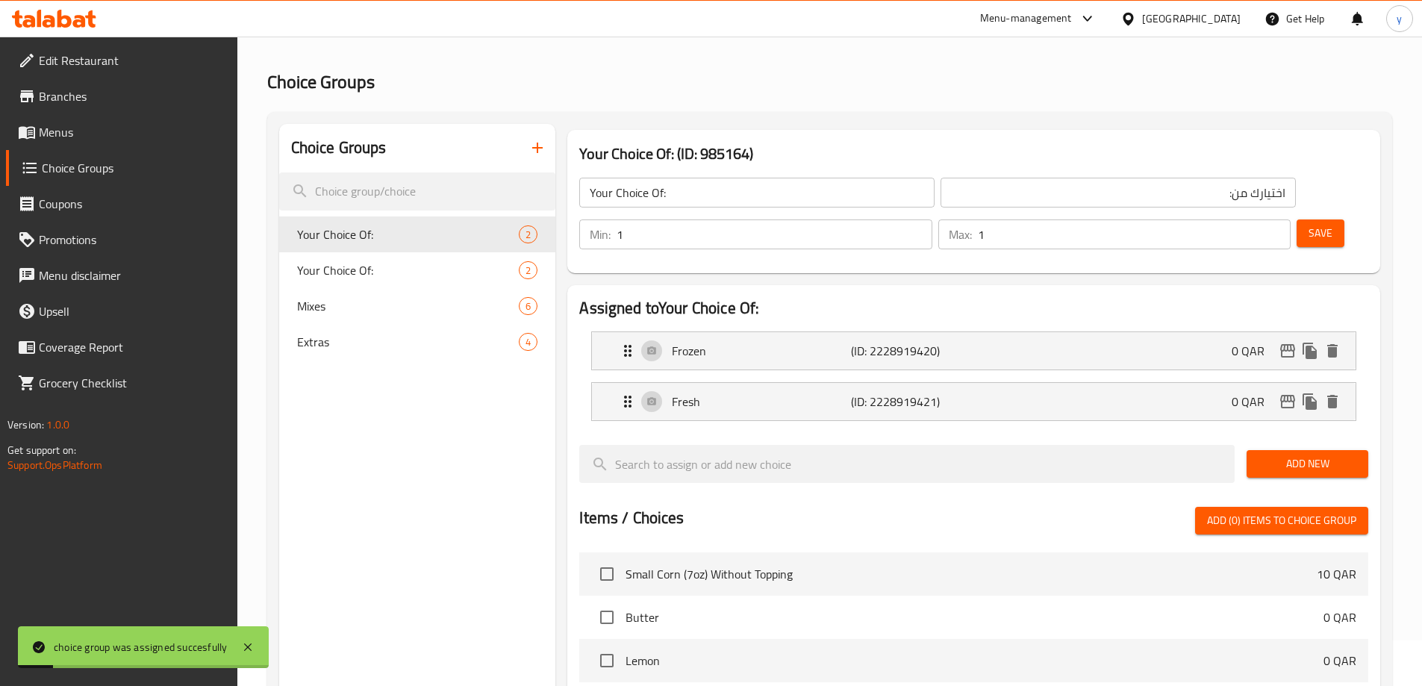
scroll to position [0, 0]
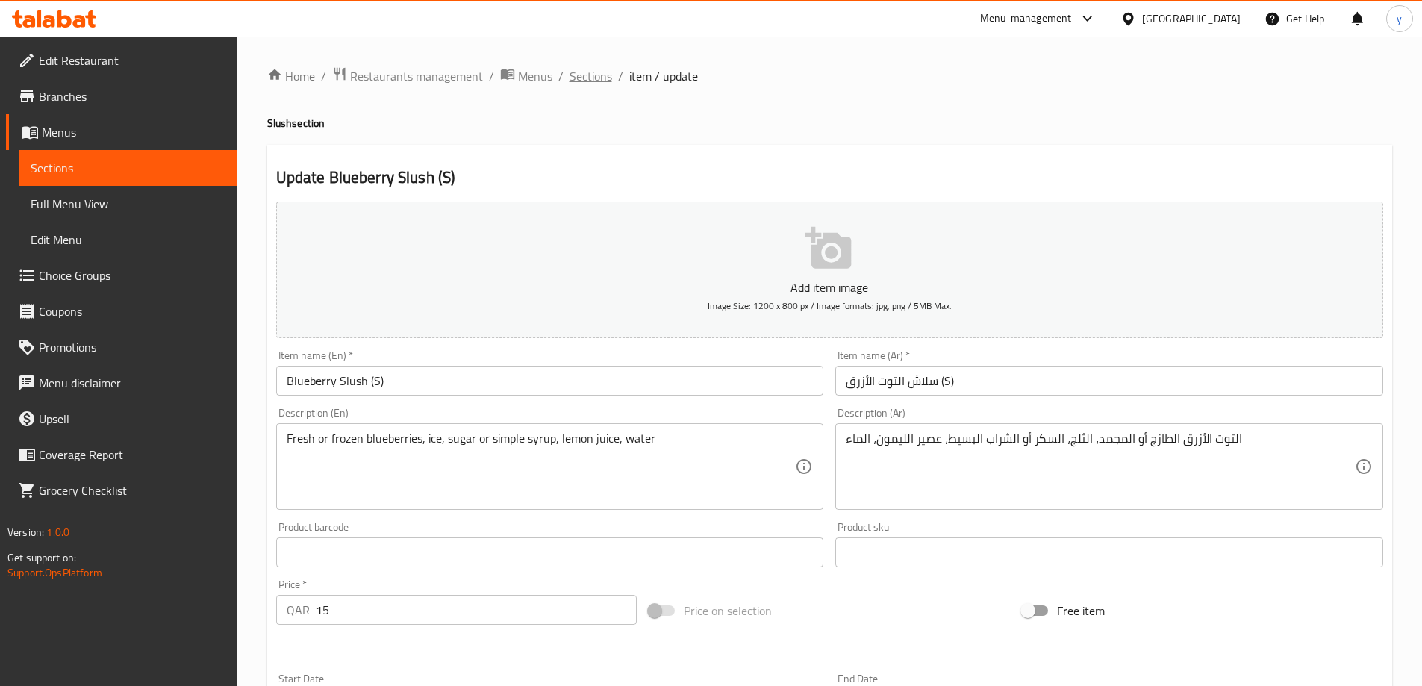
click at [597, 69] on span "Sections" at bounding box center [591, 76] width 43 height 18
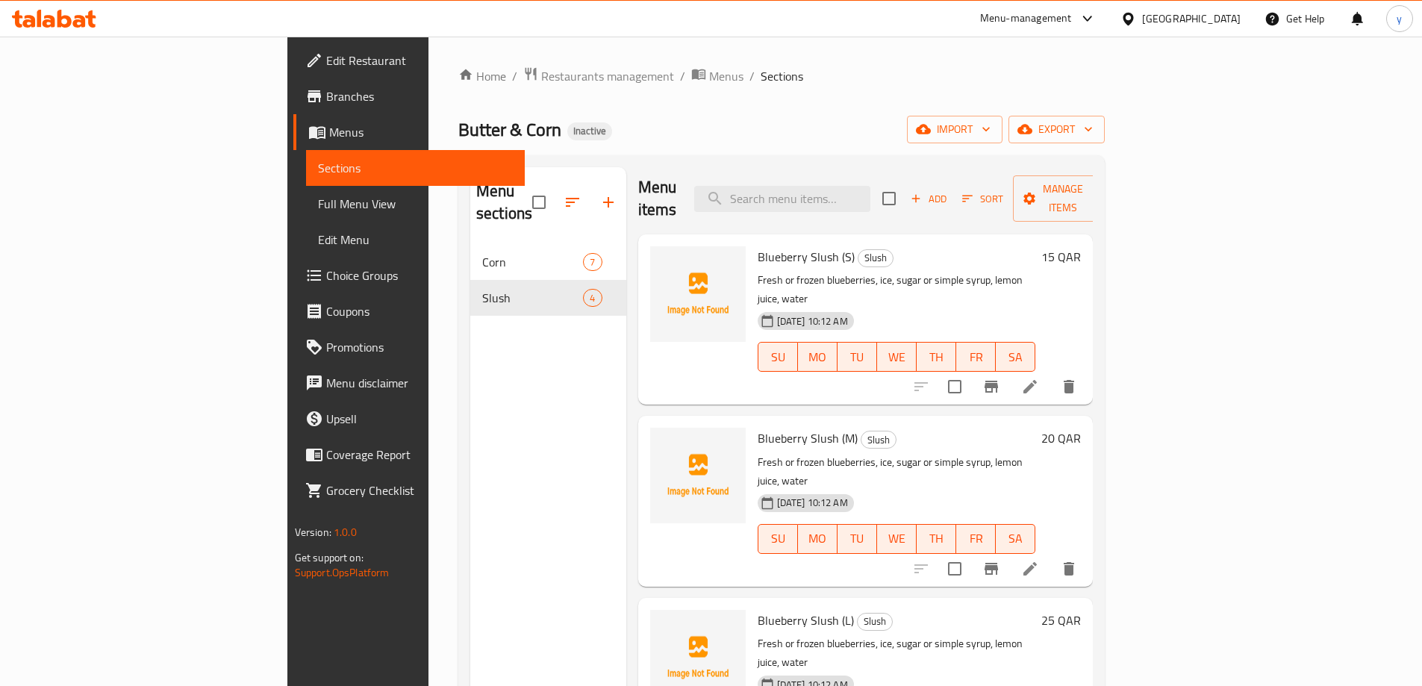
scroll to position [209, 0]
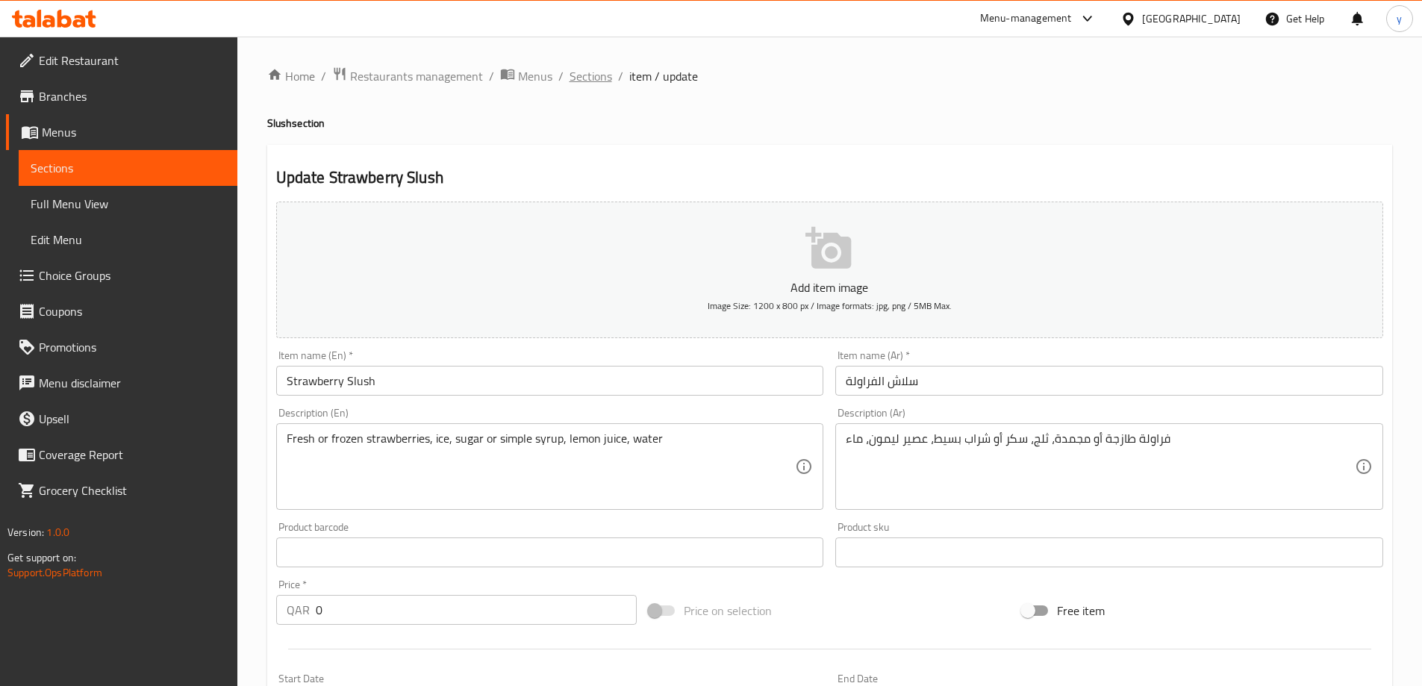
click at [604, 78] on span "Sections" at bounding box center [591, 76] width 43 height 18
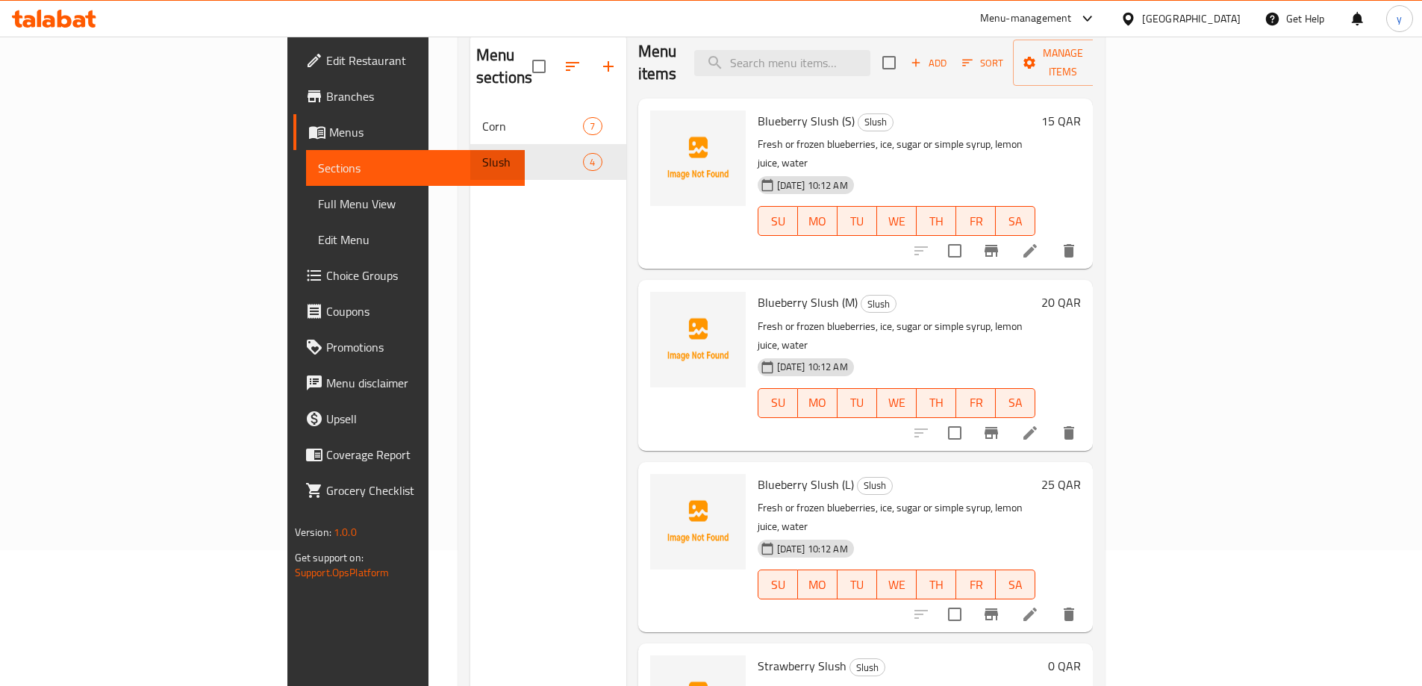
scroll to position [209, 0]
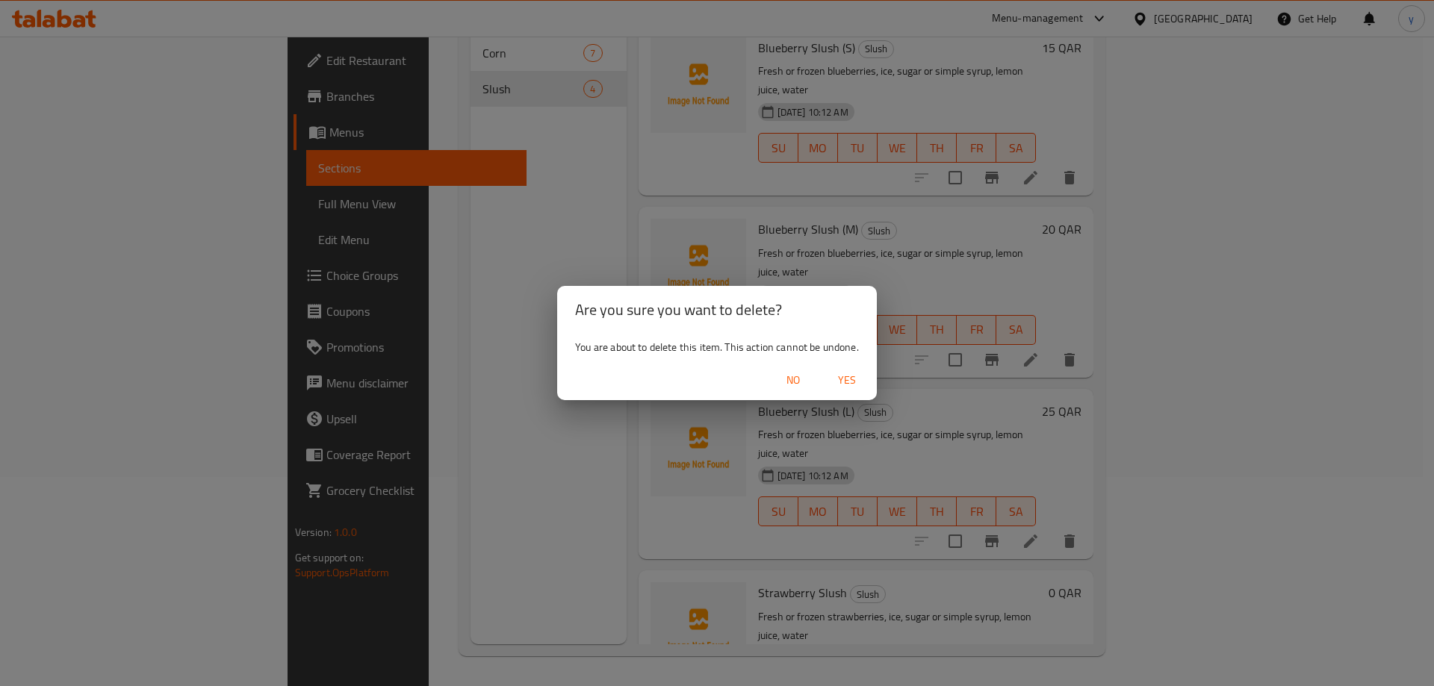
click at [853, 385] on span "Yes" at bounding box center [847, 380] width 36 height 19
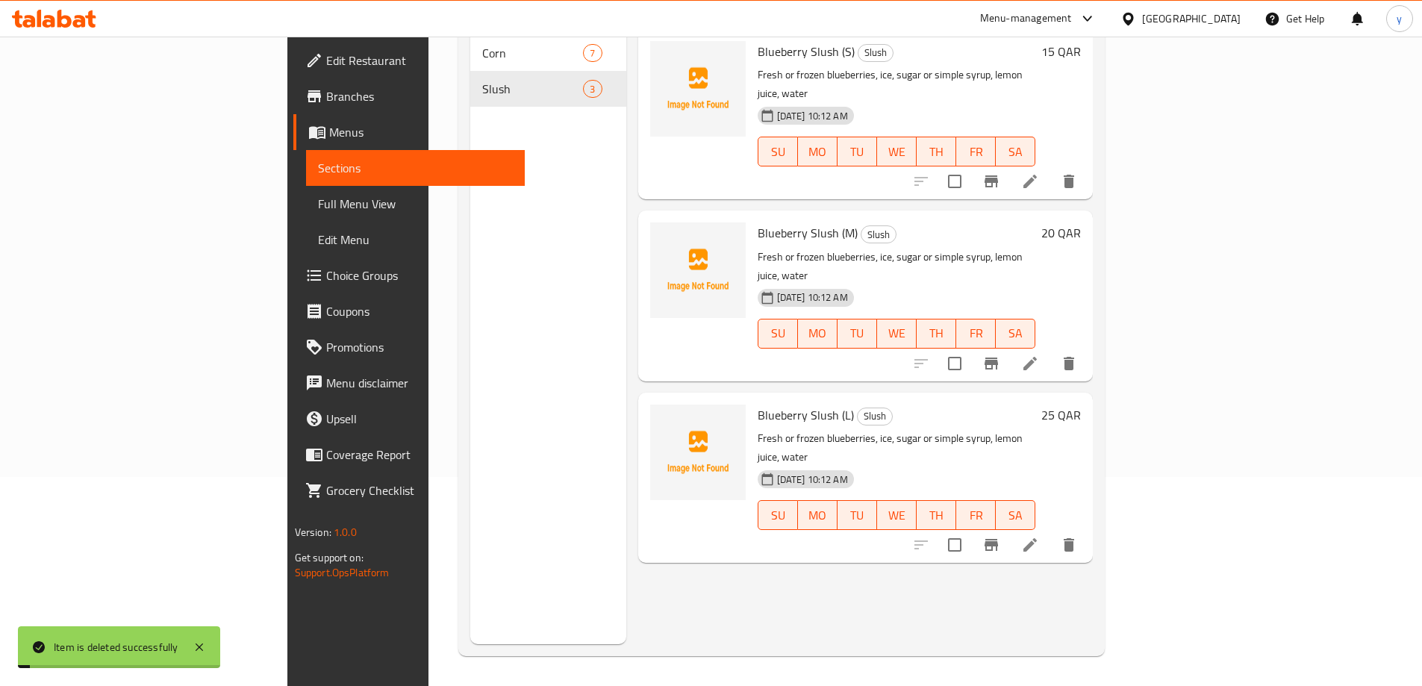
scroll to position [0, 0]
